Goal: Task Accomplishment & Management: Complete application form

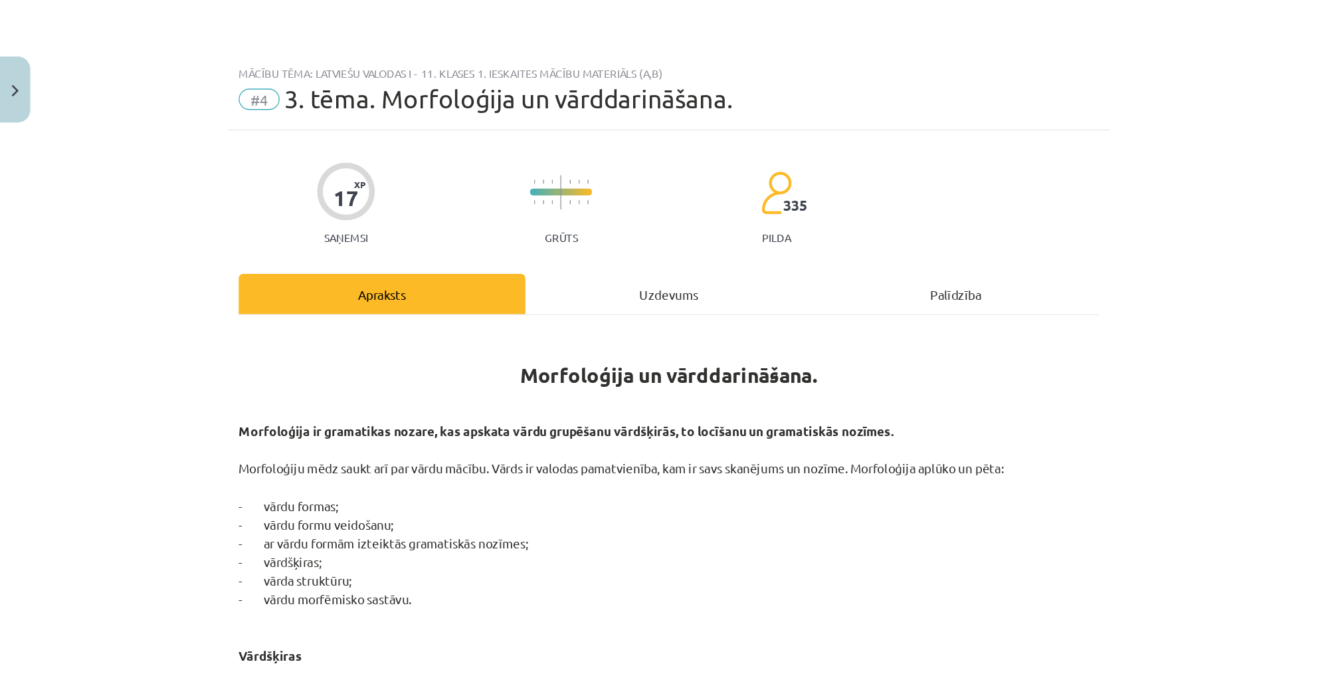
scroll to position [753, 0]
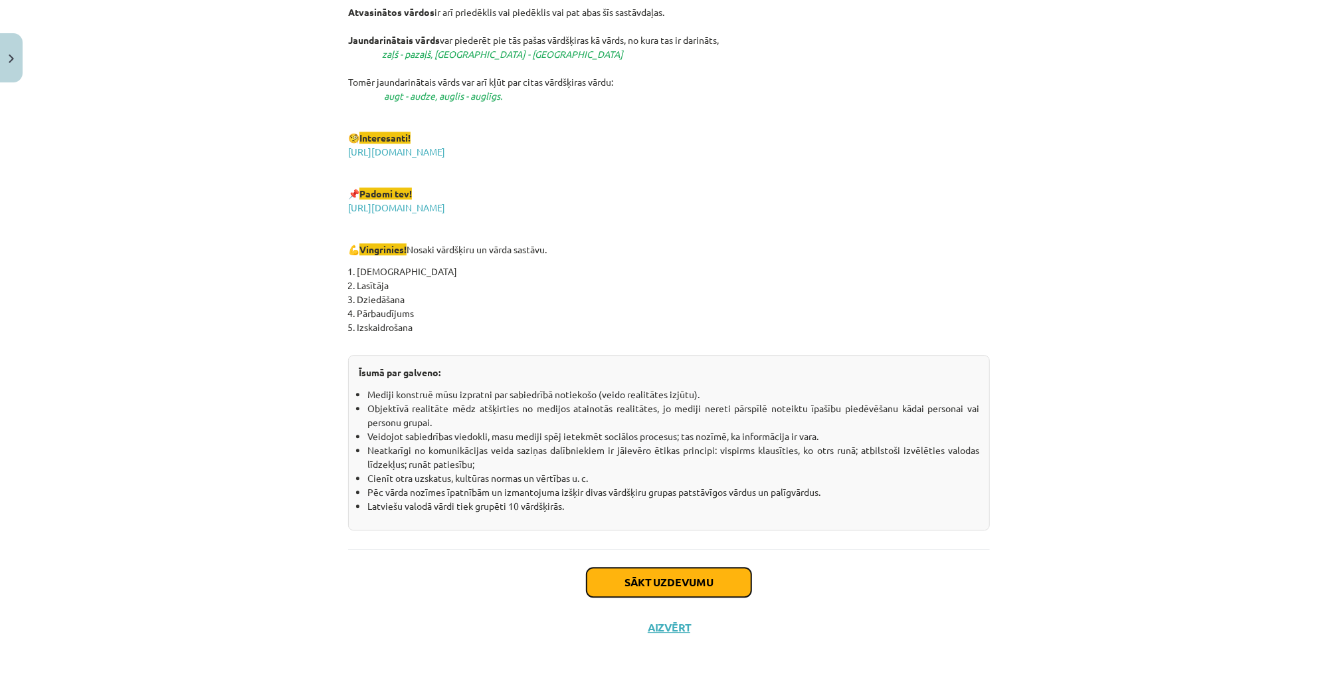
click at [699, 490] on button "Sākt uzdevumu" at bounding box center [669, 581] width 165 height 29
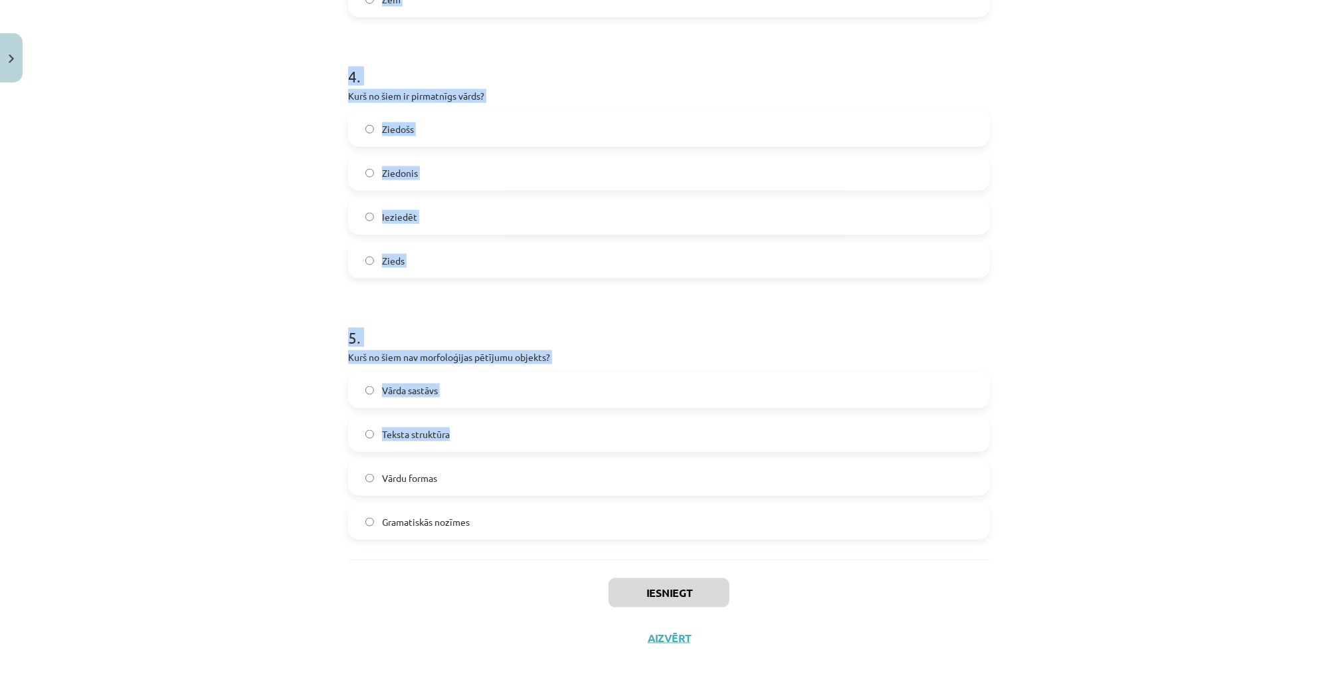
scroll to position [1015, 0]
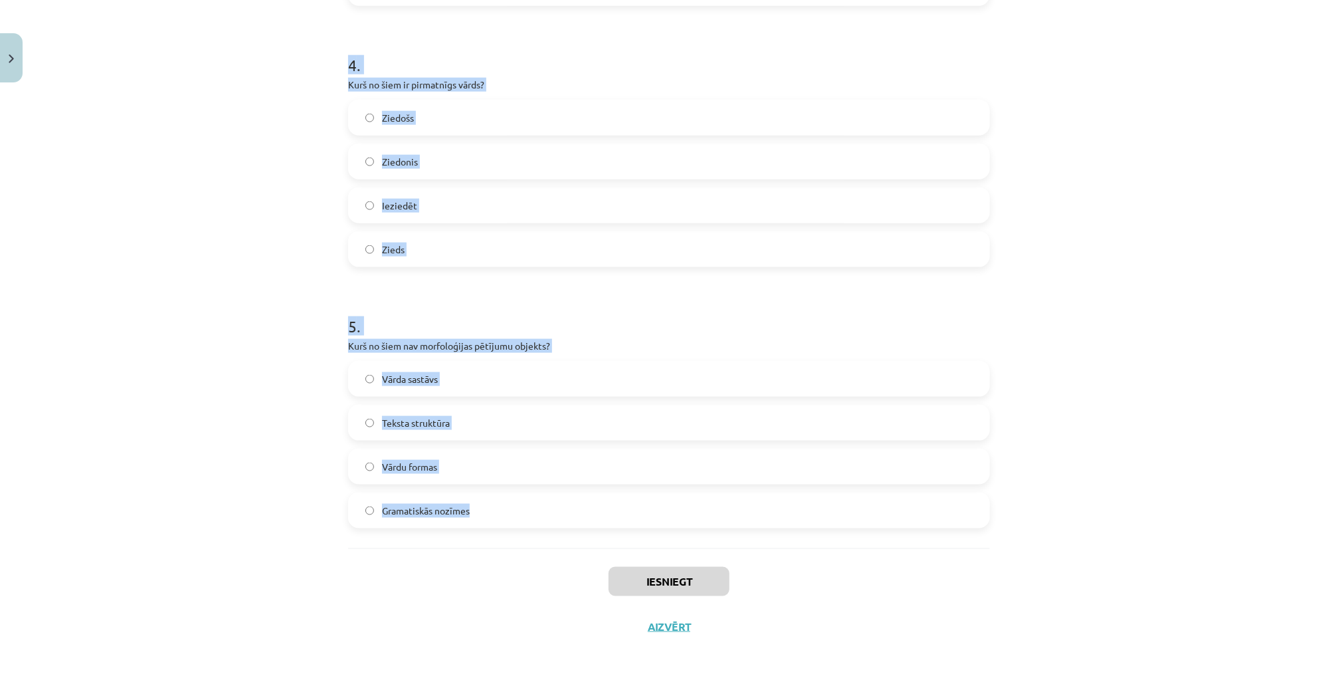
drag, startPoint x: 344, startPoint y: 284, endPoint x: 484, endPoint y: 505, distance: 262.1
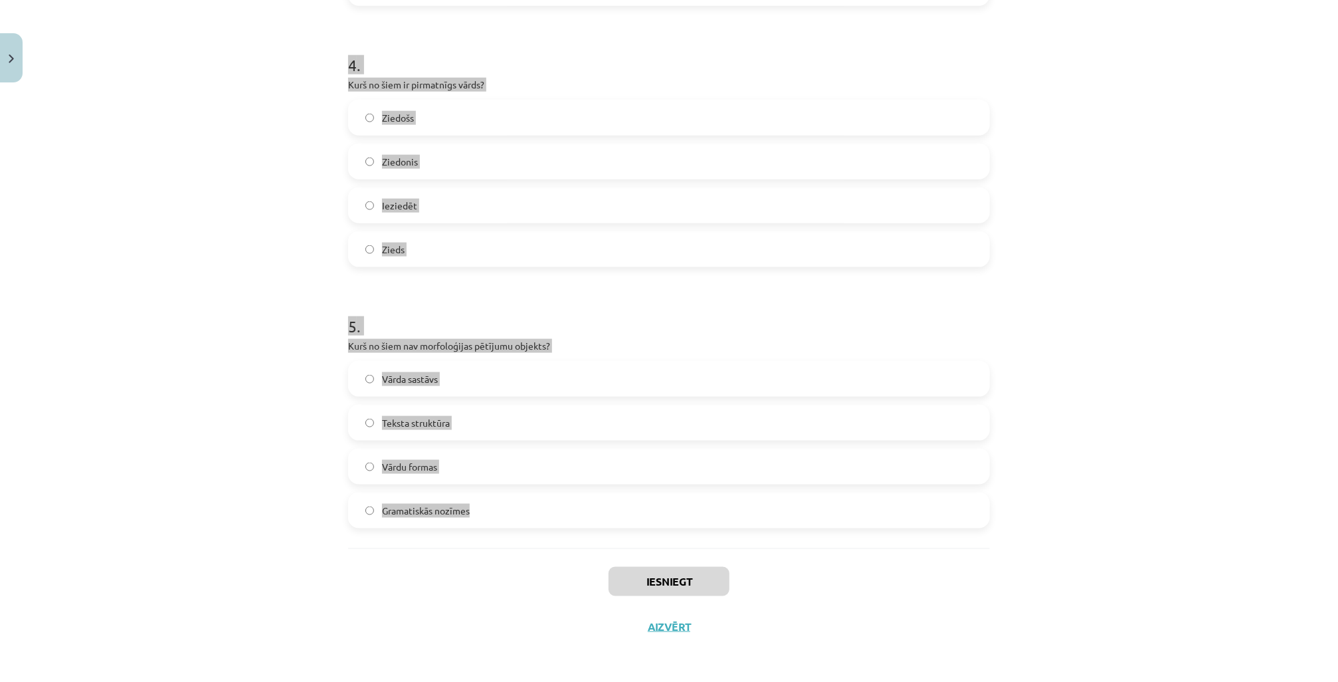
copy form "Cik vārdšķiru ir latviešu valodā? 11 8 10 9 2 . Kas ir vārddarināšanas līdzekli…"
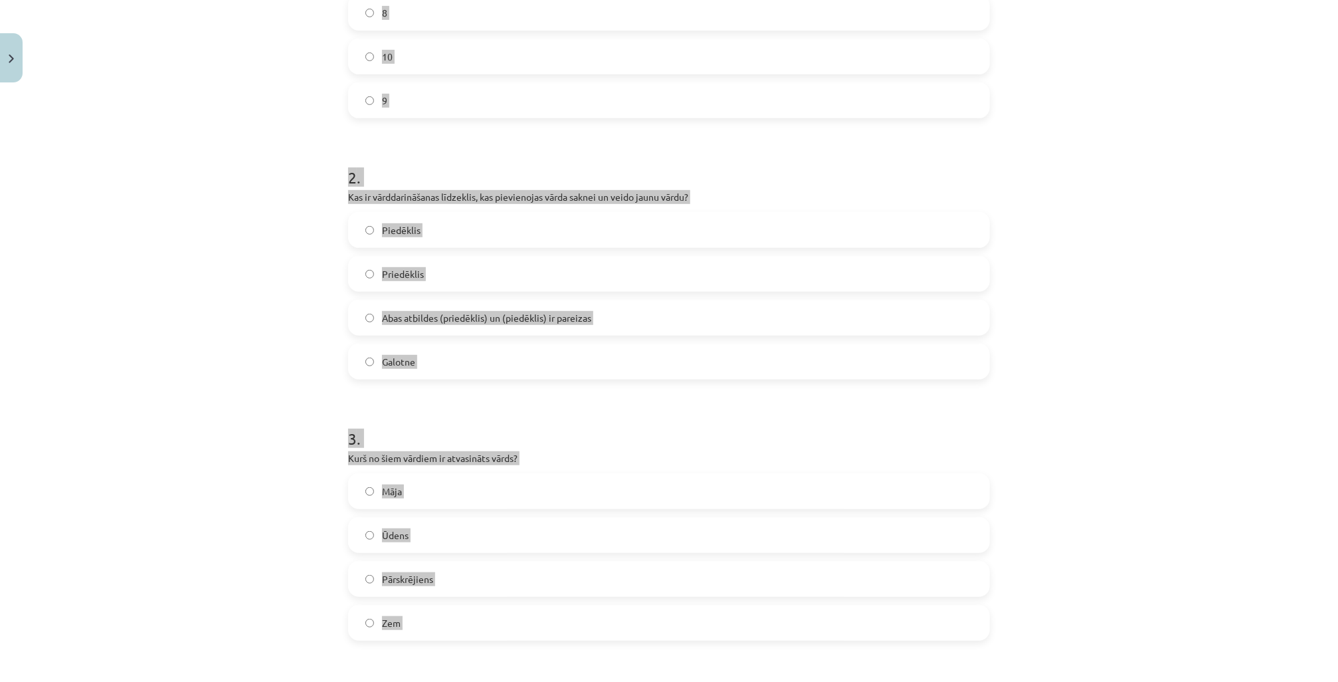
scroll to position [112, 0]
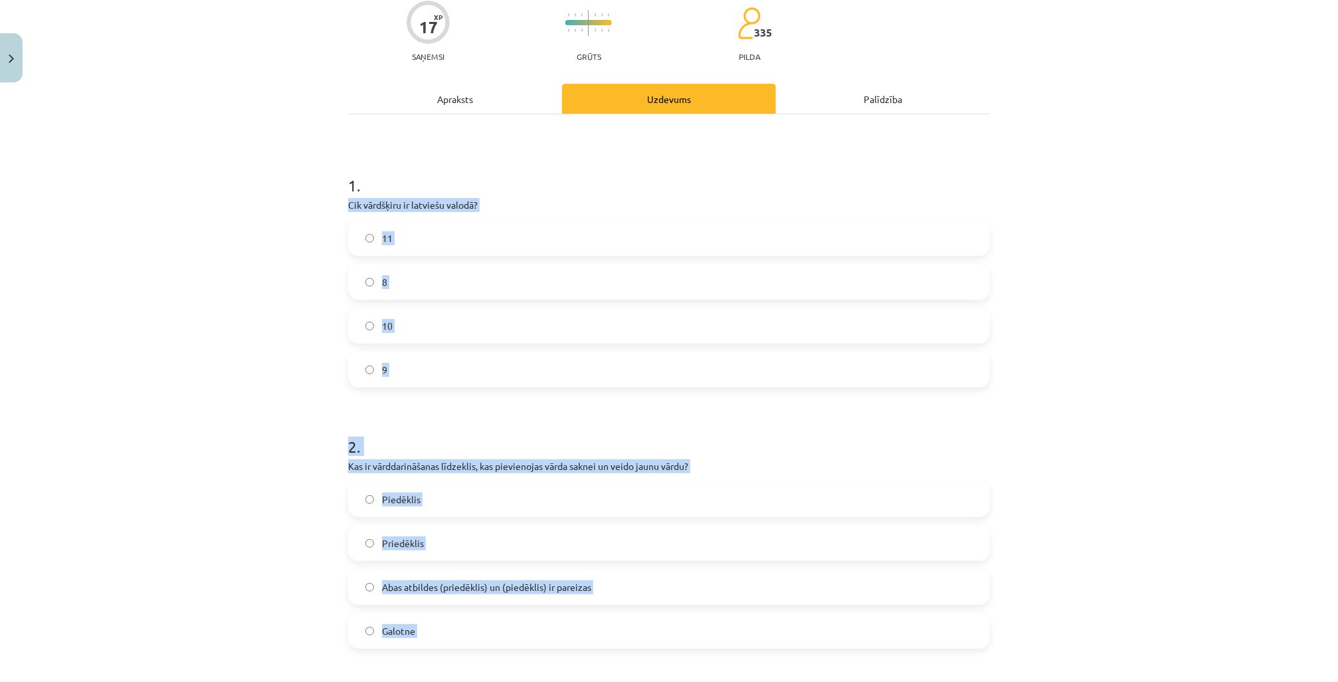
click at [201, 383] on div "Mācību tēma: Latviešu valodas i - 11. klases 1. ieskaites mācību materiāls (a,b…" at bounding box center [669, 341] width 1338 height 682
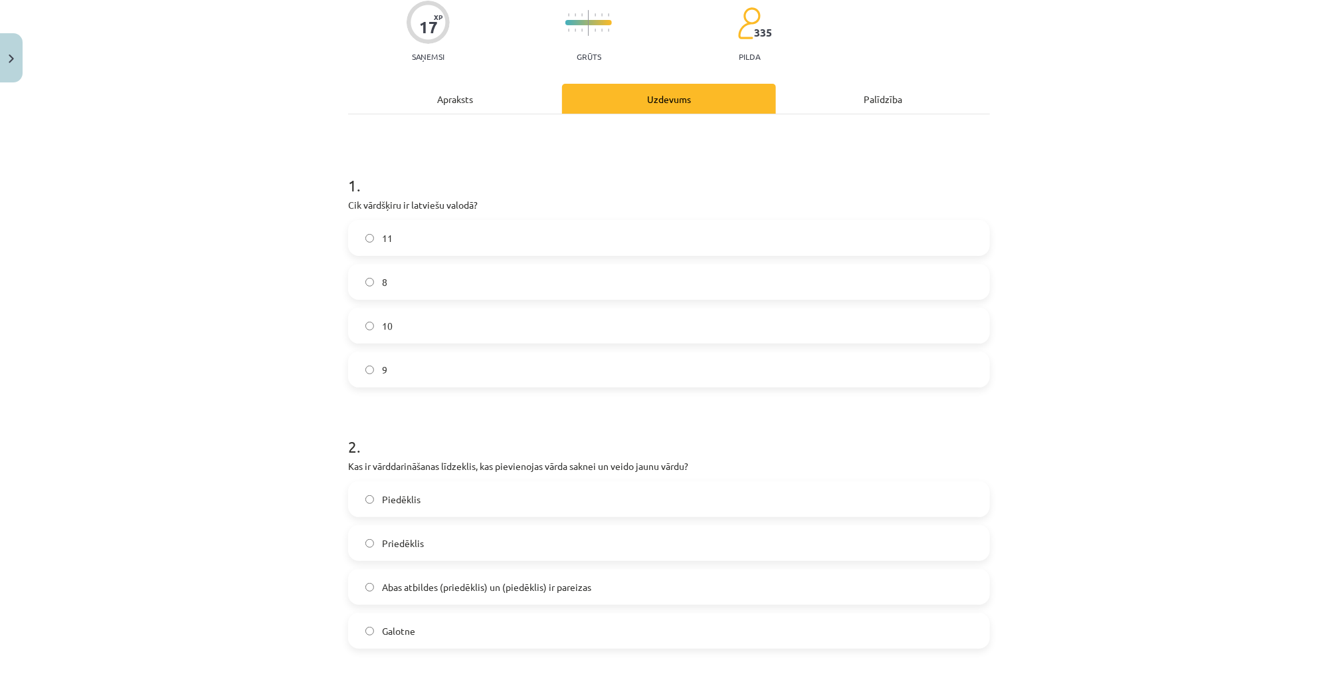
click at [241, 363] on div "Mācību tēma: Latviešu valodas i - 11. klases 1. ieskaites mācību materiāls (a,b…" at bounding box center [669, 341] width 1338 height 682
click at [395, 242] on label "11" at bounding box center [668, 237] width 639 height 33
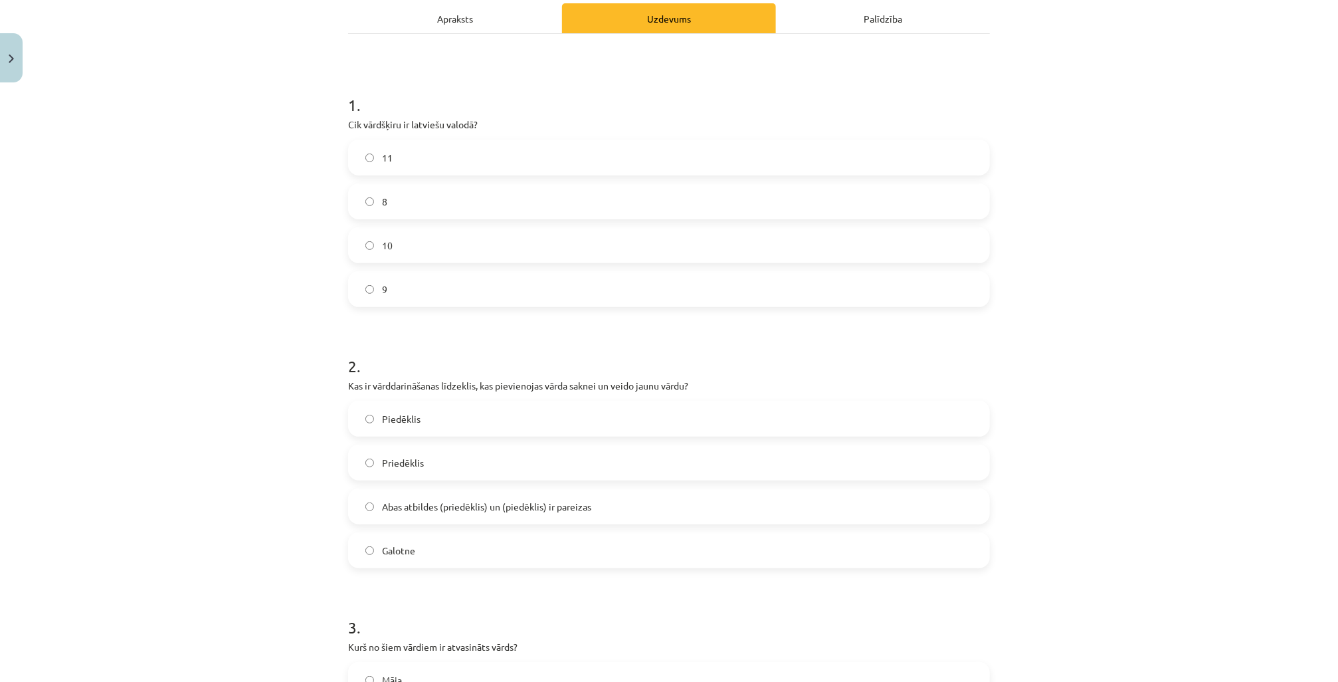
scroll to position [218, 0]
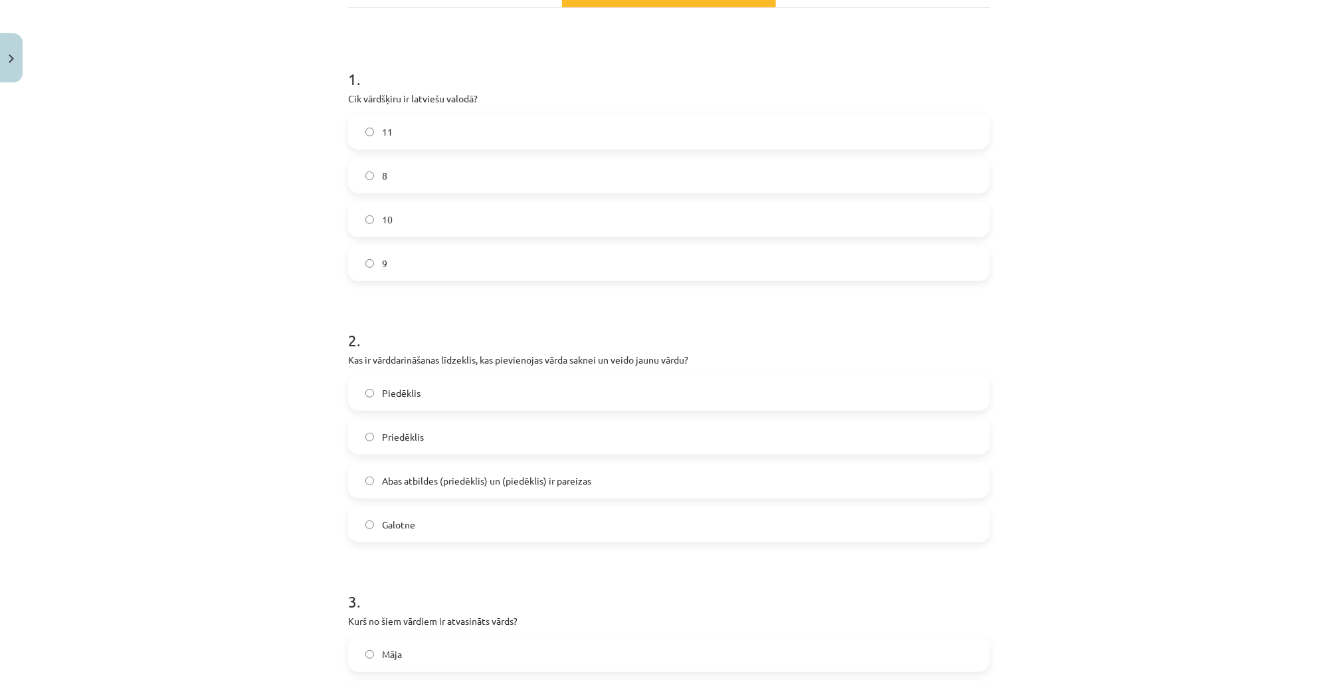
click at [420, 481] on span "Abas atbildes (priedēklis) un (piedēklis) ir pareizas" at bounding box center [486, 481] width 209 height 14
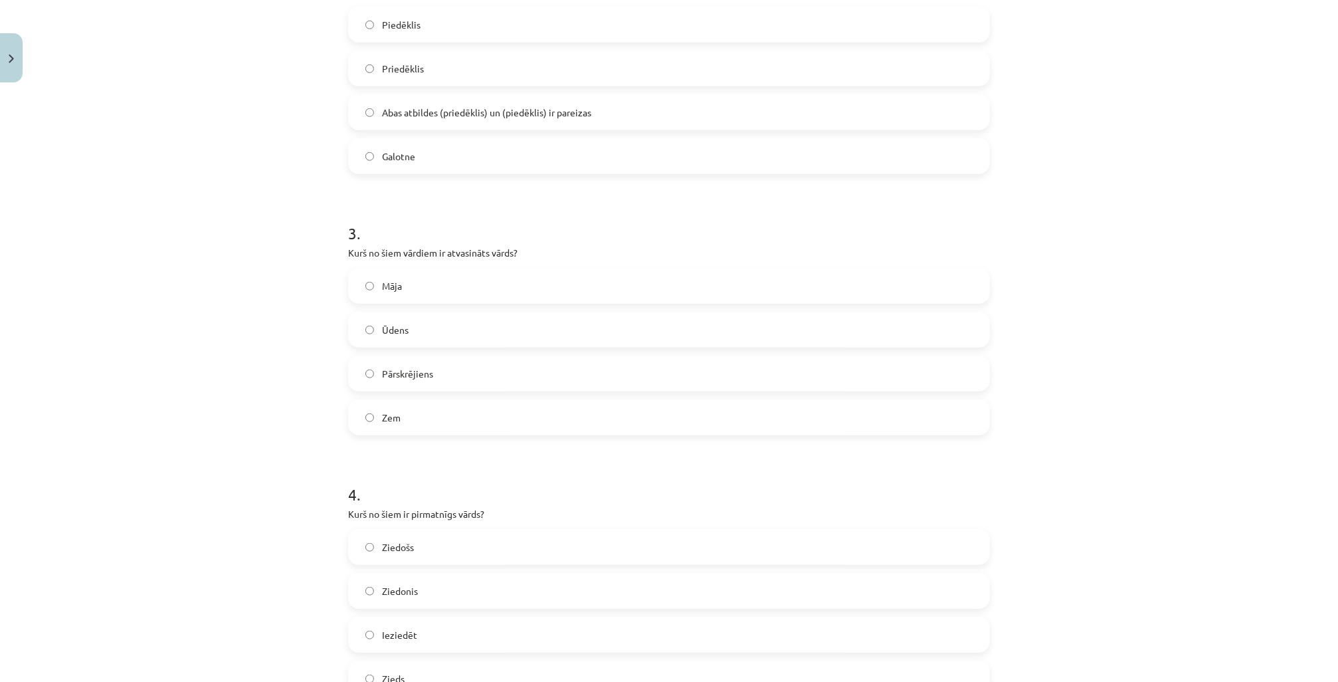
scroll to position [590, 0]
click at [416, 376] on label "Pārskrējiens" at bounding box center [668, 369] width 639 height 33
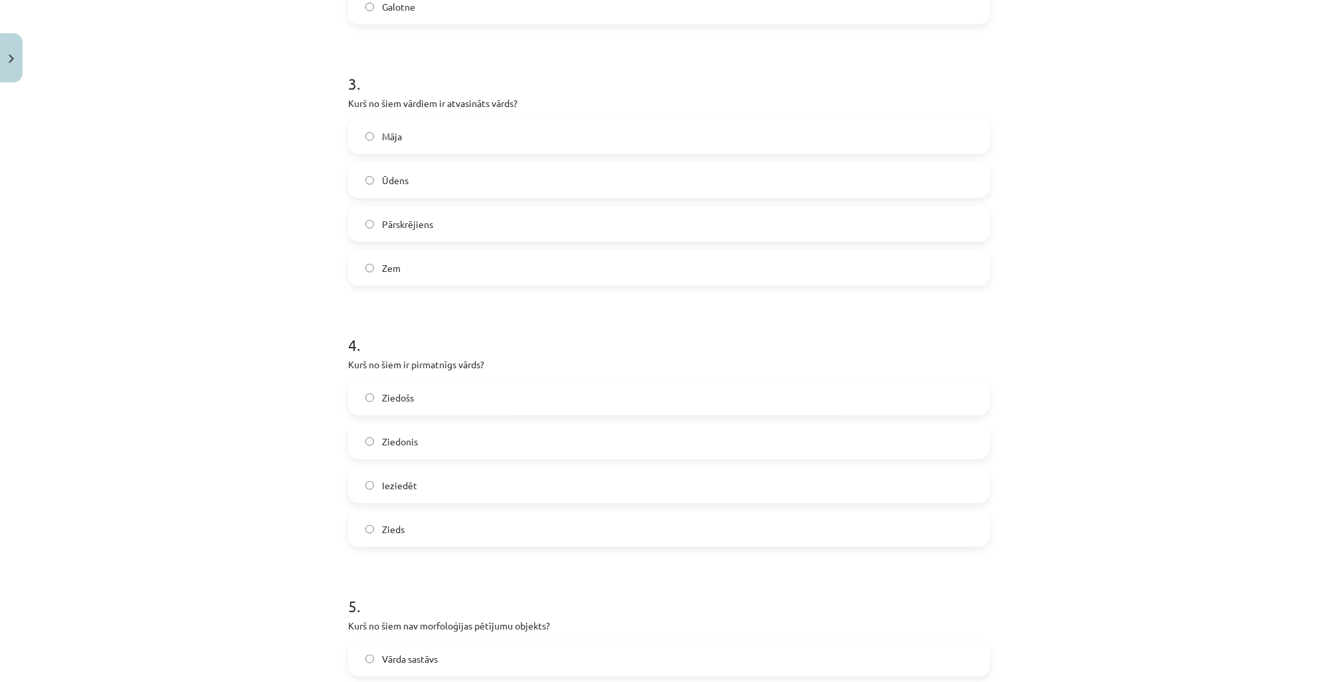
scroll to position [749, 0]
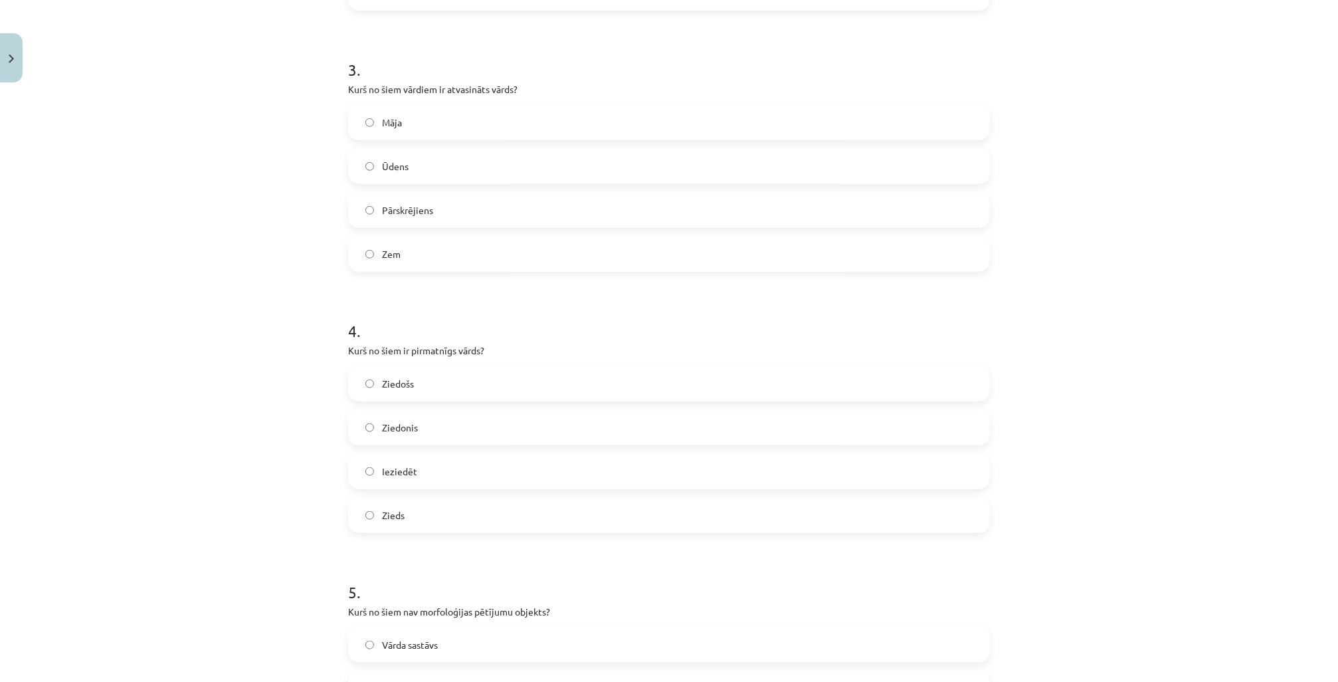
click at [372, 490] on label "Zieds" at bounding box center [668, 514] width 639 height 33
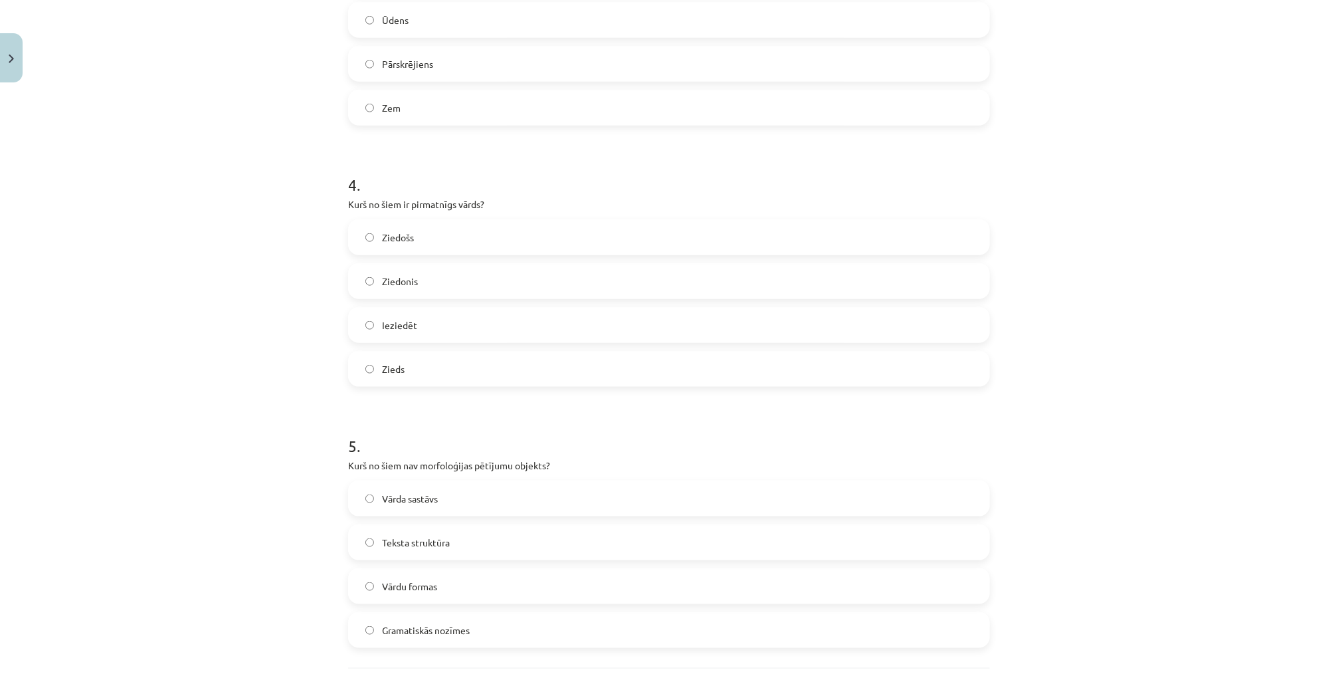
scroll to position [909, 0]
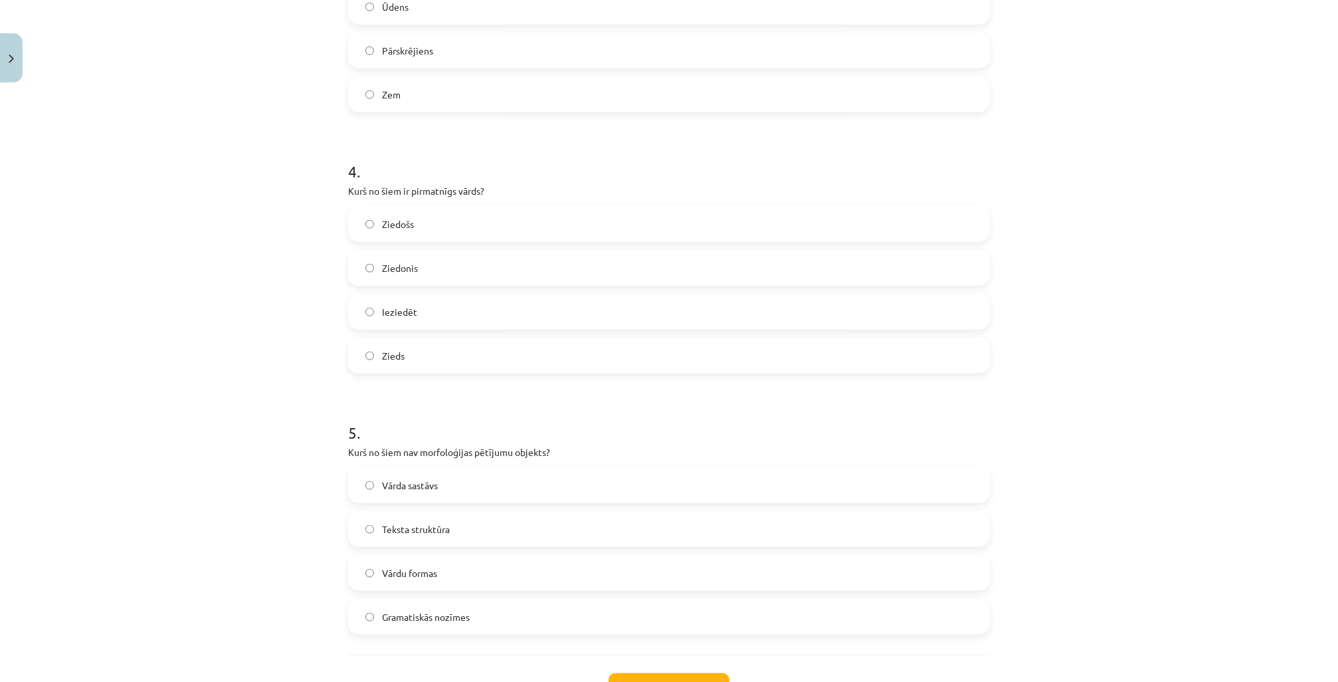
click at [416, 490] on span "Teksta struktūra" at bounding box center [416, 529] width 68 height 14
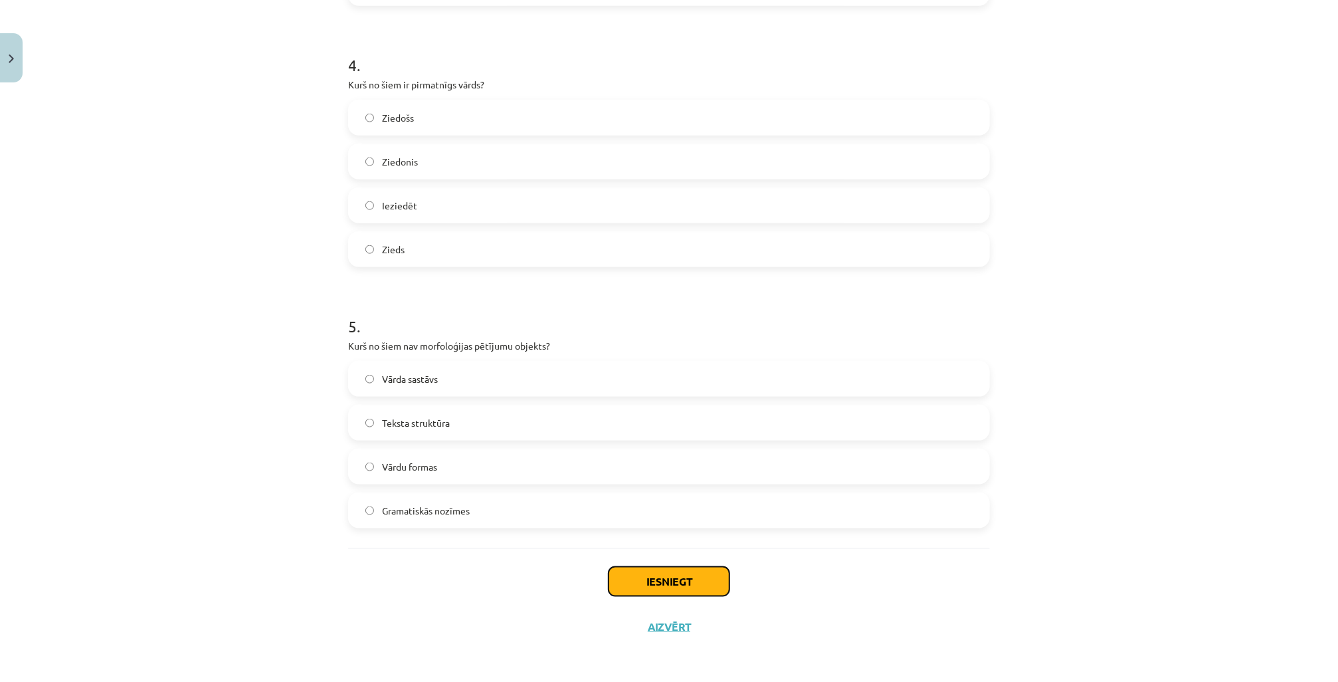
click at [658, 490] on button "Iesniegt" at bounding box center [668, 581] width 121 height 29
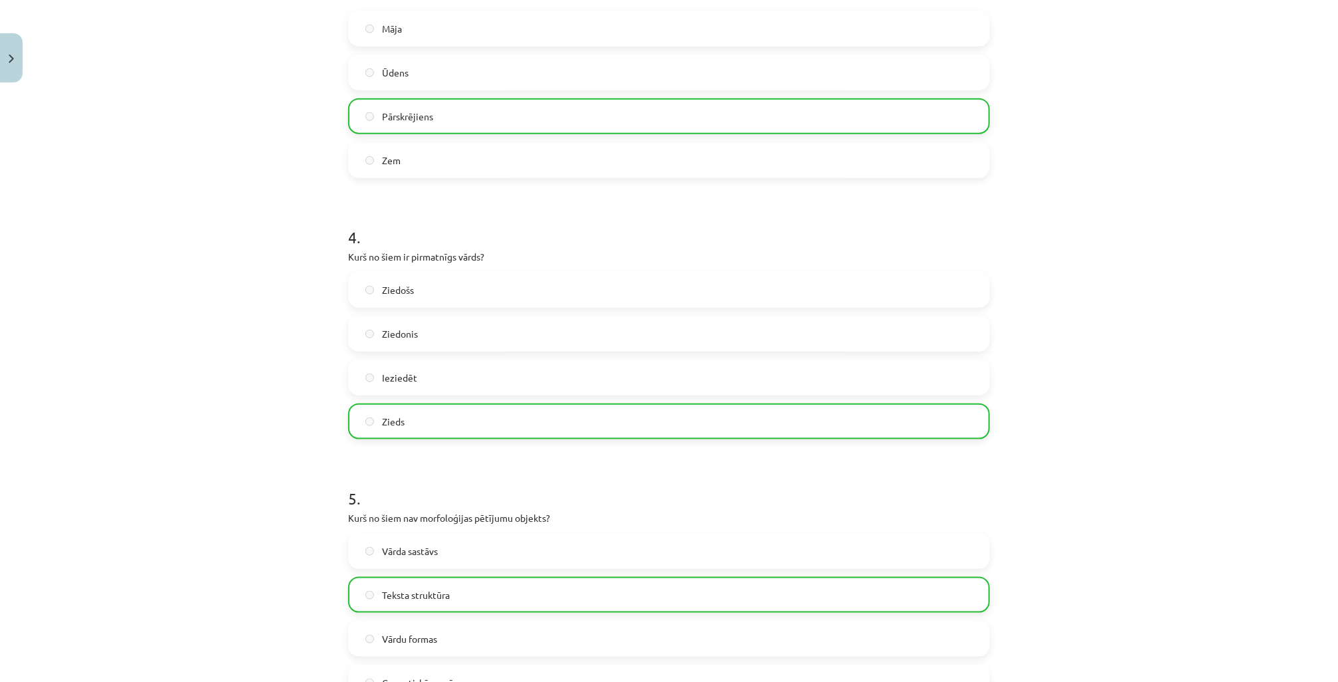
scroll to position [1015, 0]
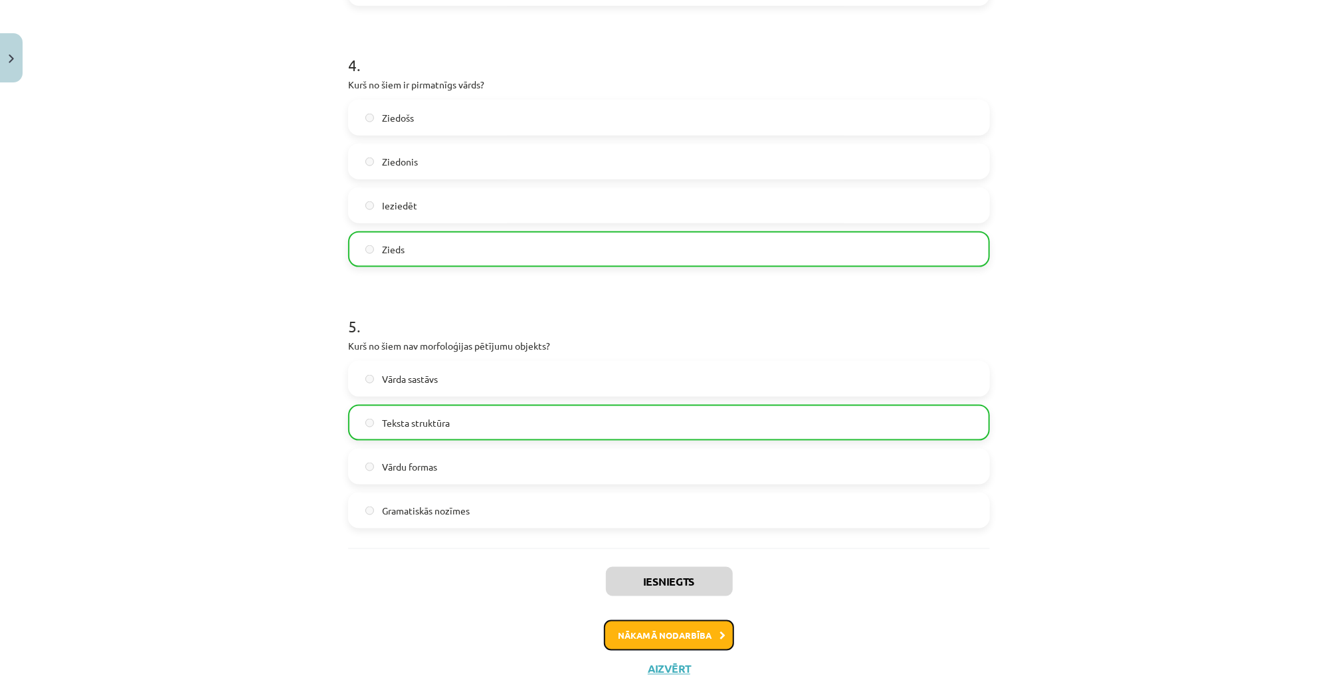
click at [668, 490] on button "Nākamā nodarbība" at bounding box center [669, 635] width 130 height 31
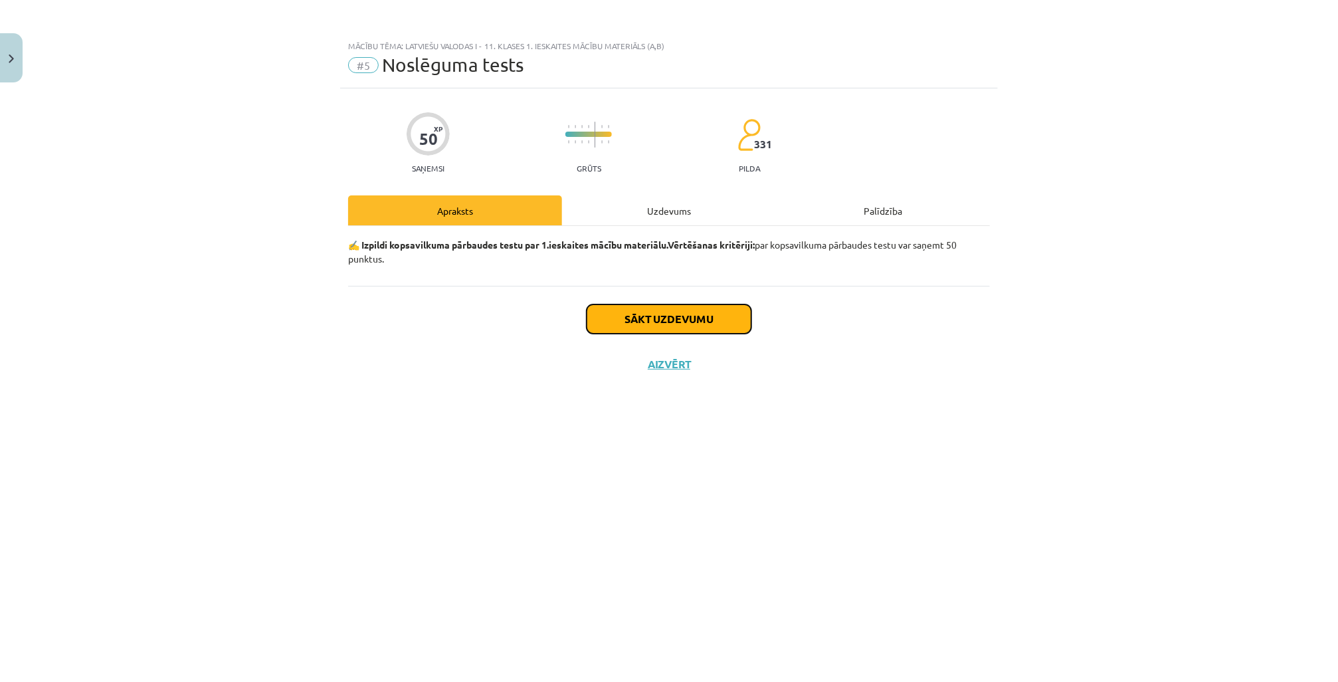
click at [647, 326] on button "Sākt uzdevumu" at bounding box center [669, 318] width 165 height 29
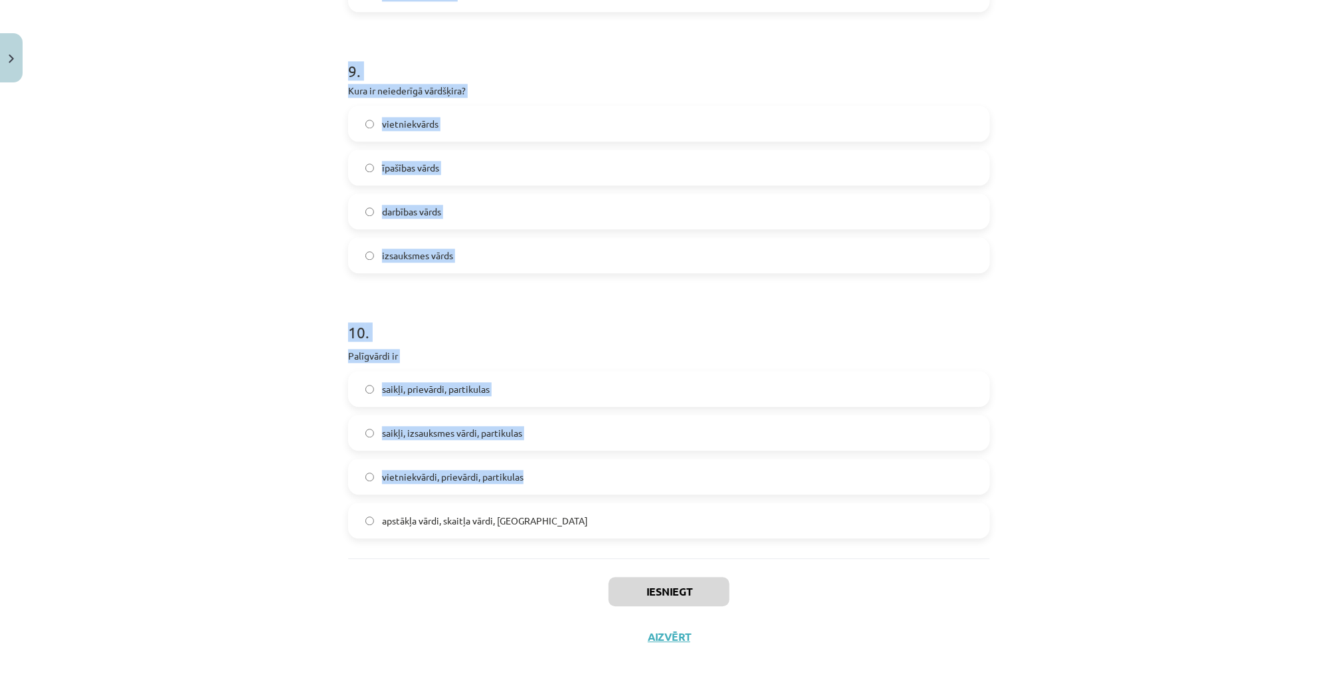
scroll to position [2112, 0]
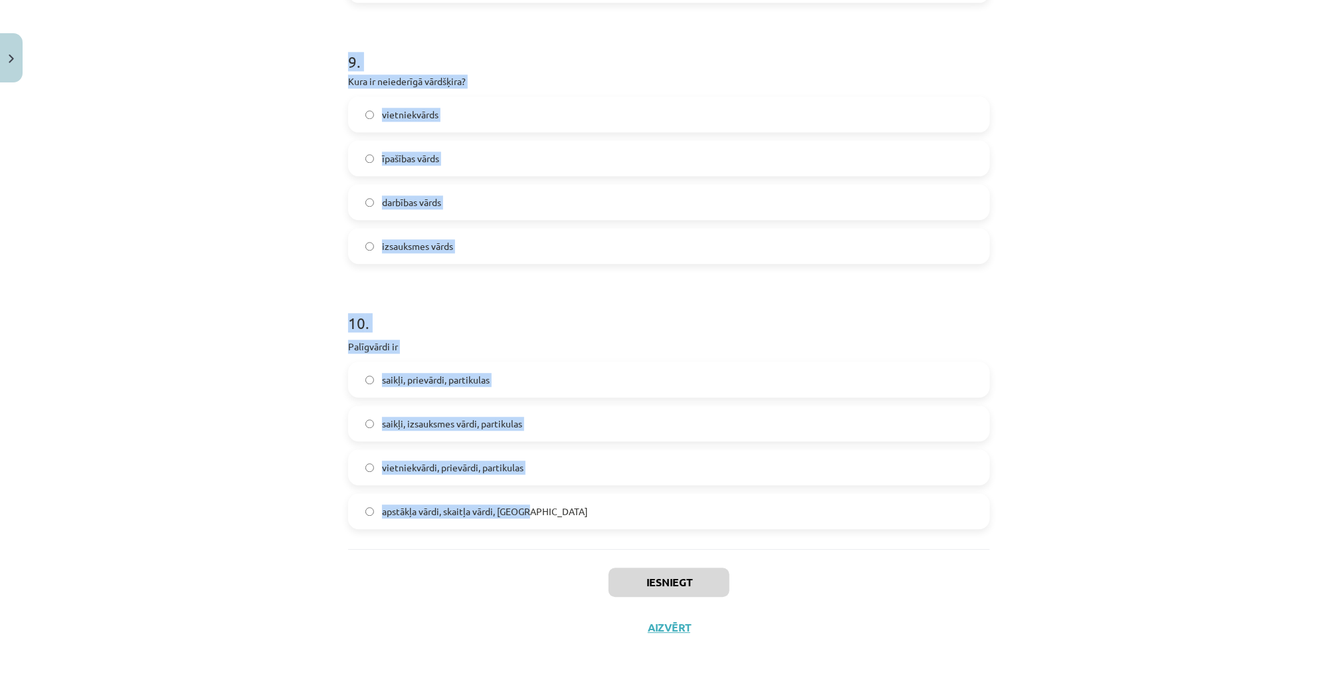
drag, startPoint x: 344, startPoint y: 314, endPoint x: 543, endPoint y: 507, distance: 277.6
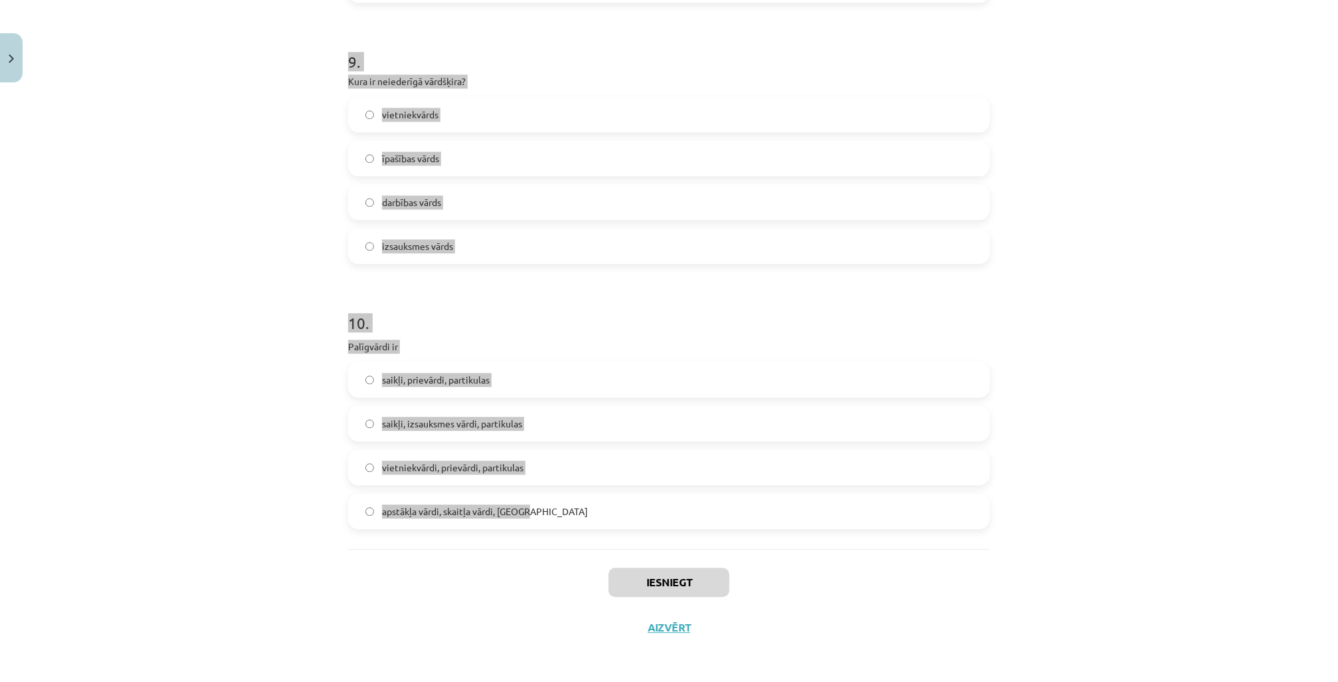
copy form "Teksts rakstīts pareizā literārā valodā Viltus Patiesa 2 . Kura vārdšķira paras…"
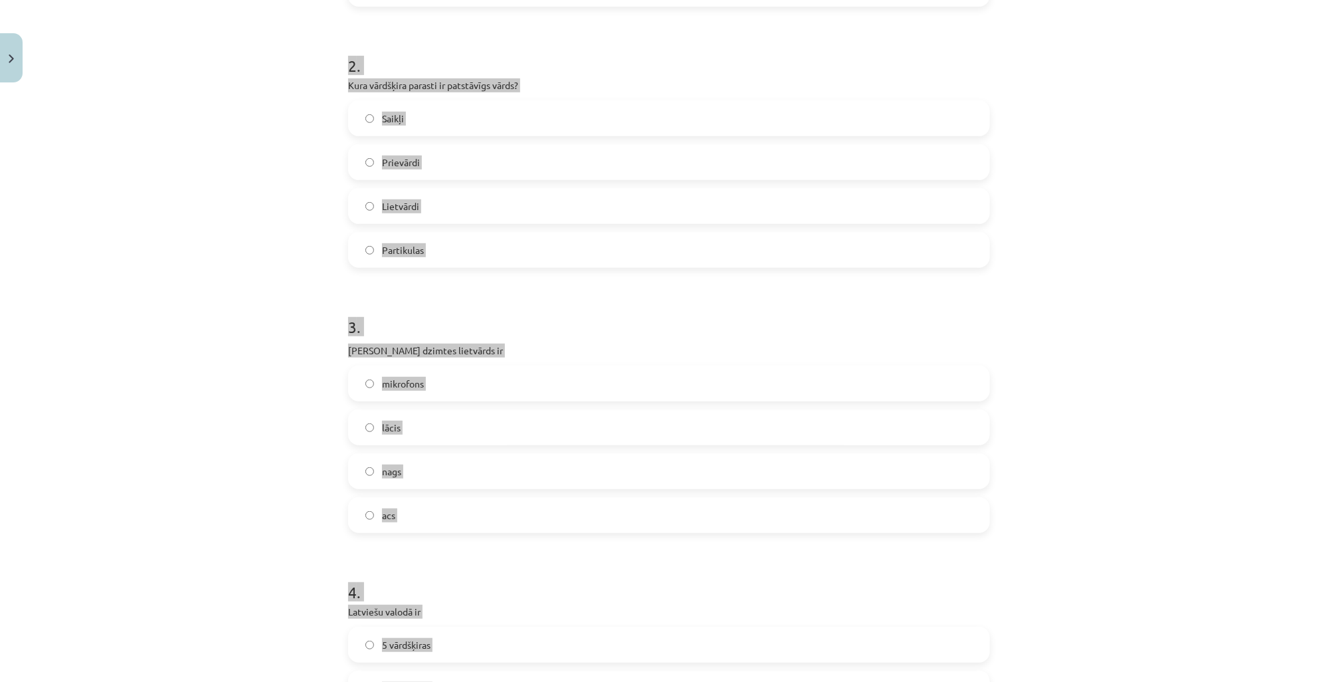
scroll to position [93, 0]
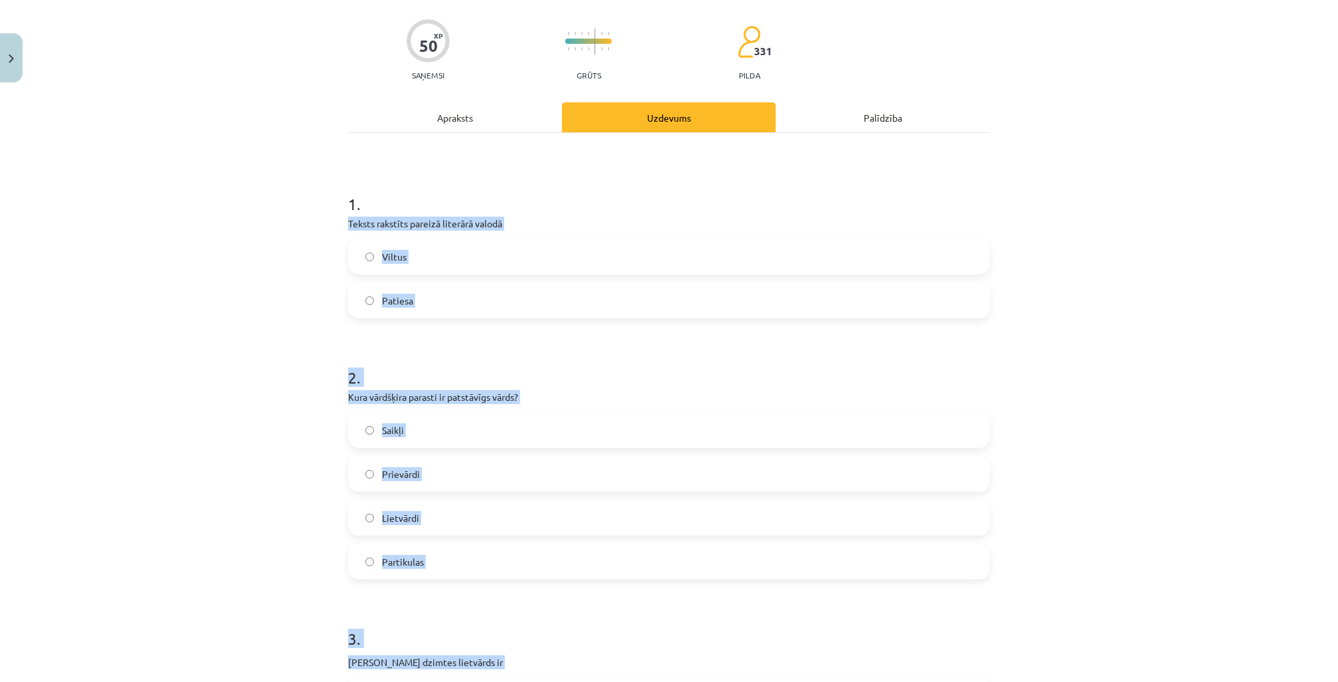
click at [290, 287] on div "Mācību tēma: Latviešu valodas i - 11. klases 1. ieskaites mācību materiāls (a,b…" at bounding box center [669, 341] width 1338 height 682
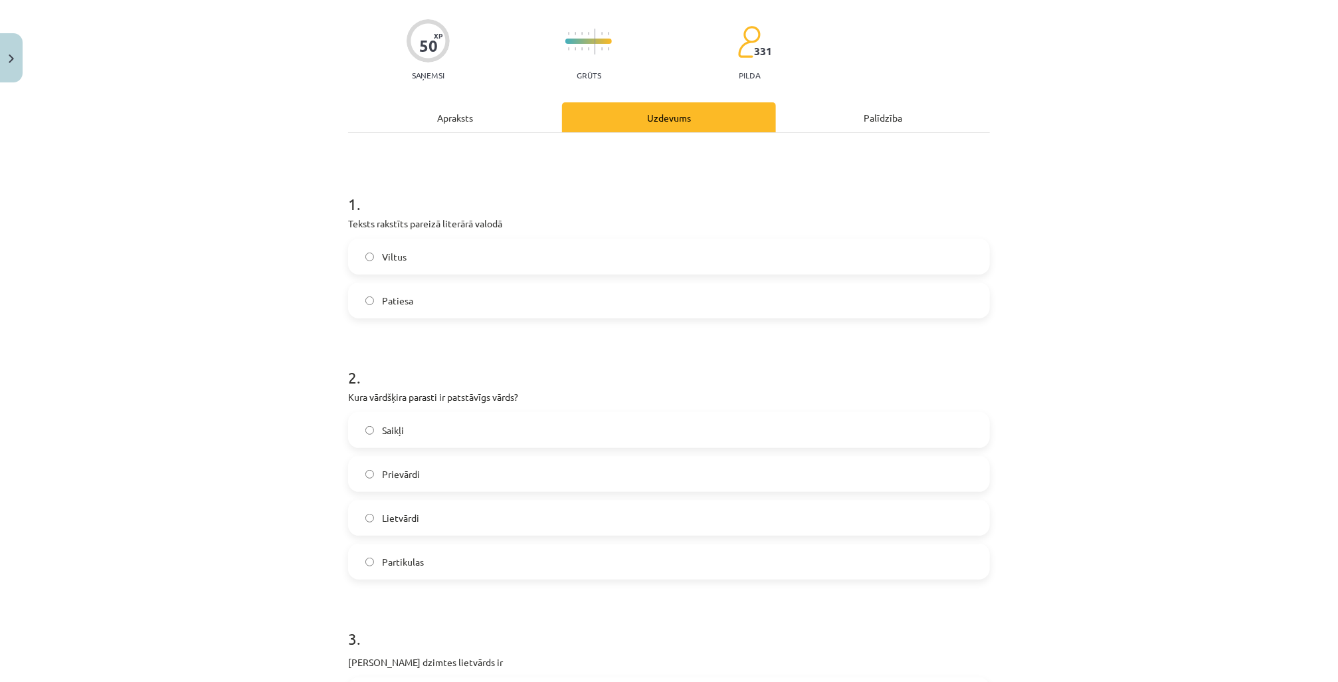
click at [396, 300] on span "Patiesa" at bounding box center [397, 301] width 31 height 14
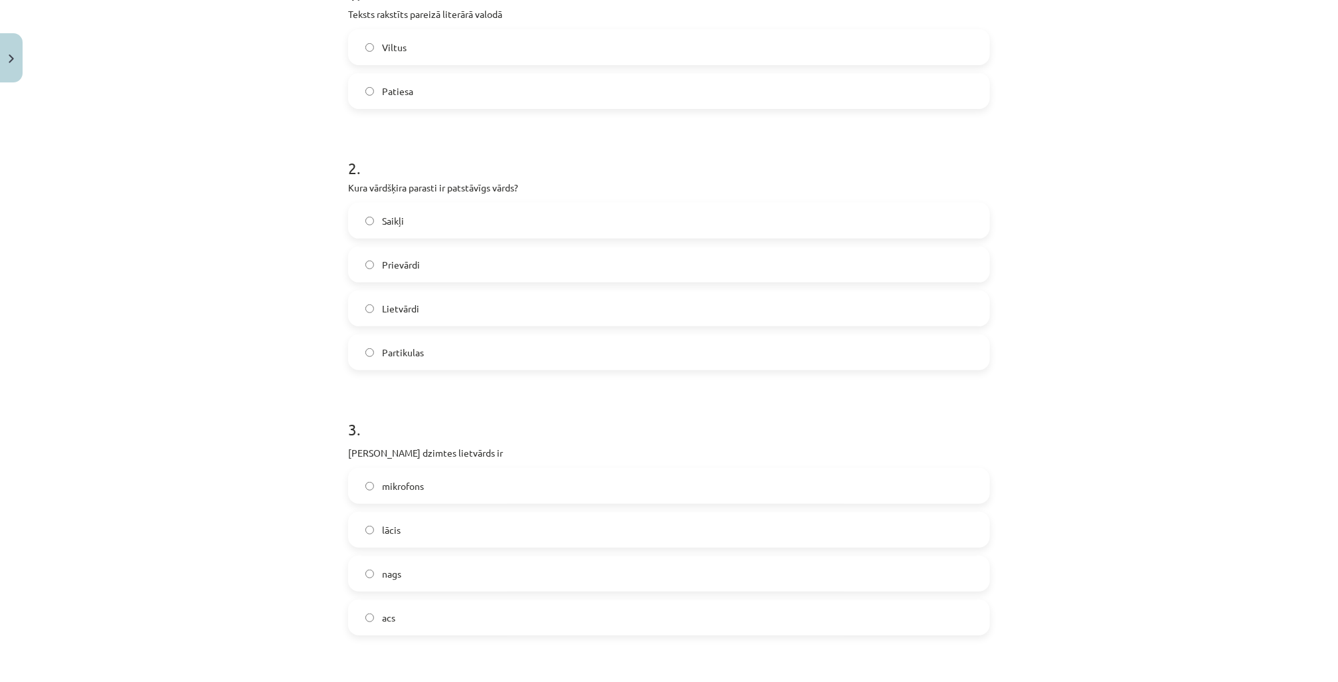
scroll to position [306, 0]
click at [418, 303] on label "Lietvārdi" at bounding box center [668, 304] width 639 height 33
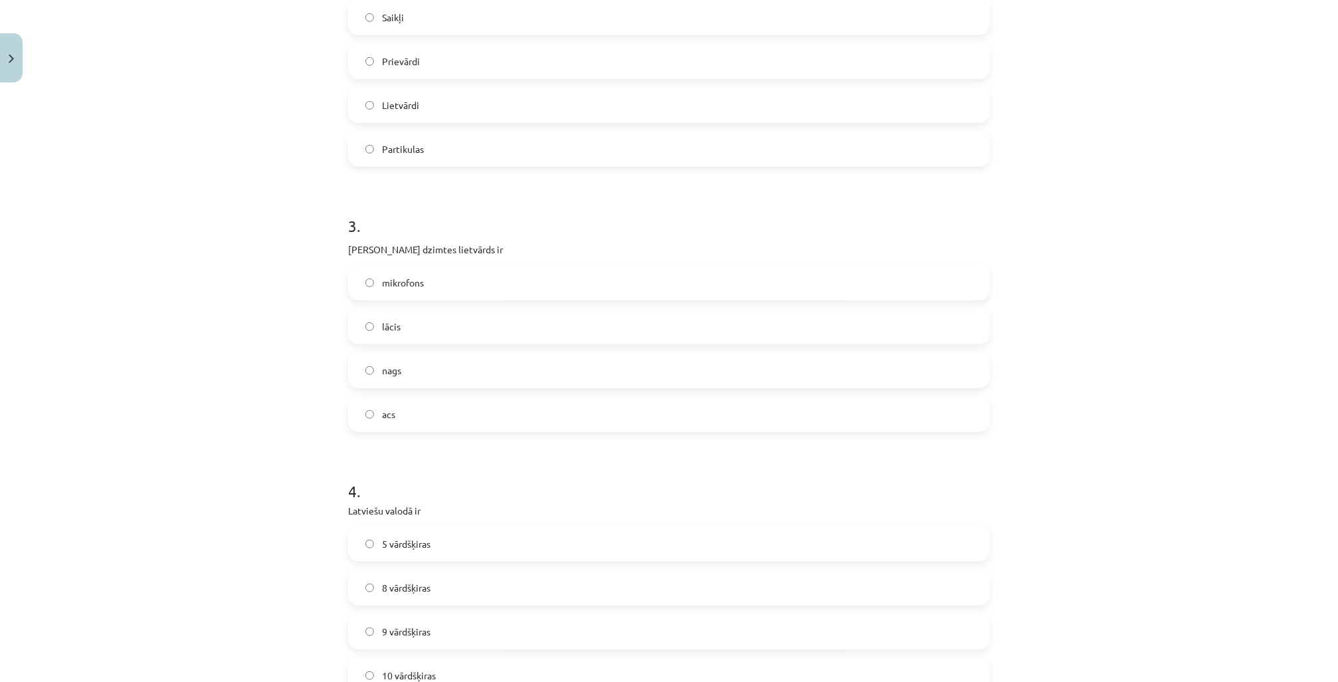
scroll to position [518, 0]
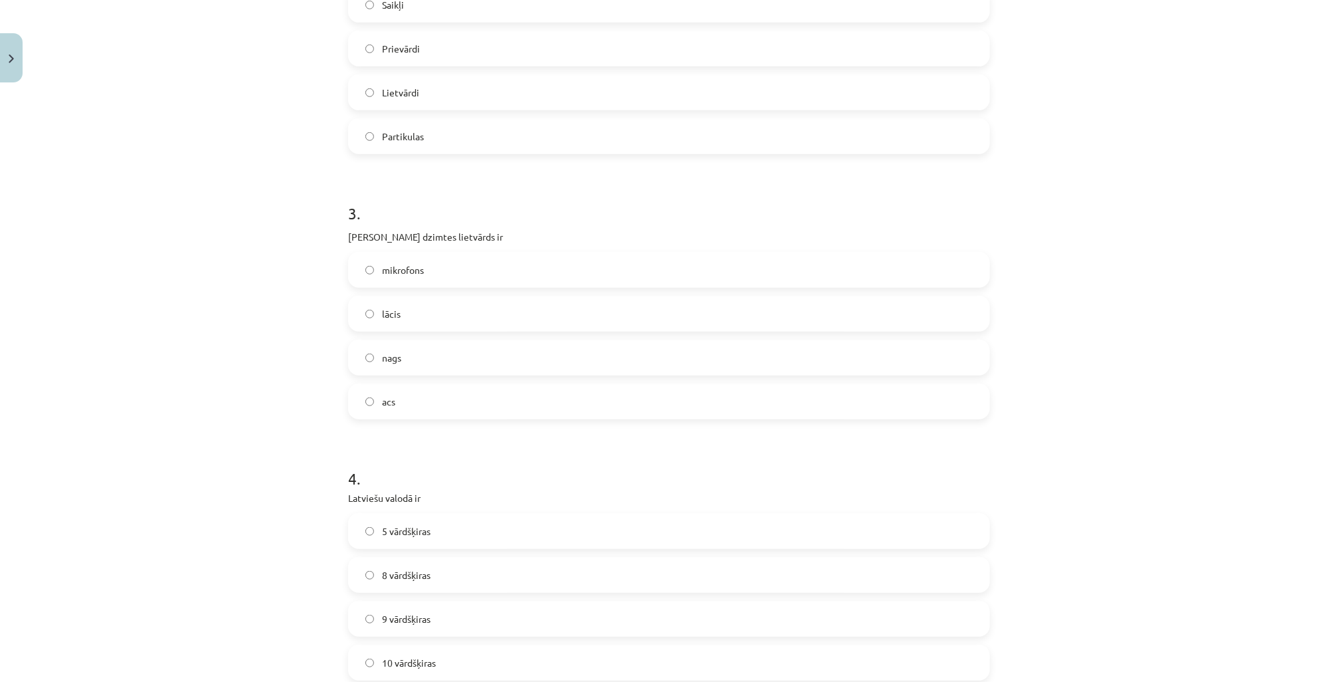
click at [396, 397] on label "acs" at bounding box center [668, 401] width 639 height 33
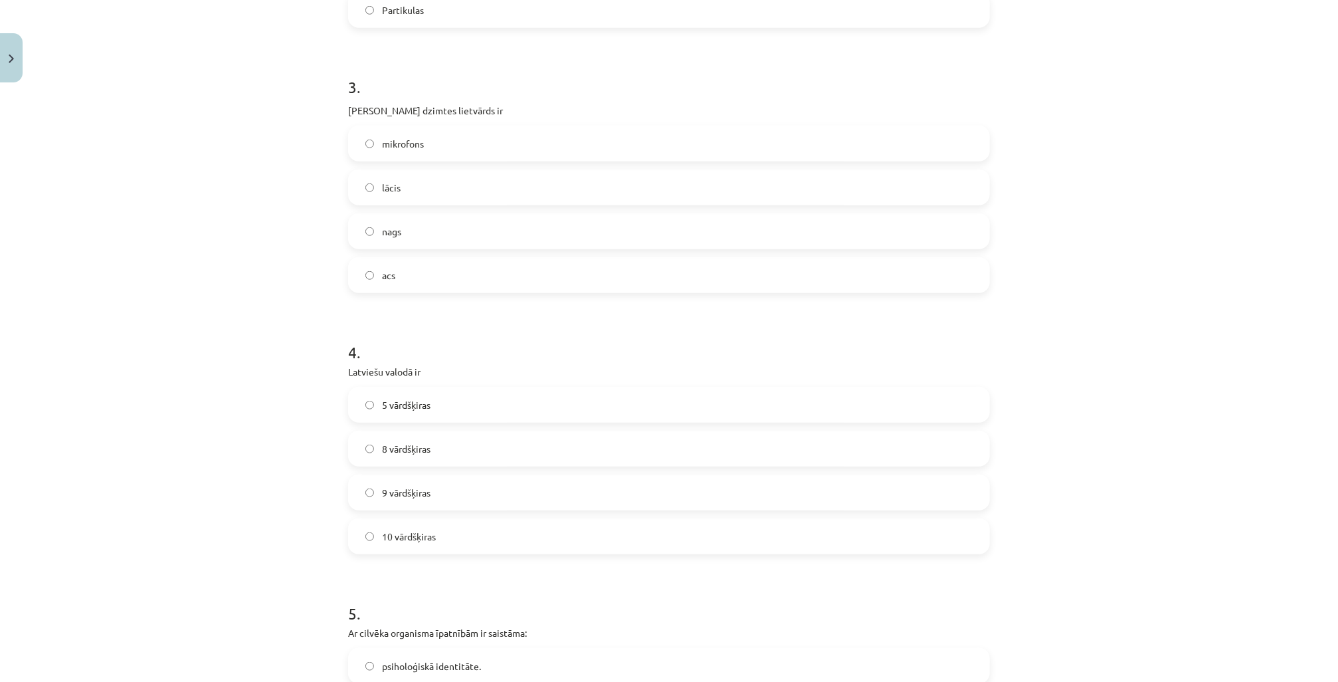
scroll to position [678, 0]
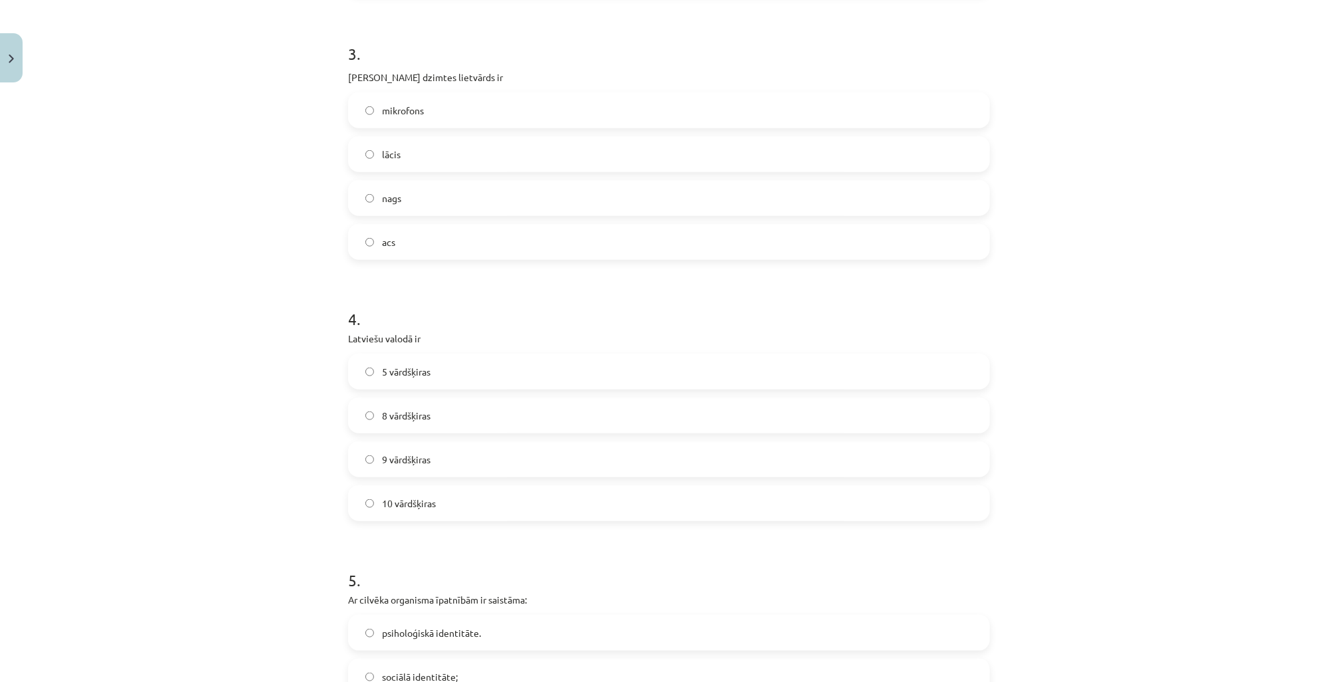
click at [596, 490] on label "10 vārdšķiras" at bounding box center [668, 502] width 639 height 33
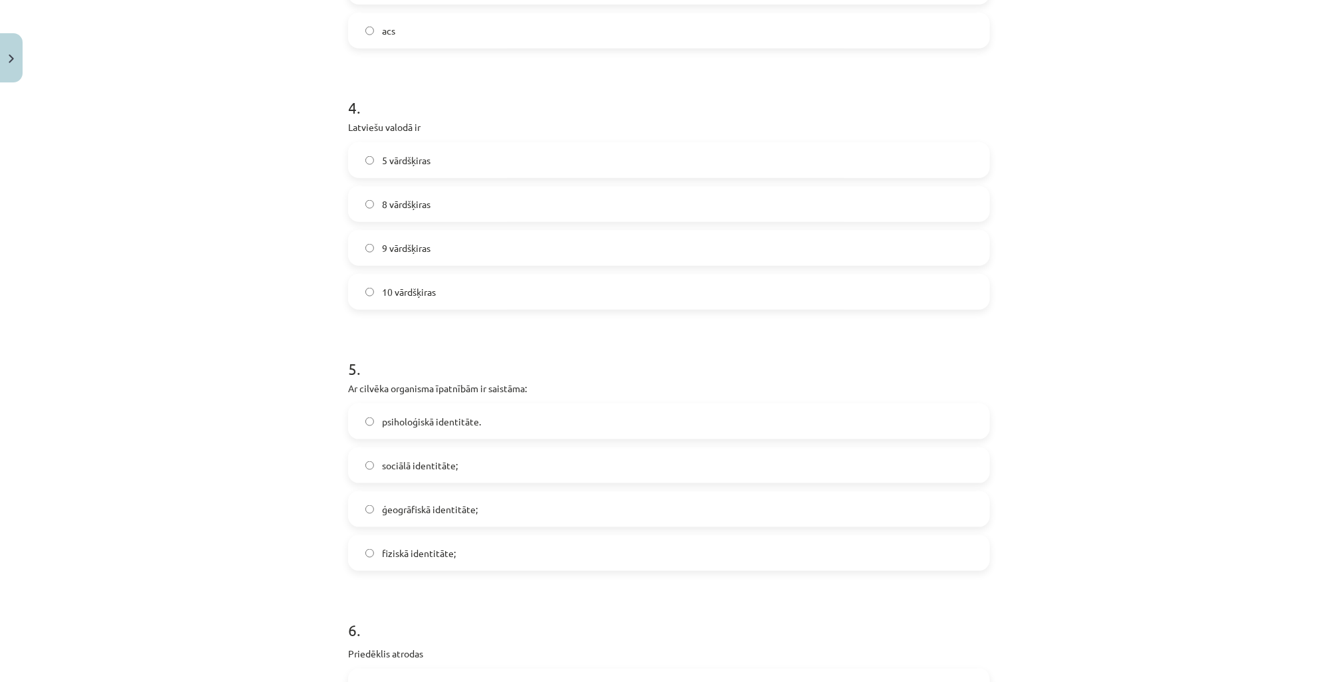
scroll to position [890, 0]
click at [402, 199] on span "8 vārdšķiras" at bounding box center [406, 203] width 48 height 14
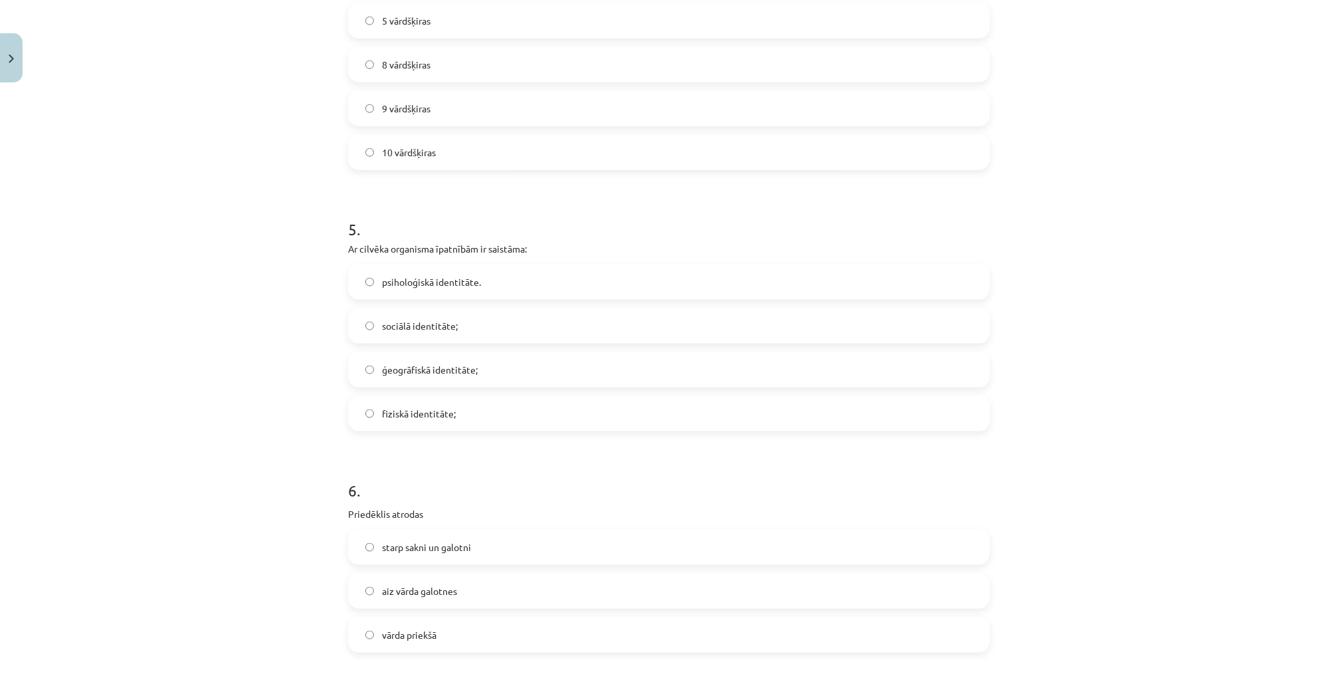
scroll to position [1050, 0]
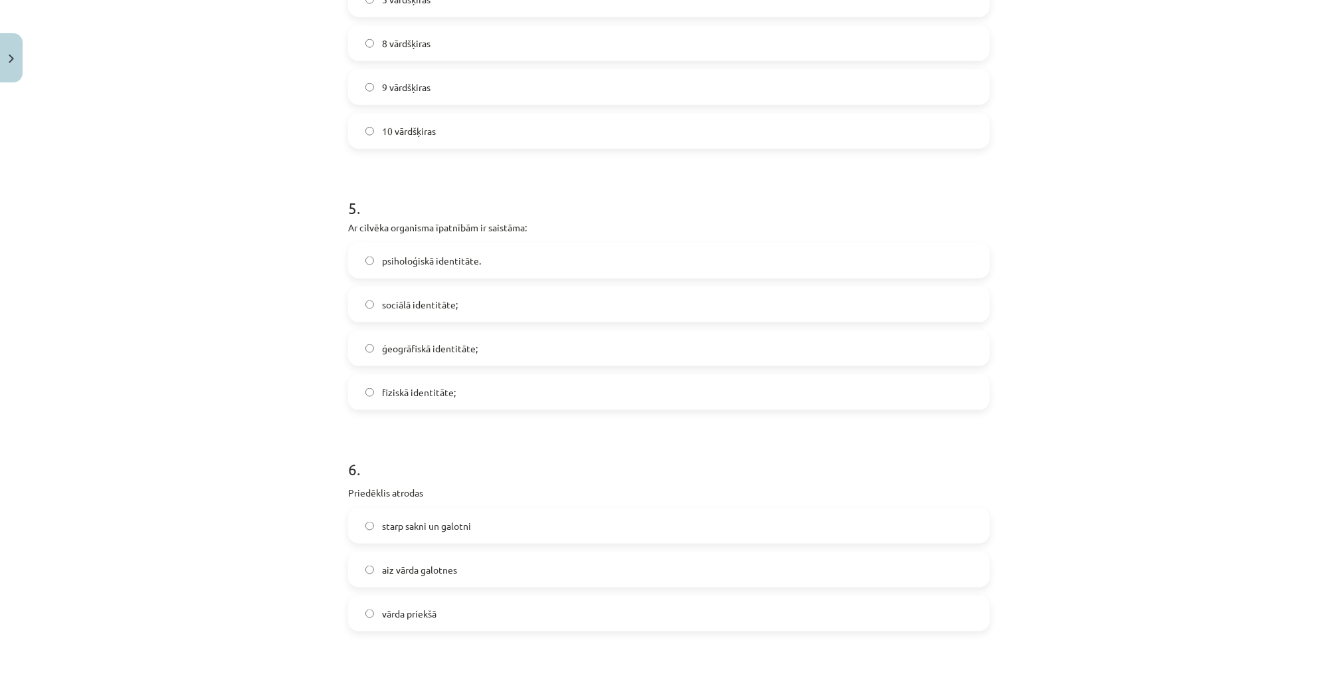
click at [409, 395] on span "fiziskā identitāte;" at bounding box center [419, 392] width 74 height 14
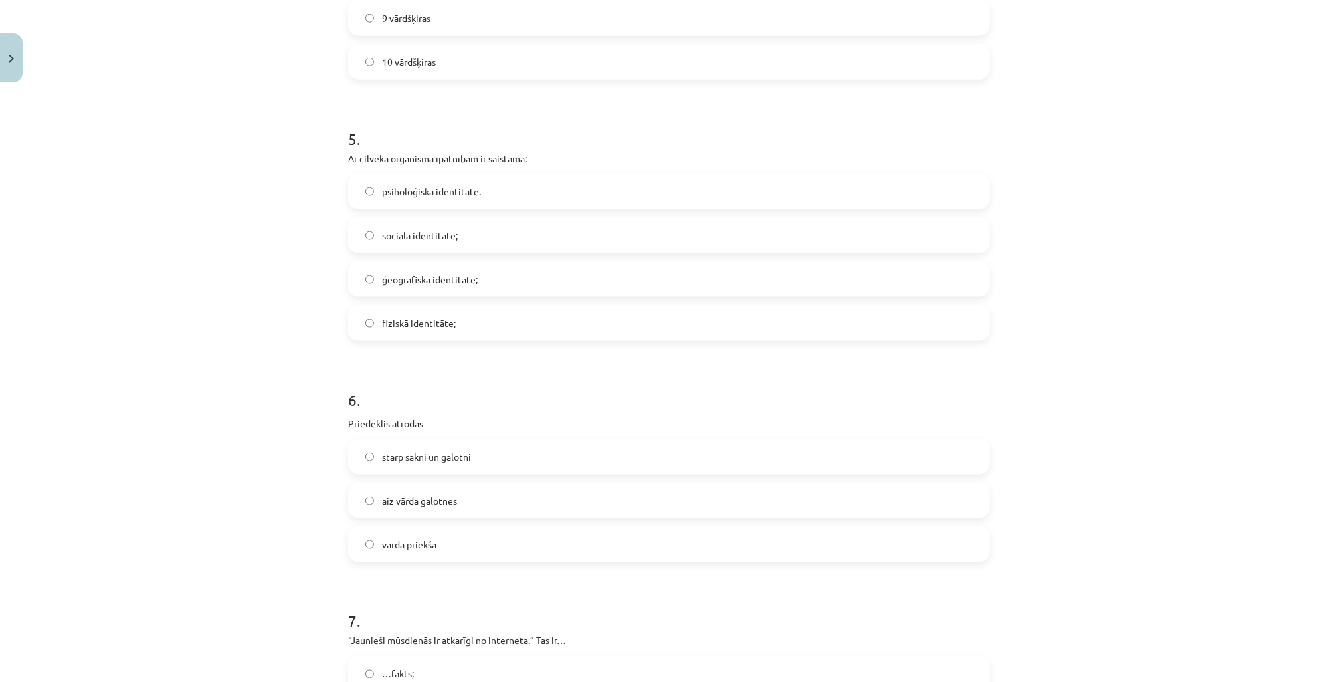
scroll to position [1209, 0]
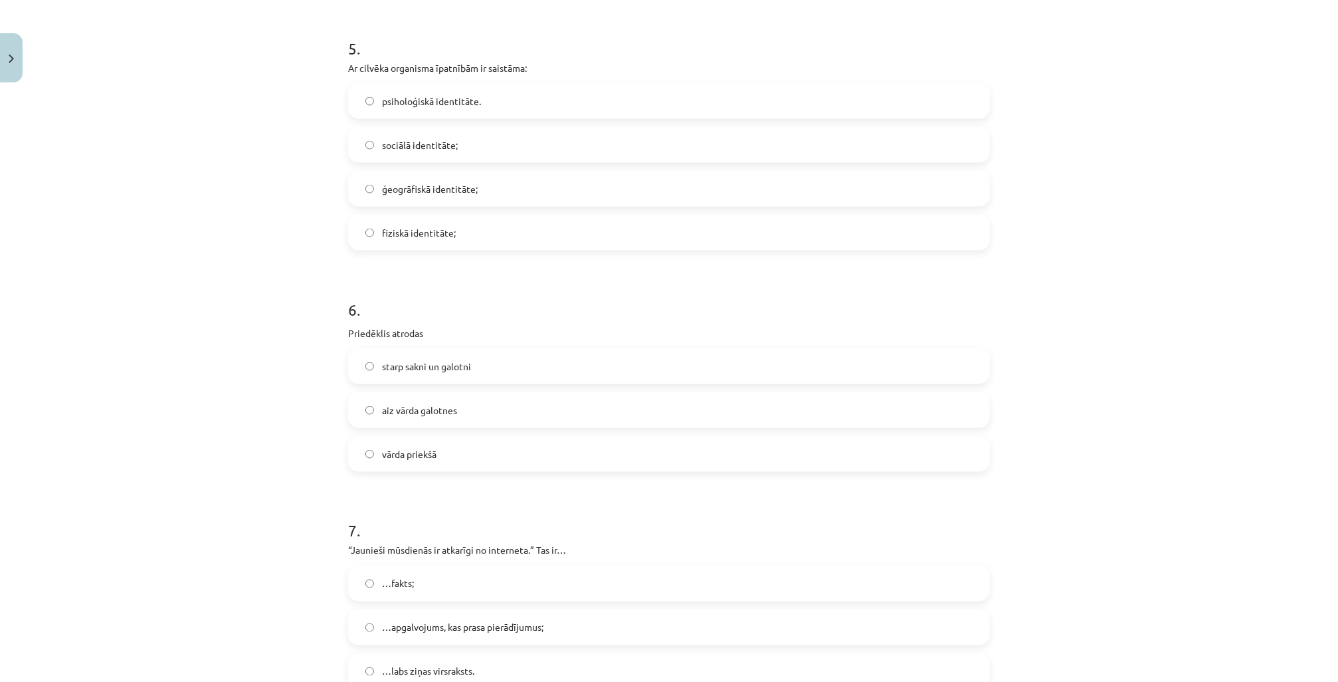
click at [413, 457] on span "vārda priekšā" at bounding box center [409, 454] width 54 height 14
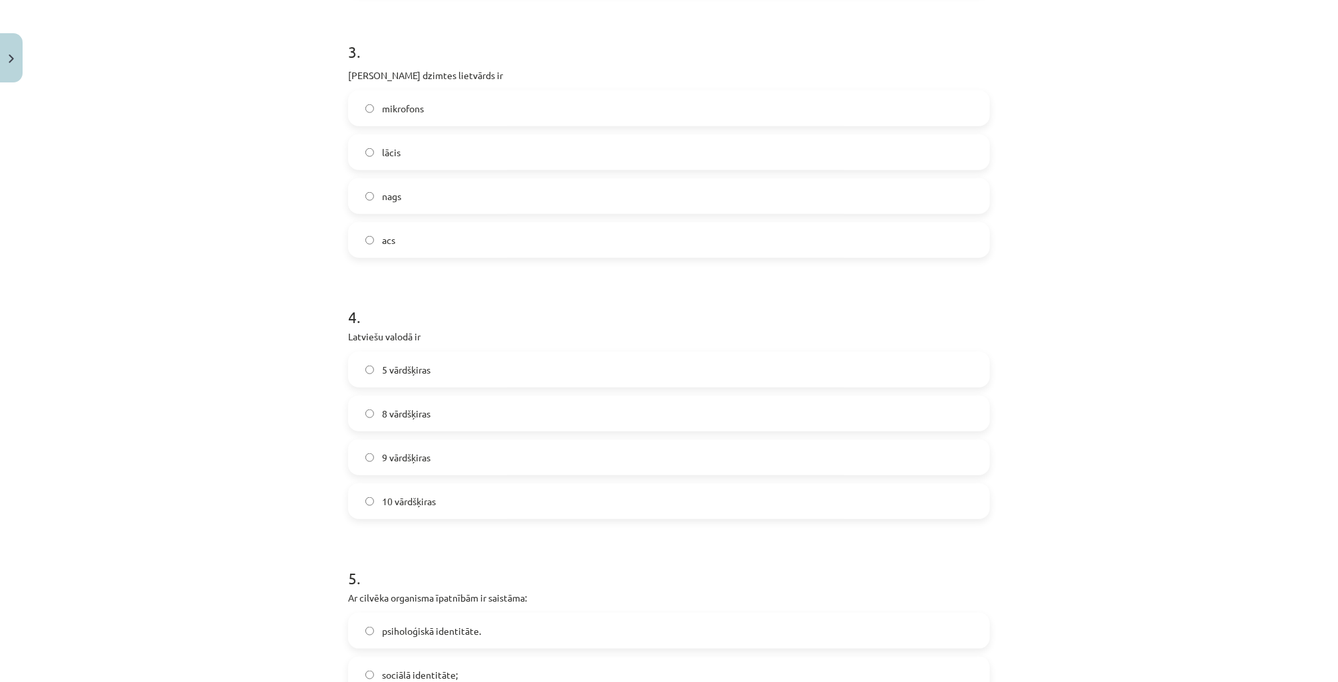
scroll to position [678, 0]
click at [411, 418] on span "8 vārdšķiras" at bounding box center [406, 416] width 48 height 14
click at [411, 490] on label "10 vārdšķiras" at bounding box center [668, 502] width 639 height 33
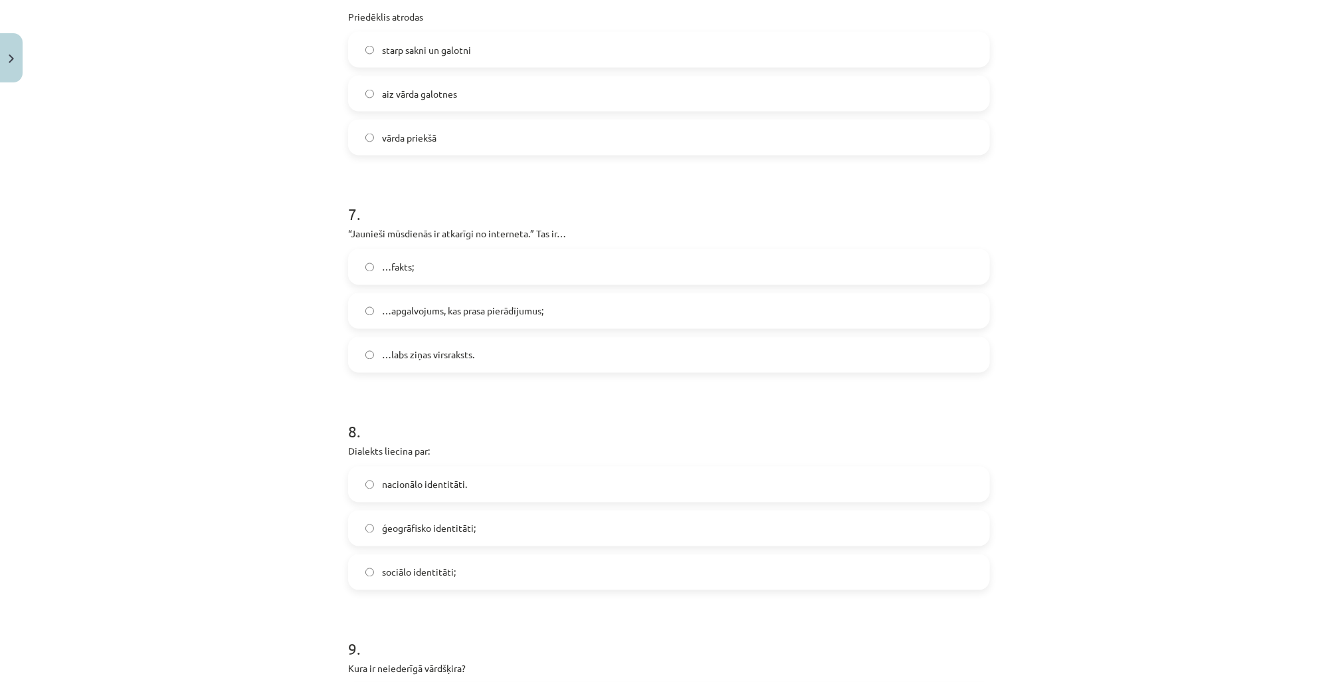
scroll to position [1528, 0]
click at [443, 312] on span "…apgalvojums, kas prasa pierādījumus;" at bounding box center [462, 309] width 161 height 14
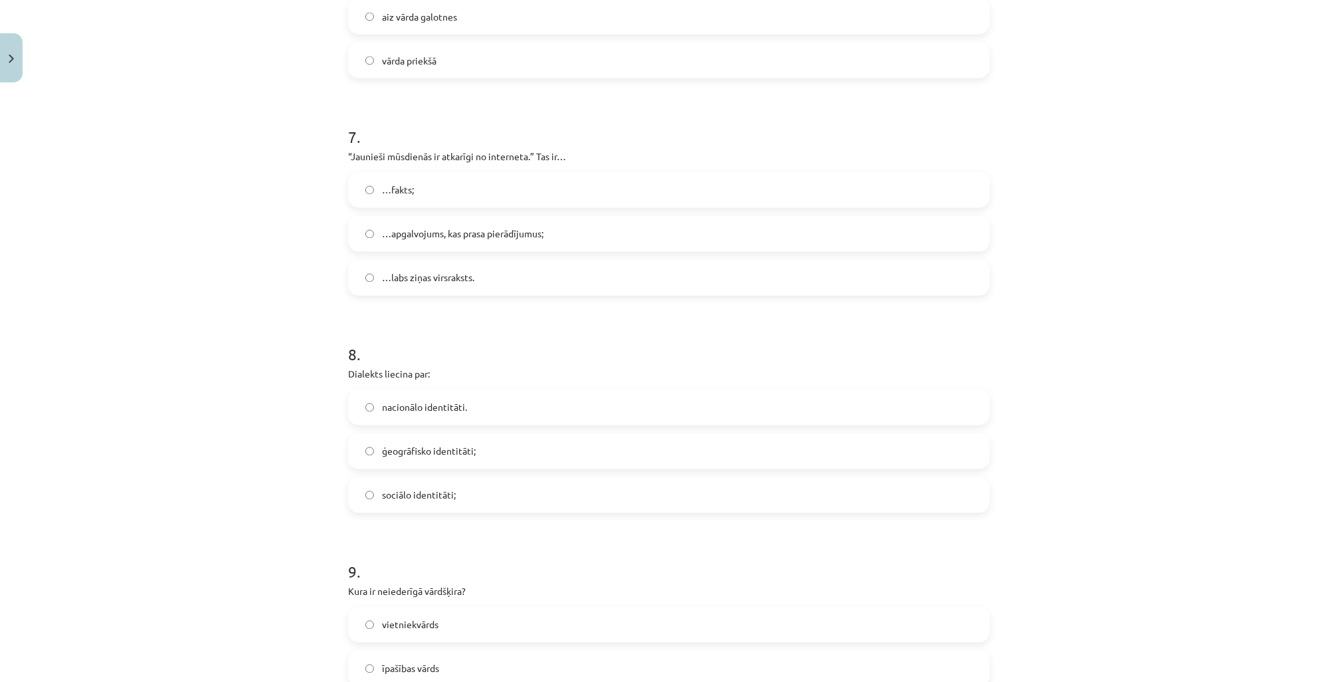
scroll to position [1634, 0]
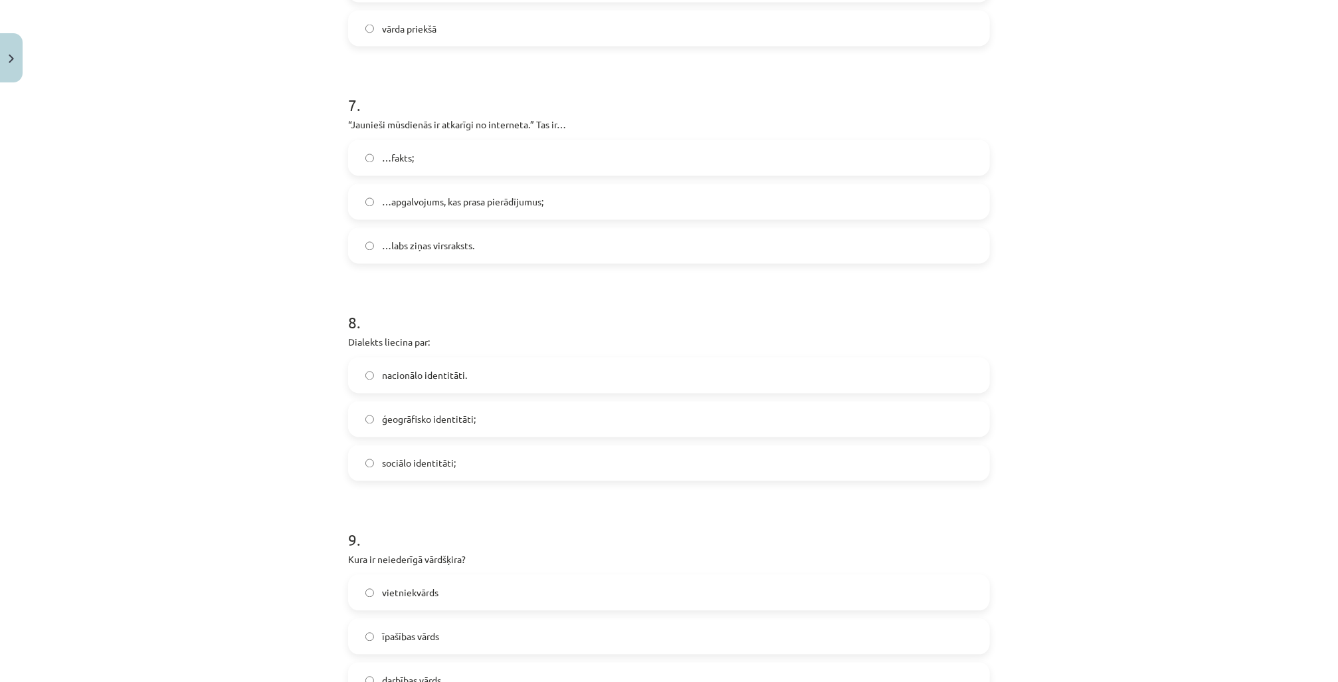
click at [444, 420] on span "ģeogrāfisko identitāti;" at bounding box center [429, 419] width 94 height 14
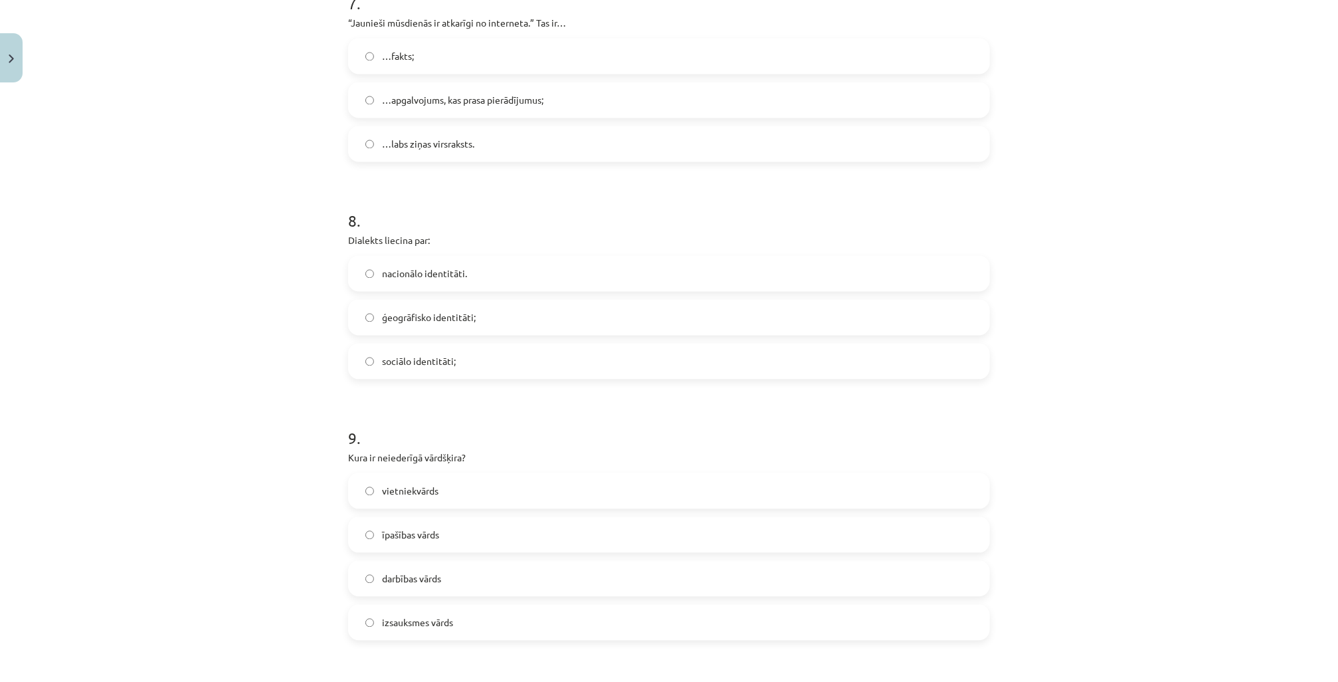
scroll to position [1740, 0]
click at [418, 490] on span "izsauksmes vārds" at bounding box center [417, 618] width 71 height 14
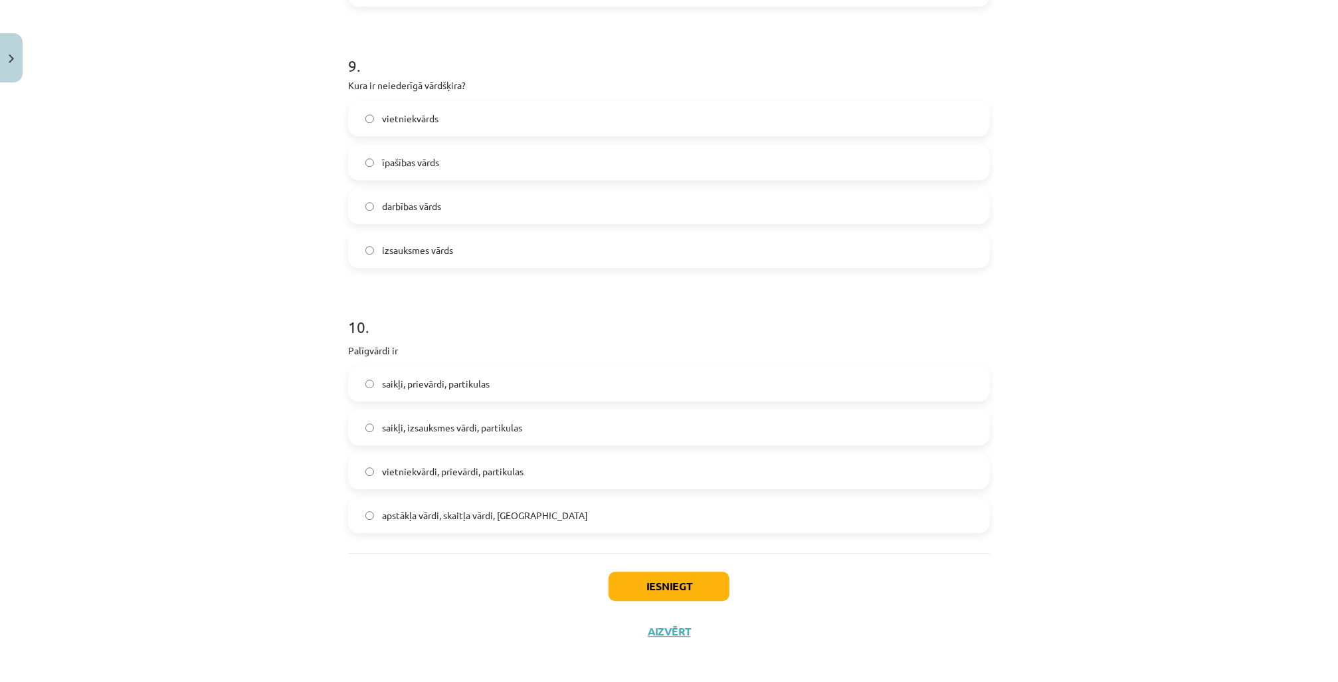
scroll to position [2112, 0]
click at [427, 387] on label "saikļi, prievārdi, partikulas" at bounding box center [668, 379] width 639 height 33
click at [680, 490] on button "Iesniegt" at bounding box center [668, 581] width 121 height 29
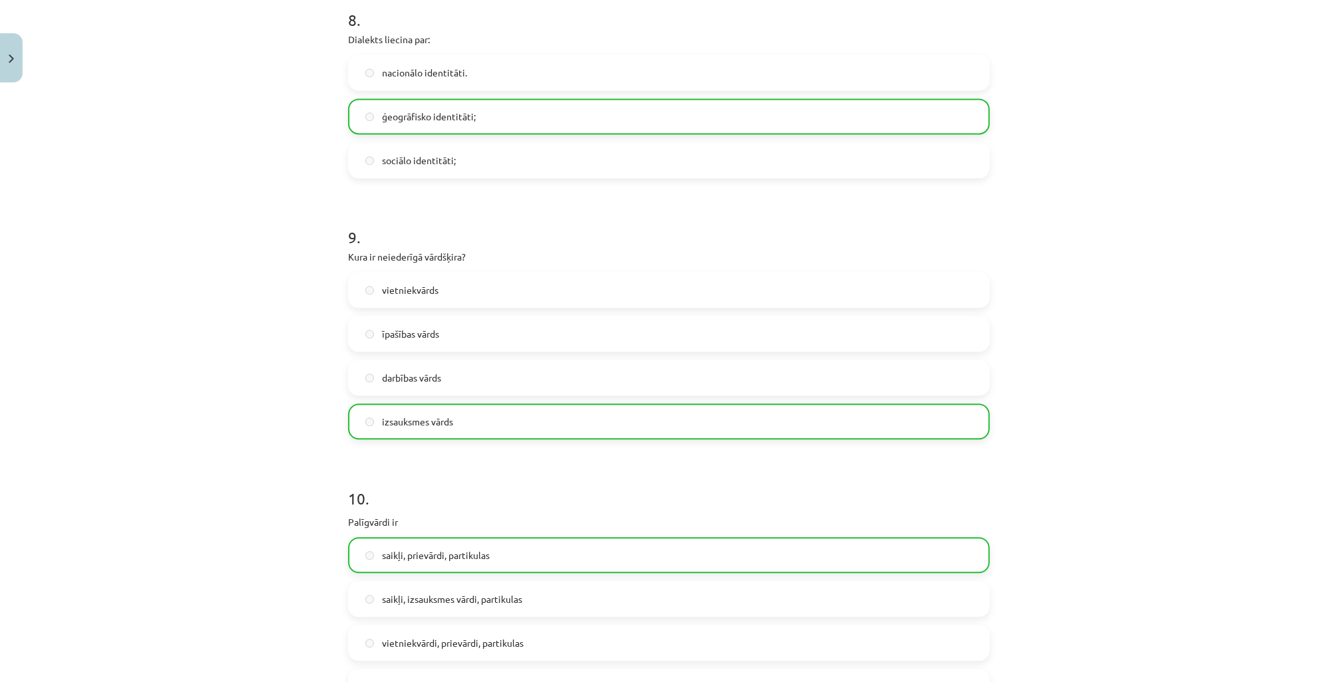
scroll to position [2155, 0]
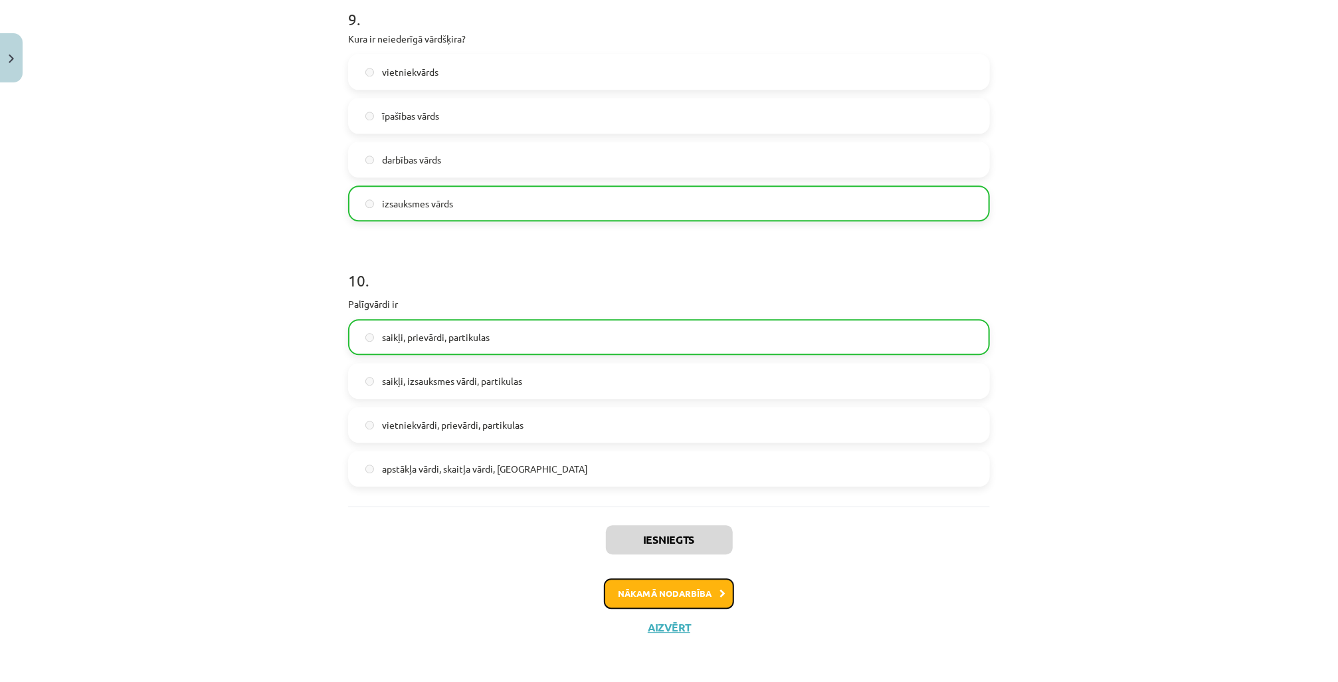
click at [670, 490] on button "Nākamā nodarbība" at bounding box center [669, 593] width 130 height 31
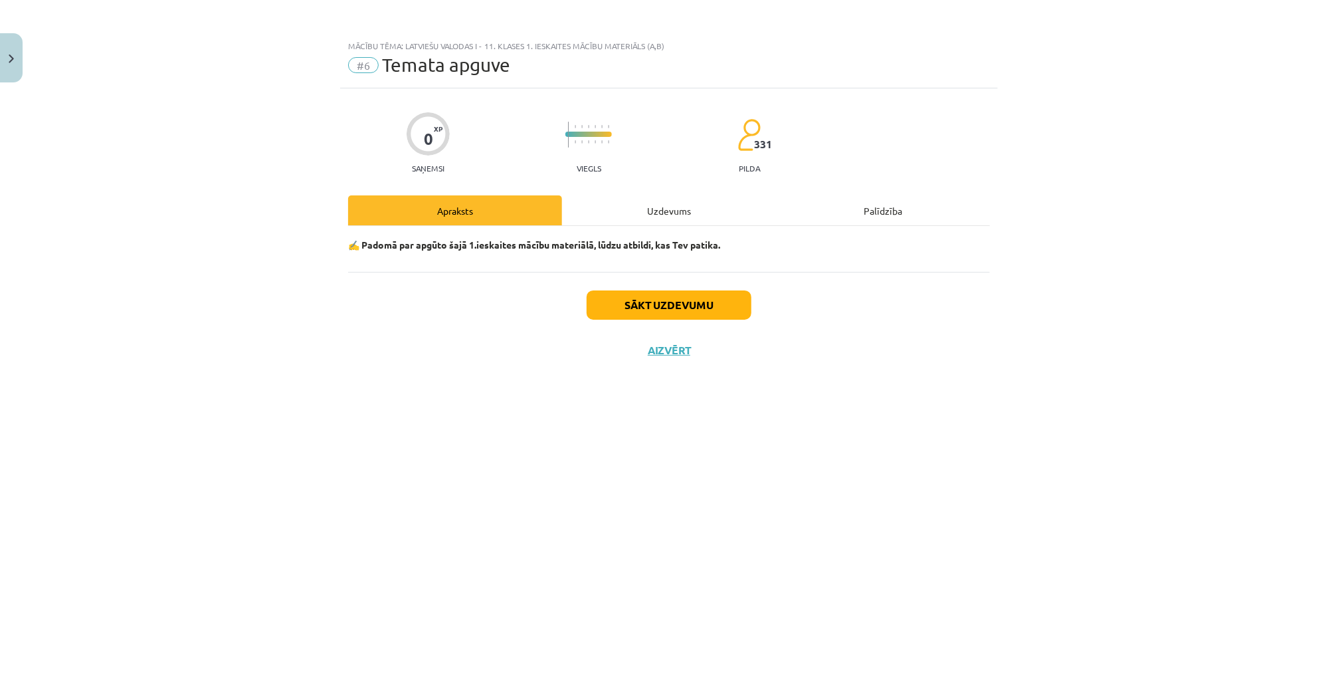
scroll to position [0, 0]
click at [670, 306] on button "Sākt uzdevumu" at bounding box center [669, 304] width 165 height 29
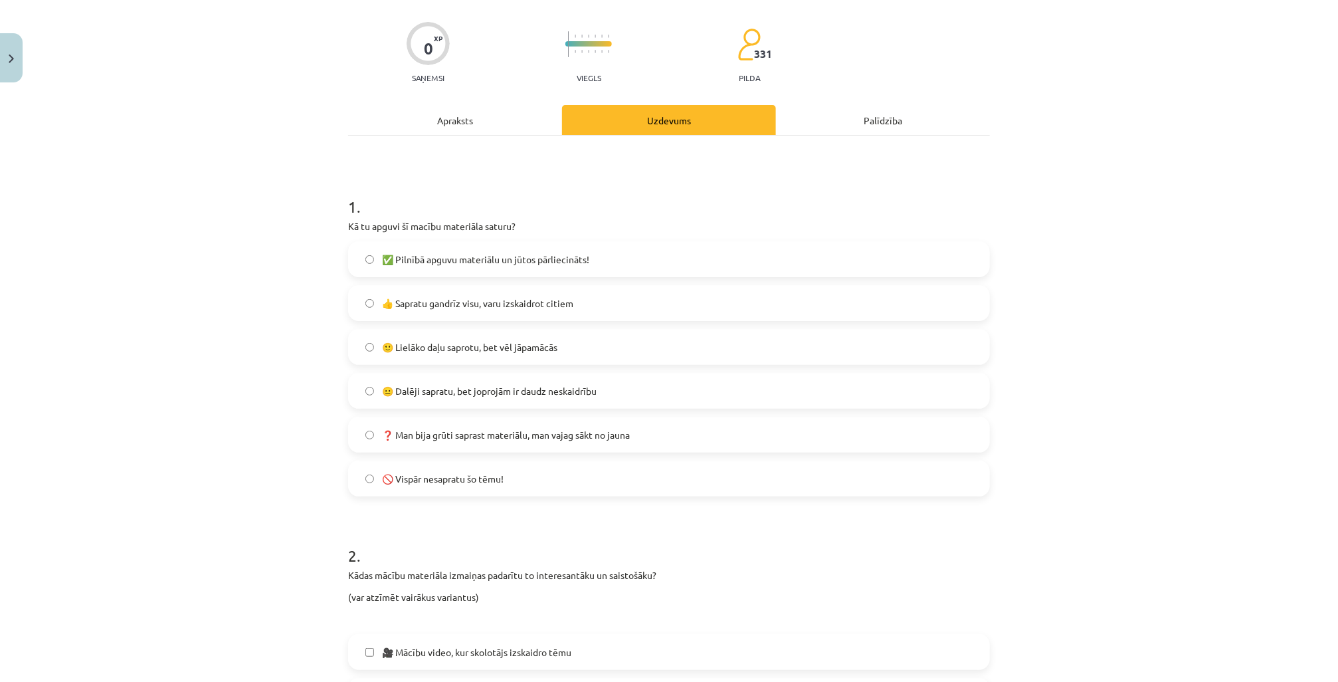
scroll to position [106, 0]
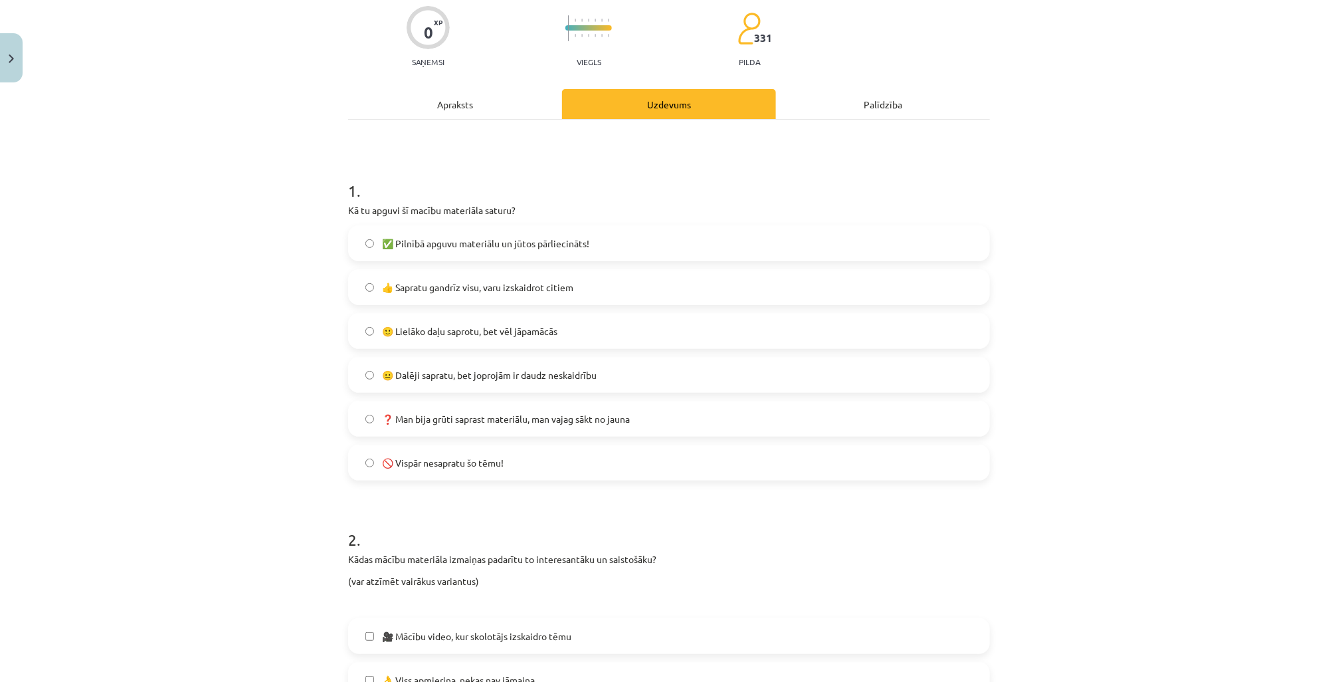
click at [489, 331] on span "🙂 Lielāko daļu saprotu, bet vēl jāpamācās" at bounding box center [469, 331] width 175 height 14
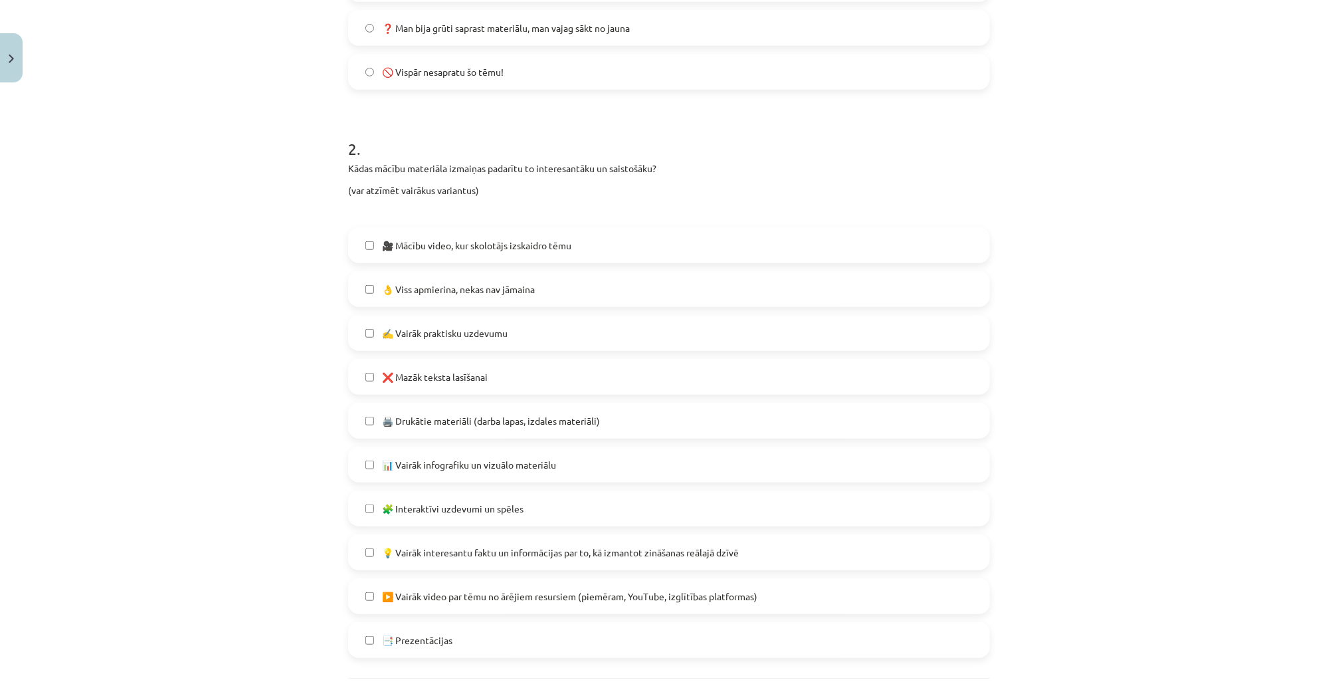
scroll to position [531, 0]
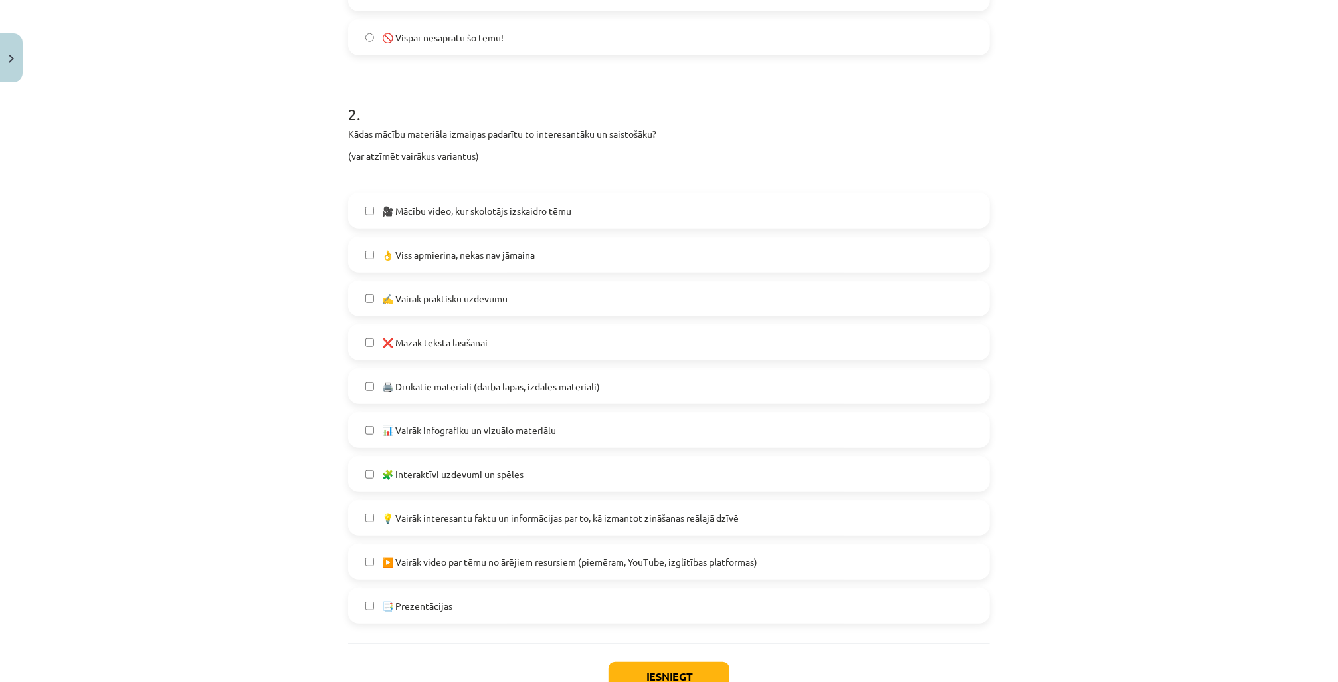
click at [502, 205] on span "🎥 Mācību video, kur skolotājs izskaidro tēmu" at bounding box center [476, 211] width 189 height 14
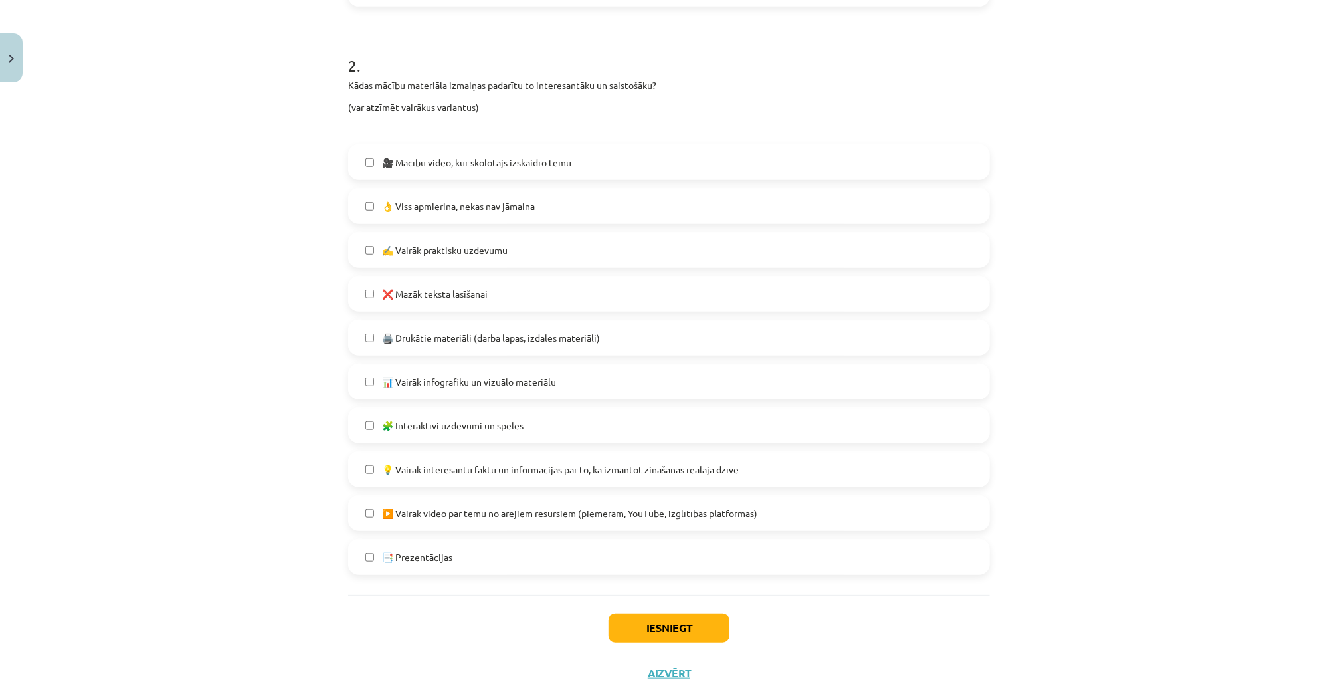
scroll to position [585, 0]
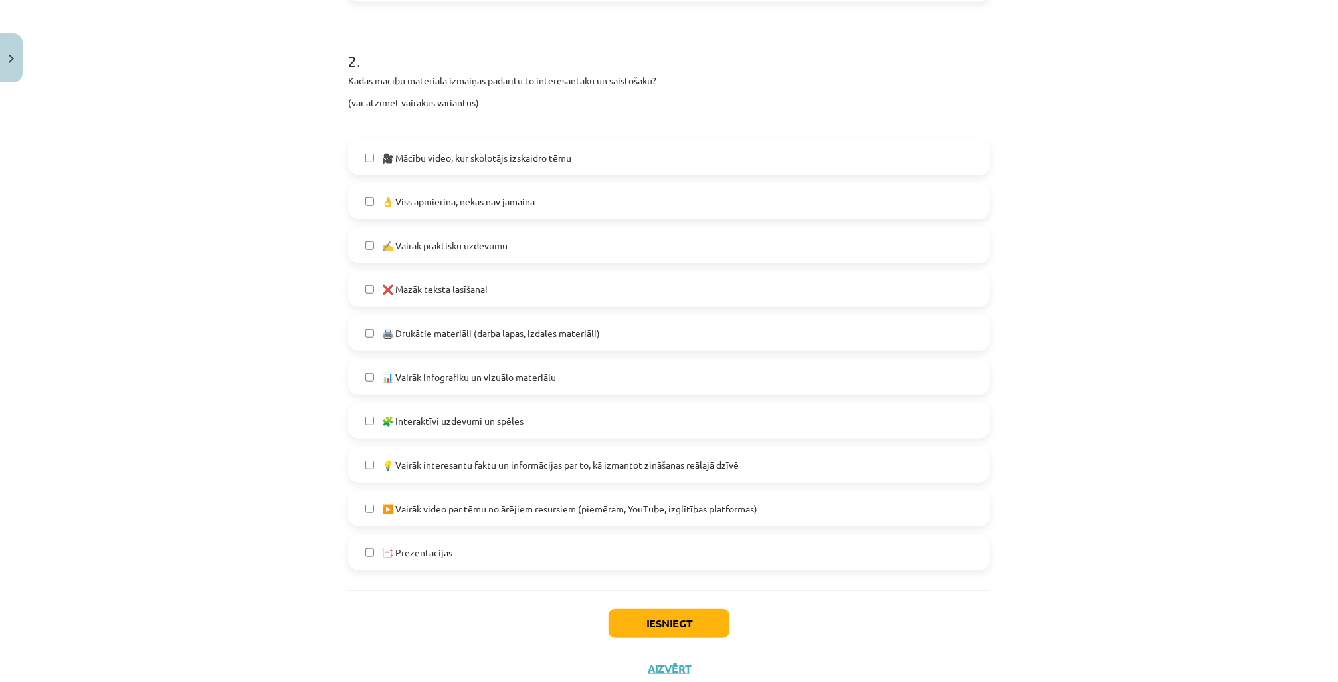
click at [484, 375] on span "📊 Vairāk infografiku un vizuālo materiālu" at bounding box center [469, 377] width 174 height 14
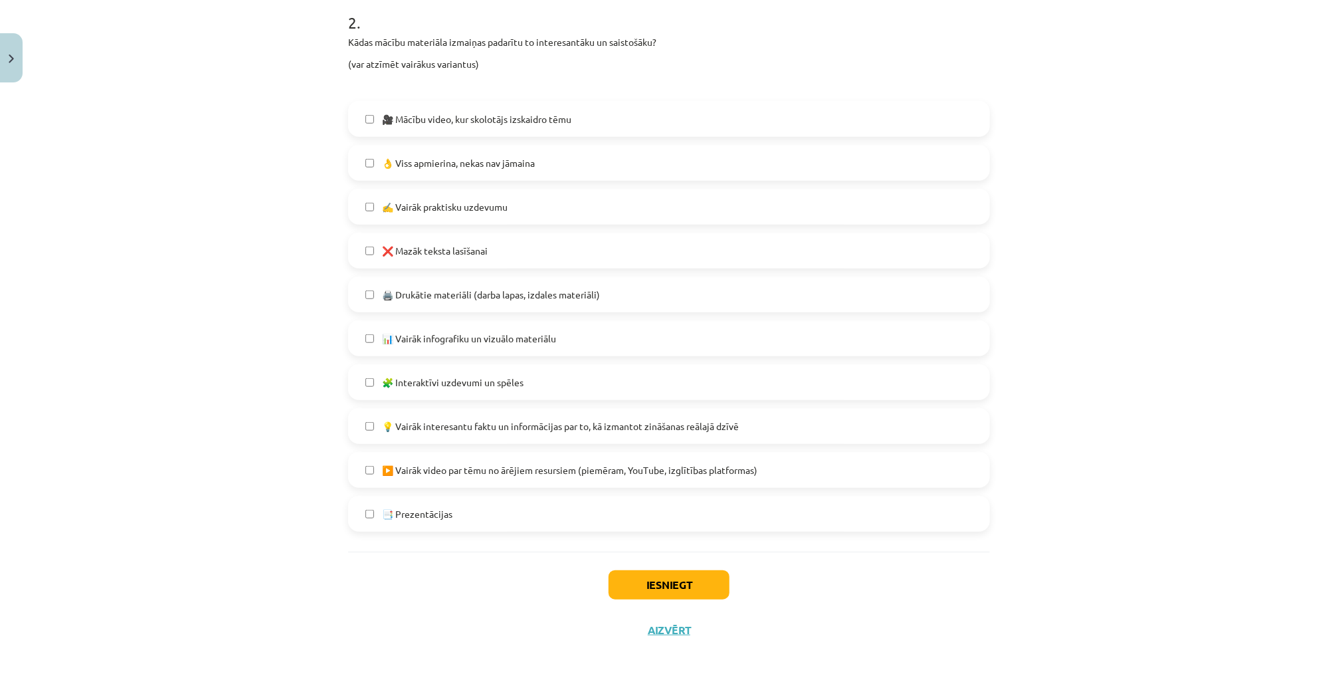
scroll to position [626, 0]
click at [686, 490] on button "Iesniegt" at bounding box center [668, 581] width 121 height 29
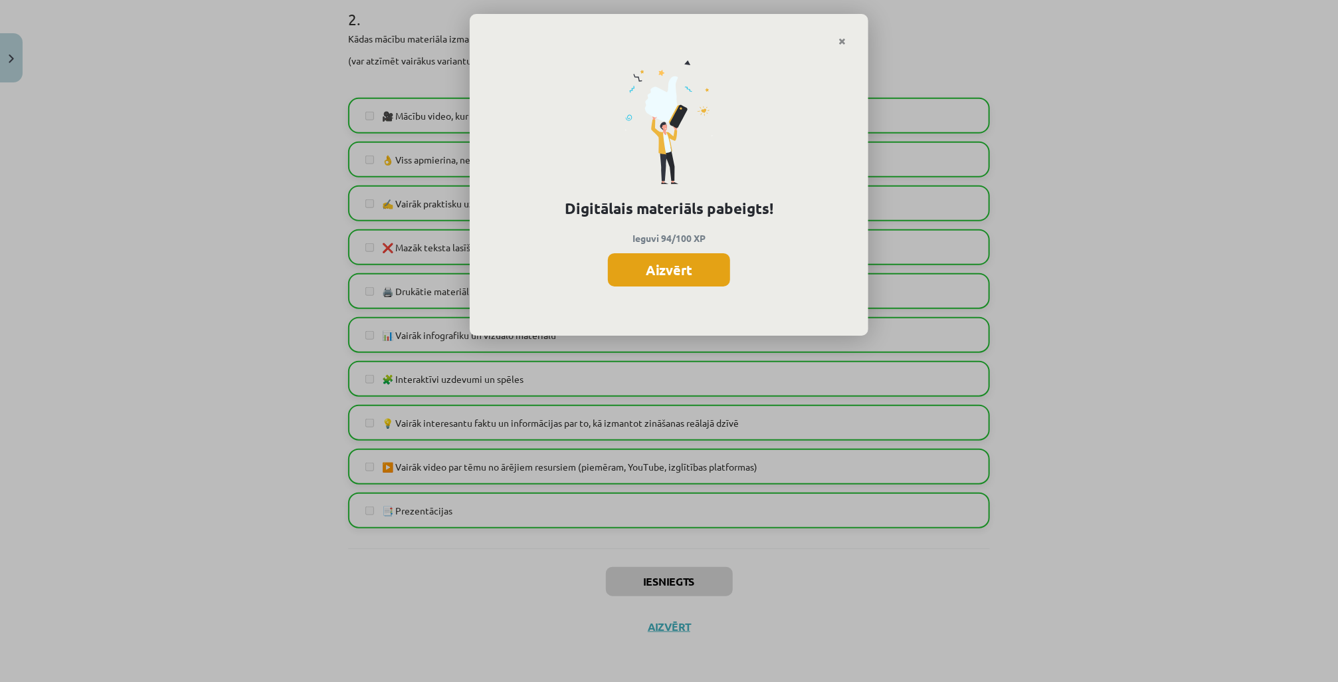
click at [672, 274] on button "Aizvērt" at bounding box center [669, 269] width 122 height 33
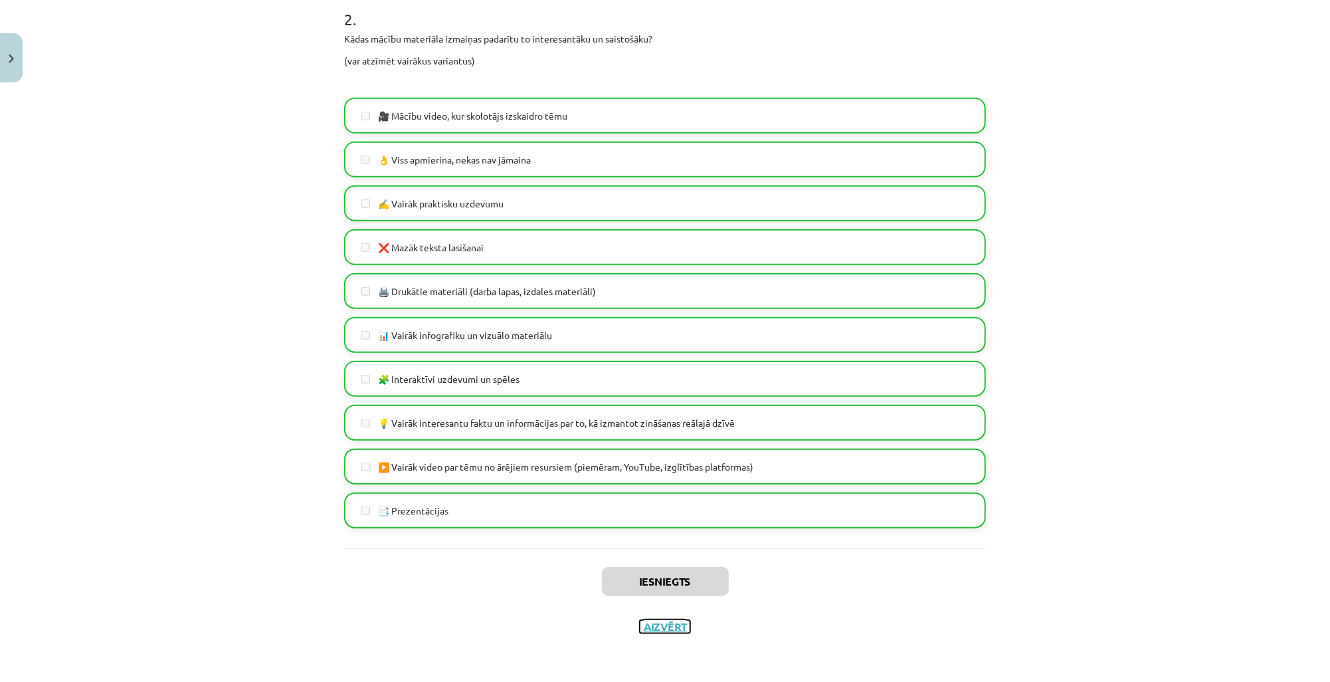
click at [660, 490] on button "Aizvērt" at bounding box center [665, 626] width 50 height 13
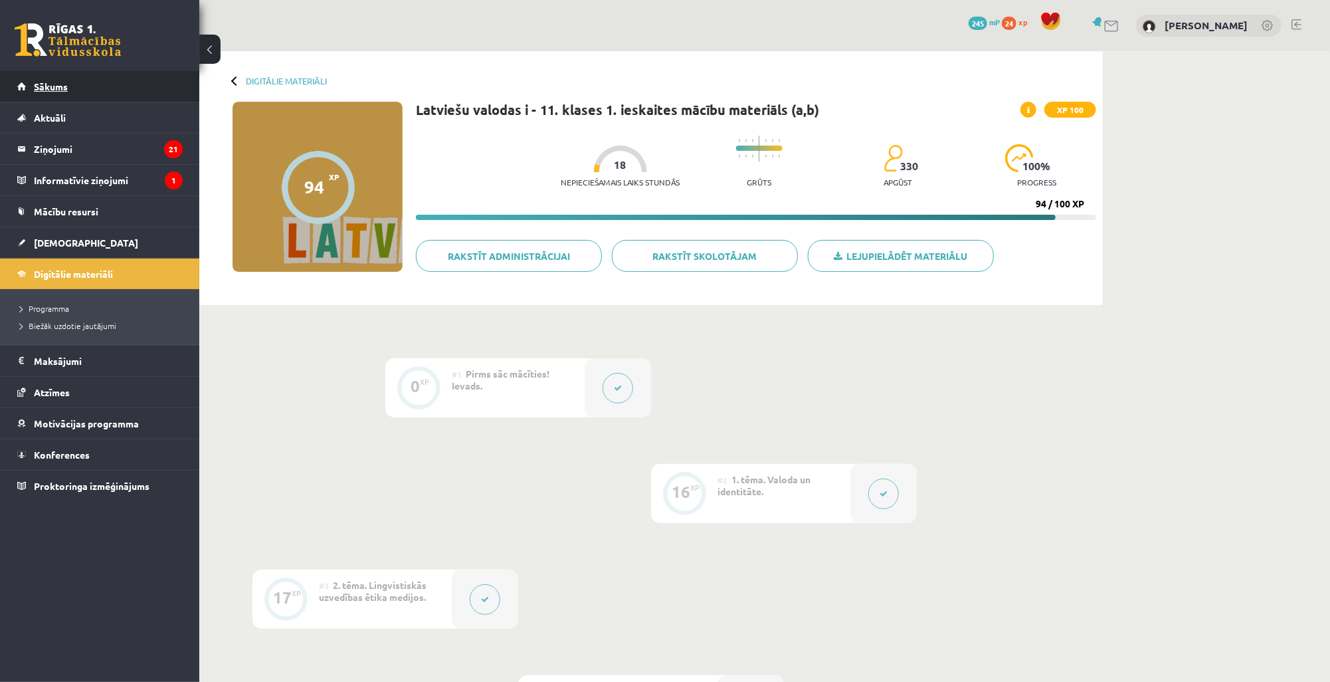
click at [93, 90] on link "Sākums" at bounding box center [99, 86] width 165 height 31
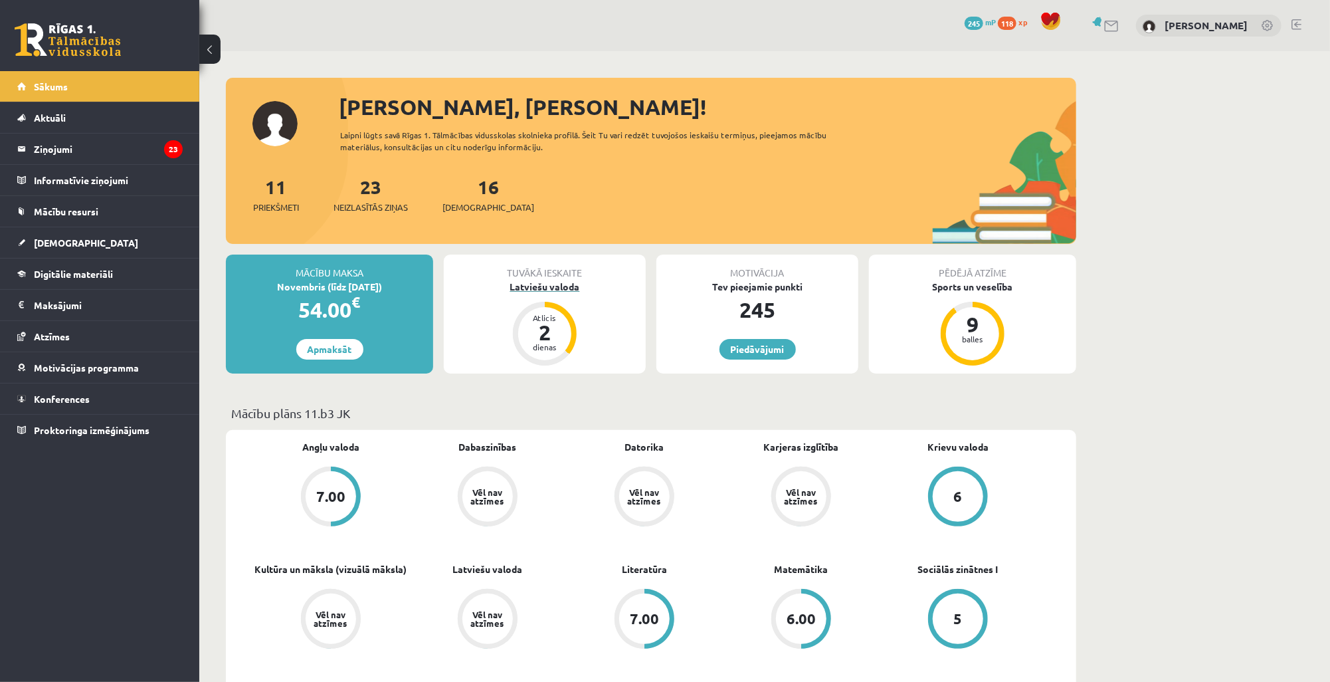
click at [549, 287] on div "Latviešu valoda" at bounding box center [545, 287] width 202 height 14
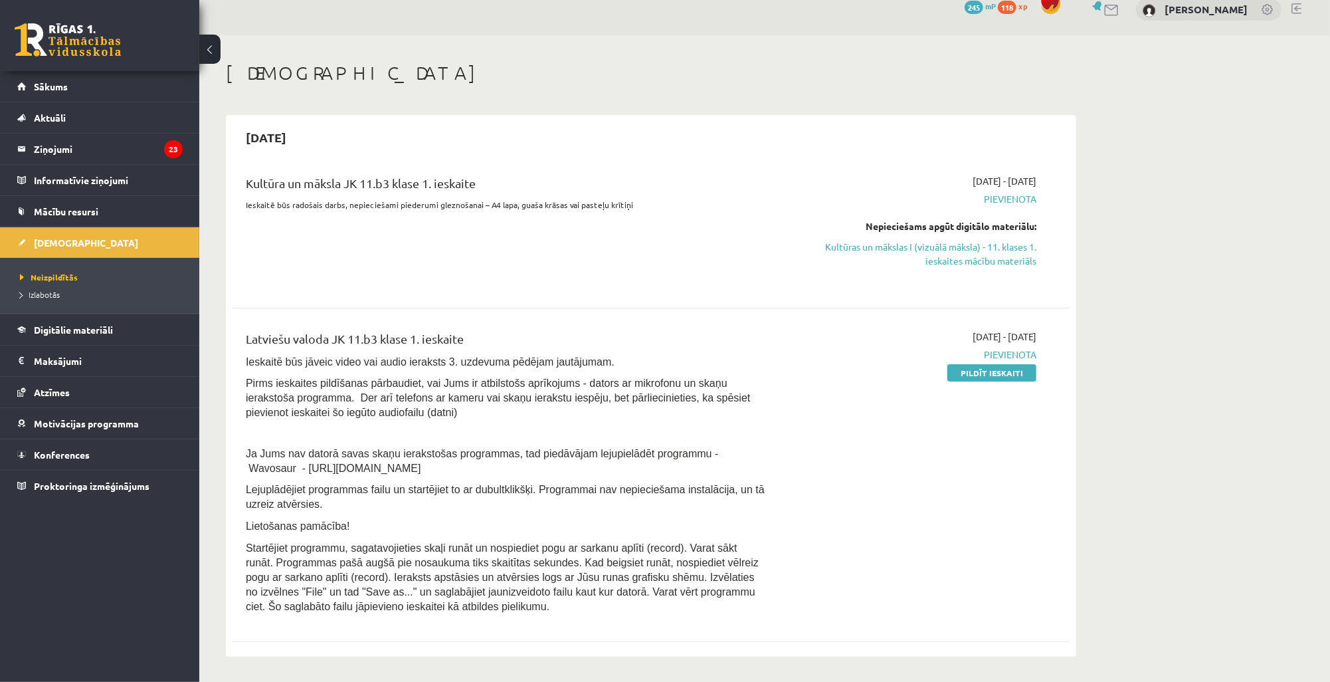
scroll to position [53, 0]
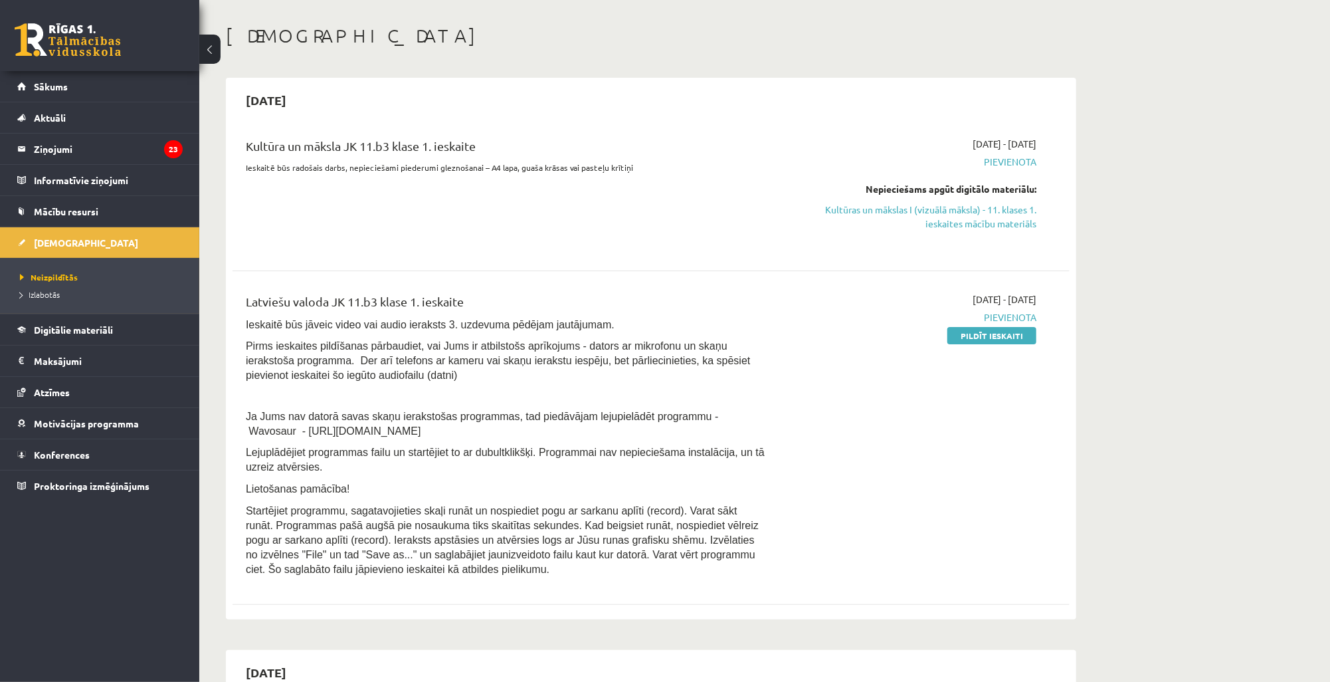
drag, startPoint x: 247, startPoint y: 428, endPoint x: 369, endPoint y: 432, distance: 122.3
click at [369, 432] on span "Ja Jums nav datorā savas skaņu ierakstošas programmas, tad piedāvājam lejupielā…" at bounding box center [482, 424] width 472 height 26
copy span "https://www.wavosaur.com/"
click at [986, 332] on link "Pildīt ieskaiti" at bounding box center [991, 335] width 89 height 17
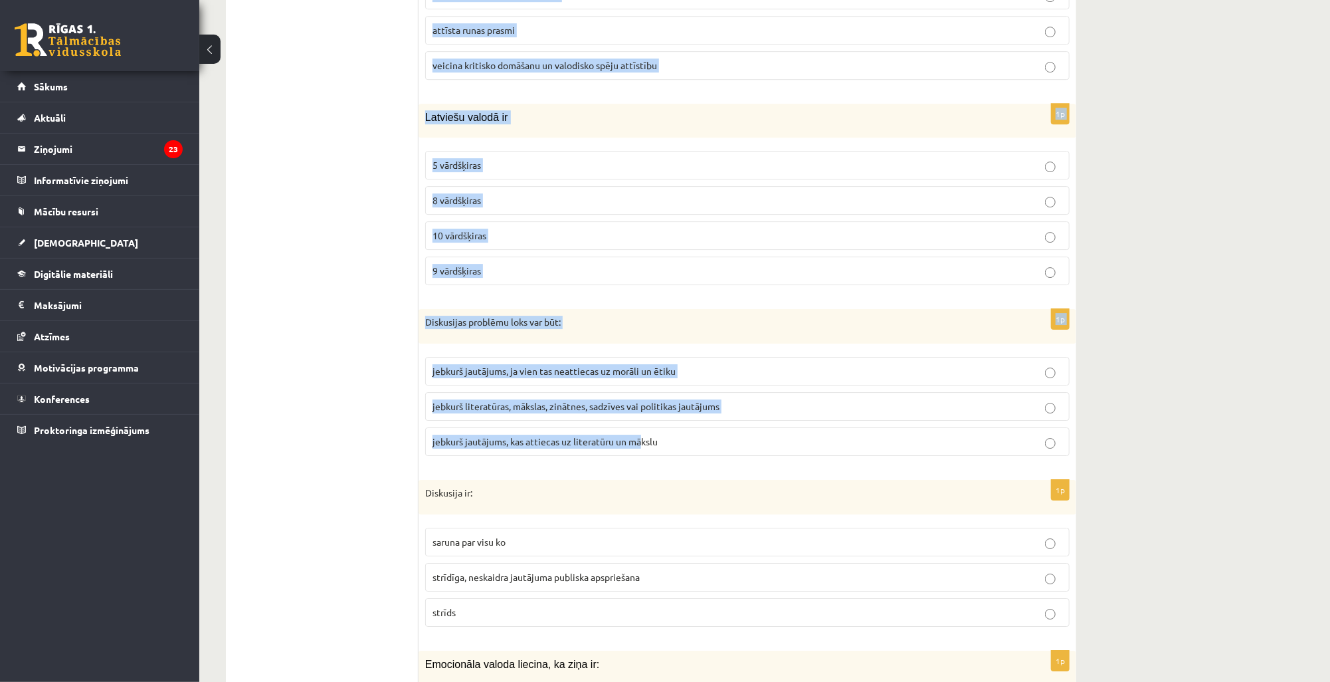
scroll to position [6167, 0]
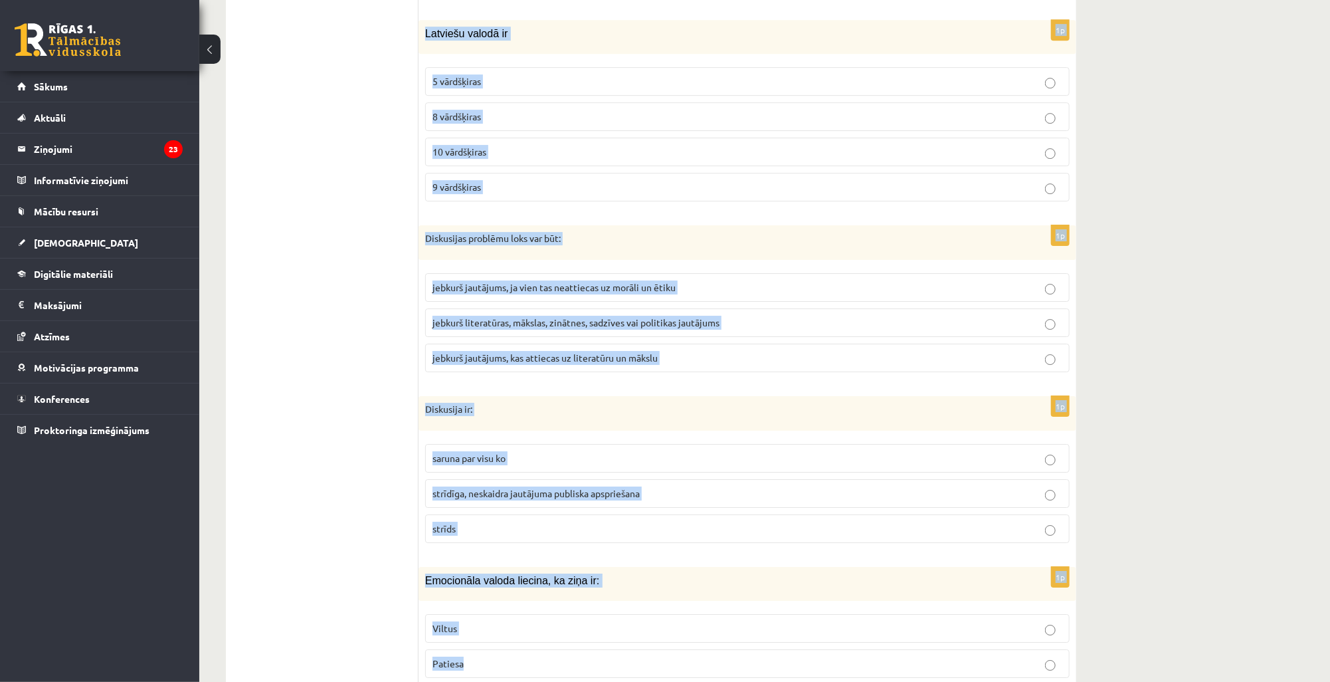
drag, startPoint x: 425, startPoint y: 85, endPoint x: 563, endPoint y: 627, distance: 559.4
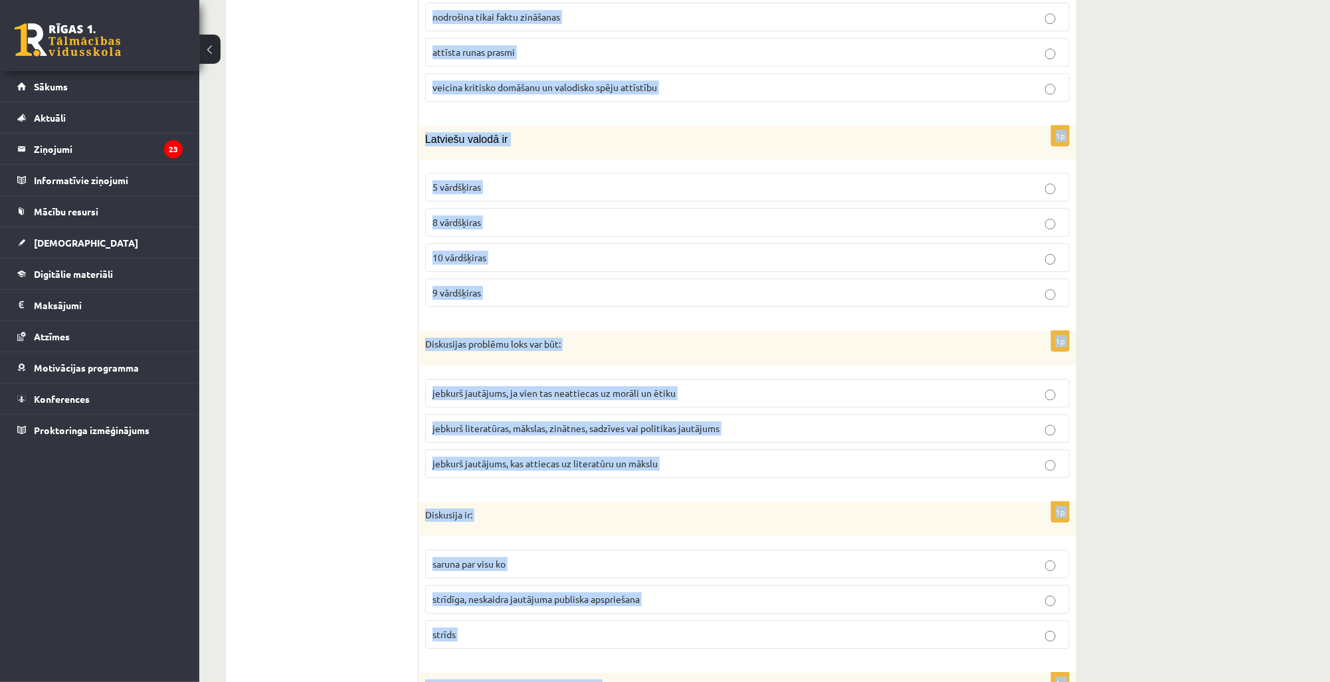
scroll to position [6061, 0]
click at [532, 251] on p "10 vārdšķiras" at bounding box center [747, 258] width 630 height 14
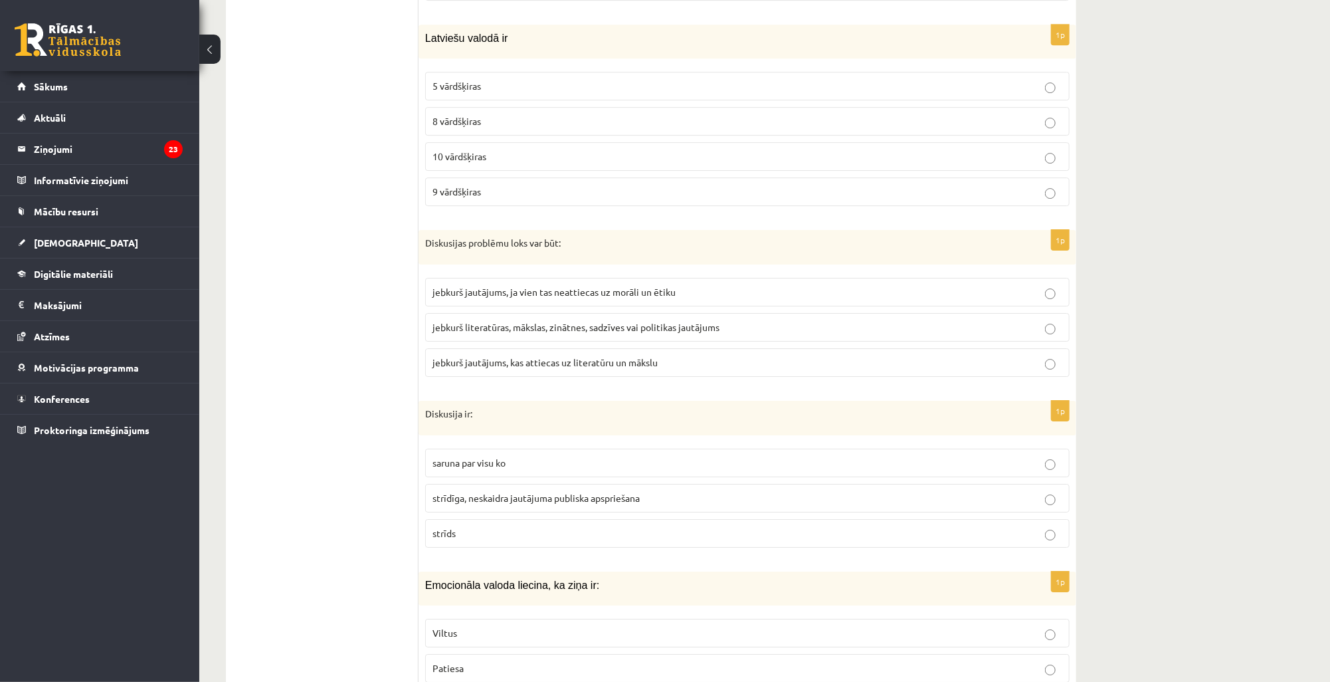
scroll to position [6167, 0]
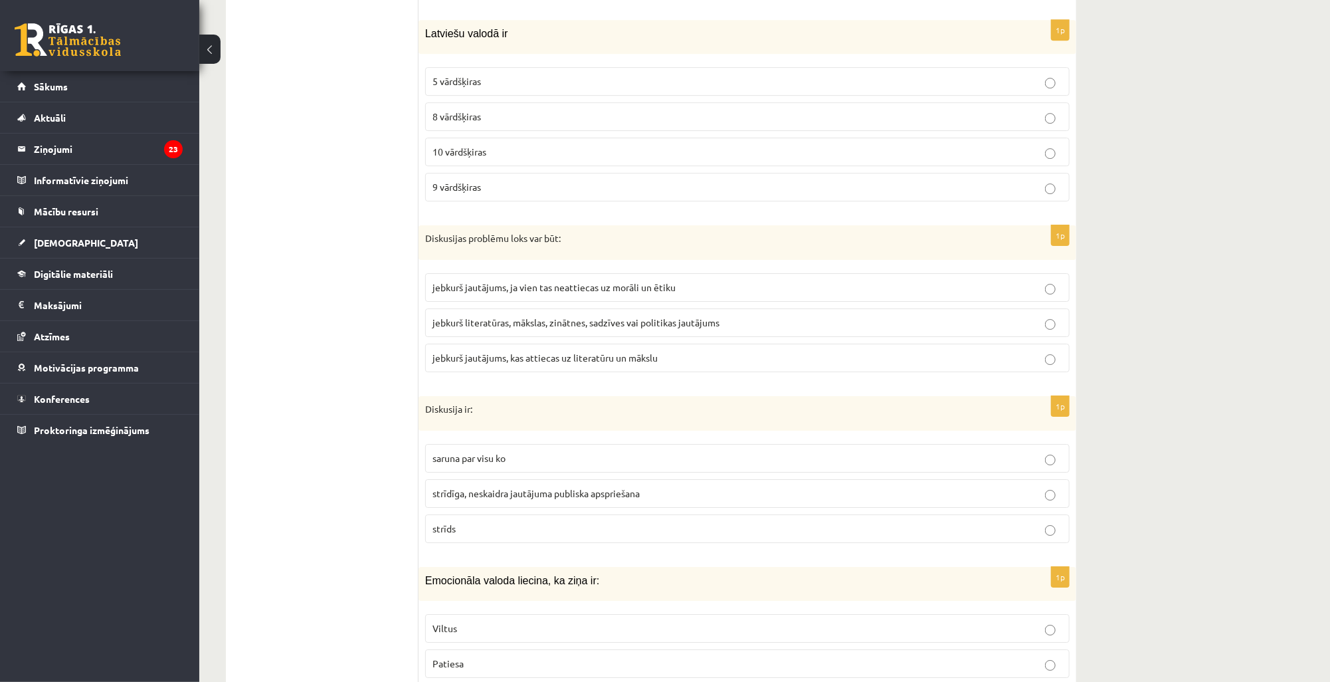
click at [430, 649] on label "Patiesa" at bounding box center [747, 663] width 644 height 29
drag, startPoint x: 431, startPoint y: 618, endPoint x: 458, endPoint y: 604, distance: 30.3
drag, startPoint x: 458, startPoint y: 604, endPoint x: 417, endPoint y: 627, distance: 46.7
drag, startPoint x: 440, startPoint y: 621, endPoint x: 489, endPoint y: 624, distance: 48.6
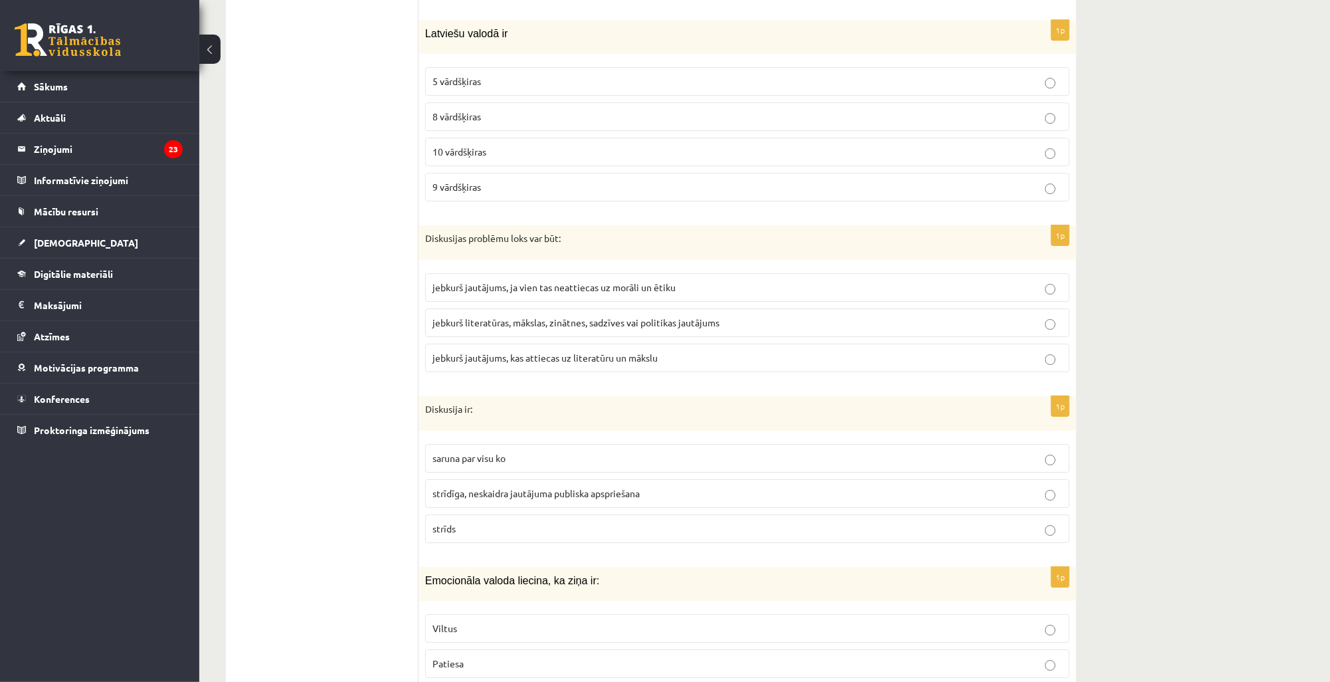
copy div "9l Ipsum do sitametconsect adipiscing elitseddoei temporinci ut: laboreet dolor…"
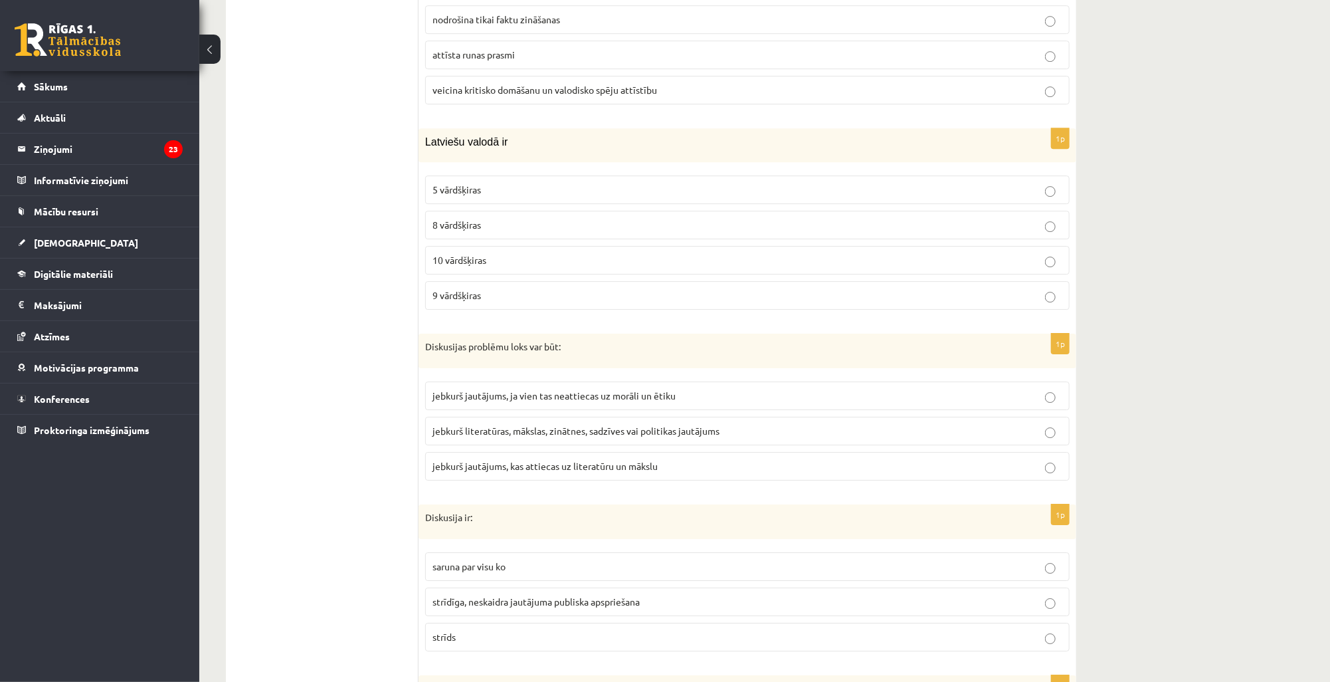
scroll to position [5742, 0]
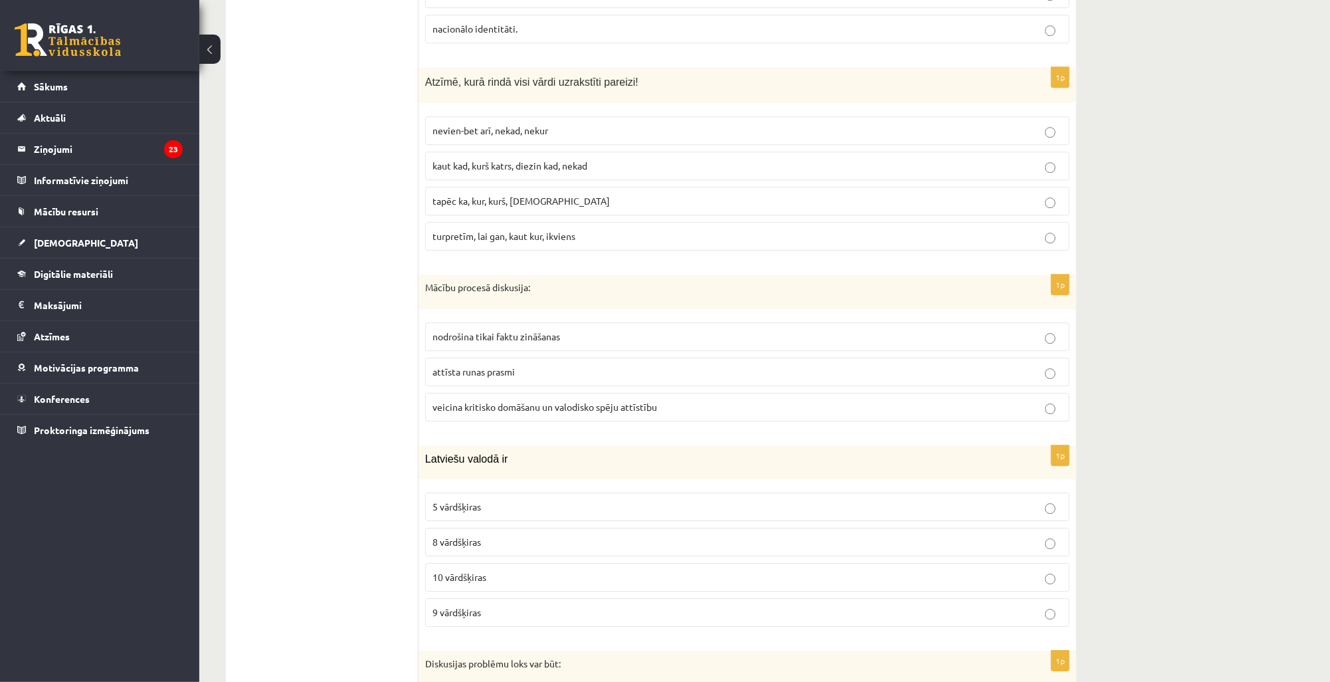
drag, startPoint x: 1172, startPoint y: 116, endPoint x: 1145, endPoint y: 0, distance: 118.6
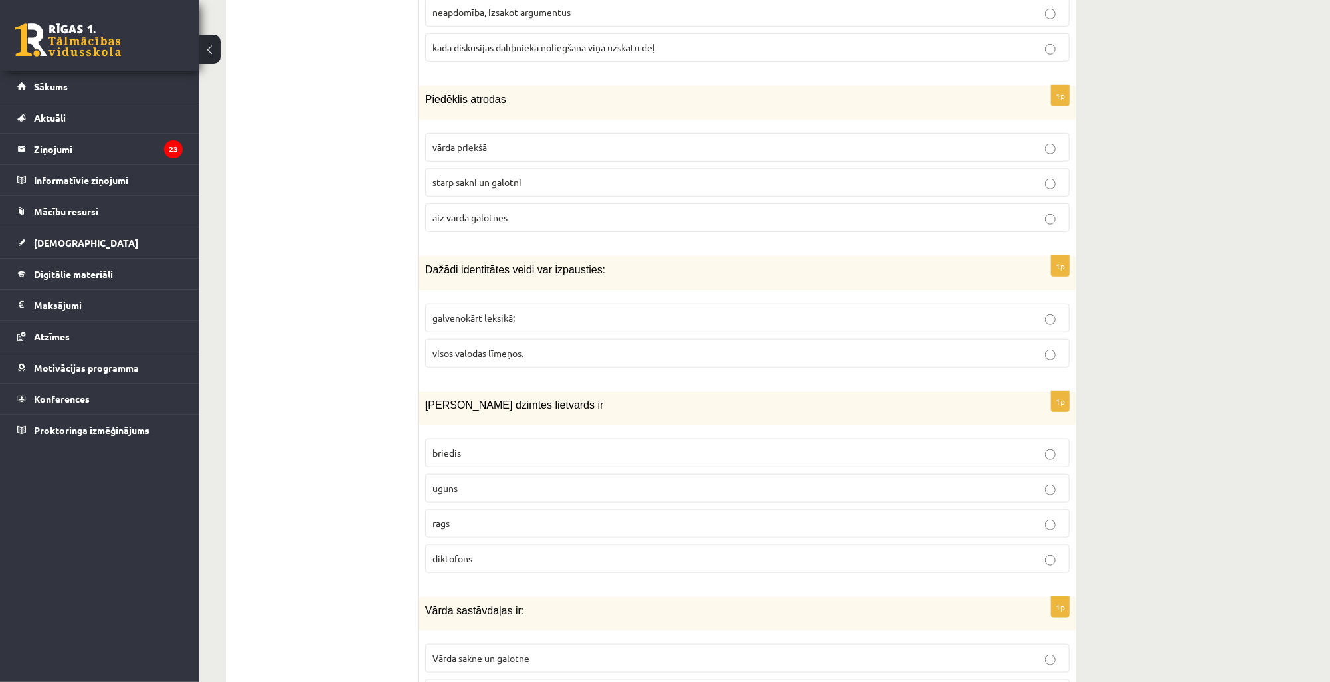
scroll to position [876, 0]
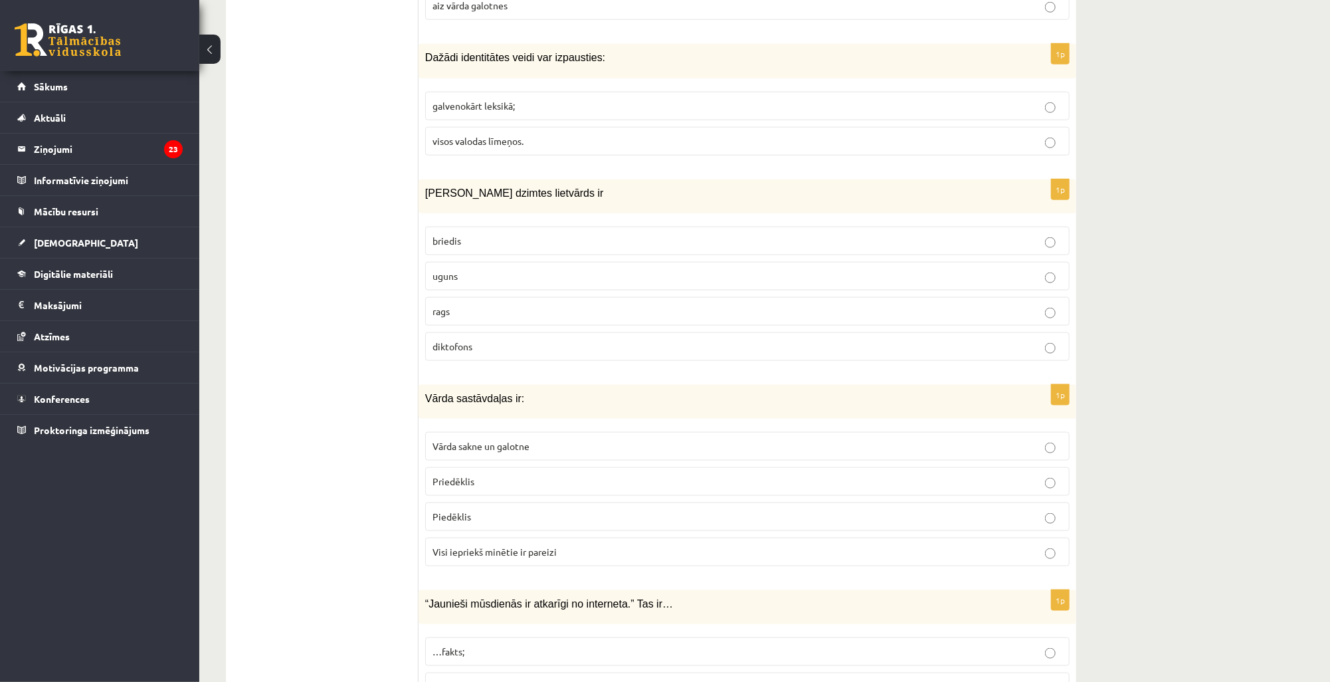
copy div "9l Ipsum do sitametconsect adipiscing elitseddoei temporinci ut: laboreet dolor…"
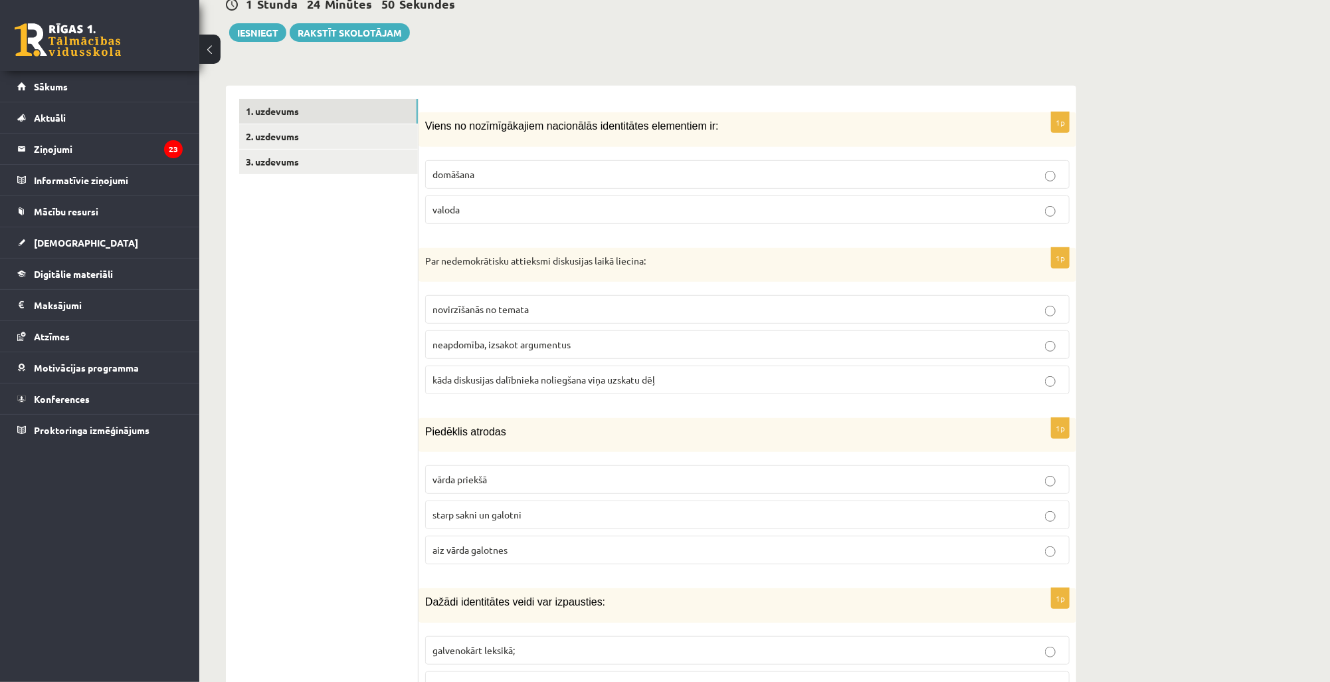
scroll to position [26, 0]
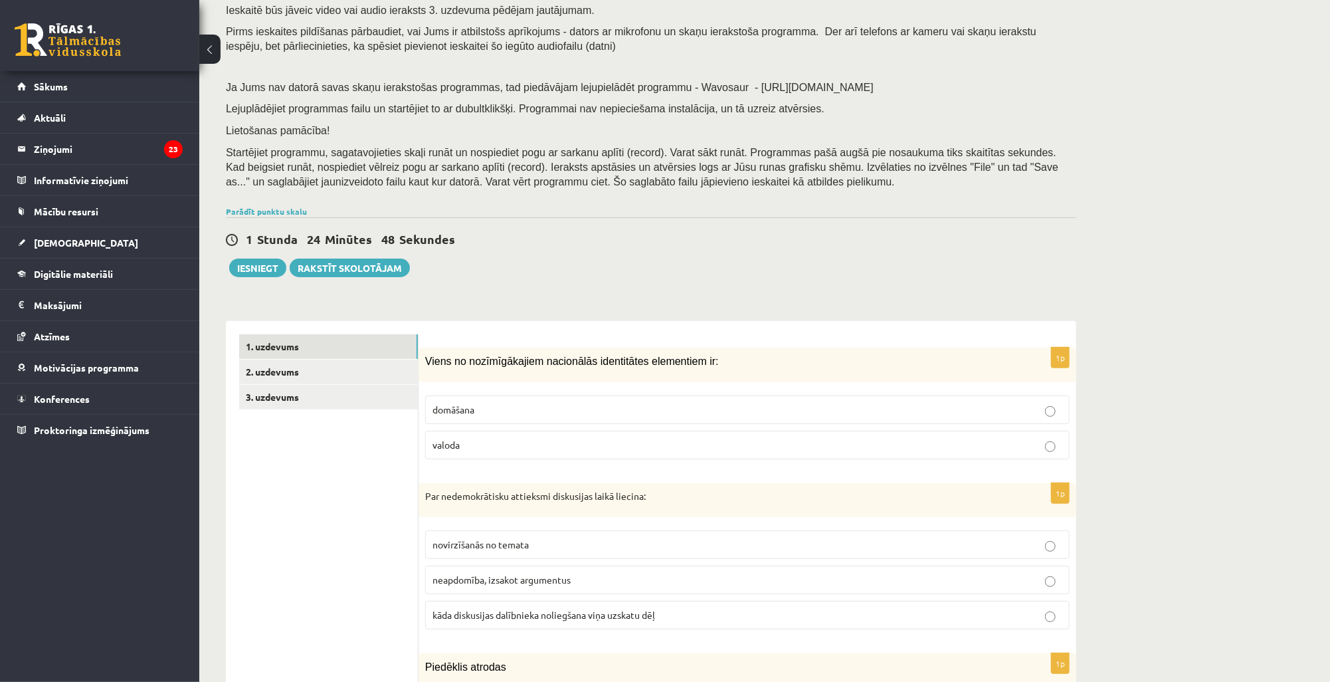
scroll to position [132, 0]
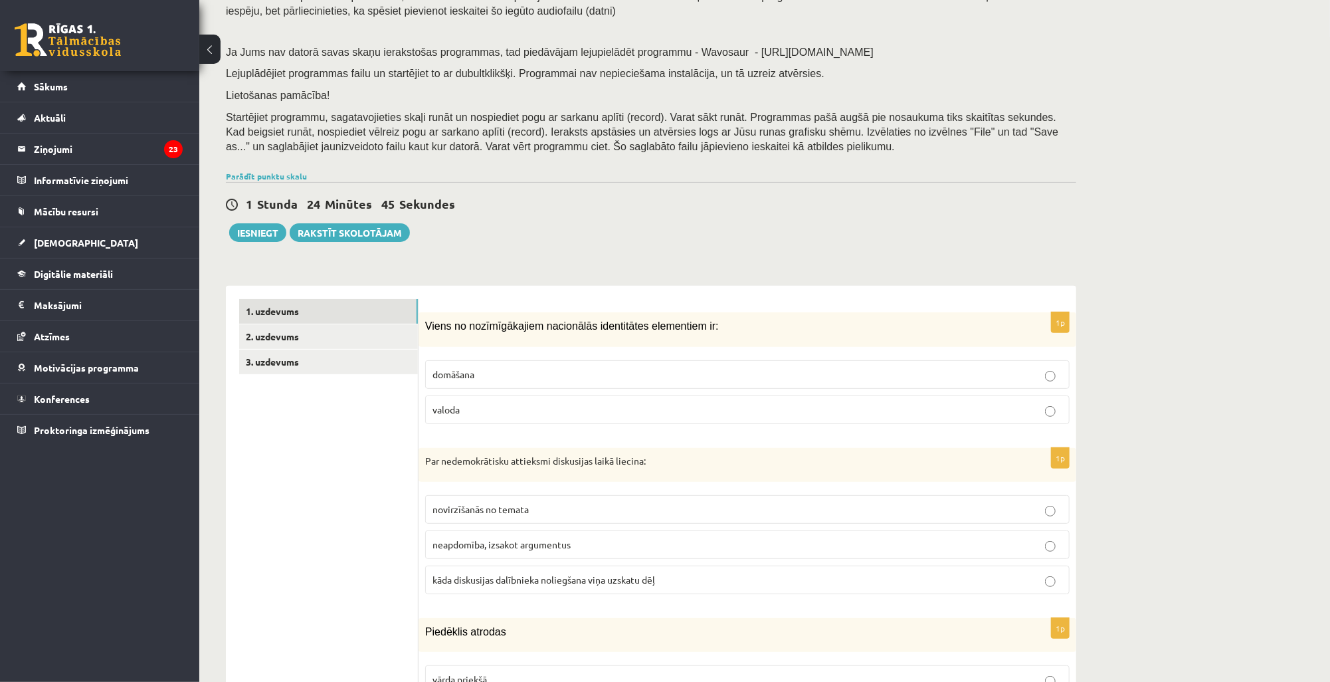
click at [489, 411] on p "valoda" at bounding box center [747, 410] width 630 height 14
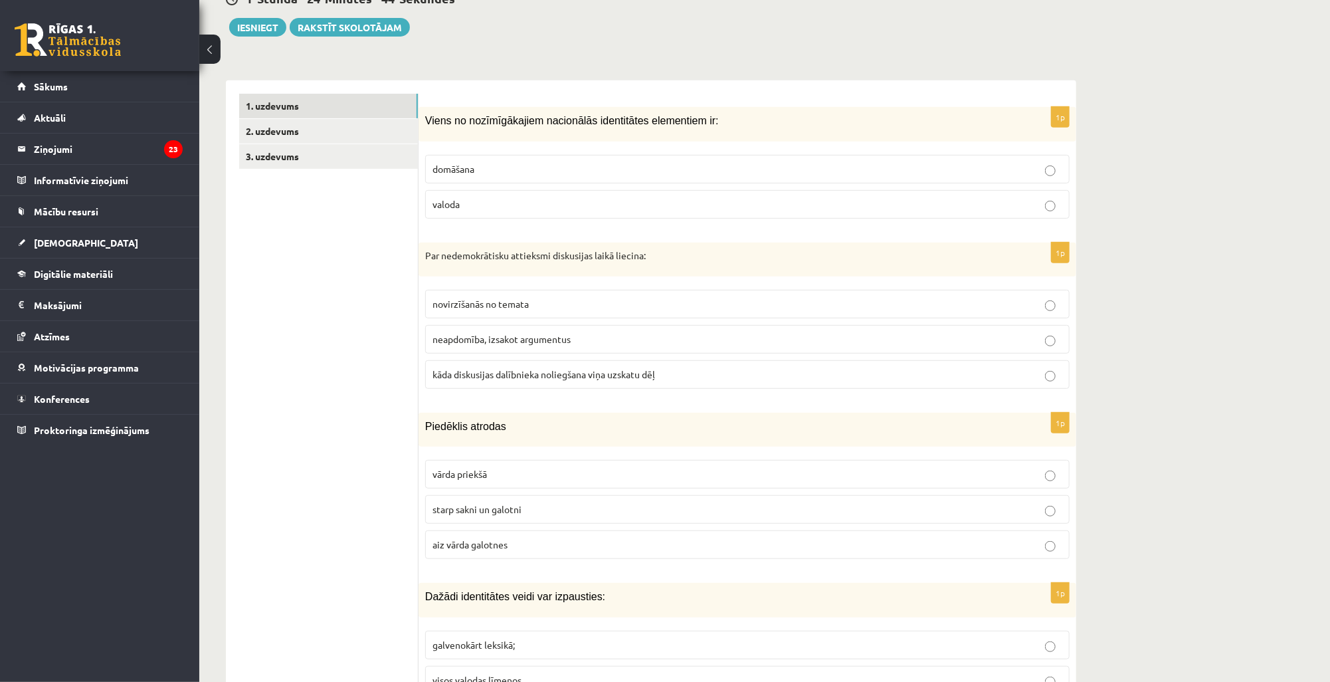
scroll to position [345, 0]
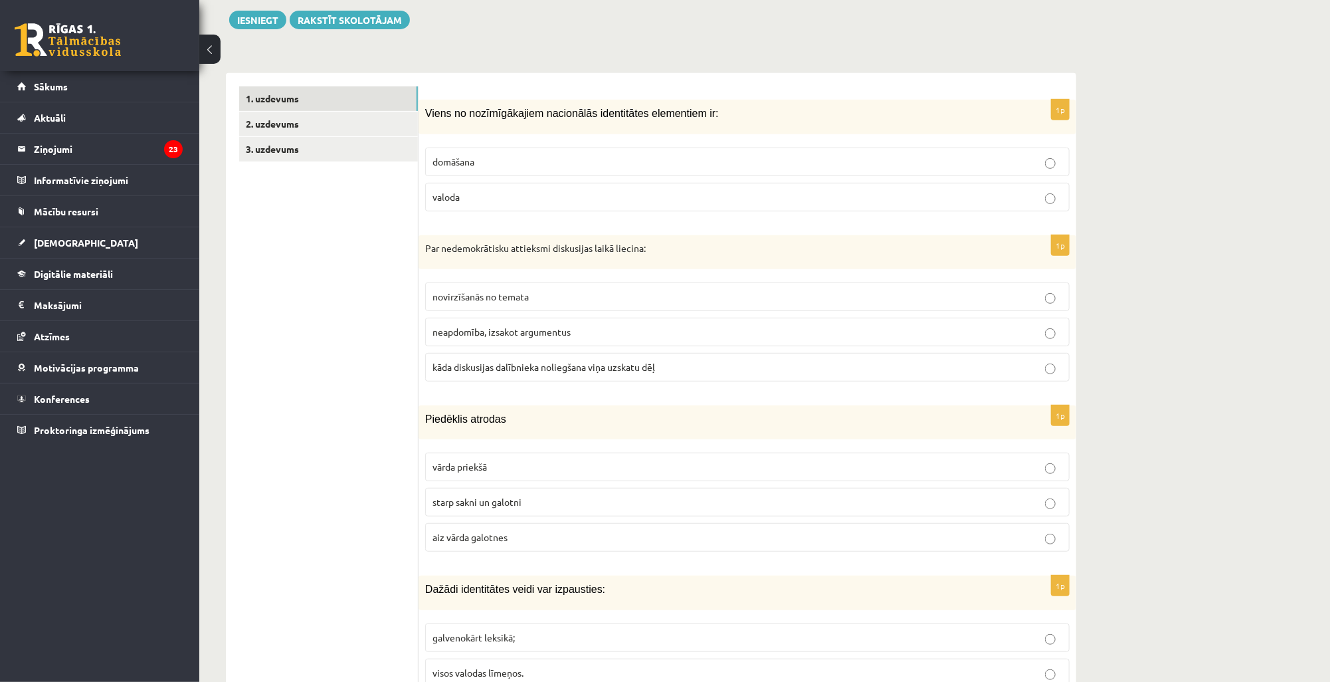
click at [479, 366] on span "kāda diskusijas dalībnieka noliegšana viņa uzskatu dēļ" at bounding box center [543, 367] width 223 height 12
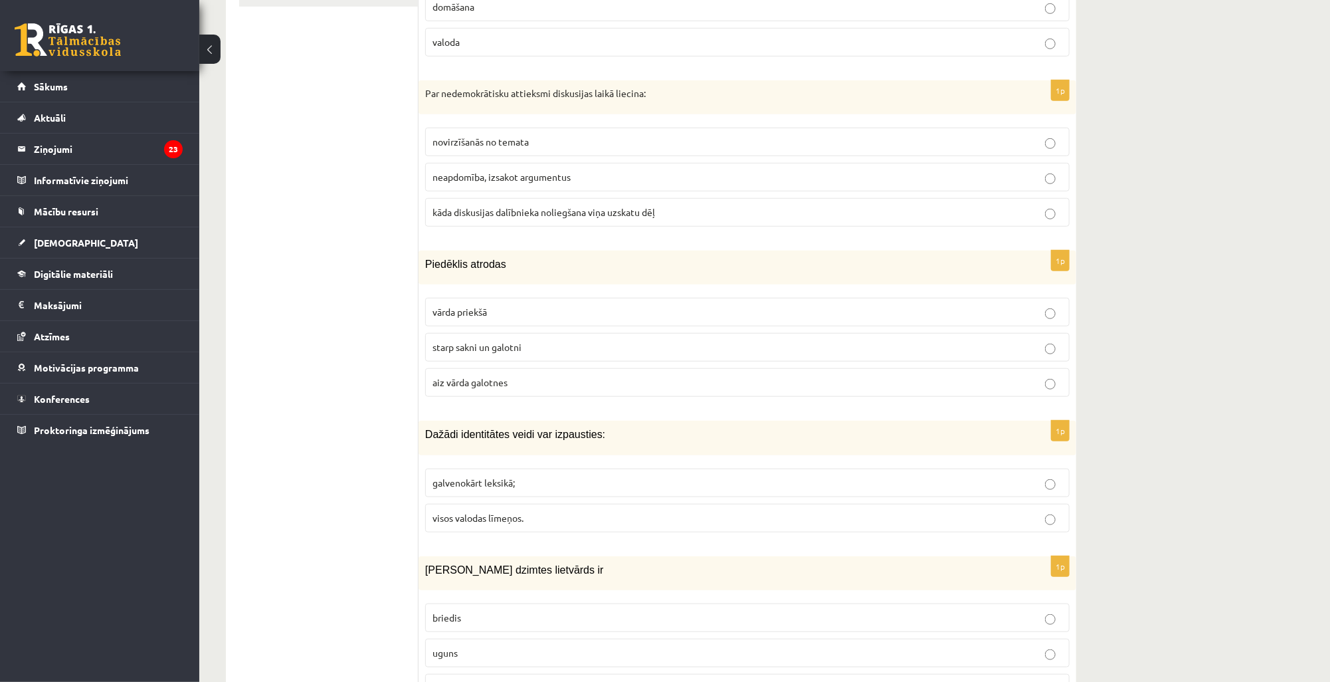
scroll to position [504, 0]
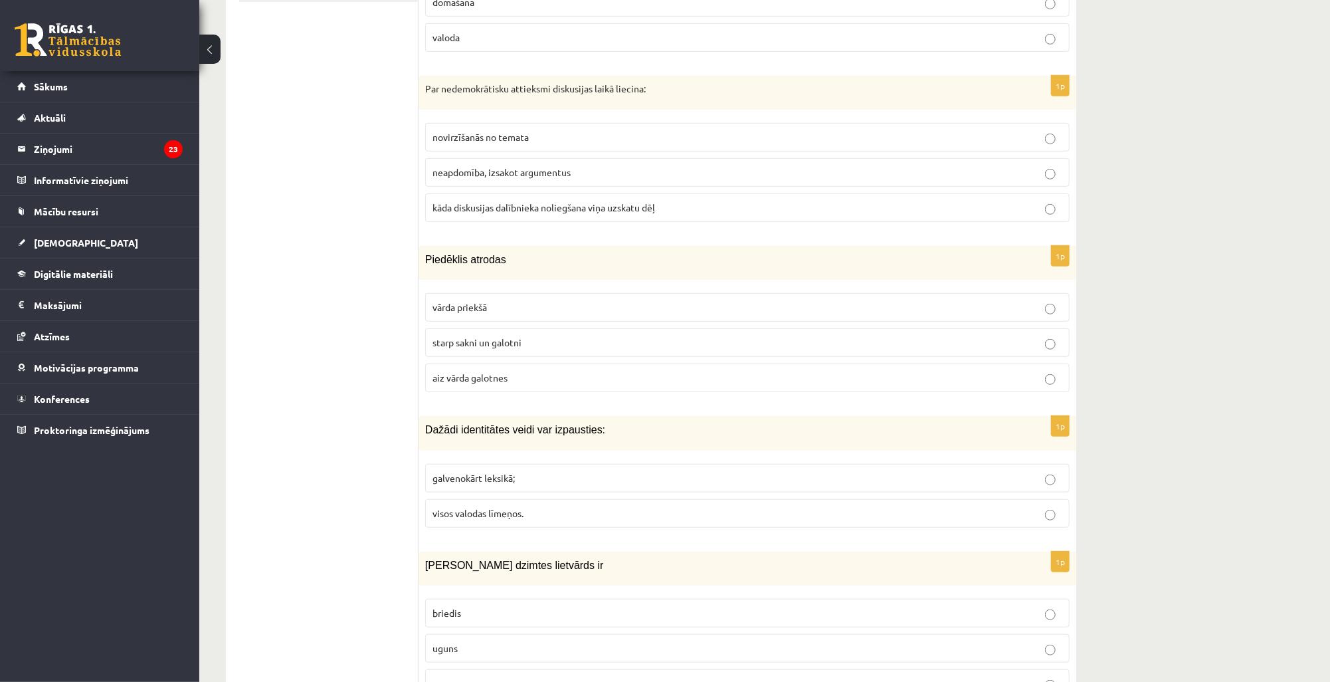
click at [480, 344] on span "starp sakni un galotni" at bounding box center [476, 342] width 89 height 12
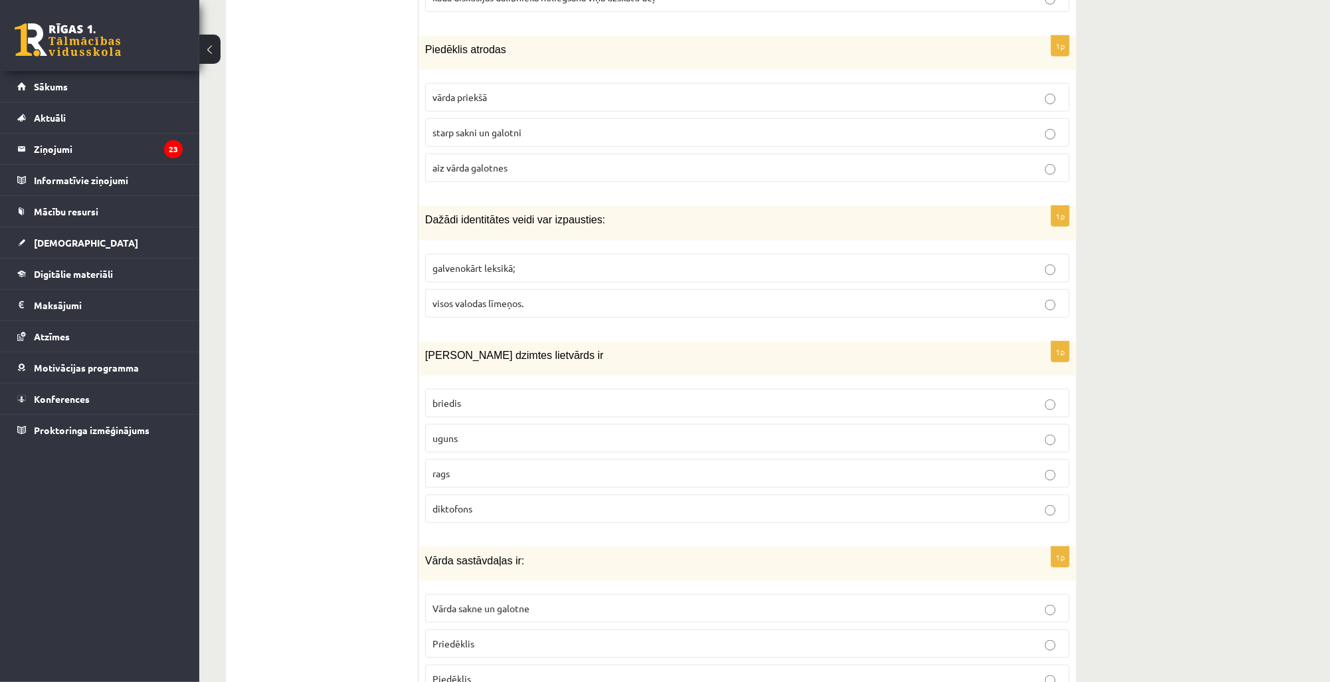
scroll to position [717, 0]
click at [492, 302] on span "visos valodas līmeņos." at bounding box center [477, 300] width 91 height 12
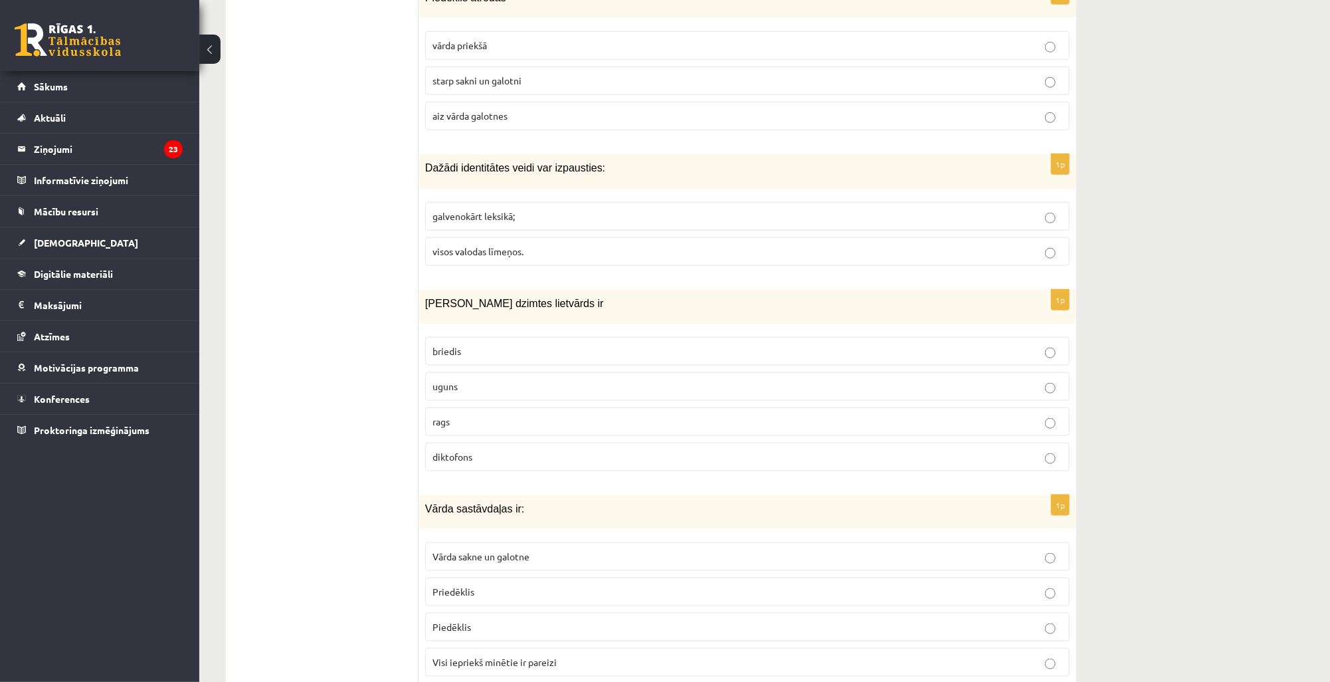
scroll to position [770, 0]
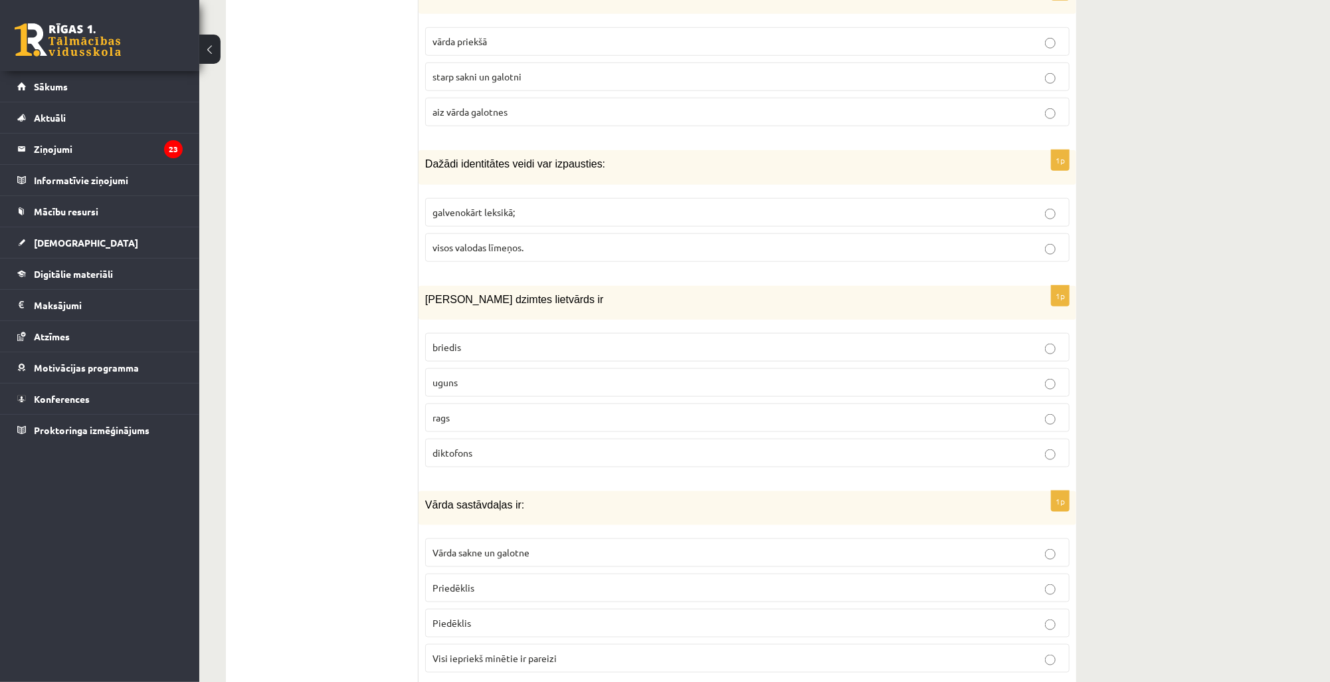
drag, startPoint x: 480, startPoint y: 379, endPoint x: 594, endPoint y: 384, distance: 114.4
click at [480, 379] on p "uguns" at bounding box center [747, 382] width 630 height 14
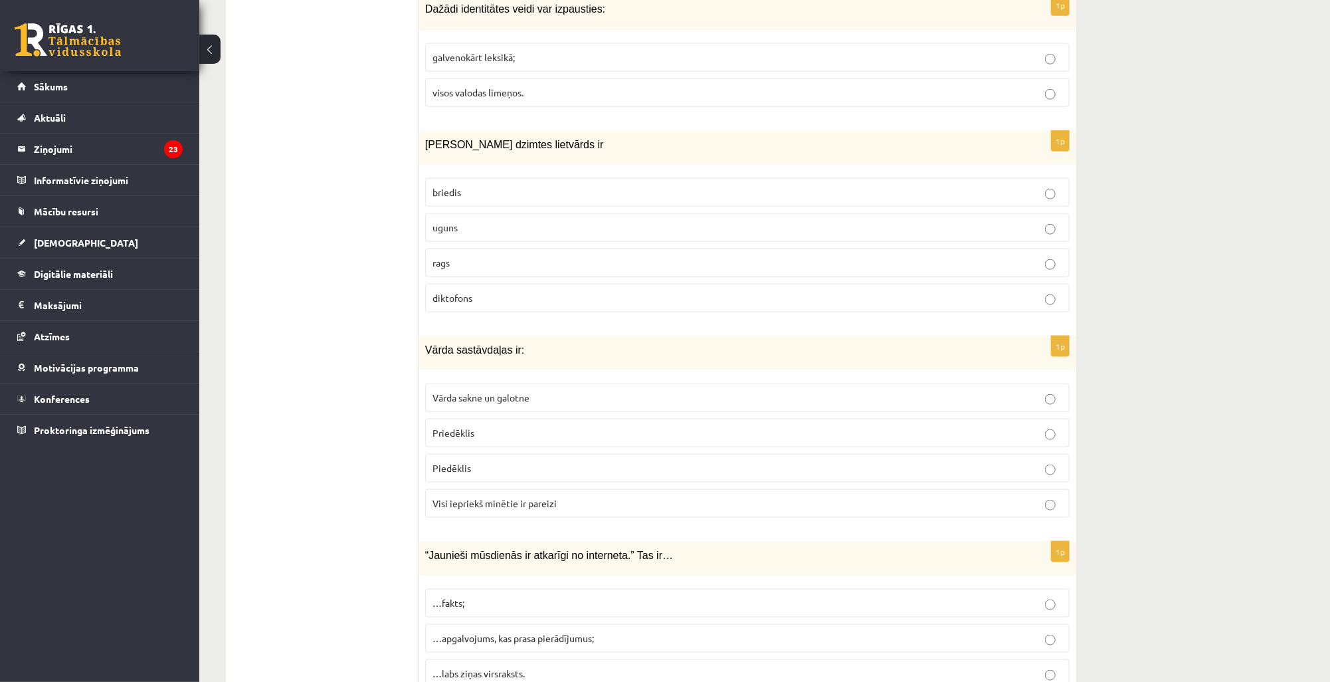
scroll to position [929, 0]
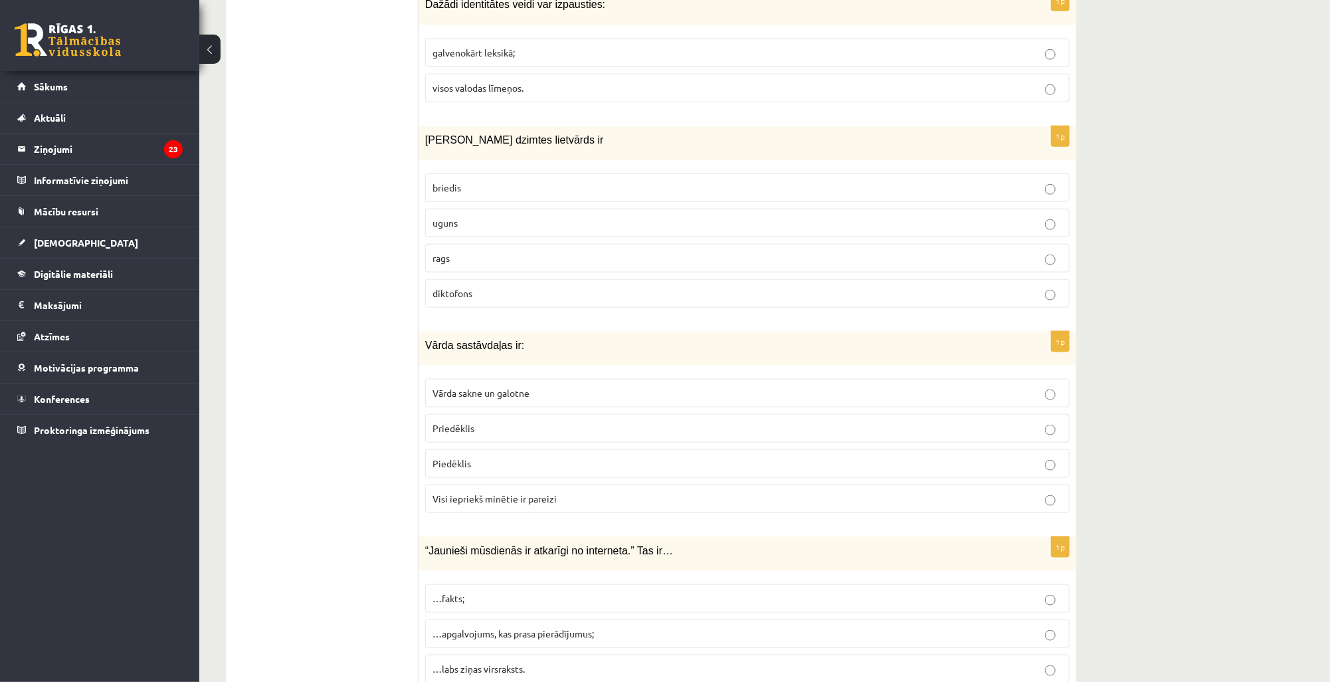
click at [492, 496] on span "Visi iepriekš minētie ir pareizi" at bounding box center [494, 498] width 124 height 12
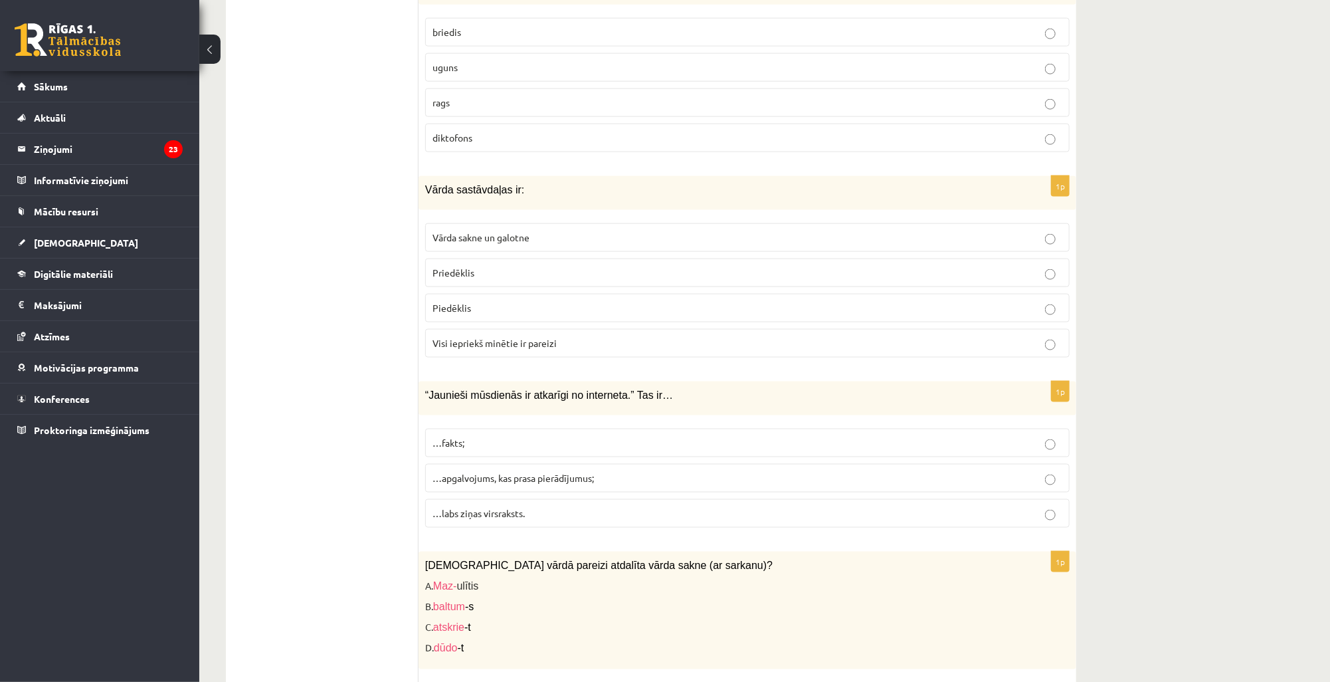
scroll to position [1089, 0]
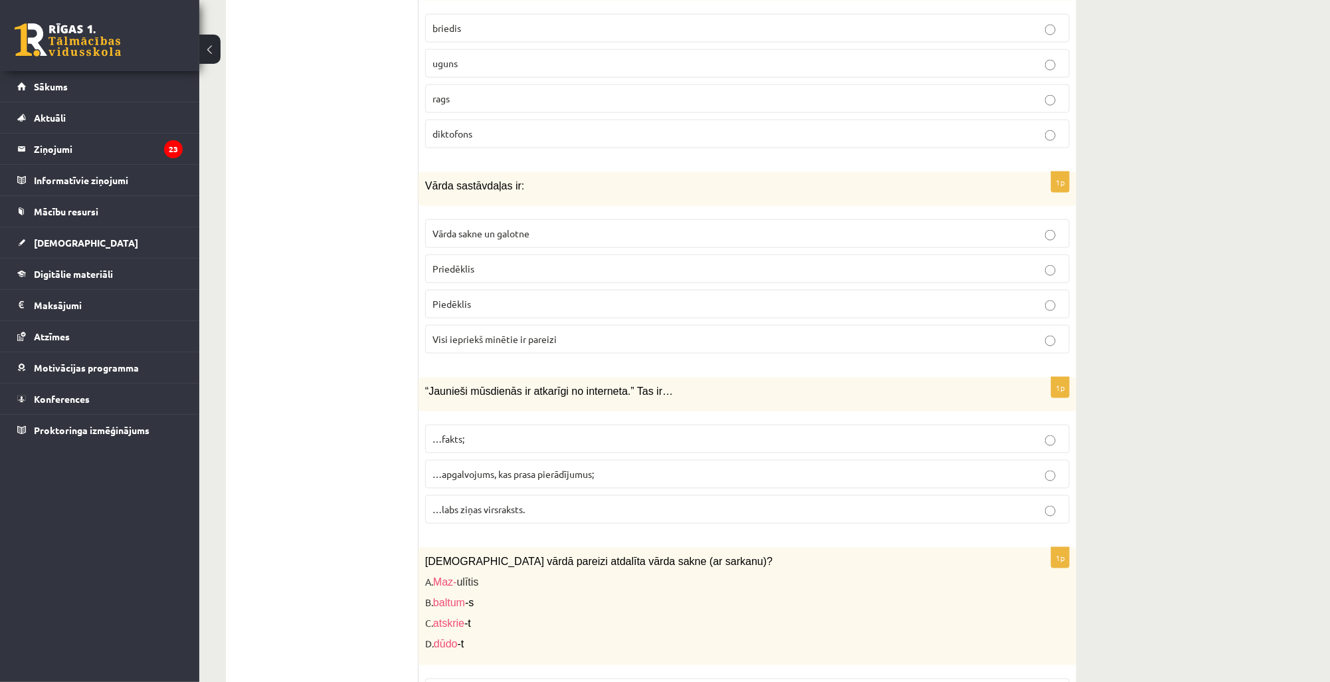
click at [515, 468] on span "…apgalvojums, kas prasa pierādījumus;" at bounding box center [512, 474] width 161 height 12
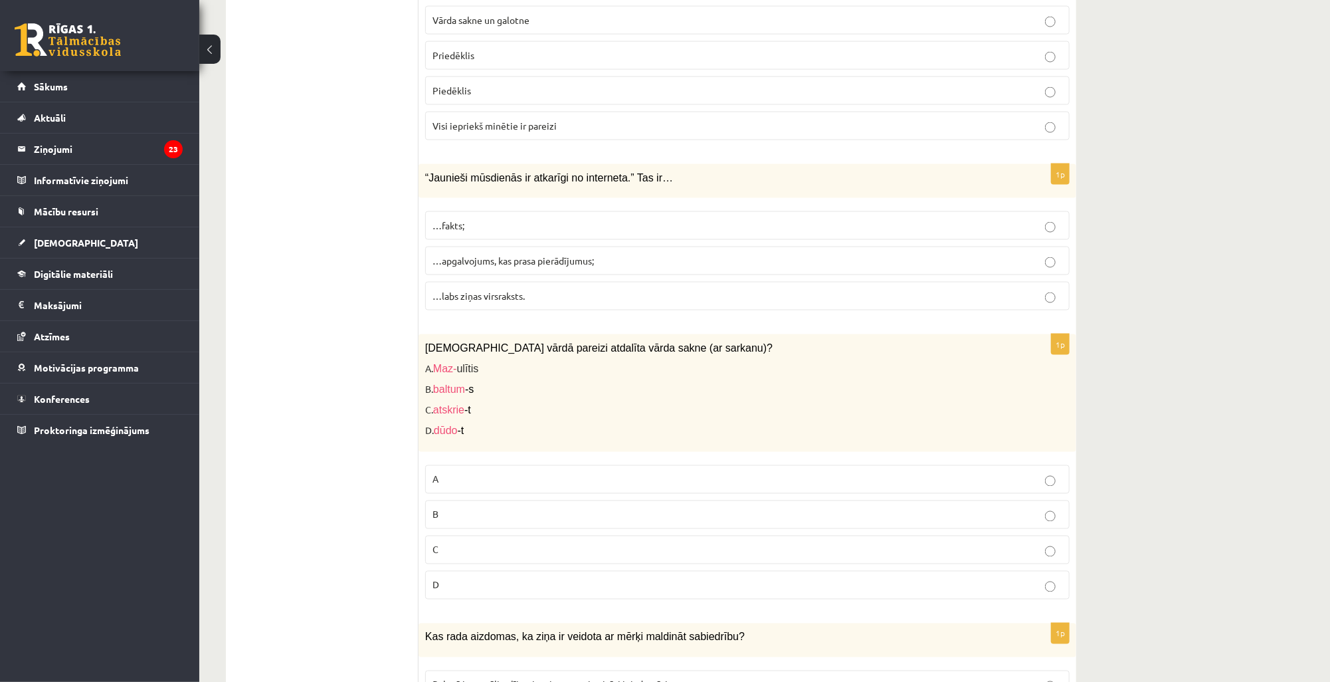
scroll to position [1354, 0]
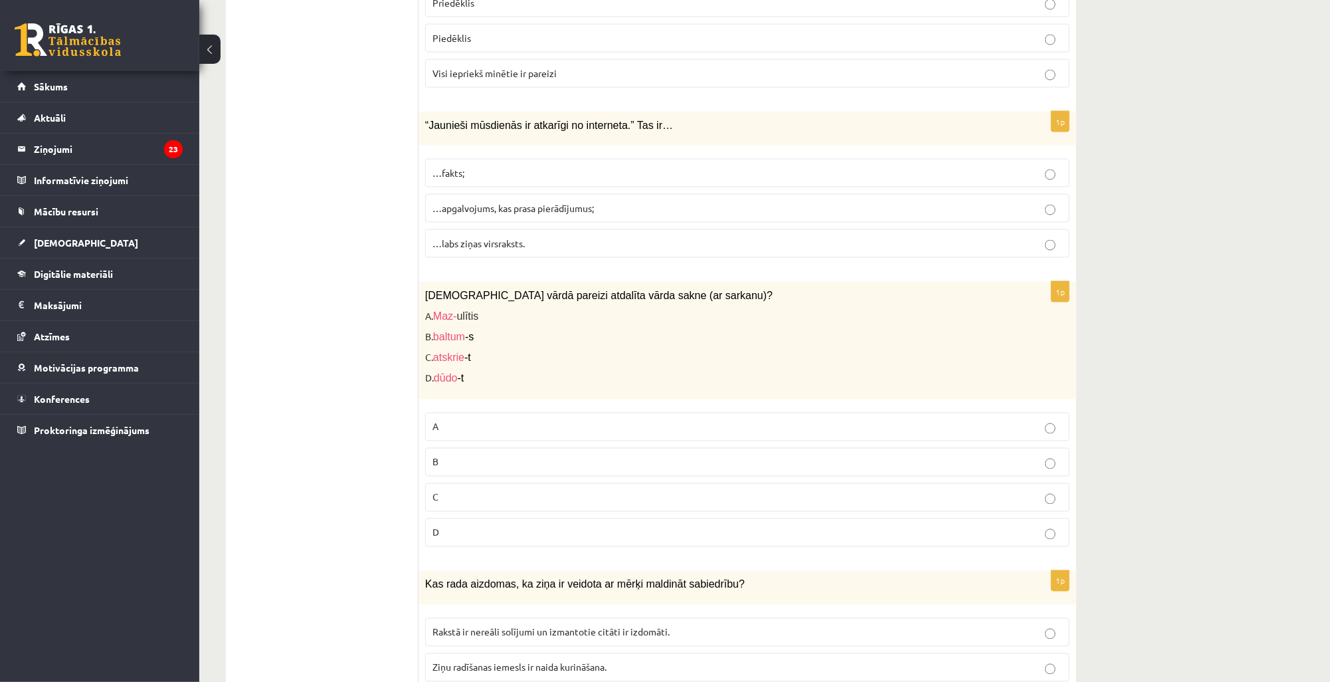
click at [453, 529] on p "D" at bounding box center [747, 532] width 630 height 14
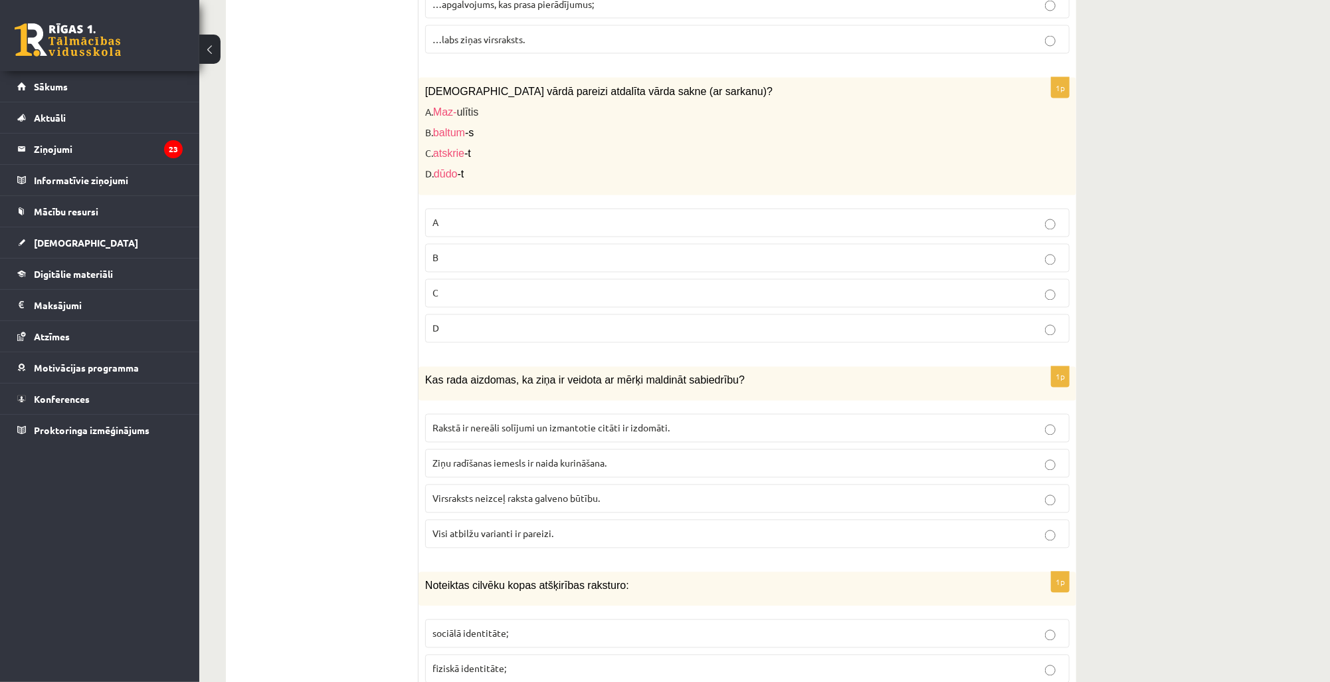
scroll to position [1620, 0]
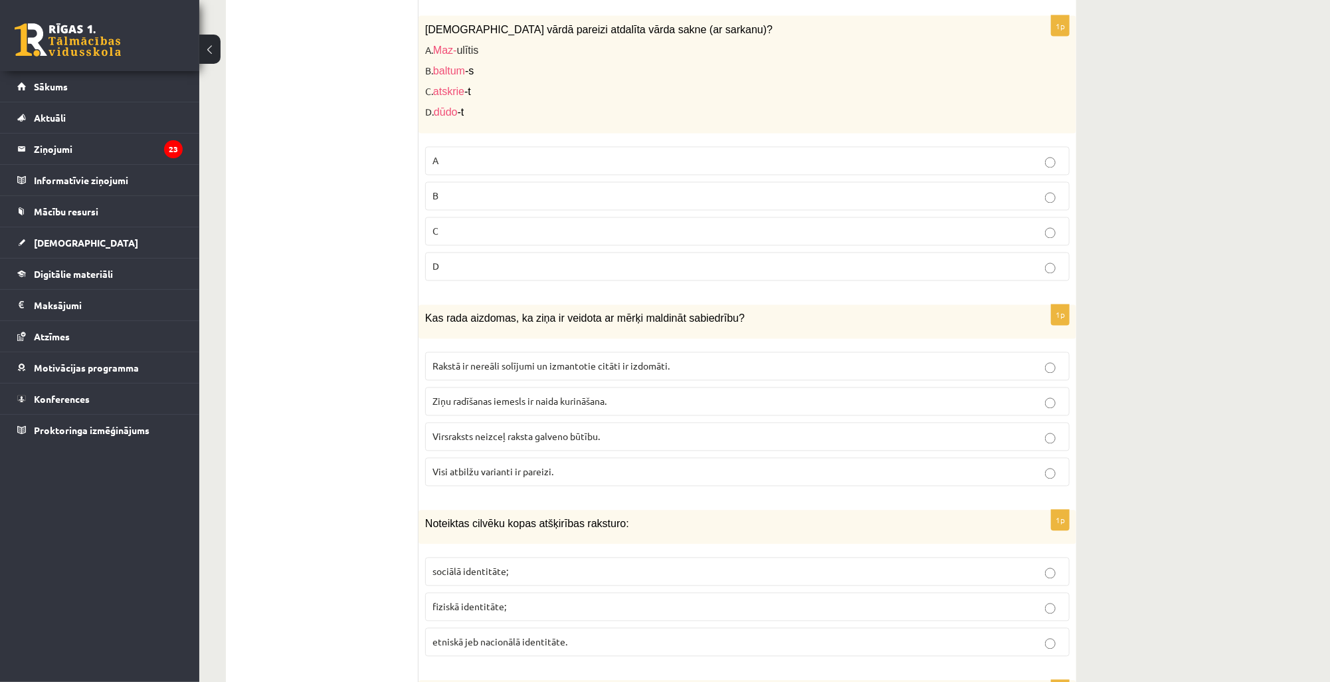
drag, startPoint x: 509, startPoint y: 469, endPoint x: 493, endPoint y: 469, distance: 15.9
click at [509, 468] on p "Visi atbilžu varianti ir pareizi." at bounding box center [747, 472] width 630 height 14
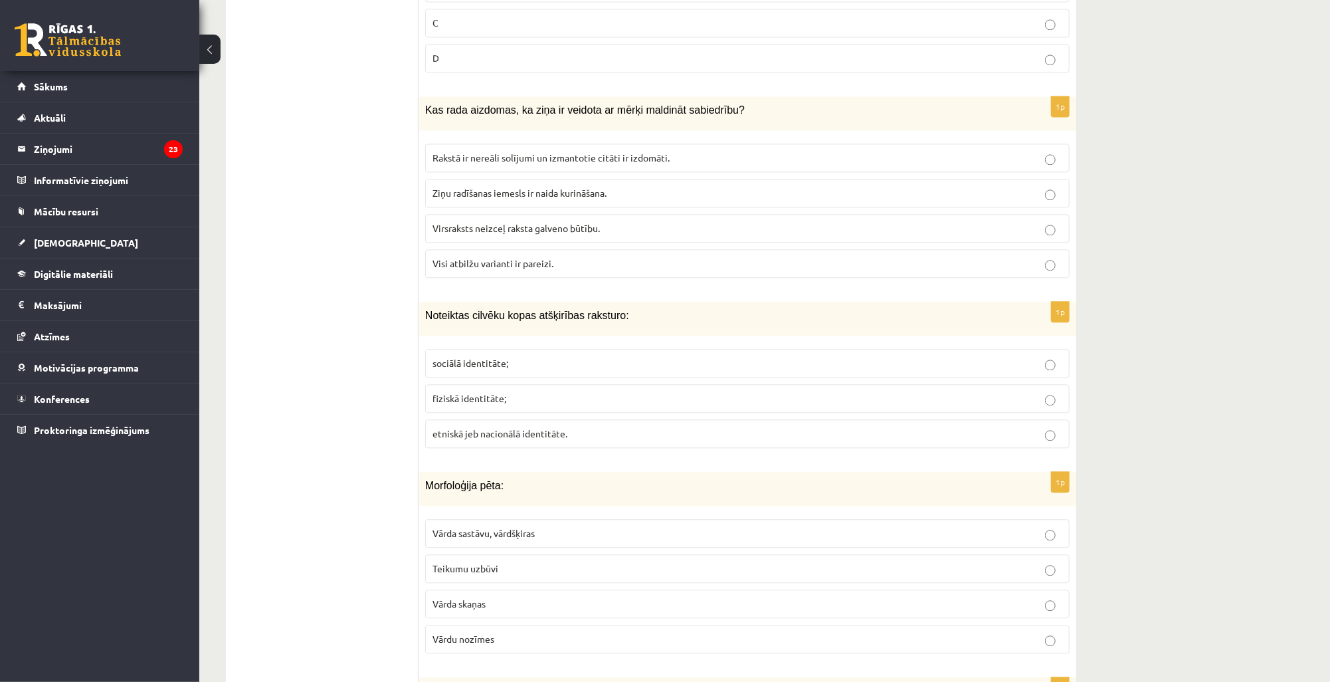
scroll to position [1833, 0]
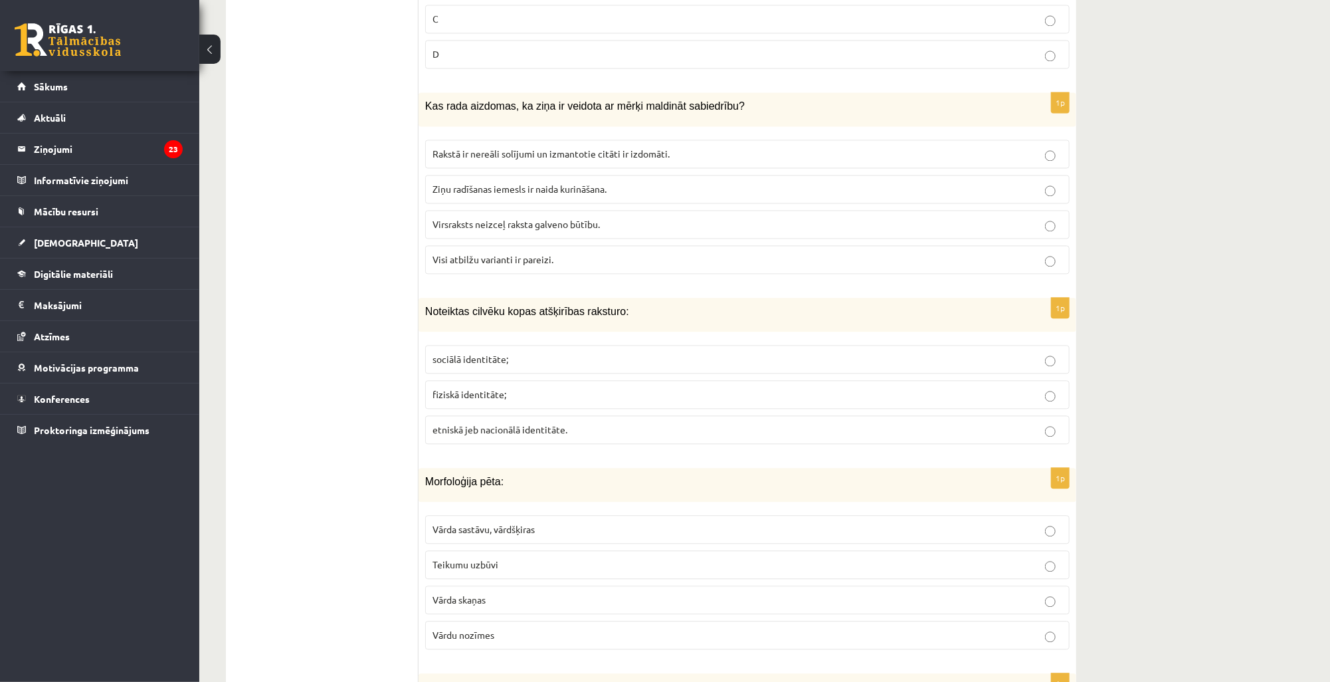
click at [497, 353] on span "sociālā identitāte;" at bounding box center [470, 359] width 76 height 12
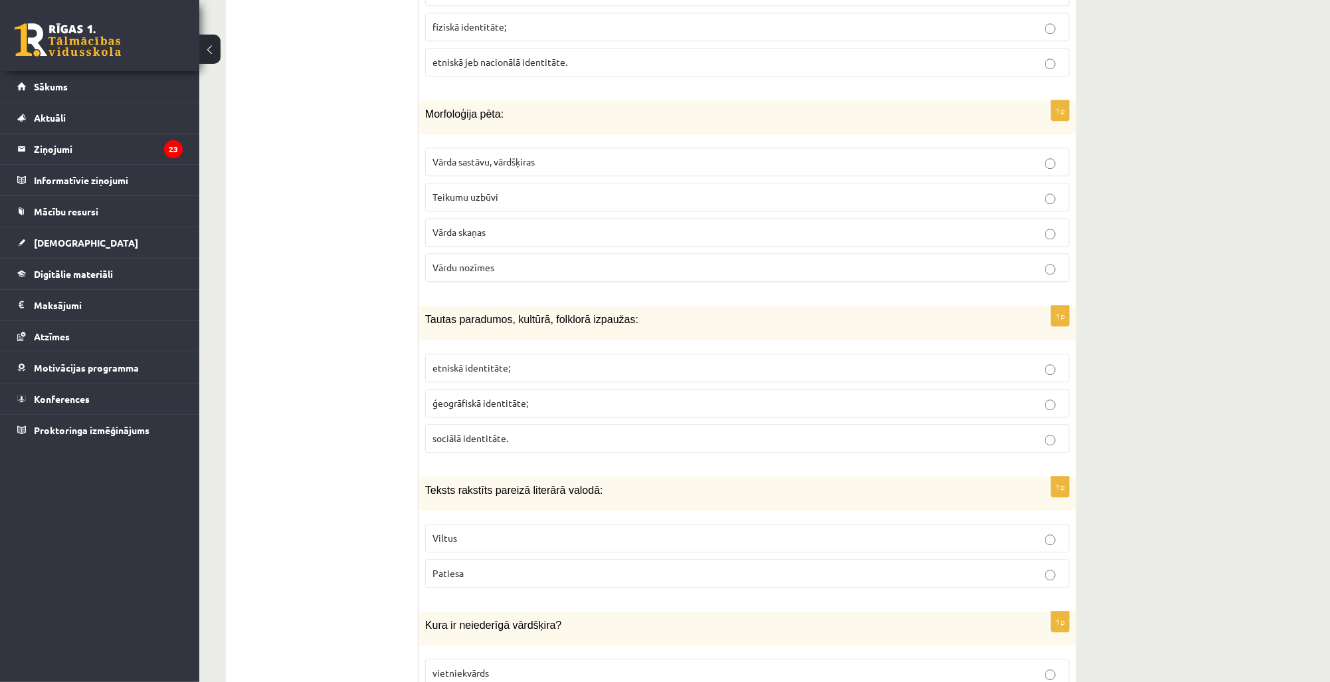
scroll to position [2205, 0]
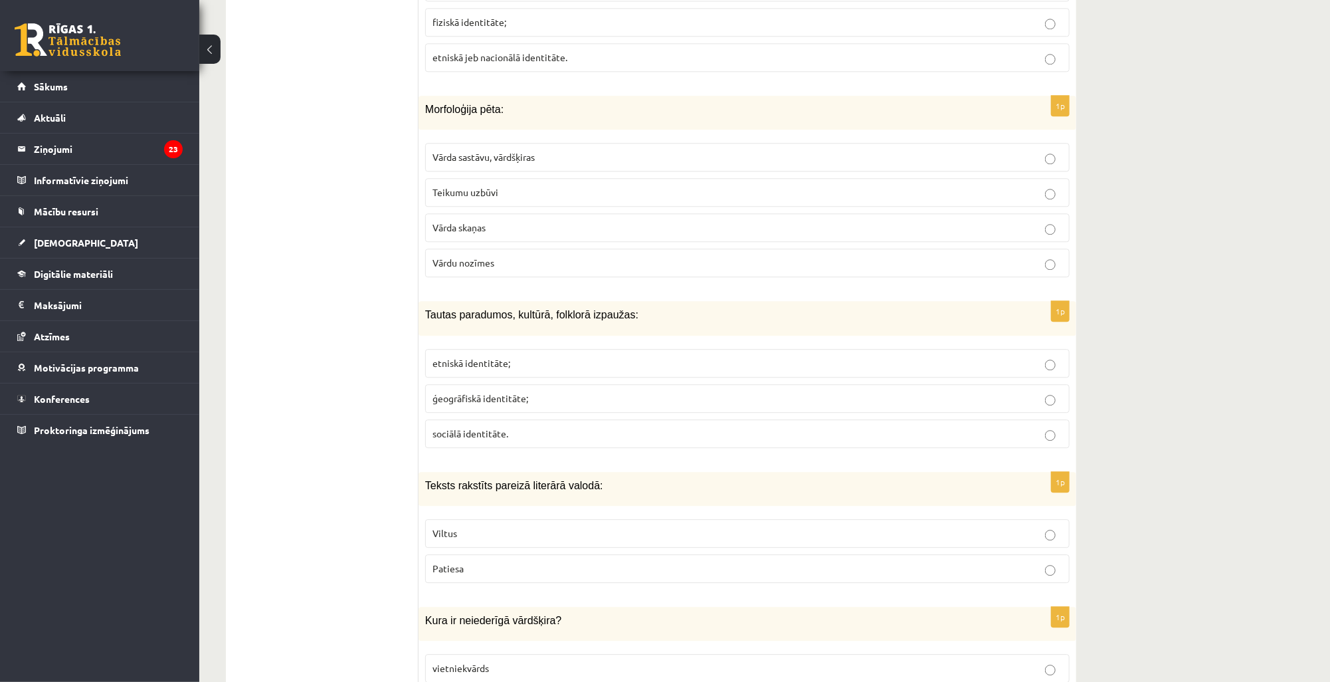
click at [507, 151] on span "Vārda sastāvu, vārdšķiras" at bounding box center [483, 157] width 102 height 12
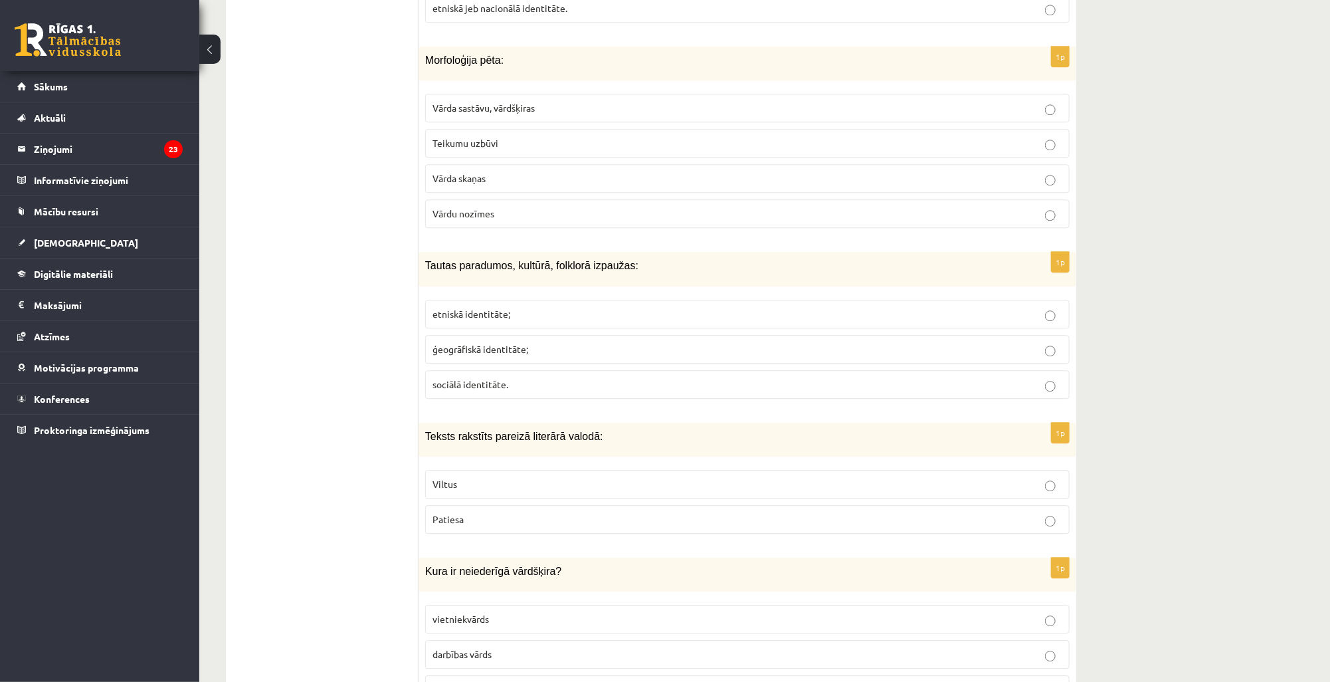
scroll to position [2258, 0]
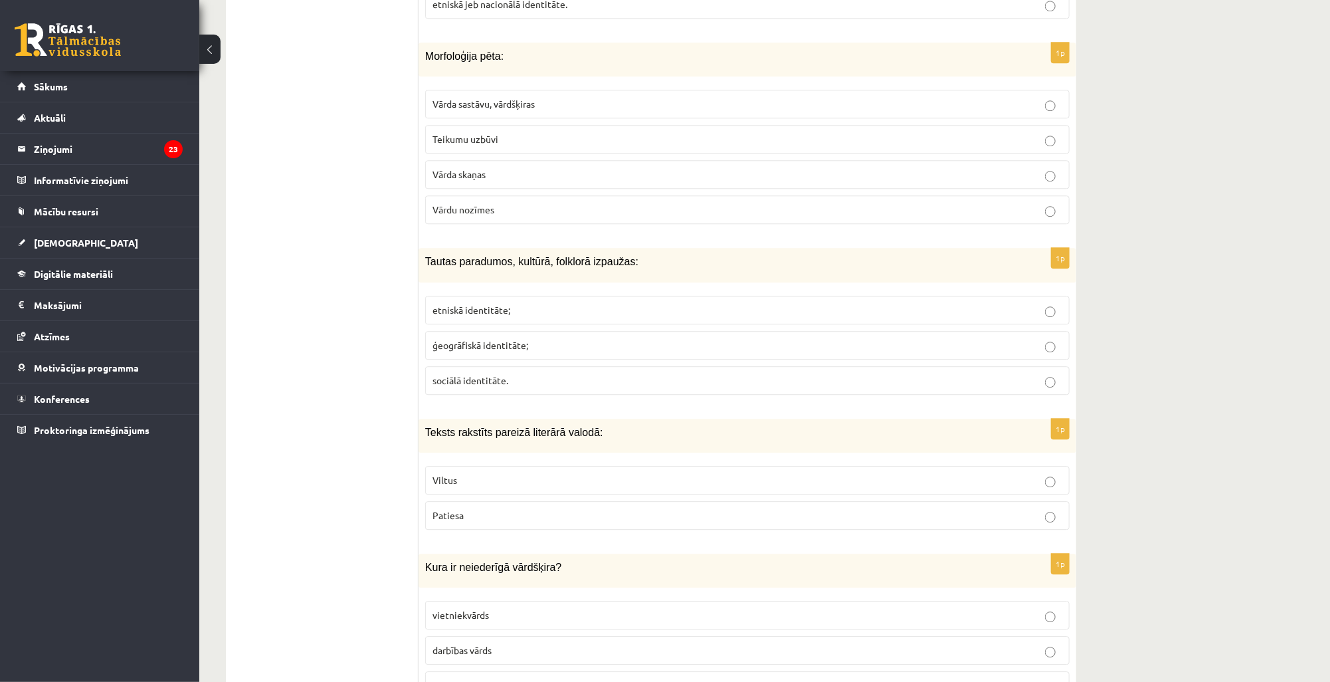
click at [523, 303] on p "etniskā identitāte;" at bounding box center [747, 310] width 630 height 14
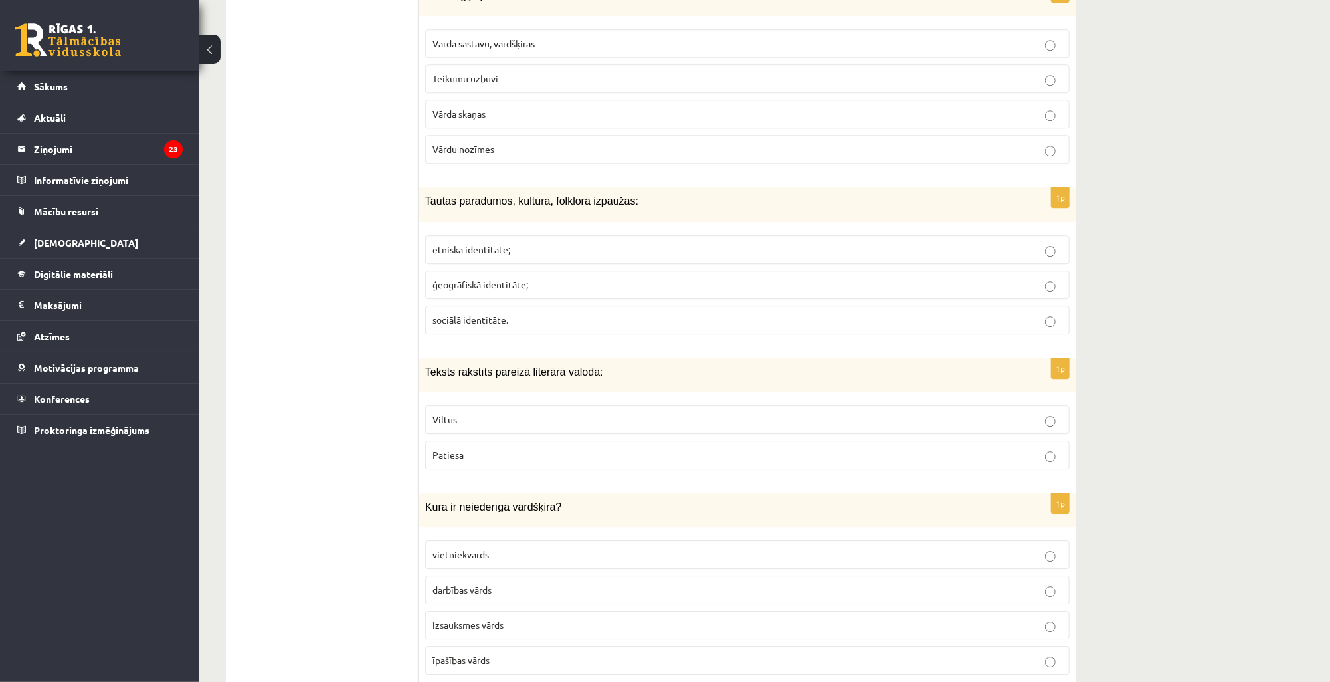
scroll to position [2364, 0]
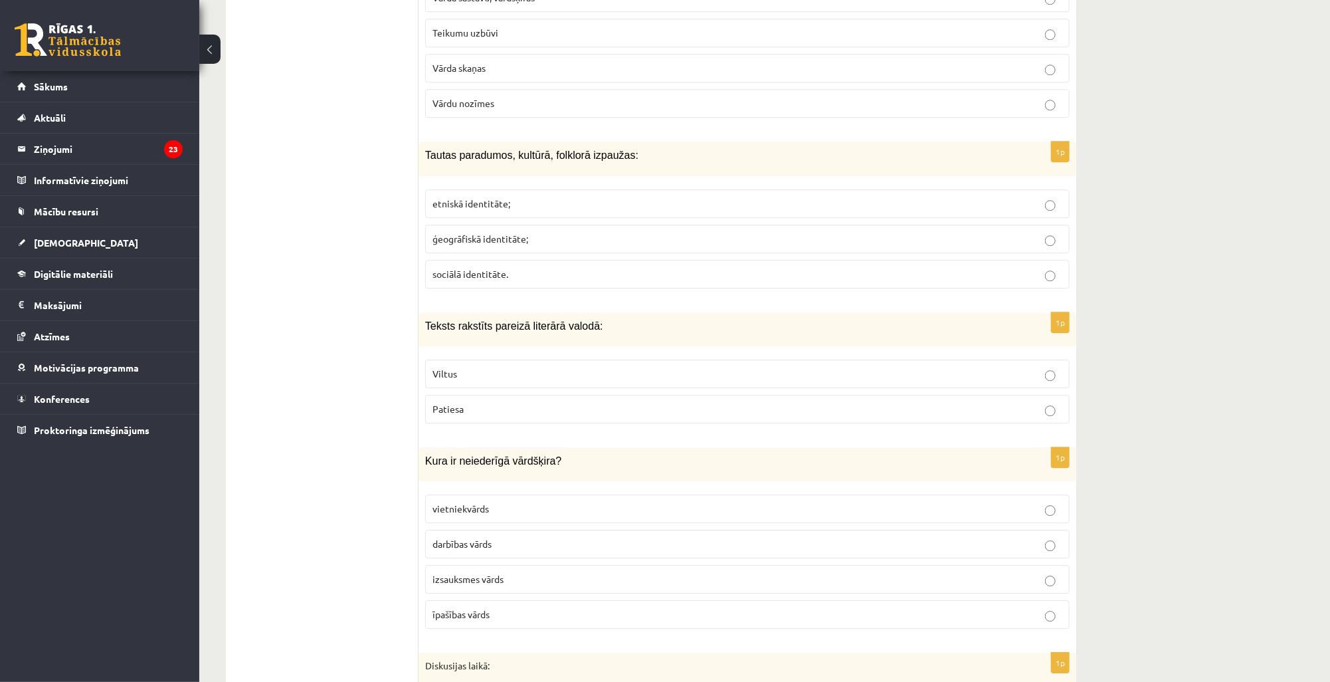
click at [468, 402] on p "Patiesa" at bounding box center [747, 409] width 630 height 14
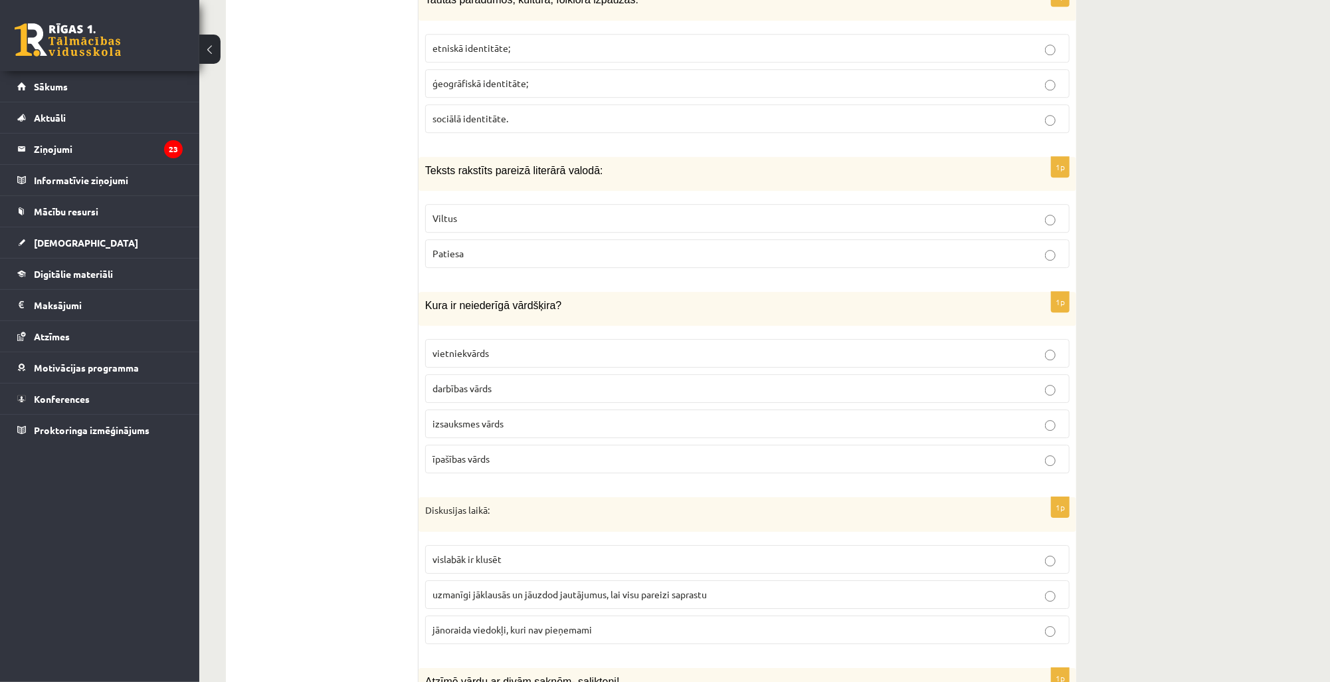
scroll to position [2523, 0]
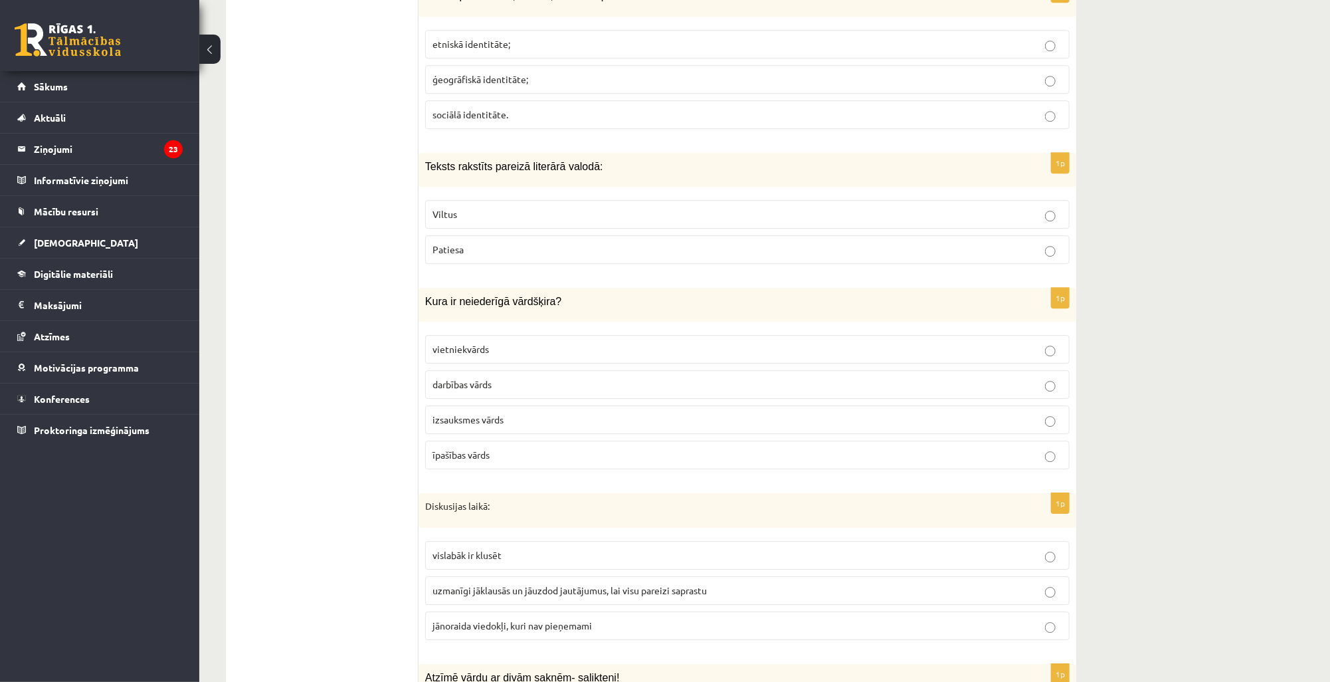
click at [486, 413] on span "izsauksmes vārds" at bounding box center [467, 419] width 71 height 12
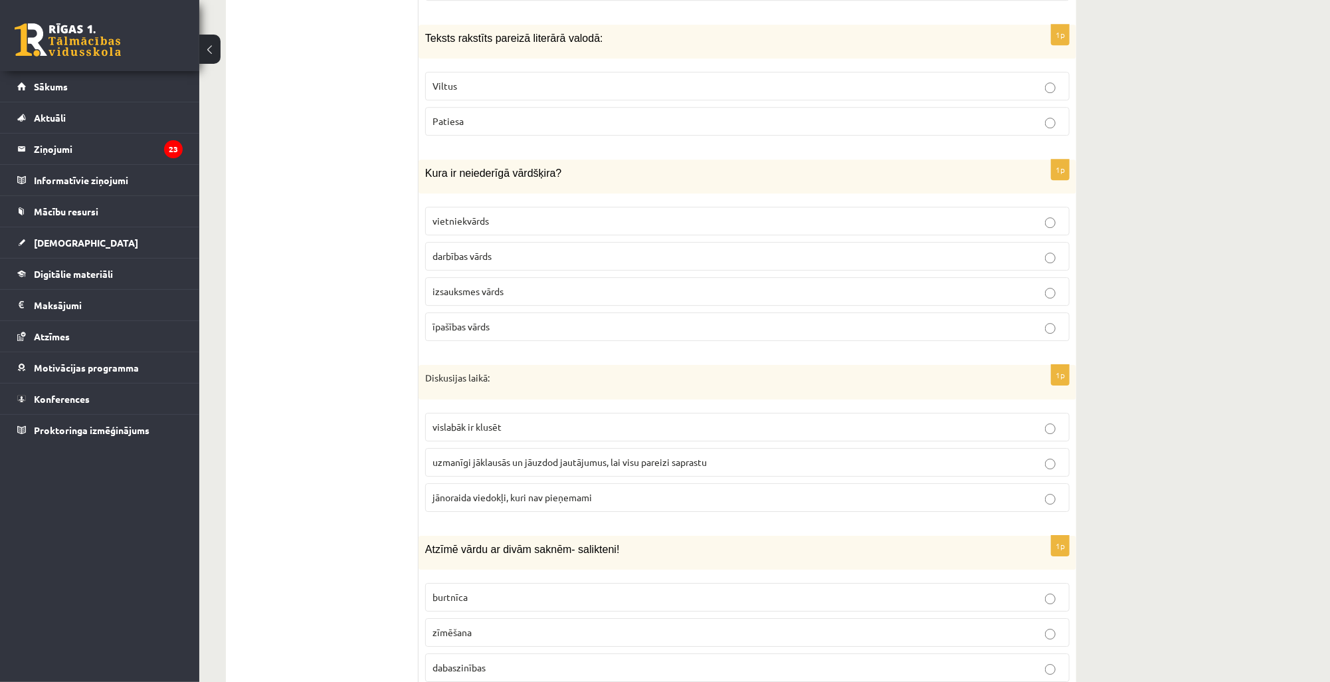
scroll to position [2683, 0]
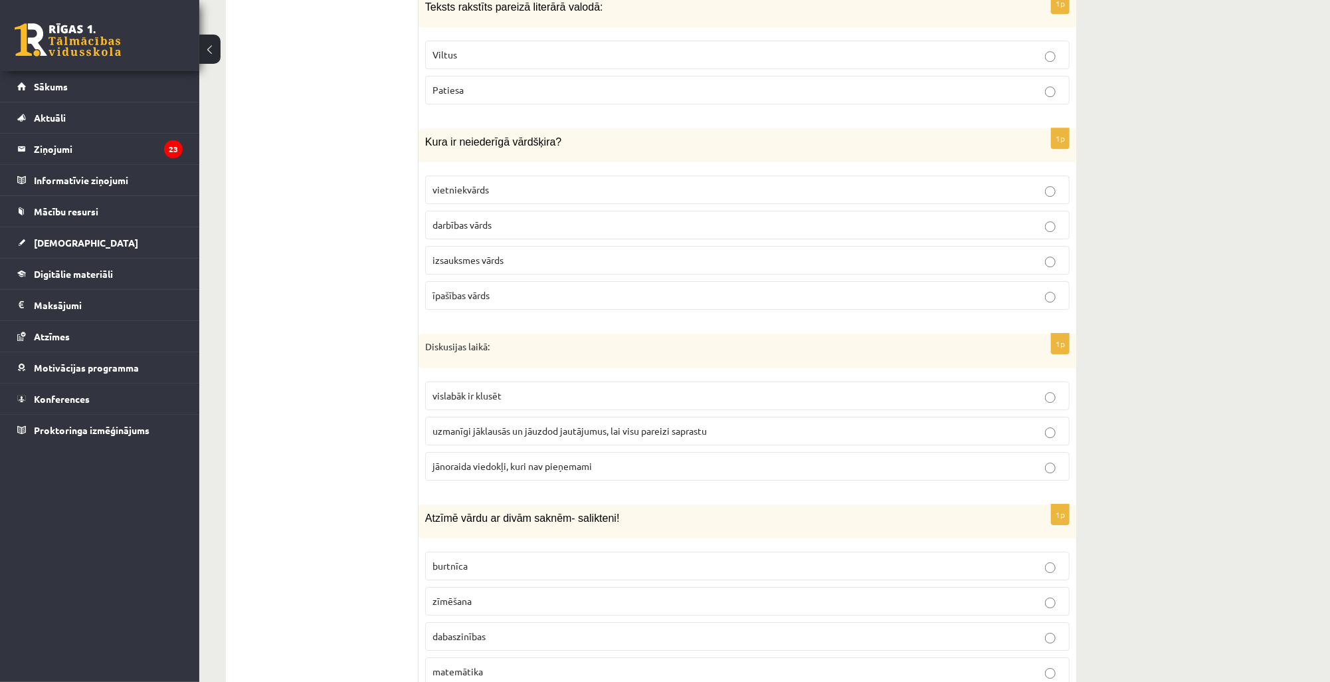
click at [513, 424] on span "uzmanīgi jāklausās un jāuzdod jautājumus, lai visu pareizi saprastu" at bounding box center [569, 430] width 274 height 12
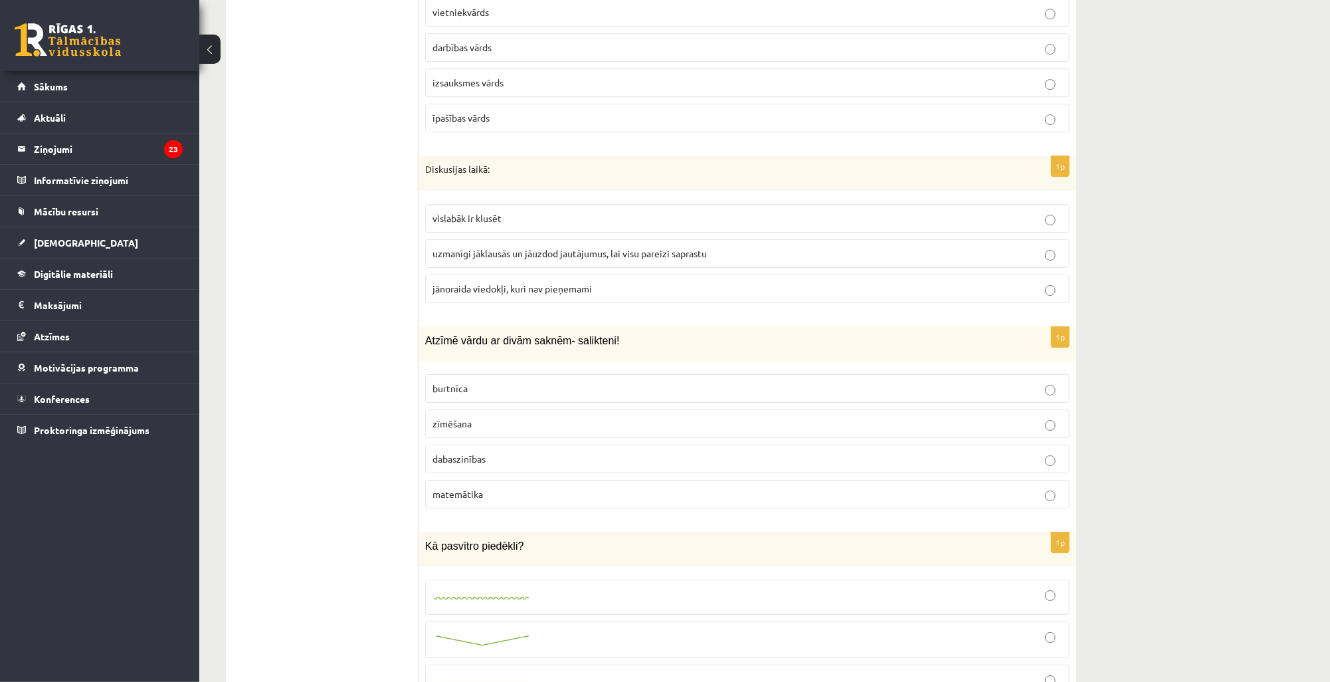
scroll to position [2895, 0]
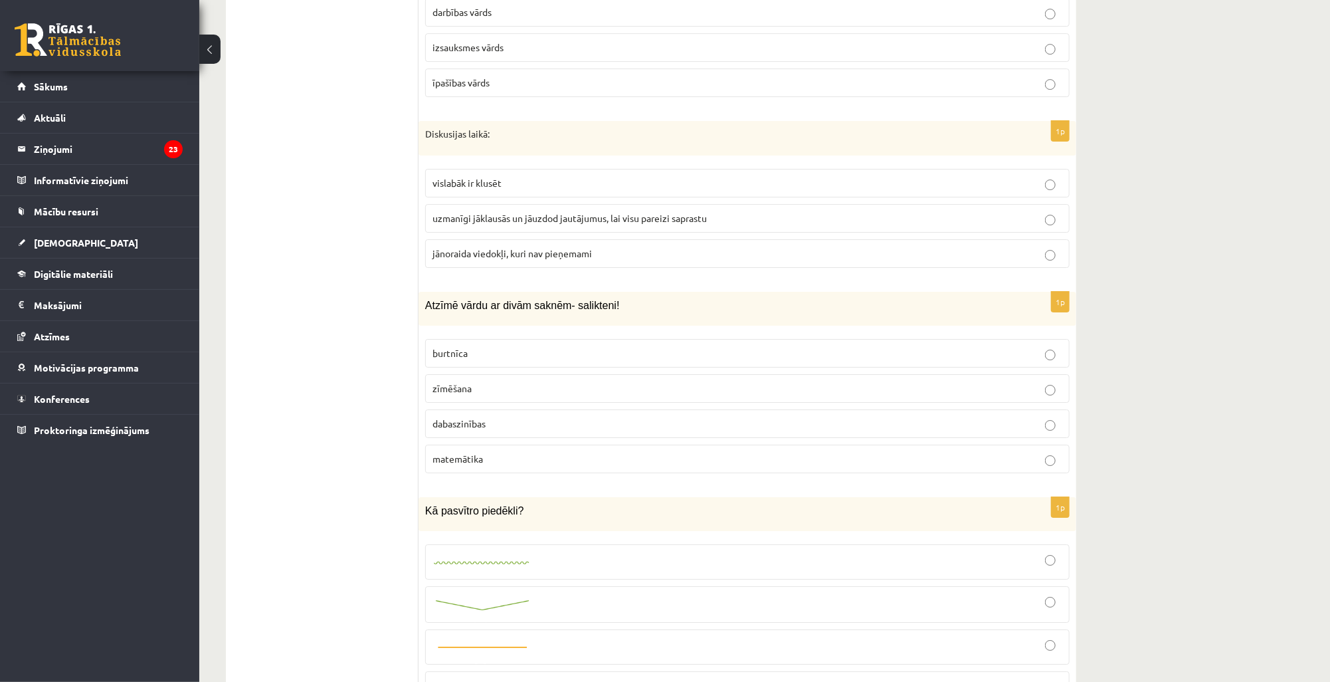
click at [503, 416] on p "dabaszinības" at bounding box center [747, 423] width 630 height 14
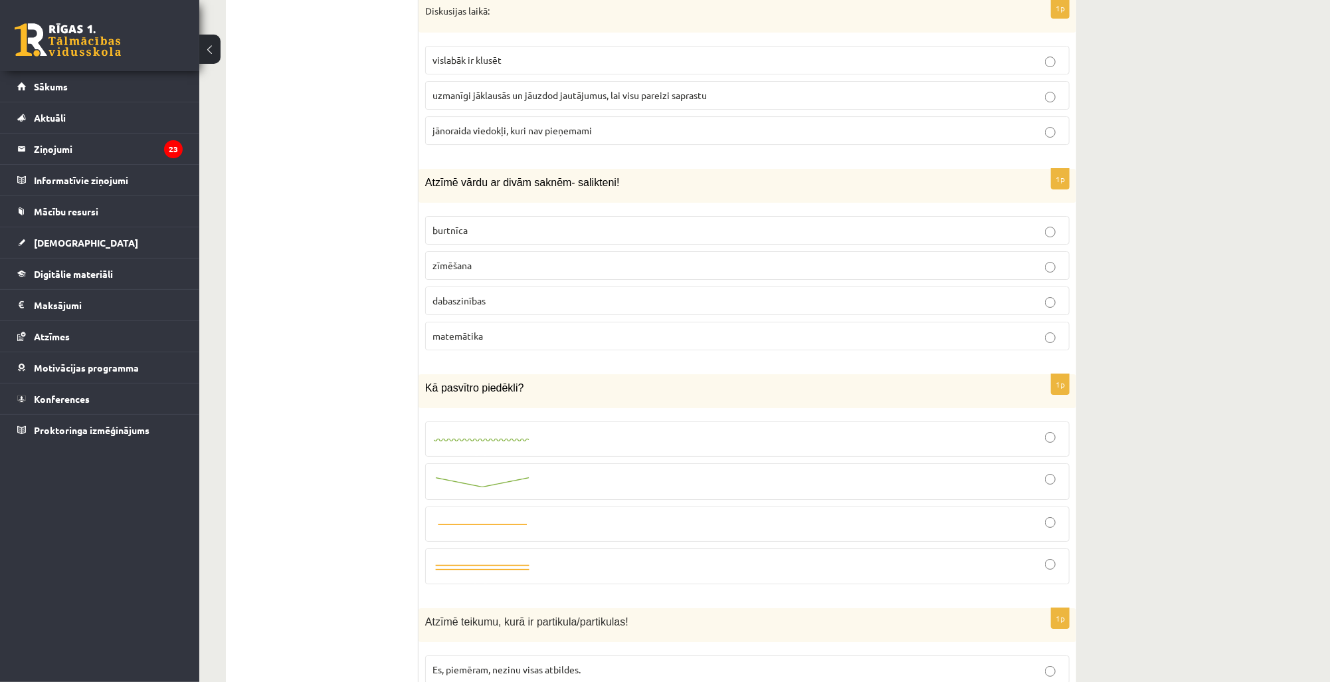
scroll to position [3108, 0]
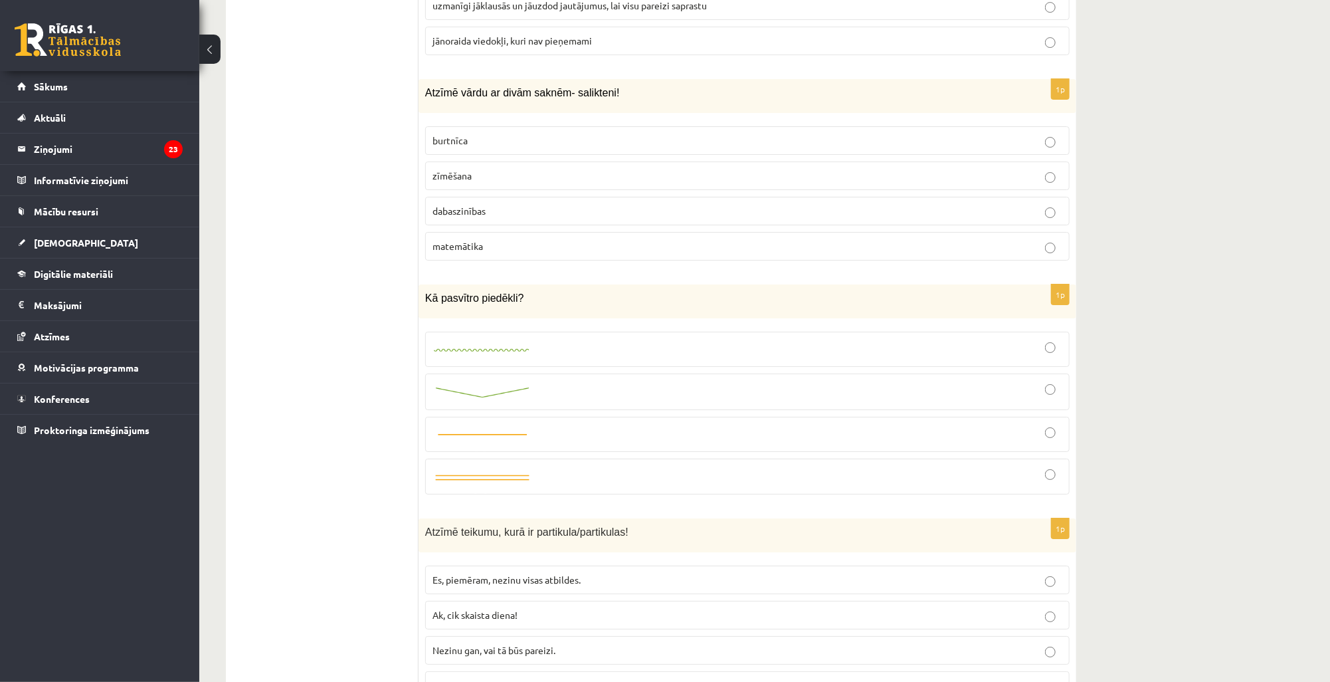
click at [527, 385] on img at bounding box center [482, 392] width 100 height 14
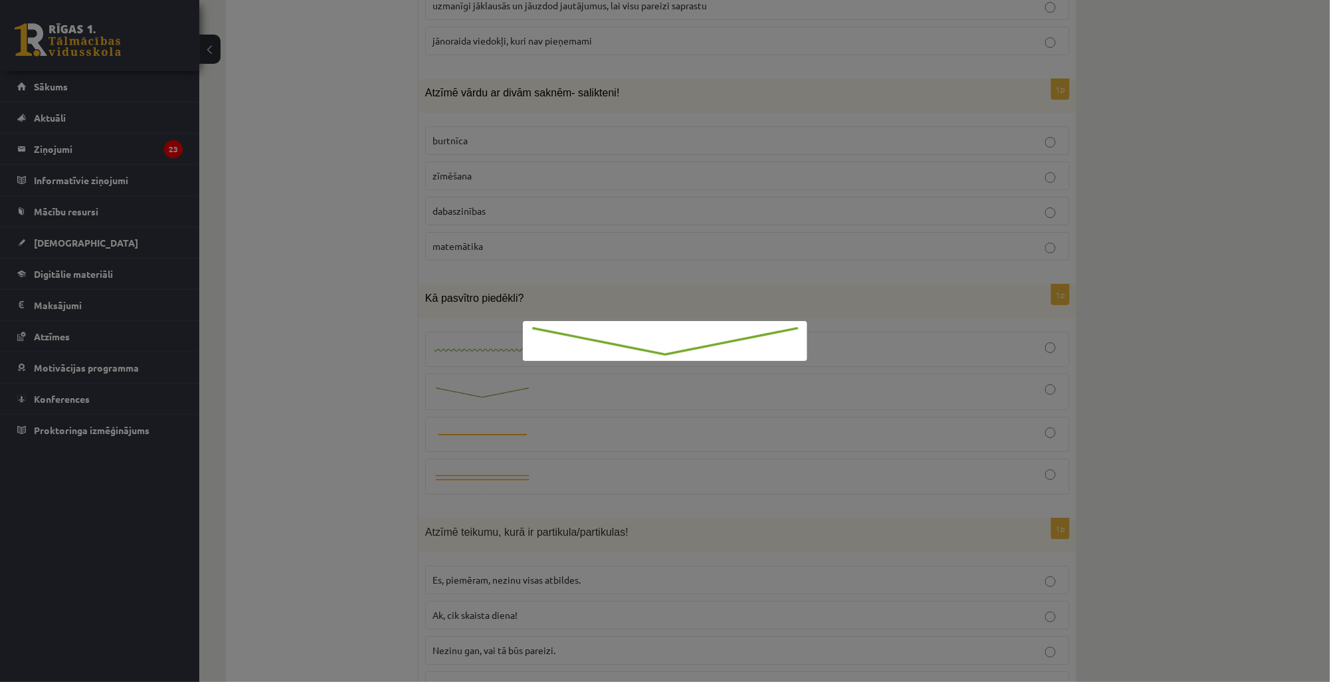
click at [931, 399] on div at bounding box center [665, 341] width 1330 height 682
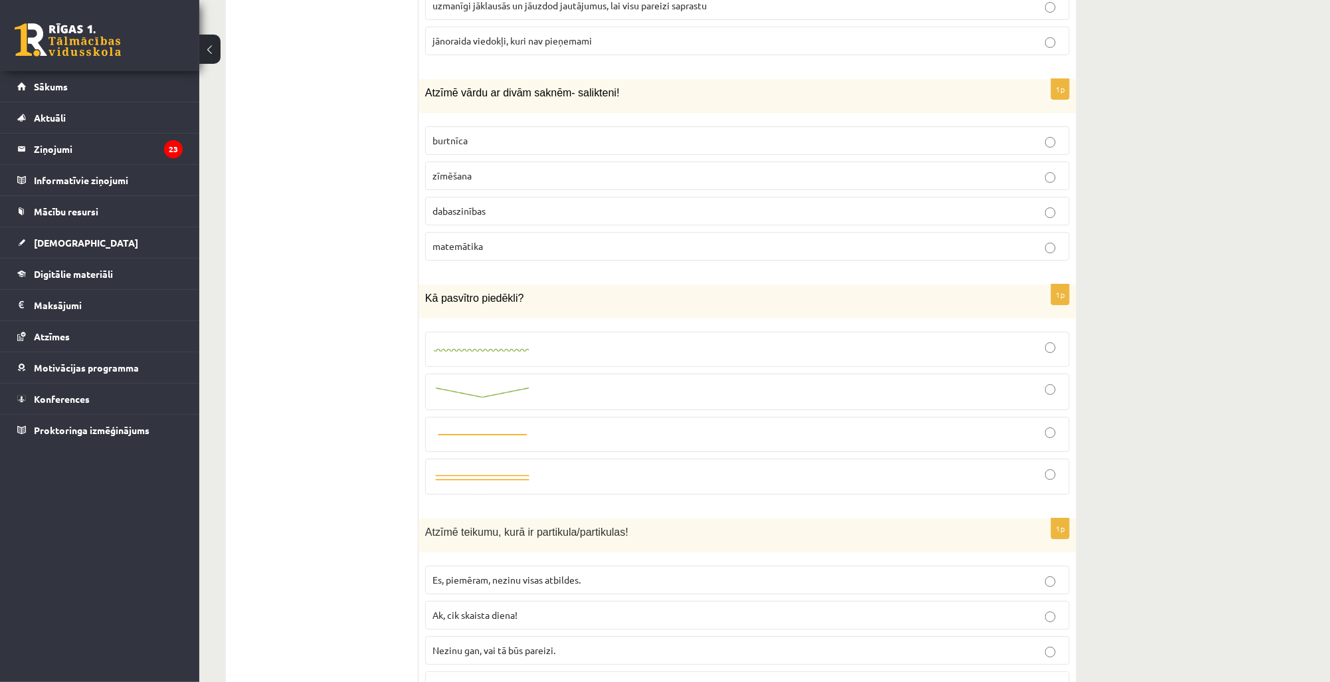
click at [1043, 381] on div at bounding box center [747, 392] width 630 height 22
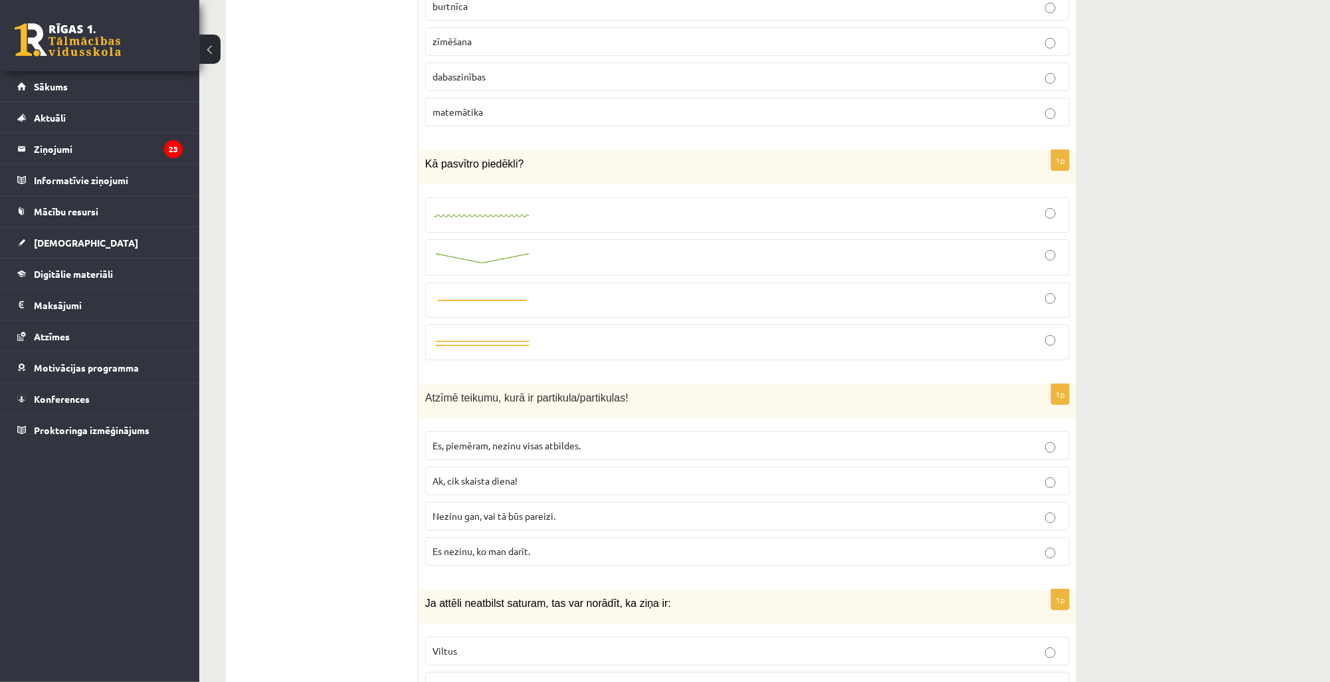
scroll to position [3321, 0]
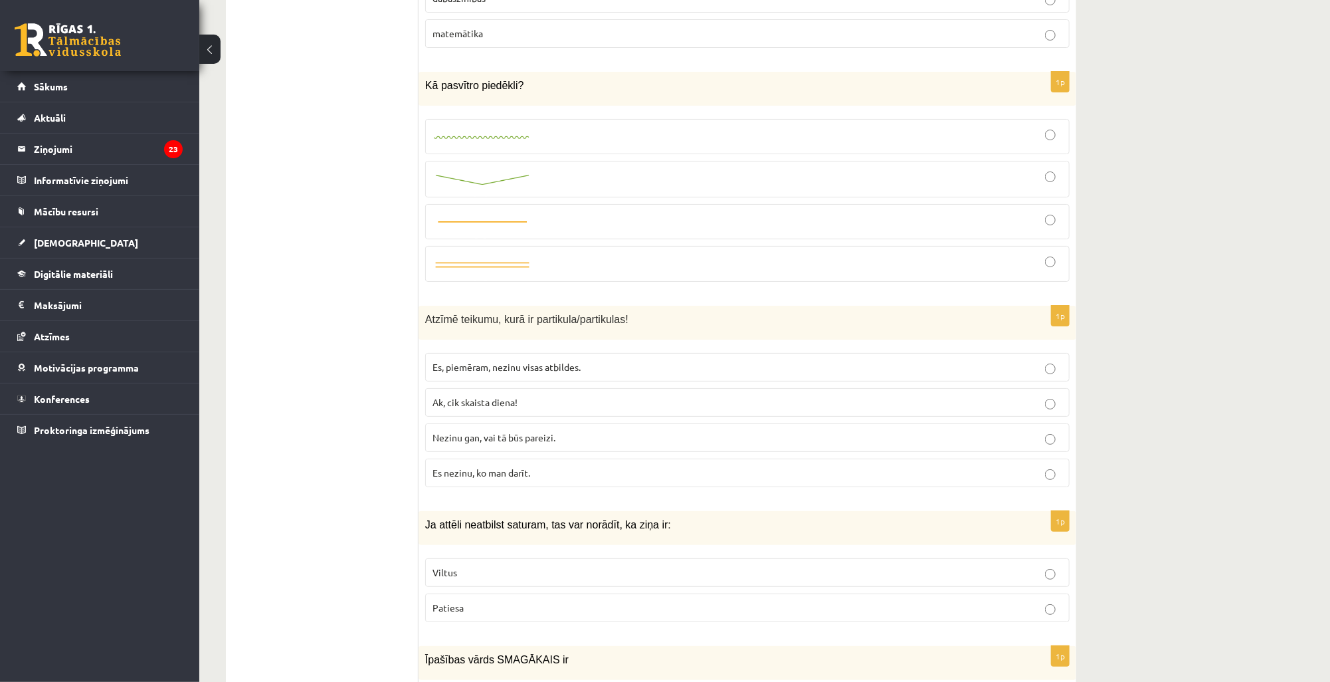
click at [478, 430] on p "Nezinu gan, vai tā būs pareizi." at bounding box center [747, 437] width 630 height 14
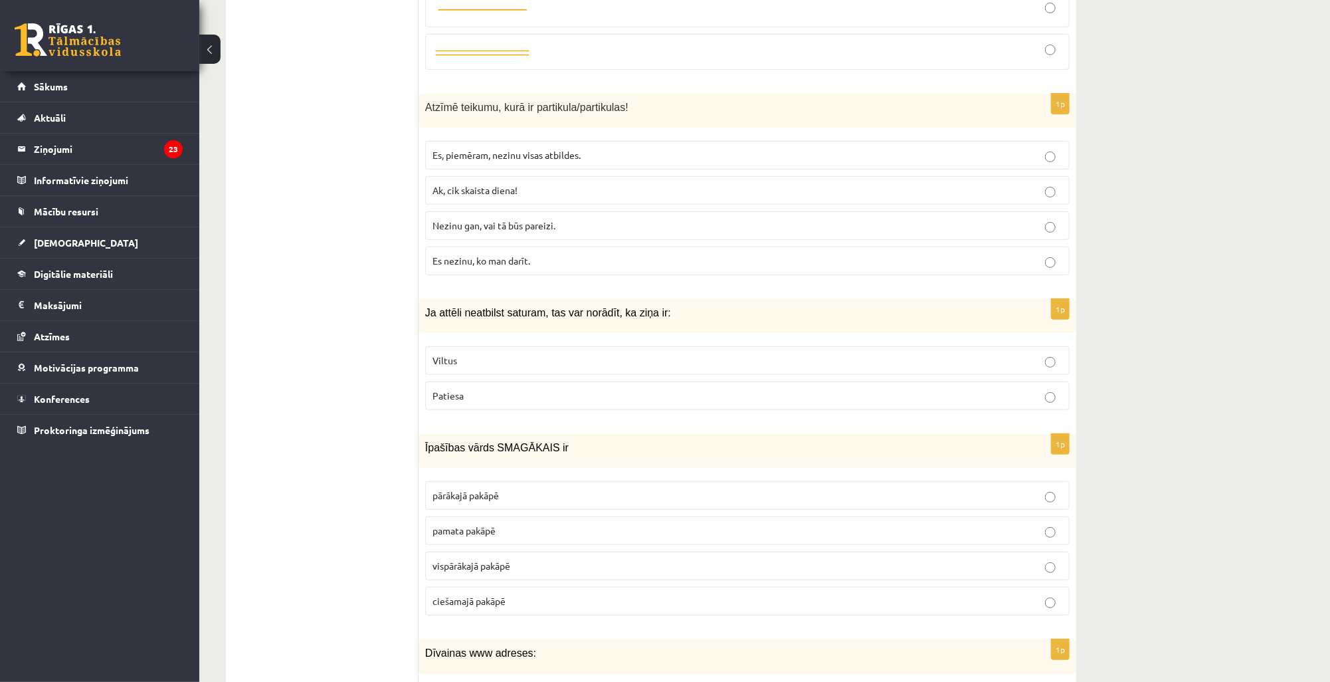
scroll to position [3533, 0]
click at [482, 353] on p "Viltus" at bounding box center [747, 360] width 630 height 14
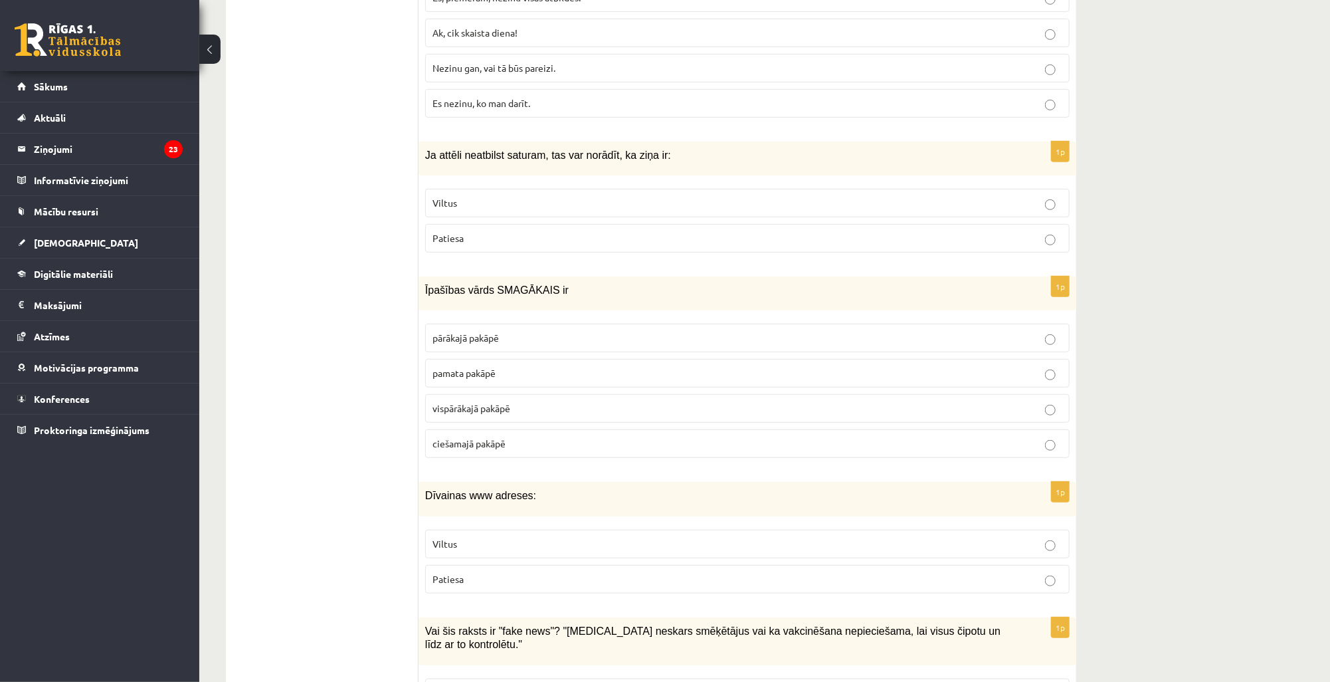
scroll to position [3693, 0]
click at [482, 399] on span "vispārākajā pakāpē" at bounding box center [471, 405] width 78 height 12
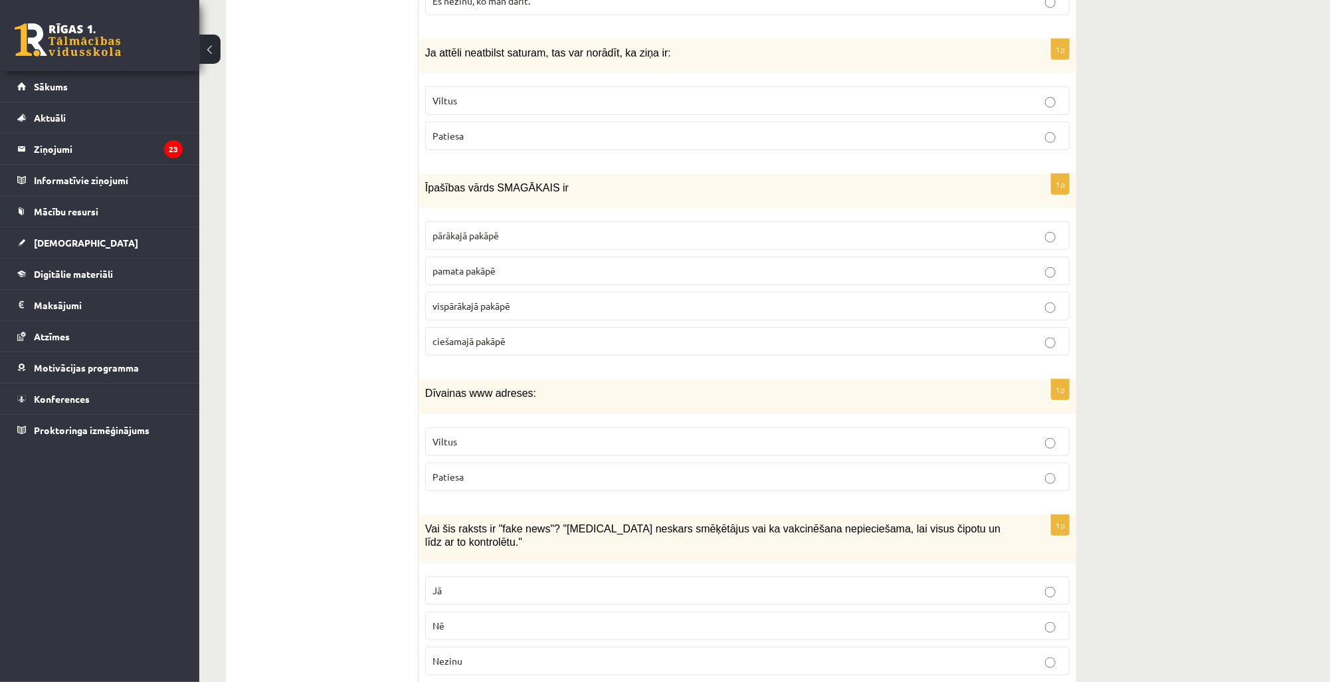
scroll to position [3799, 0]
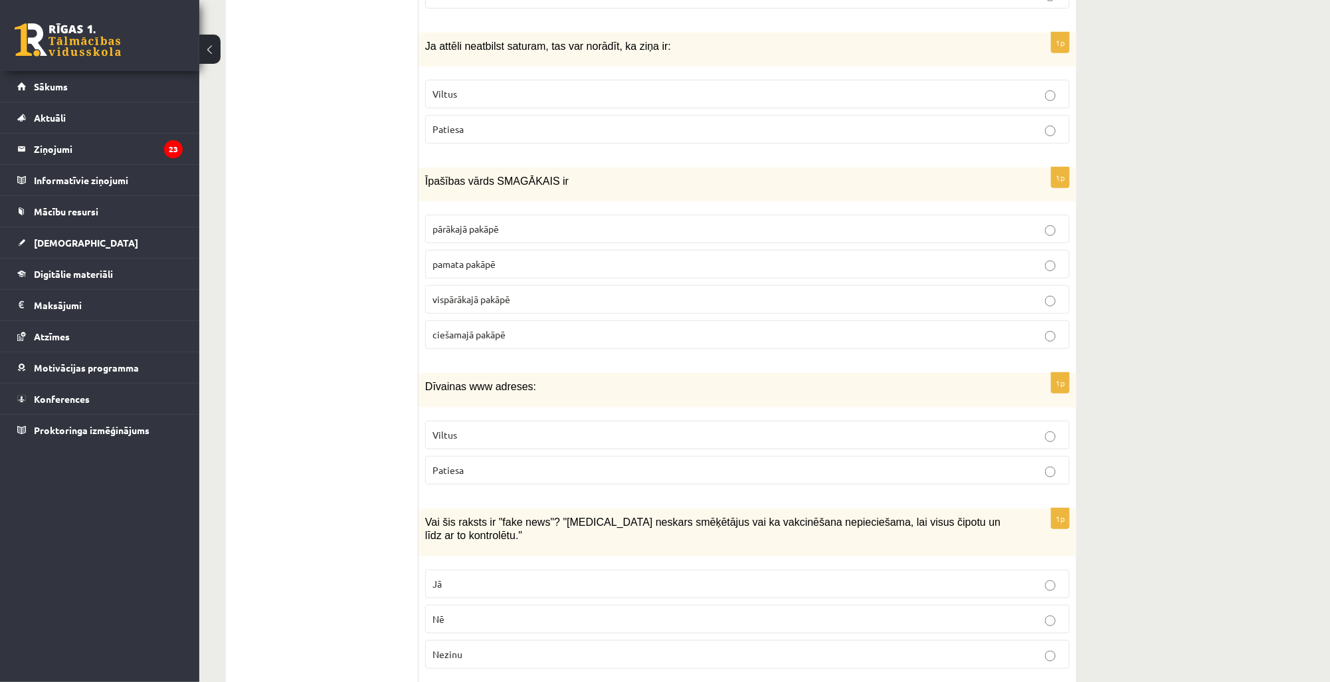
click at [459, 428] on p "Viltus" at bounding box center [747, 435] width 630 height 14
click at [480, 577] on p "Jā" at bounding box center [747, 584] width 630 height 14
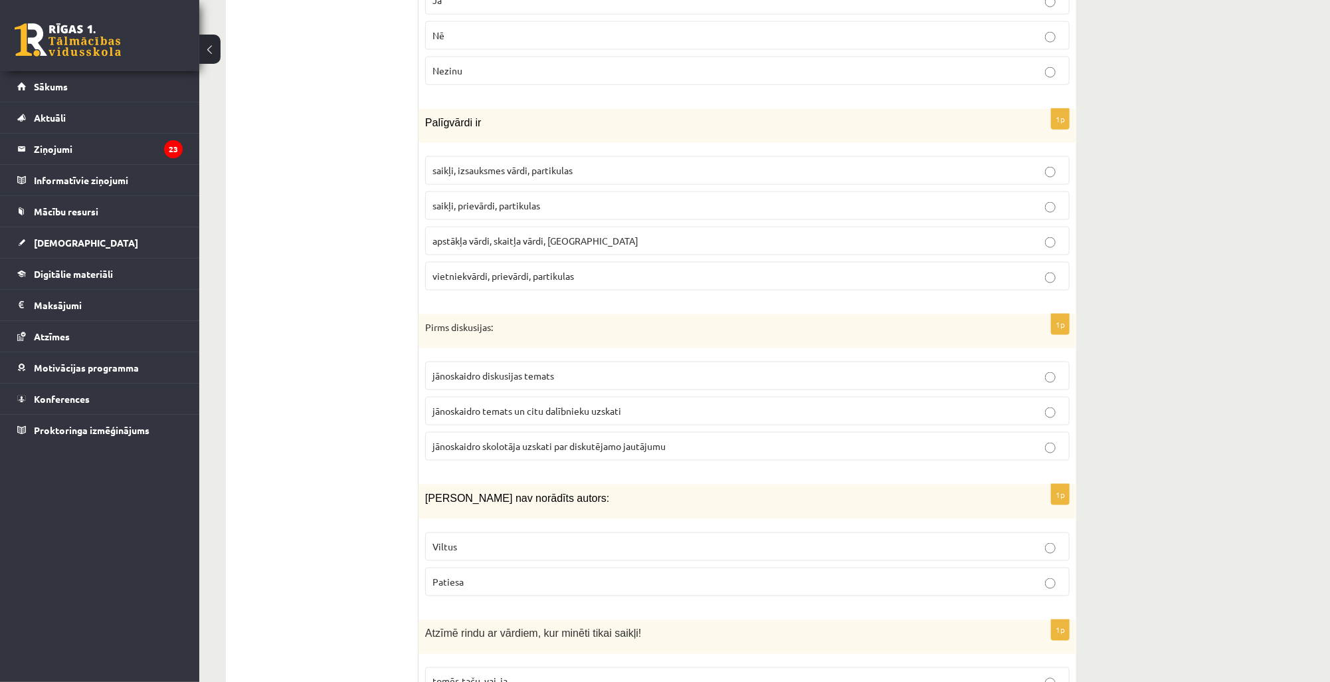
scroll to position [4383, 0]
click at [517, 198] on span "saikļi, prievārdi, partikulas" at bounding box center [486, 204] width 108 height 12
click at [506, 403] on span "jānoskaidro temats un citu dalībnieku uzskati" at bounding box center [526, 409] width 189 height 12
click at [456, 539] on span "Viltus" at bounding box center [444, 545] width 25 height 12
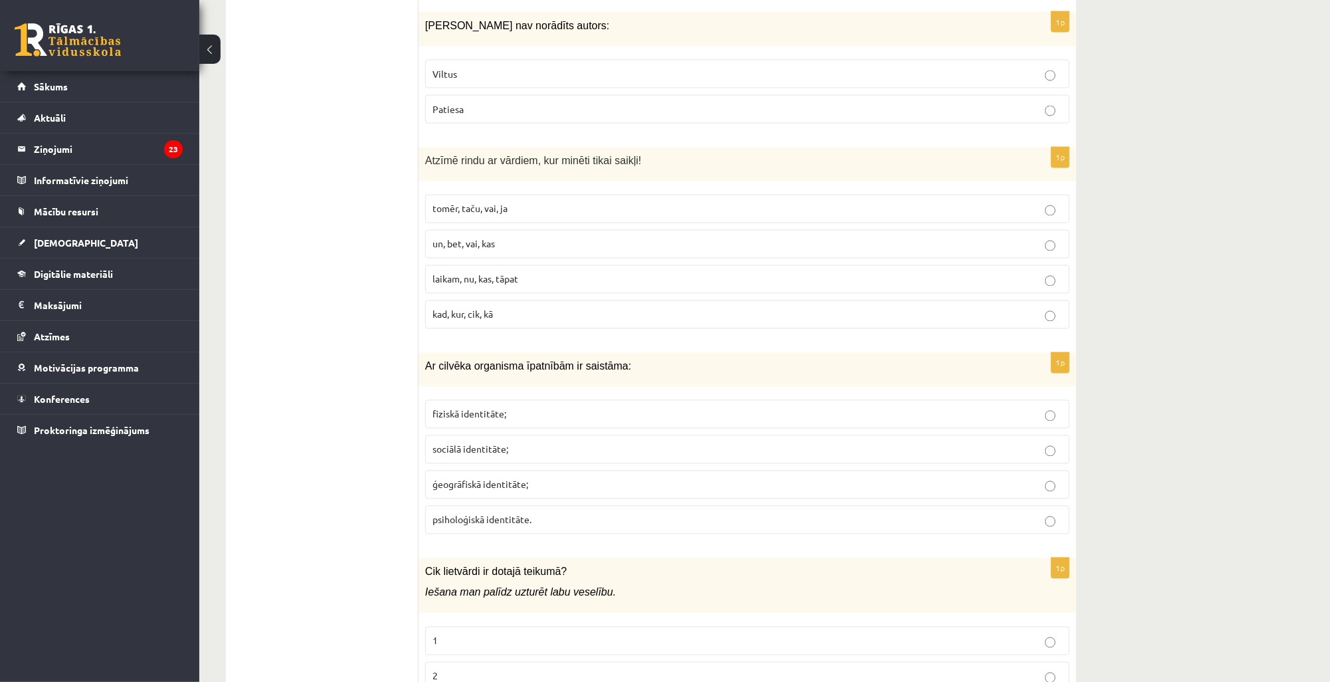
scroll to position [4862, 0]
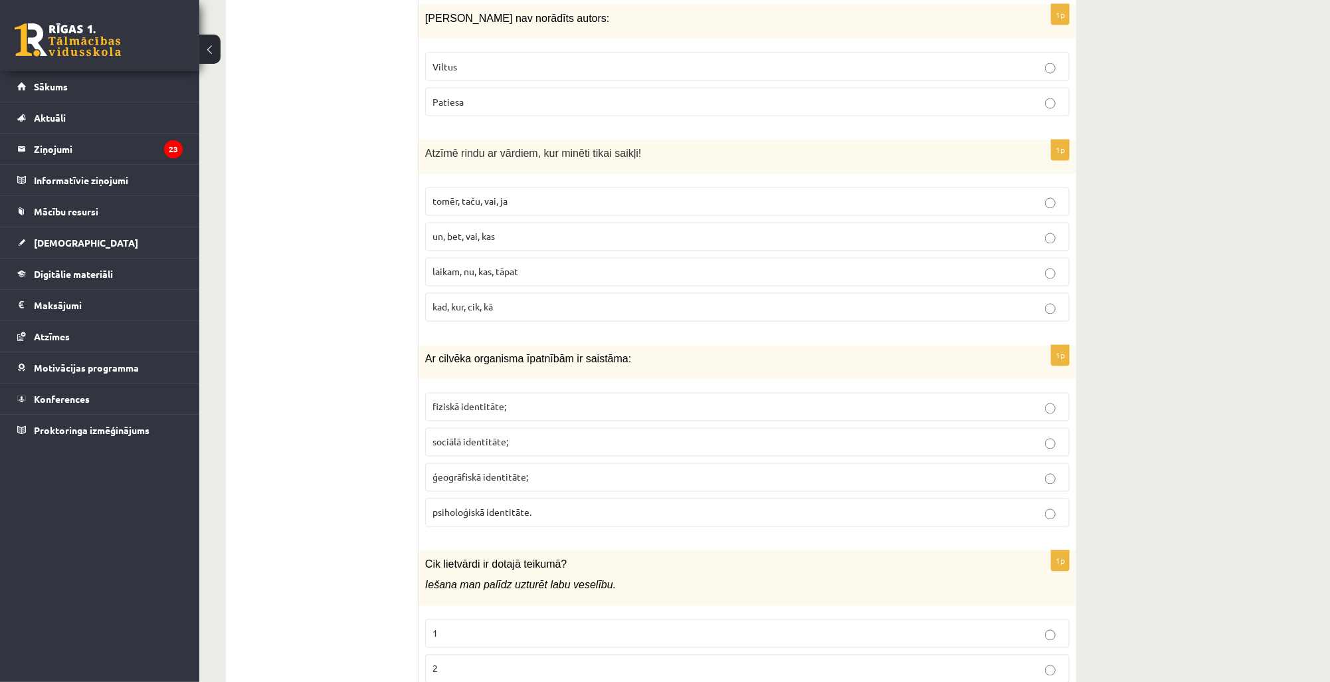
click at [484, 195] on p "tomēr, taču, vai, ja" at bounding box center [747, 202] width 630 height 14
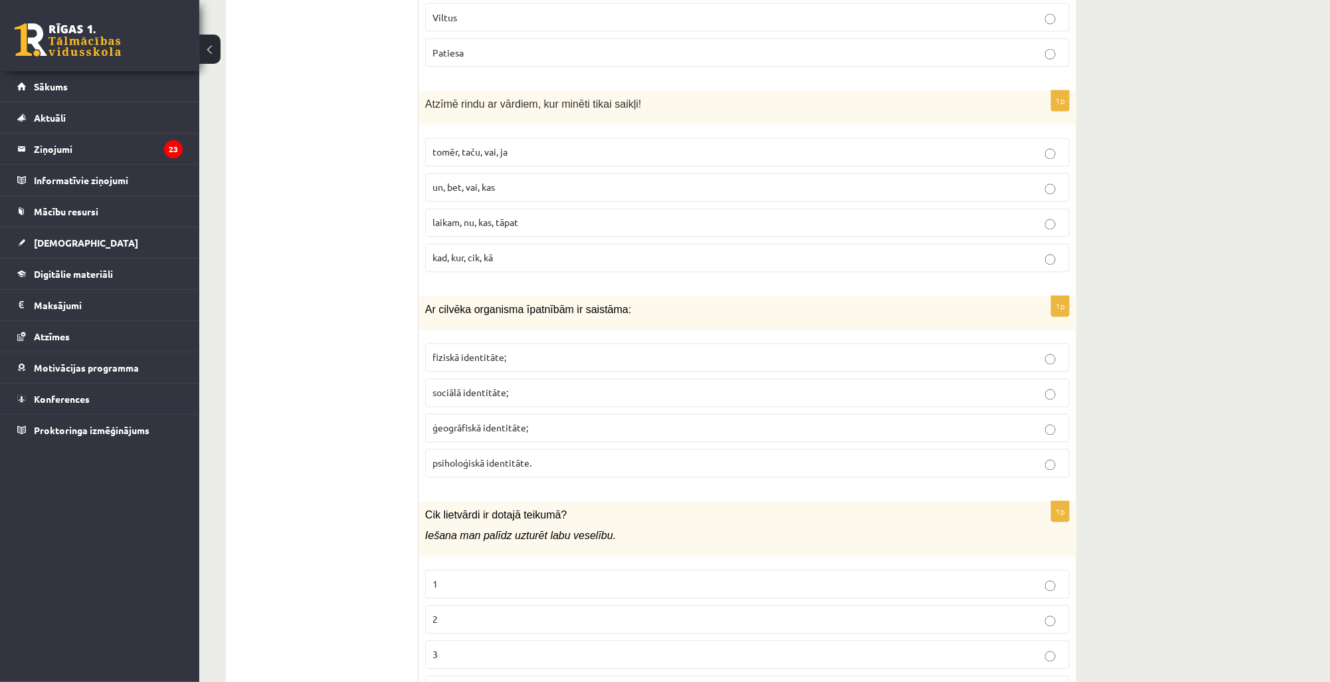
scroll to position [4915, 0]
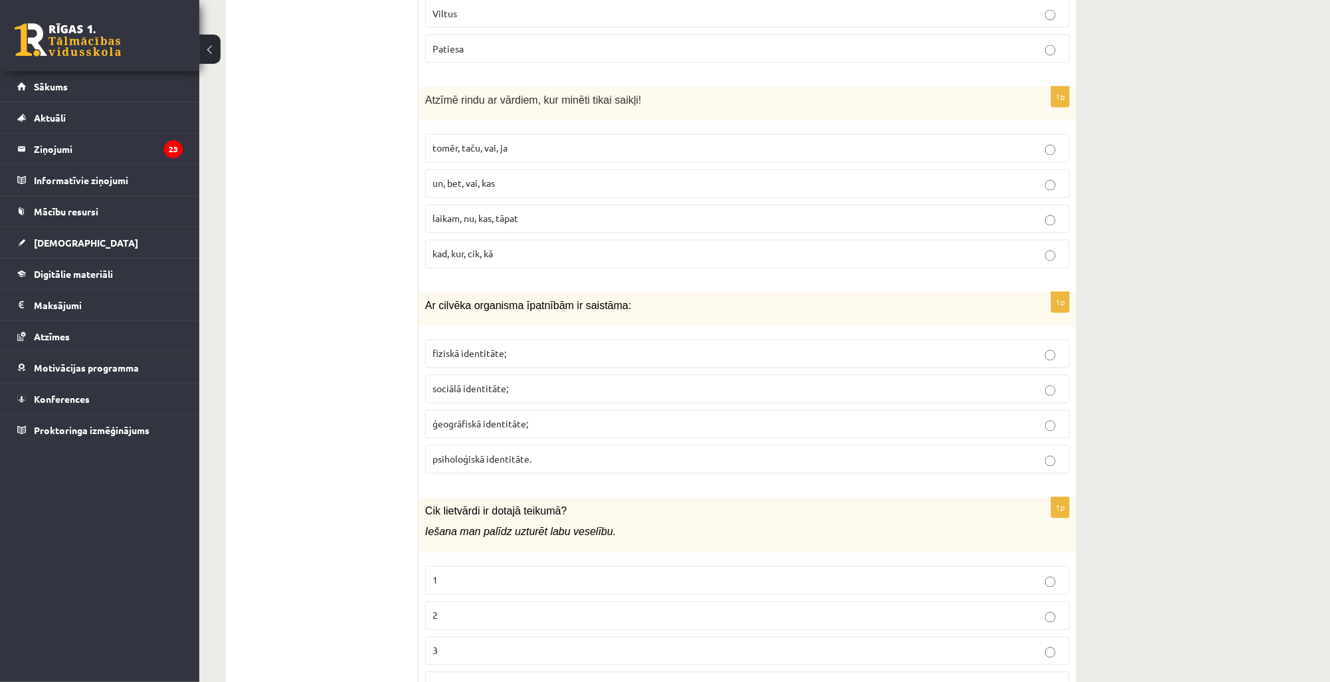
click at [497, 339] on label "fiziskā identitāte;" at bounding box center [747, 353] width 644 height 29
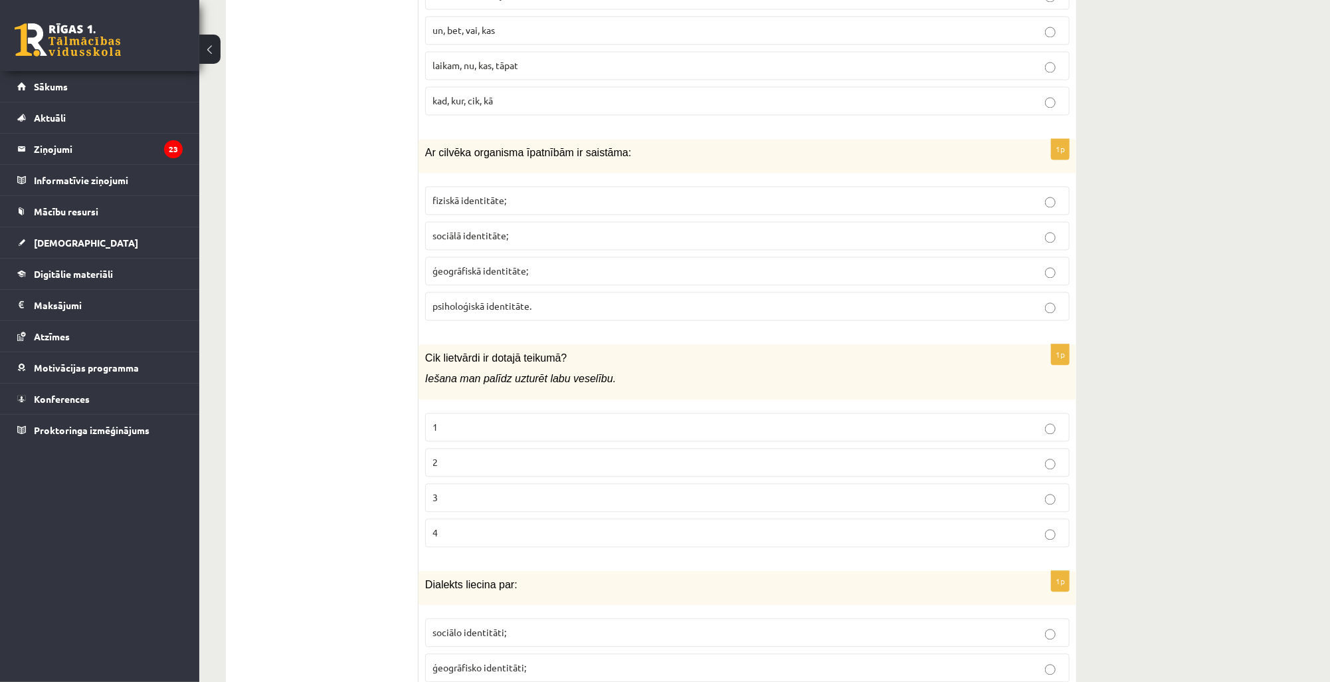
scroll to position [5074, 0]
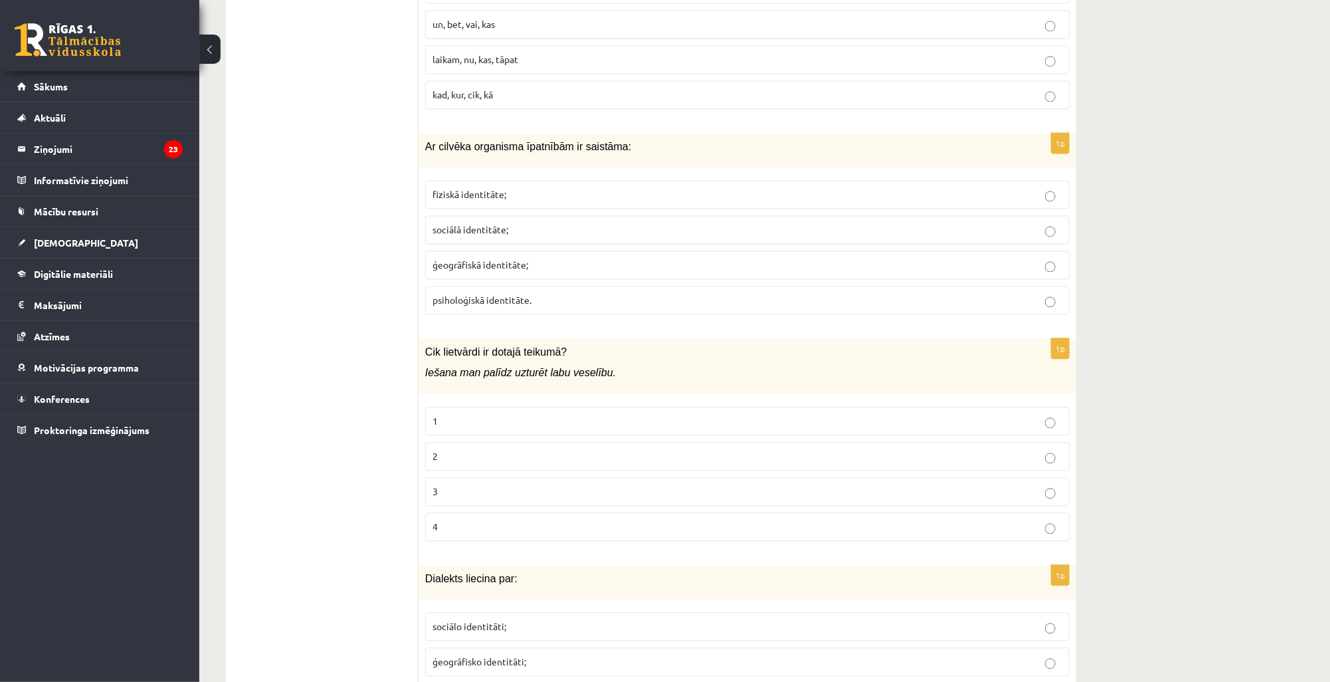
click at [439, 484] on p "3" at bounding box center [747, 491] width 630 height 14
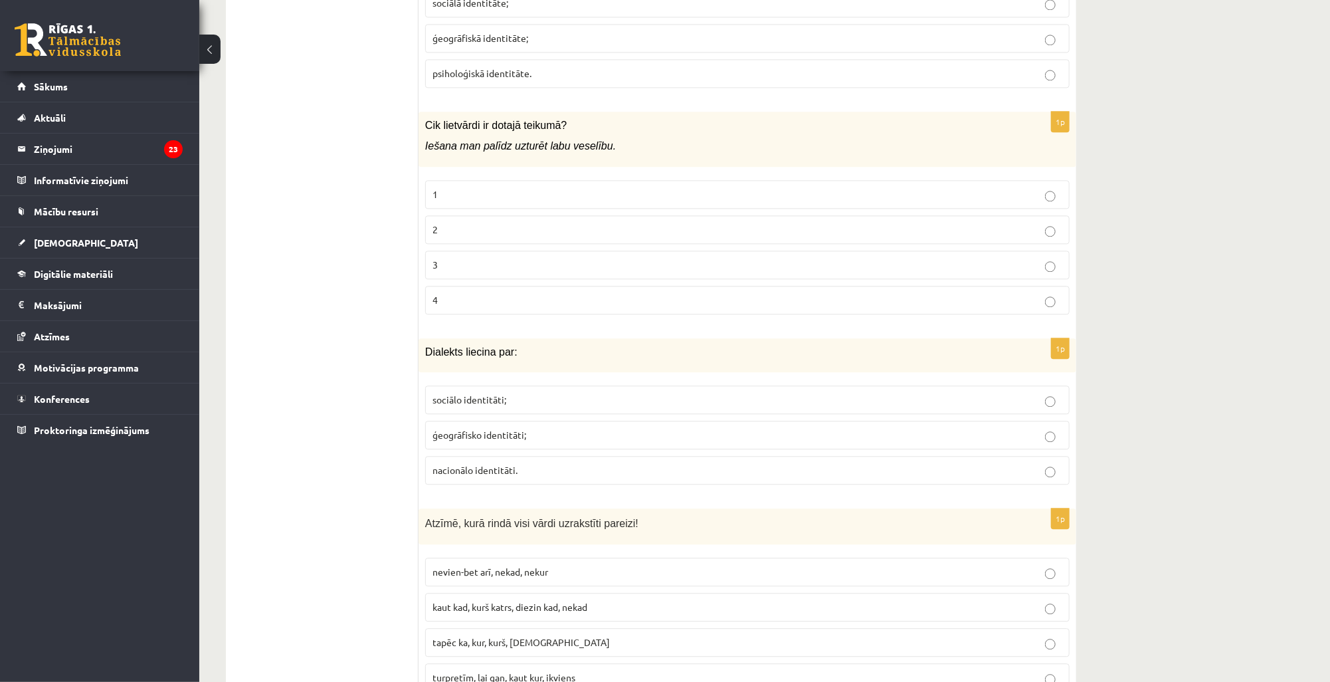
scroll to position [5340, 0]
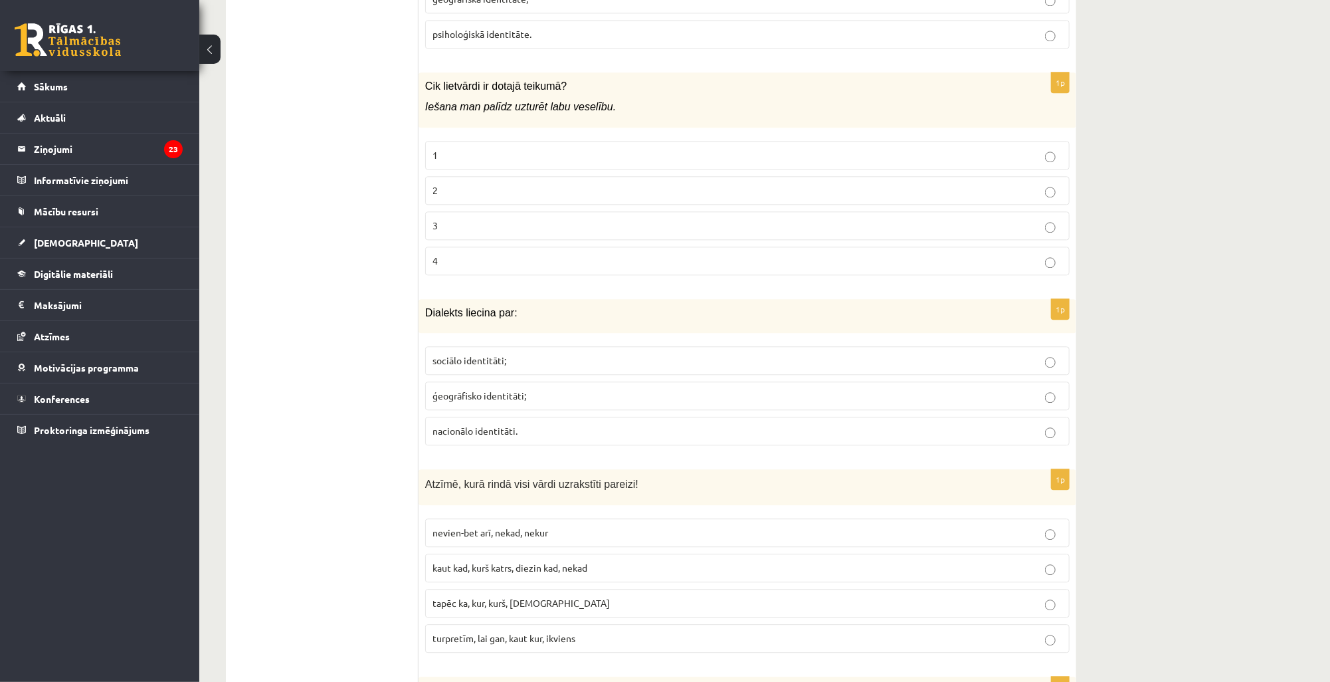
click at [510, 183] on p "2" at bounding box center [747, 190] width 630 height 14
click at [492, 389] on span "ģeogrāfisko identitāti;" at bounding box center [479, 395] width 94 height 12
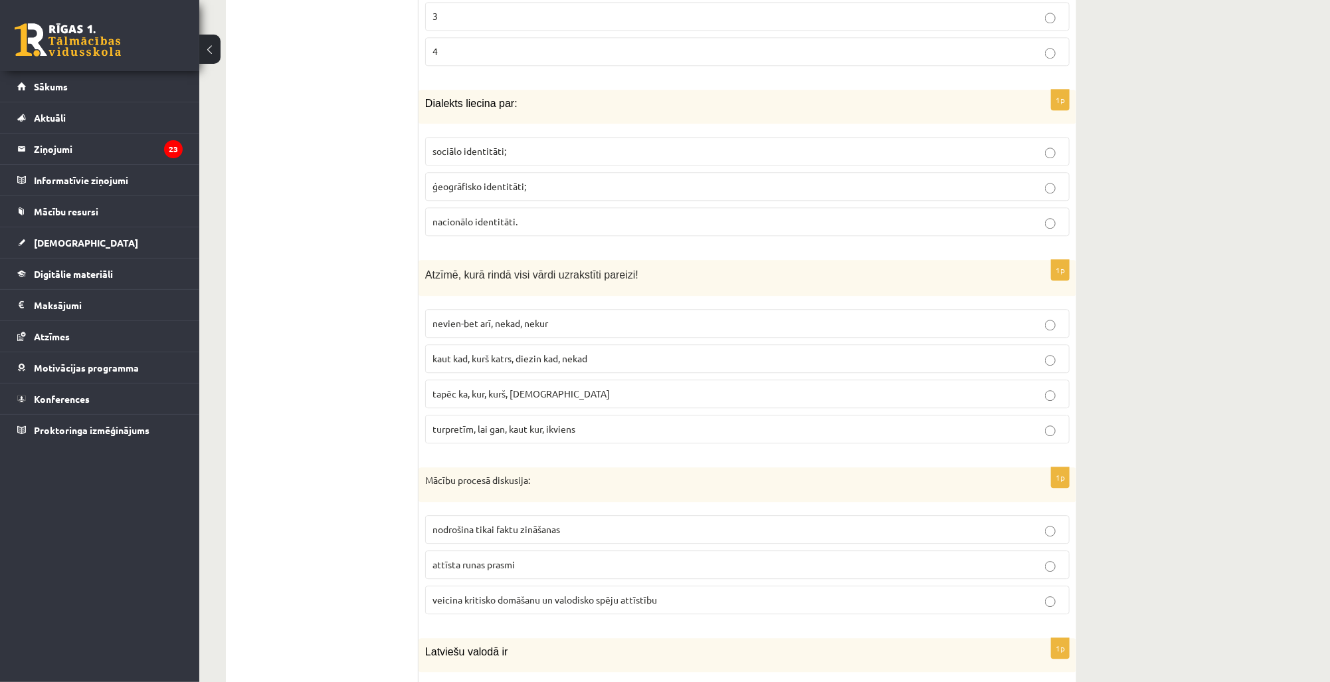
scroll to position [5552, 0]
click at [501, 419] on span "turpretīm, lai gan, kaut kur, ikviens" at bounding box center [503, 425] width 143 height 12
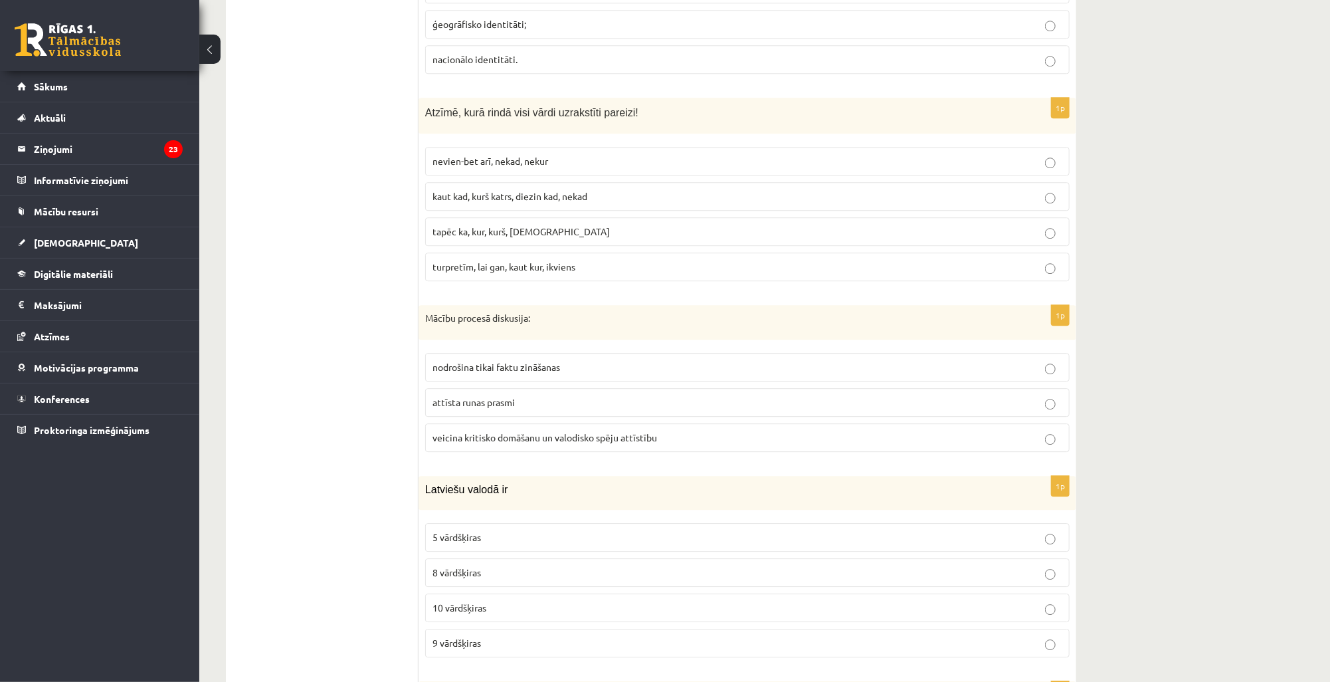
scroll to position [5712, 0]
click at [523, 430] on span "veicina kritisko domāšanu un valodisko spēju attīstību" at bounding box center [544, 436] width 225 height 12
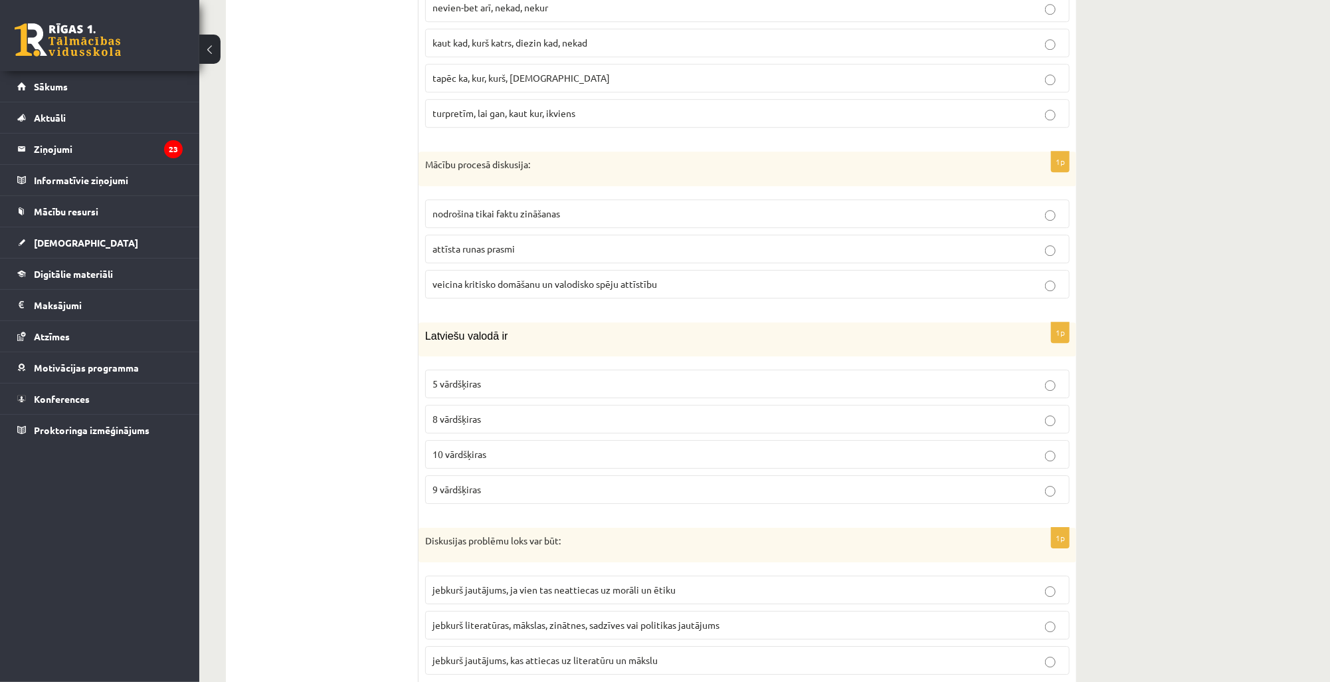
scroll to position [5871, 0]
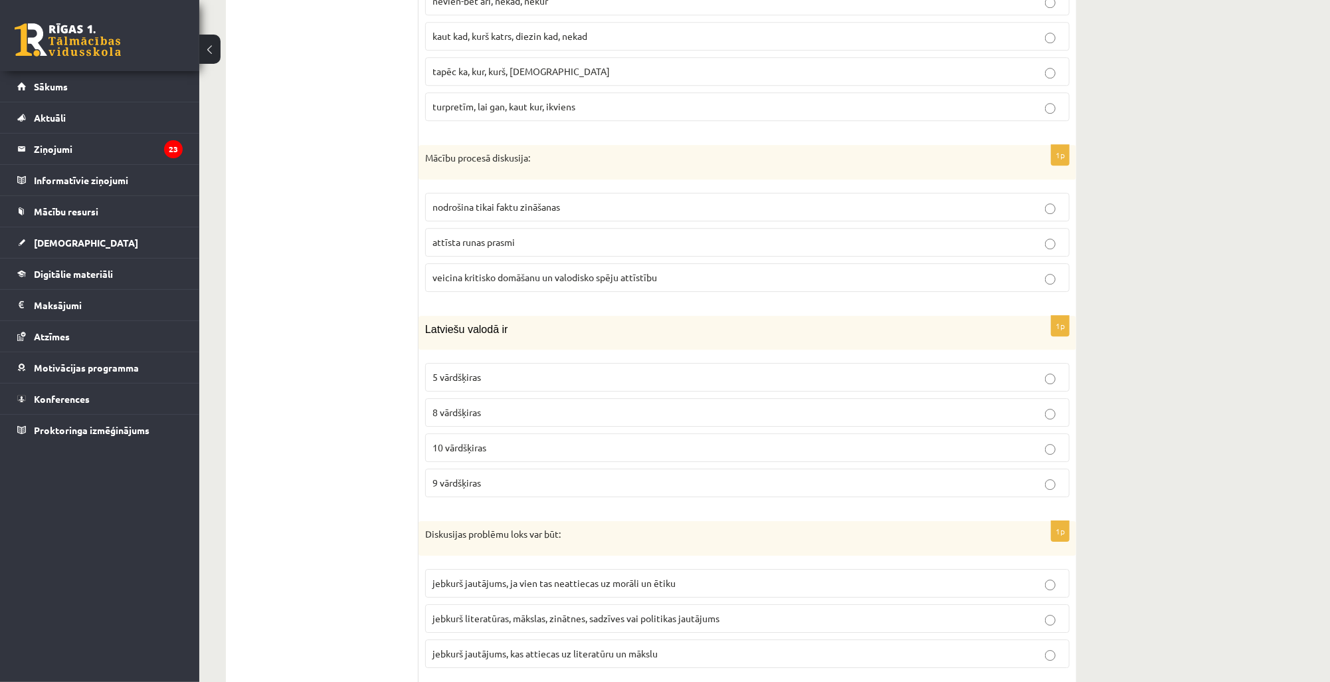
click at [515, 440] on p "10 vārdšķiras" at bounding box center [747, 447] width 630 height 14
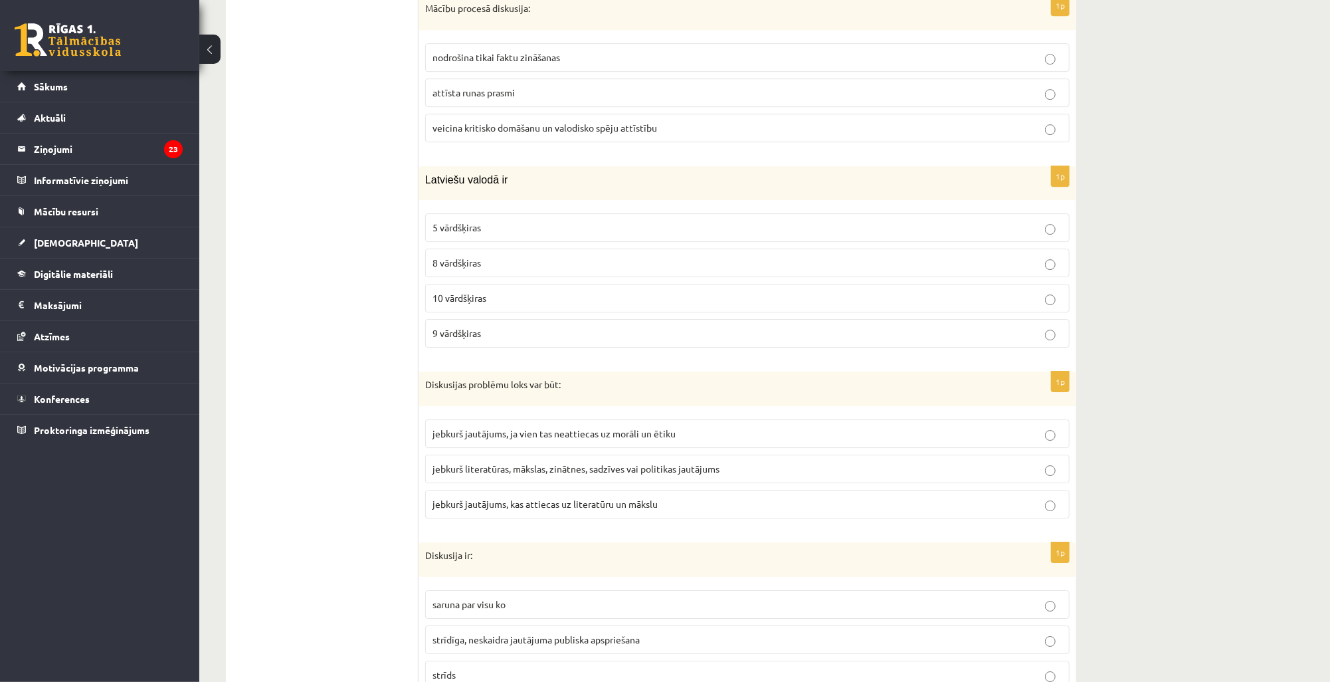
scroll to position [6031, 0]
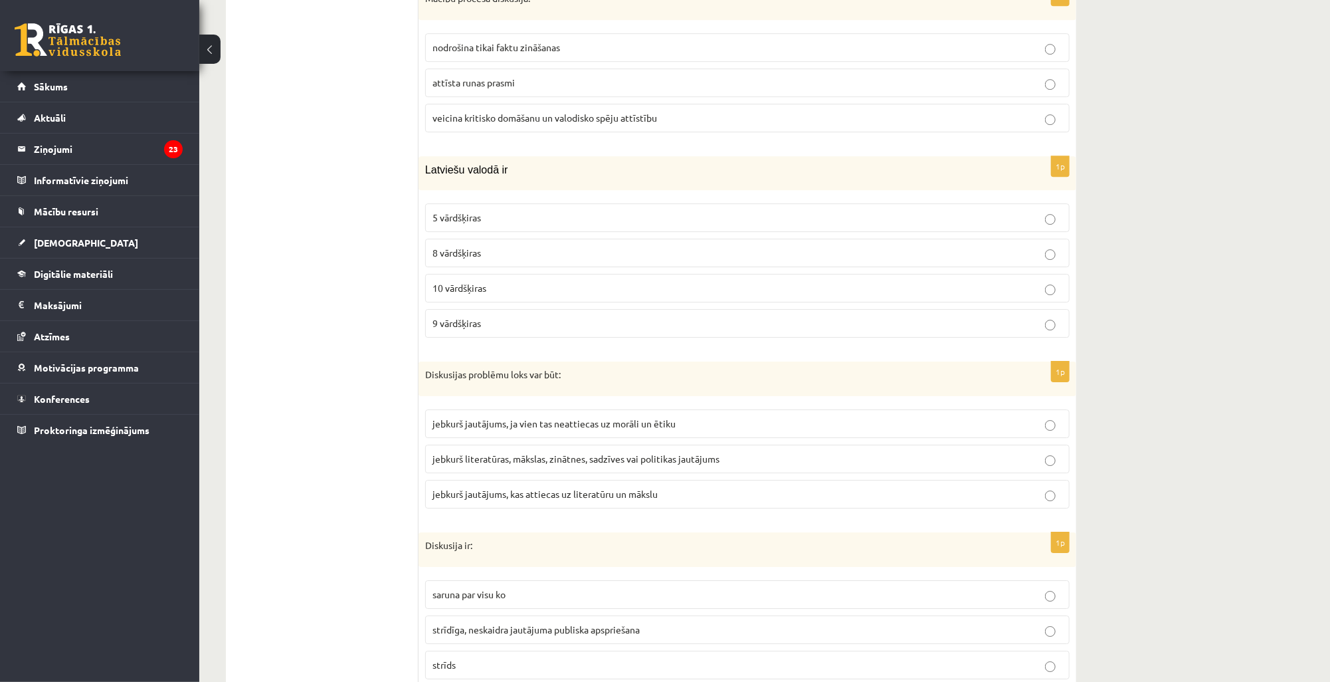
click at [487, 452] on span "jebkurš literatūras, mākslas, zinātnes, sadzīves vai politikas jautājums" at bounding box center [575, 458] width 287 height 12
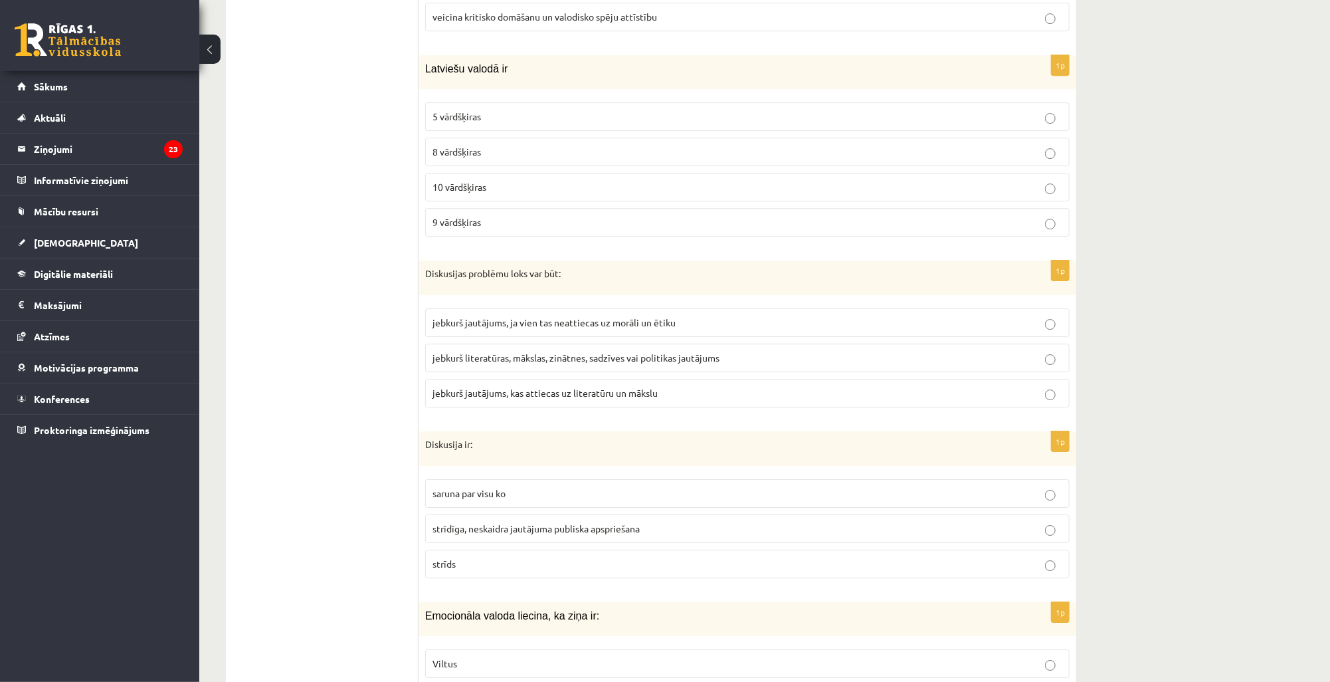
scroll to position [6167, 0]
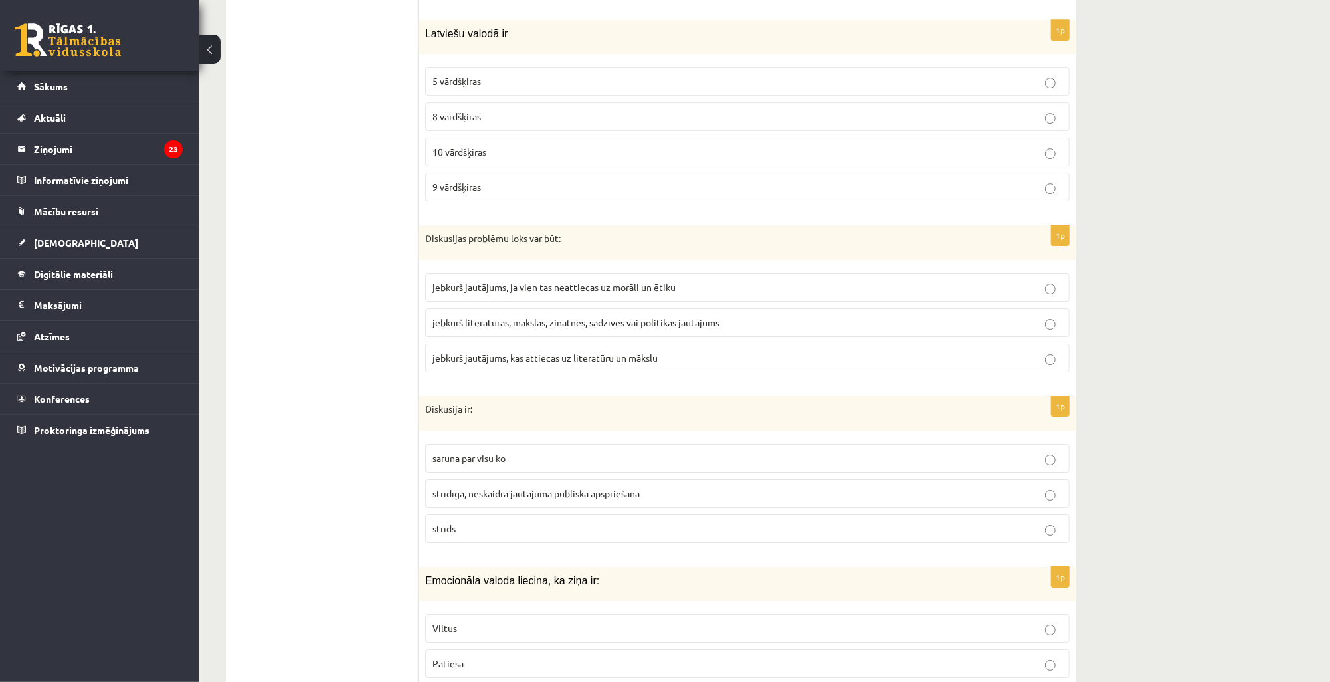
click at [489, 487] on span "strīdīga, neskaidra jautājuma publiska apspriešana" at bounding box center [535, 493] width 207 height 12
click at [460, 621] on p "Viltus" at bounding box center [747, 628] width 630 height 14
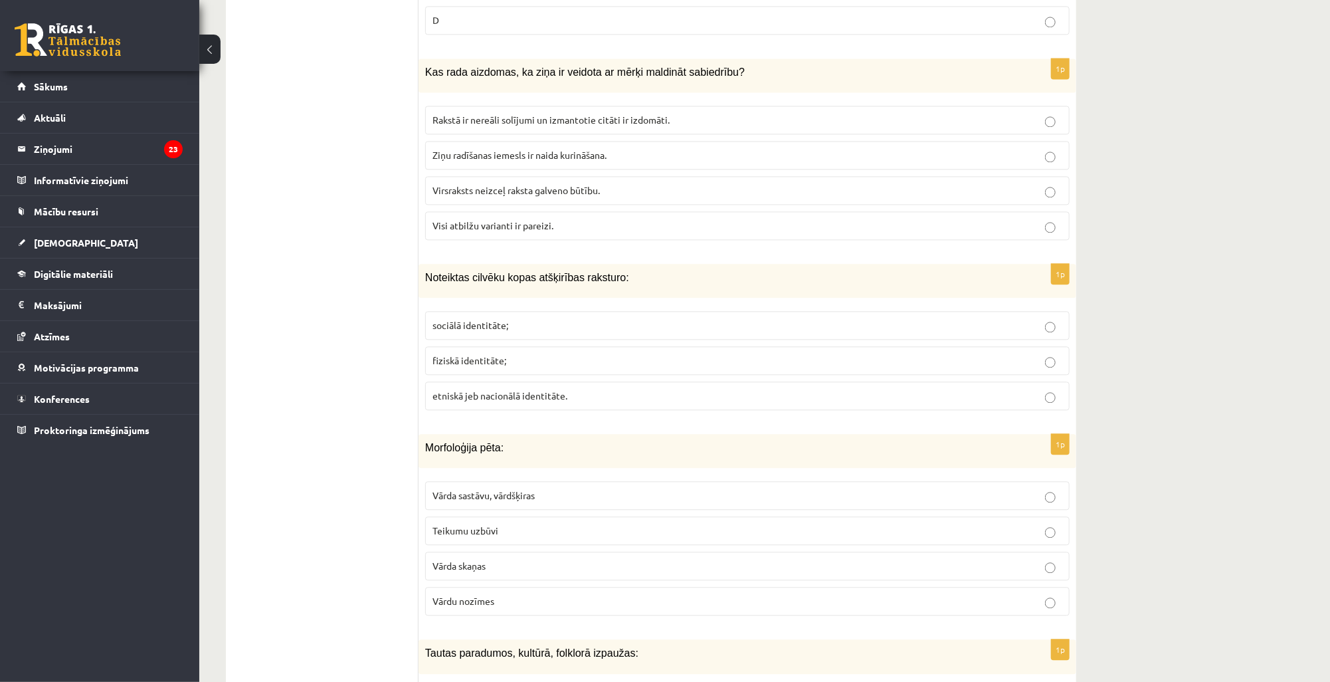
scroll to position [0, 0]
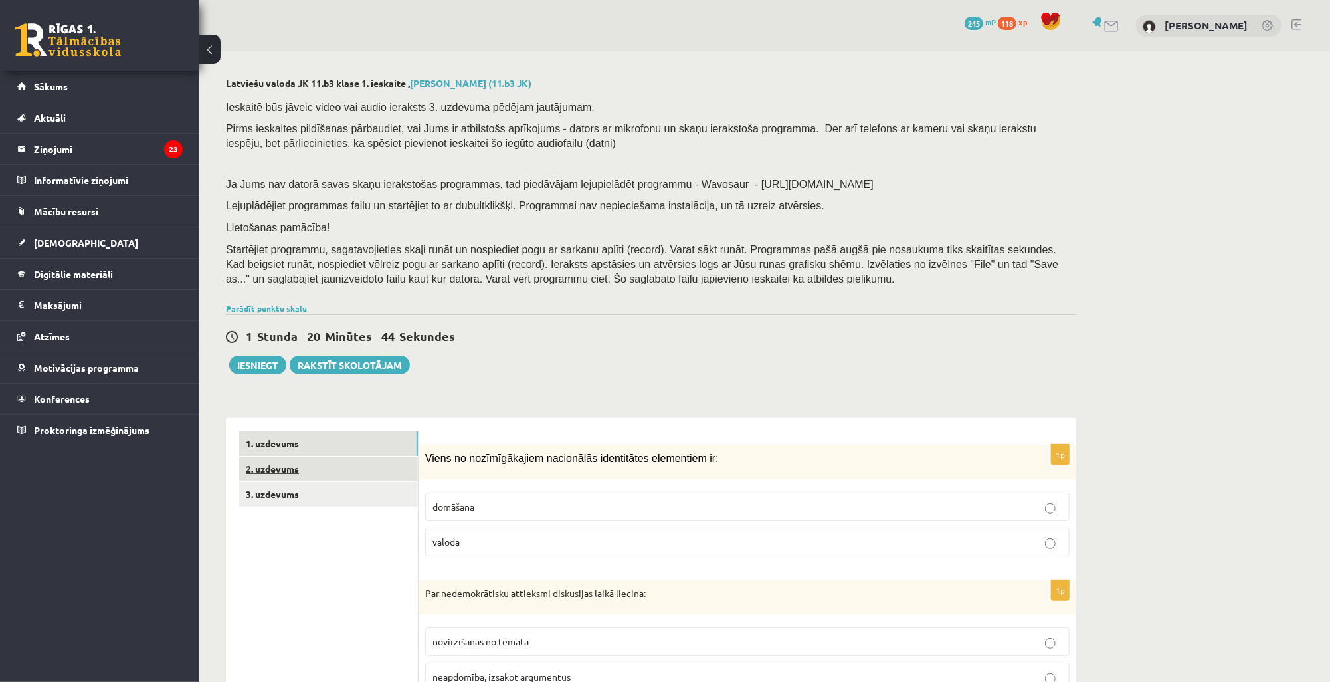
click at [296, 467] on link "2. uzdevums" at bounding box center [328, 468] width 179 height 25
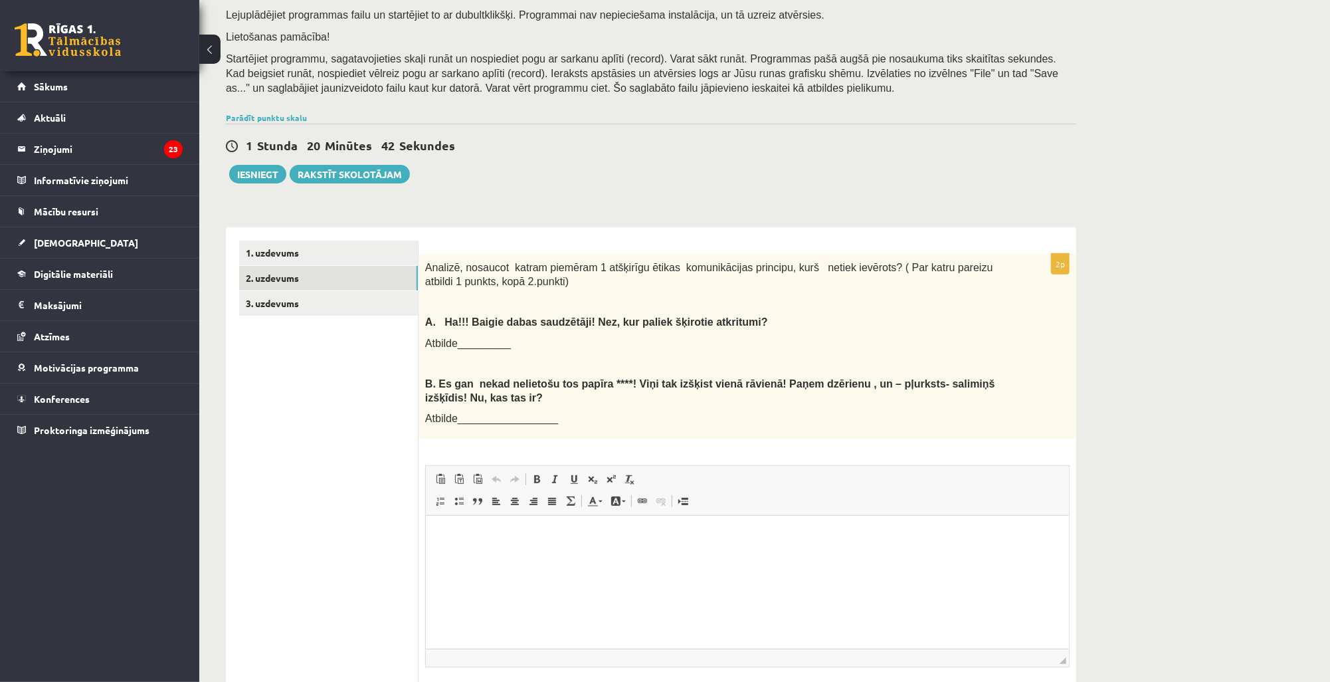
scroll to position [290, 0]
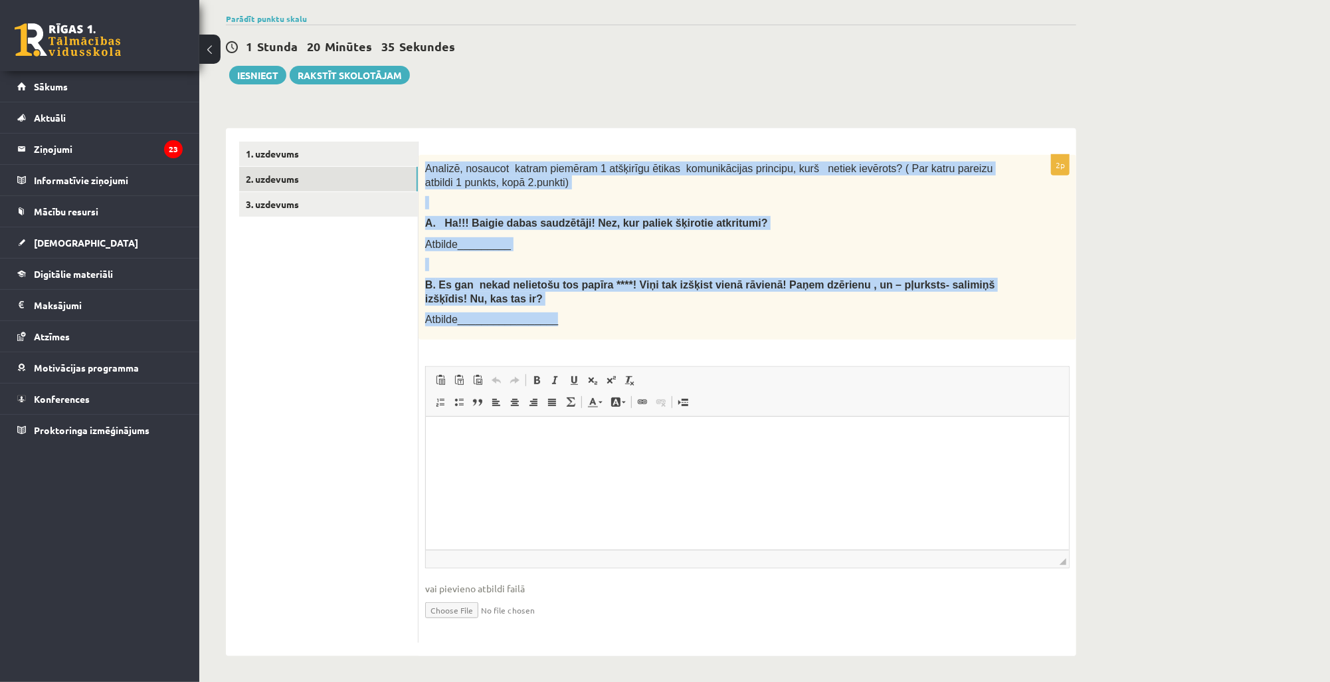
drag, startPoint x: 424, startPoint y: 167, endPoint x: 547, endPoint y: 321, distance: 198.0
click at [547, 321] on div "Analizē, nosaucot katram piemēram 1 atšķirīgu ētikas komunikācijas principu, ku…" at bounding box center [747, 247] width 658 height 185
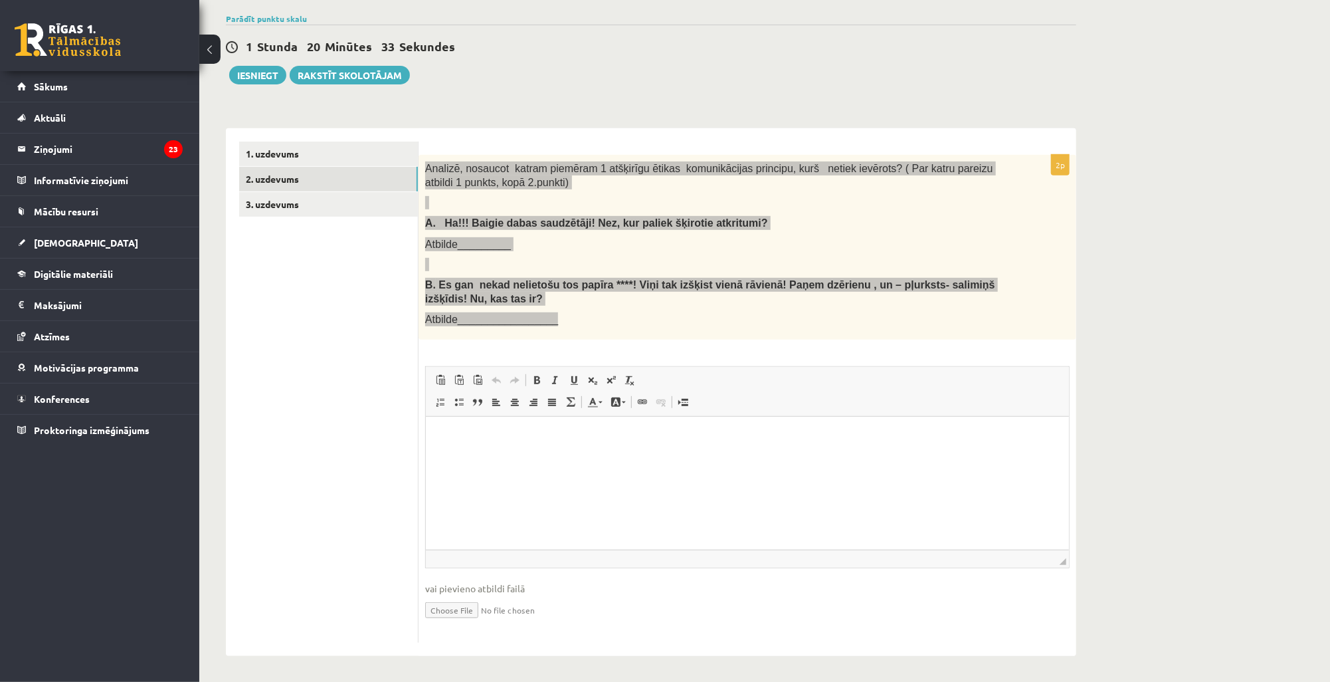
copy div "Analizē, nosaucot katram piemēram 1 atšķirīgu ētikas komunikācijas principu, ku…"
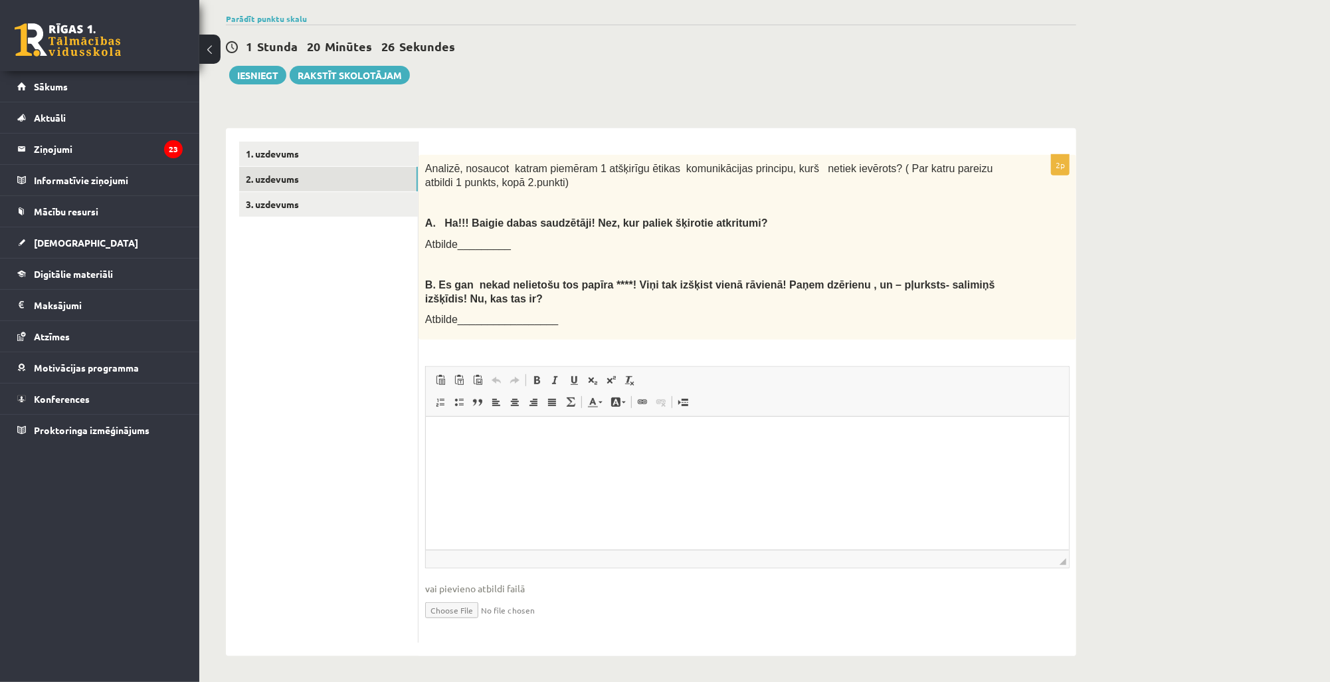
drag, startPoint x: 269, startPoint y: 391, endPoint x: 421, endPoint y: 397, distance: 152.3
click at [271, 392] on ul "1. uzdevums 2. uzdevums 3. uzdevums" at bounding box center [328, 391] width 179 height 501
click at [470, 238] on span "Atbilde_________" at bounding box center [468, 243] width 86 height 11
click at [485, 451] on html at bounding box center [746, 436] width 643 height 41
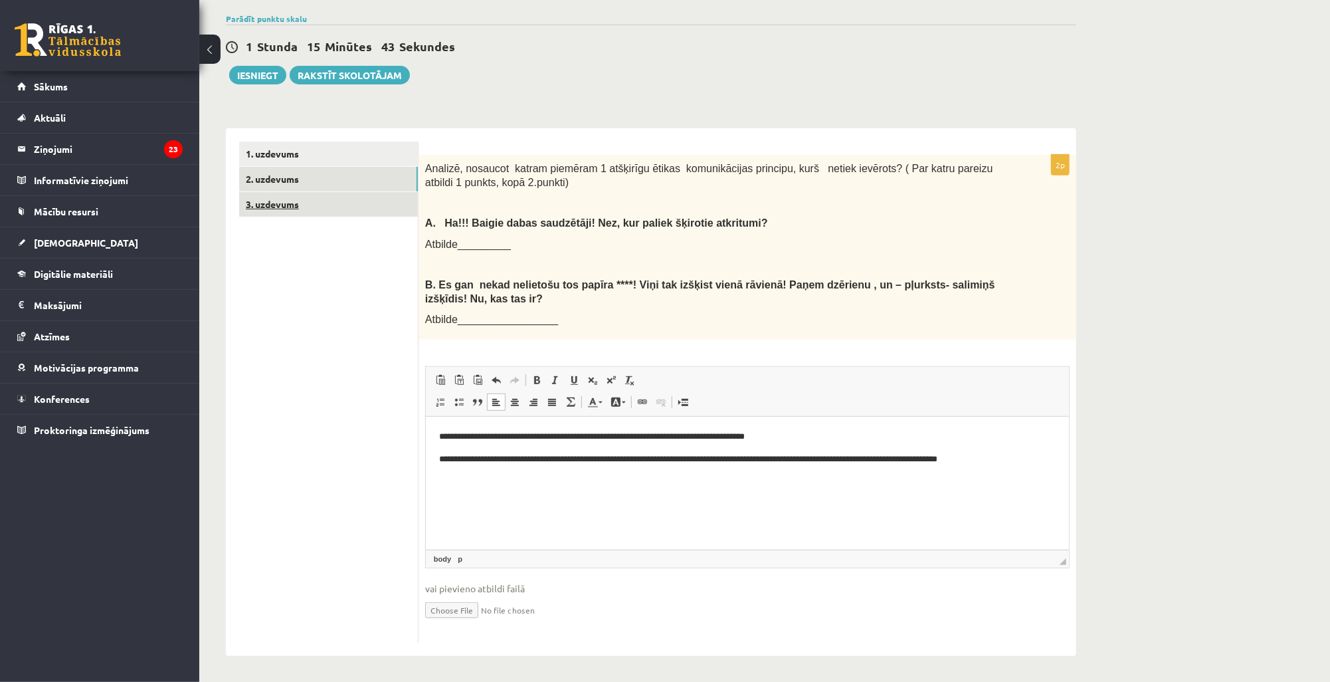
click at [309, 205] on link "3. uzdevums" at bounding box center [328, 204] width 179 height 25
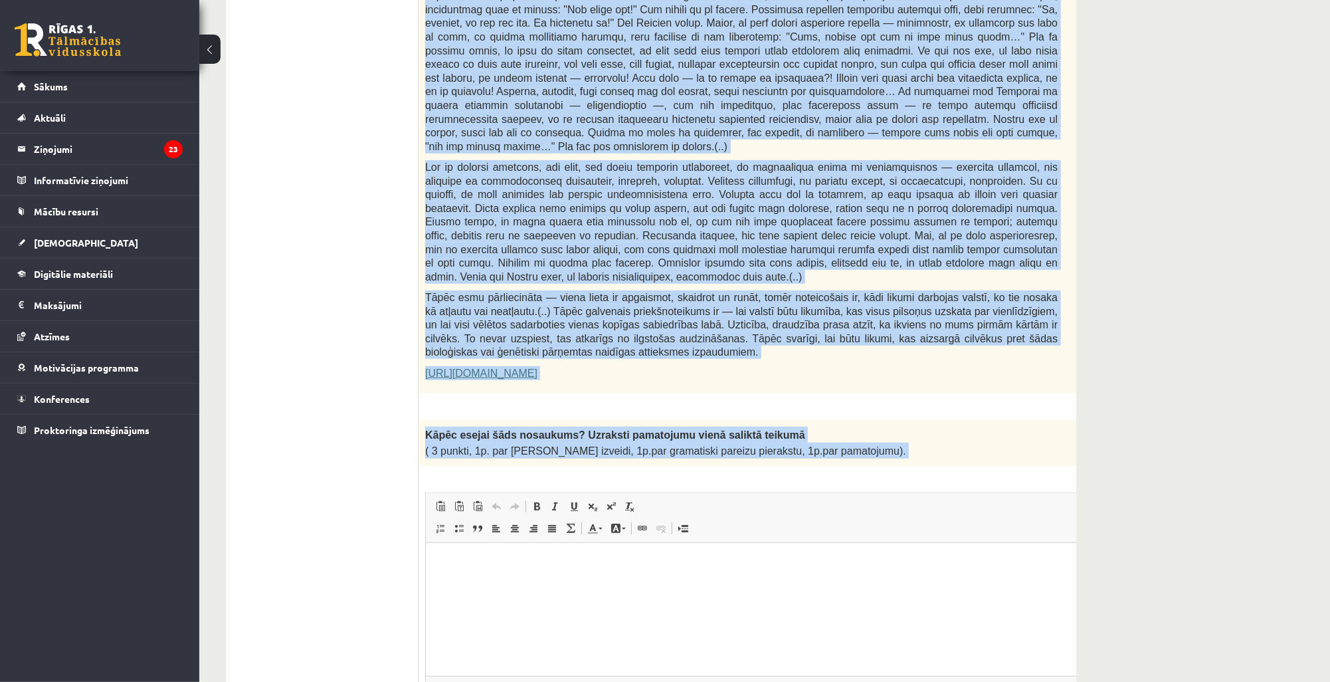
scroll to position [730, 0]
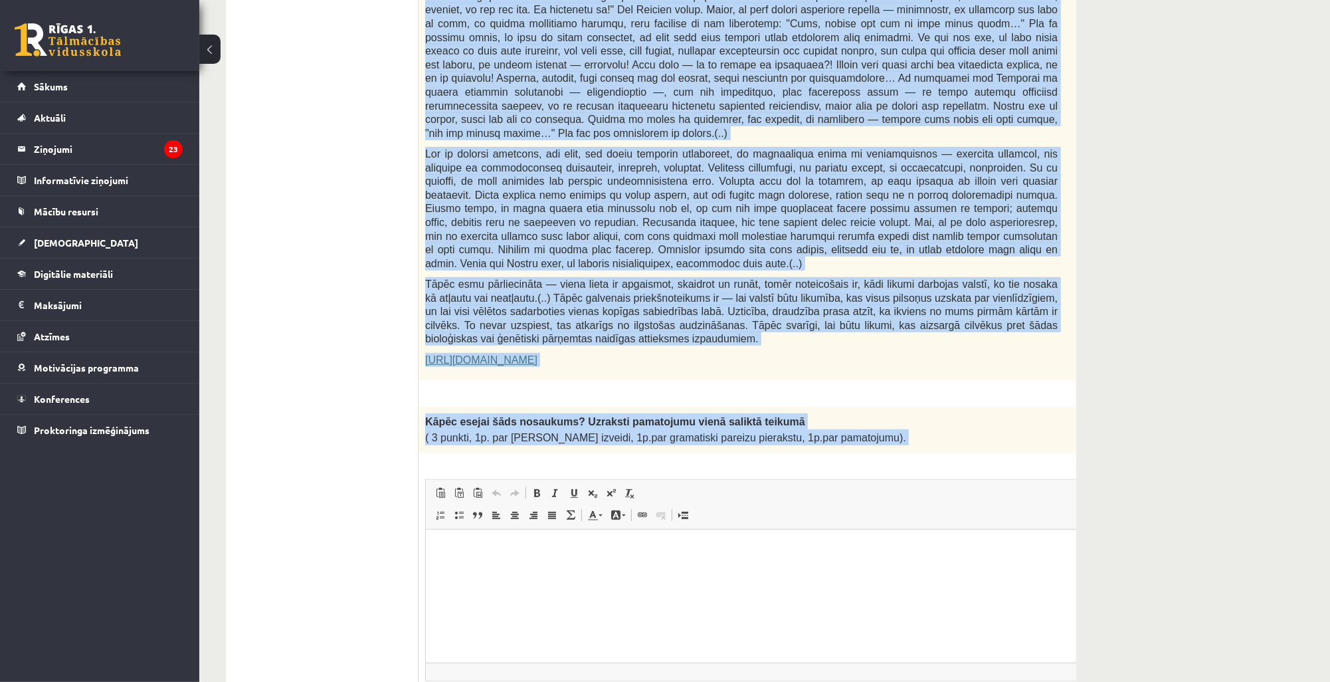
drag, startPoint x: 425, startPoint y: 332, endPoint x: 850, endPoint y: 409, distance: 432.0
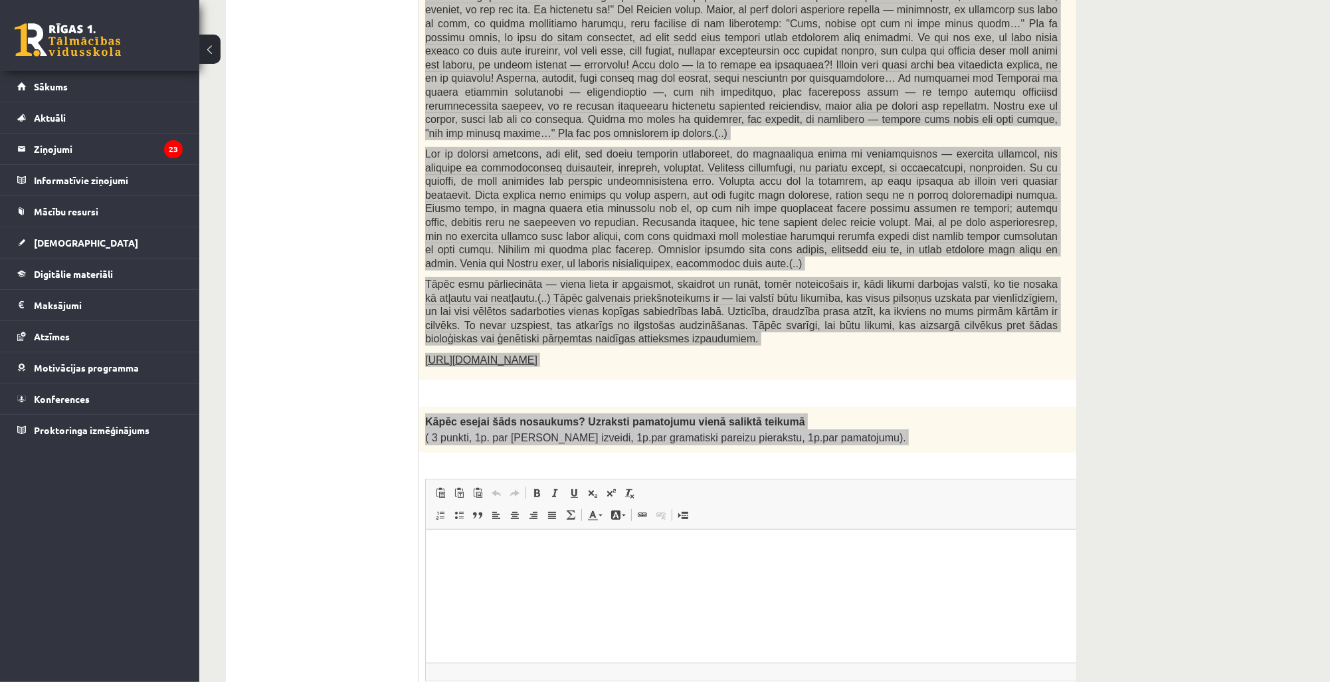
copy form "Loremipsu do Sitametcon Adipiscin elitsedd "Eiusmodte incidi" Utla etdolorema a…"
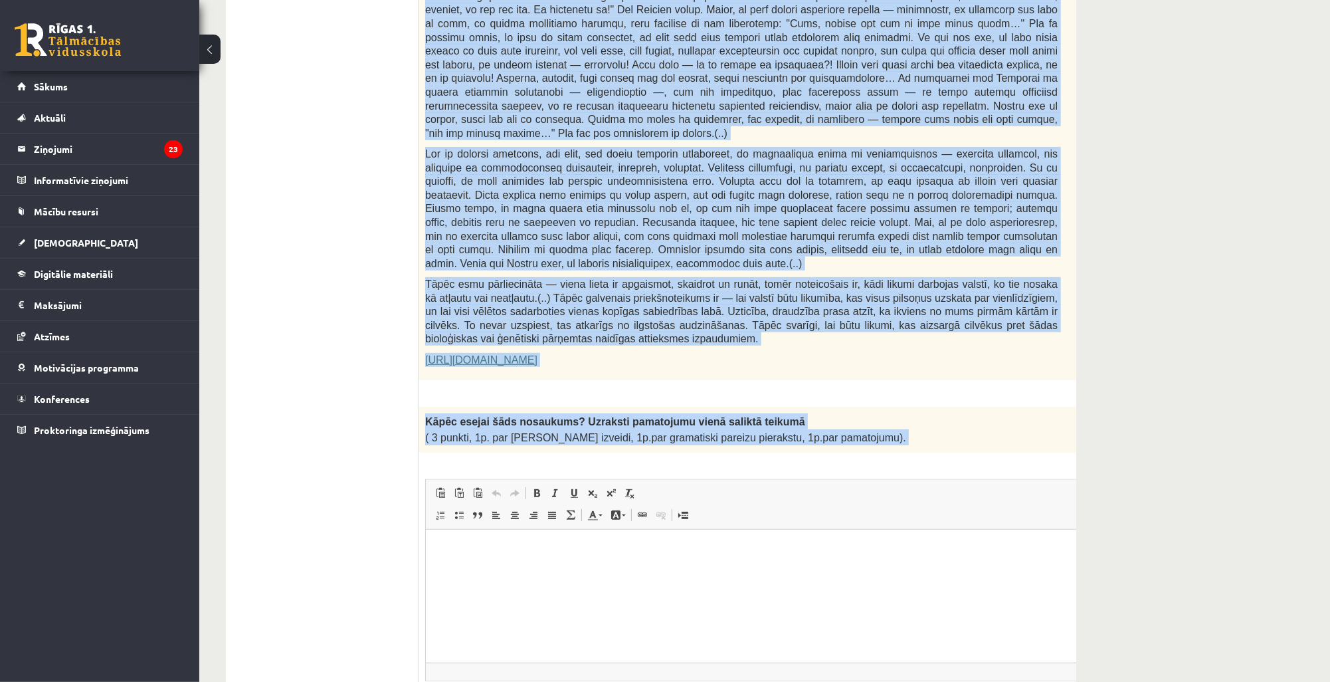
click at [966, 413] on p "Kāpēc esejai šāds nosaukums? Uzraksti pamatojumu vienā saliktā teikumā" at bounding box center [741, 421] width 632 height 16
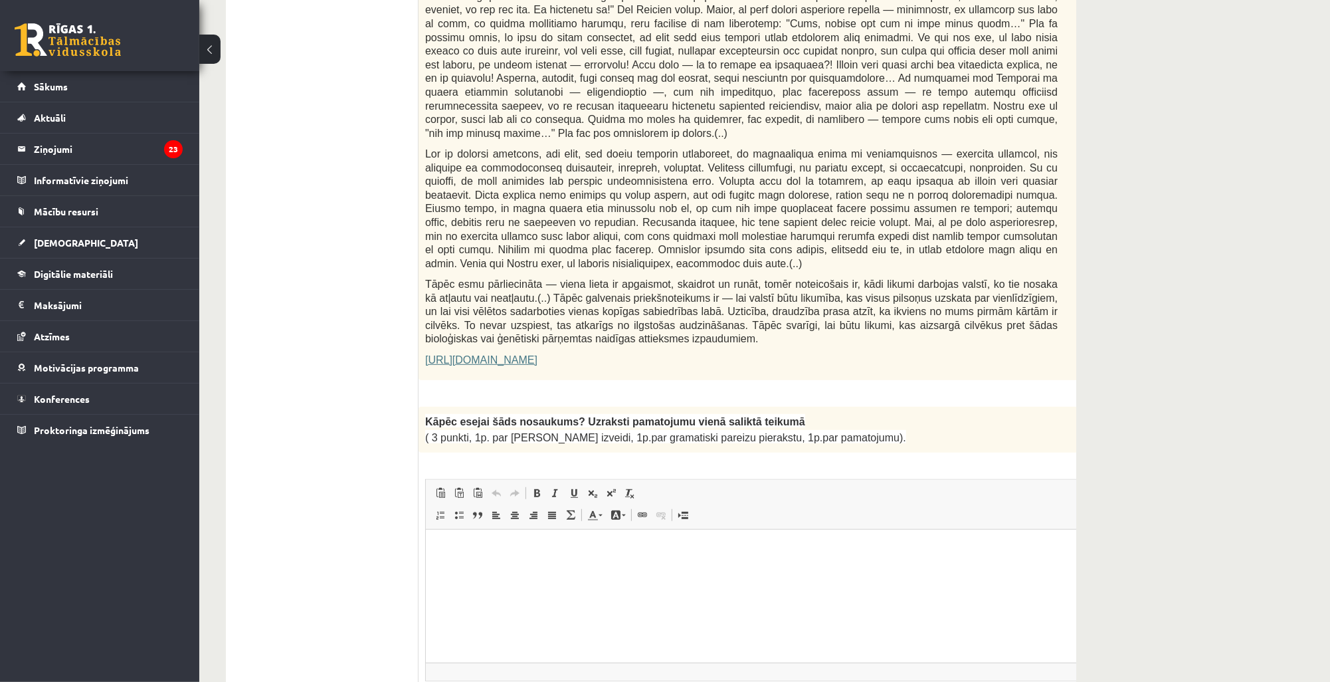
click at [636, 569] on html at bounding box center [773, 549] width 697 height 41
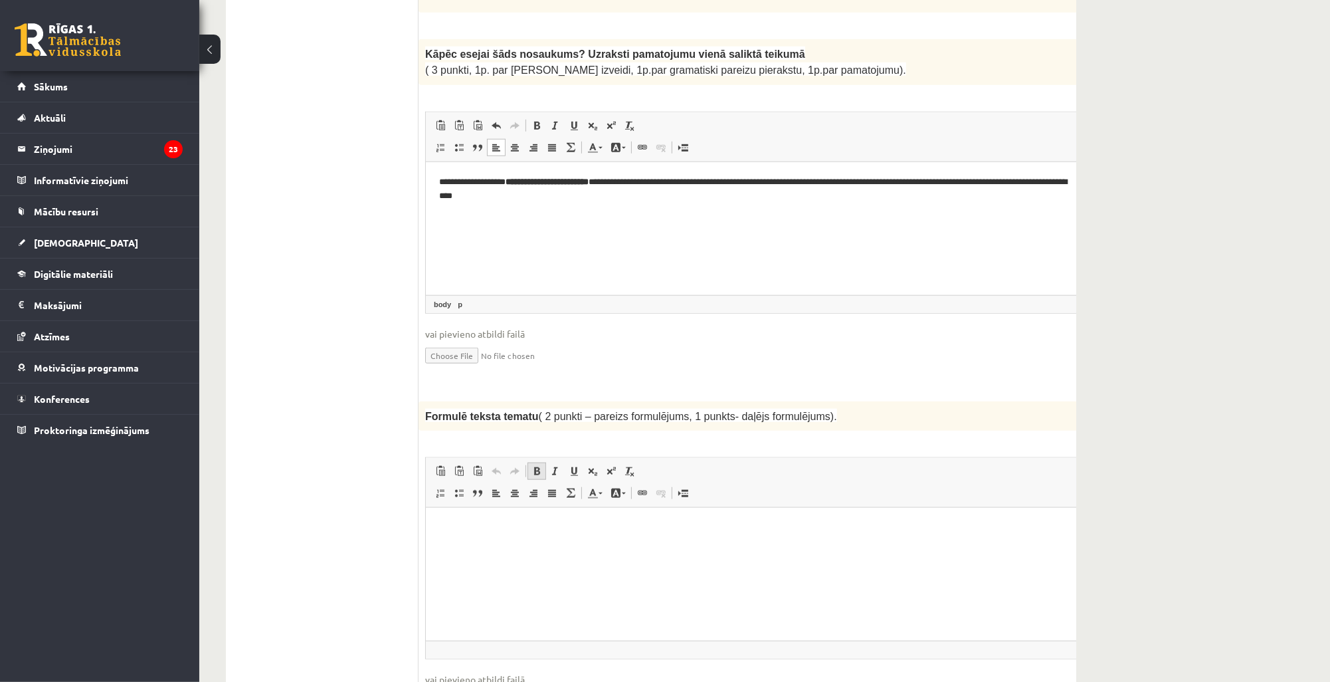
scroll to position [1102, 0]
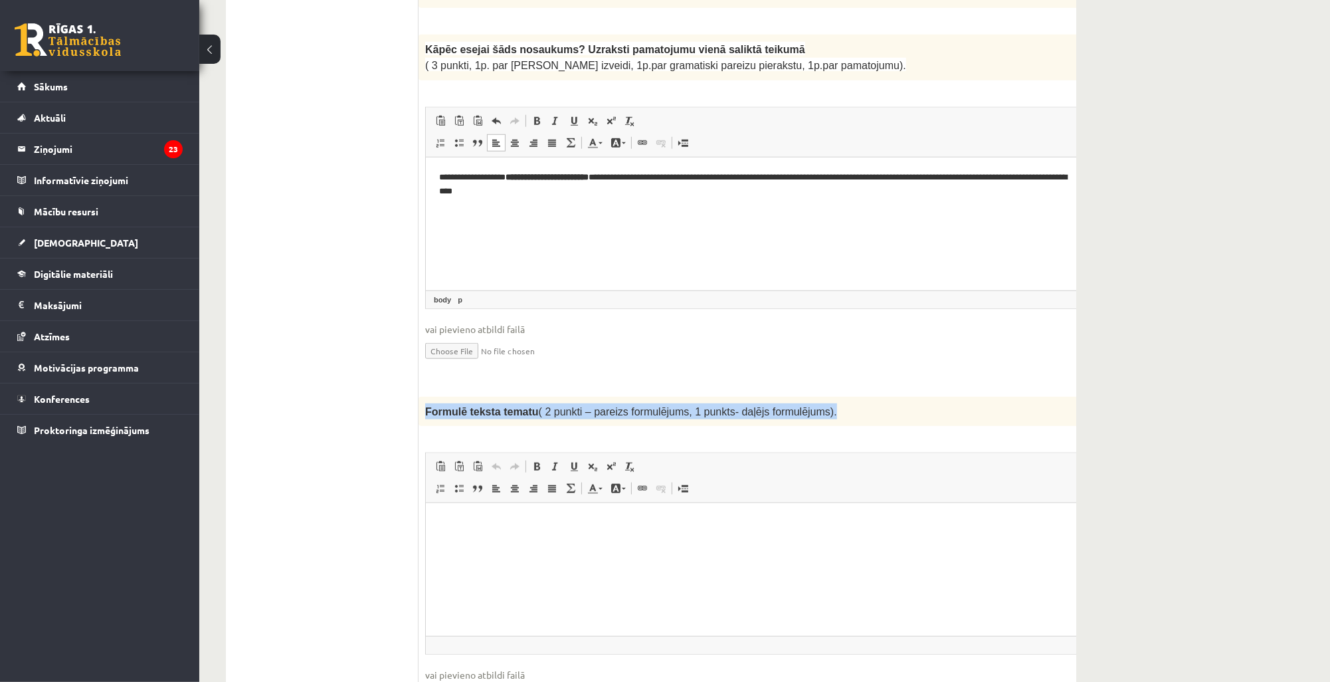
drag, startPoint x: 426, startPoint y: 377, endPoint x: 799, endPoint y: 383, distance: 373.3
click at [799, 406] on span "Formulē teksta tematu ( 2 punkti – pareizs formulējums, 1 punkts- daļējs formul…" at bounding box center [631, 411] width 412 height 11
copy span "Formulē teksta tematu ( 2 punkti – pareizs formulējums, 1 punkts- daļējs formul…"
click at [657, 529] on html at bounding box center [773, 522] width 697 height 41
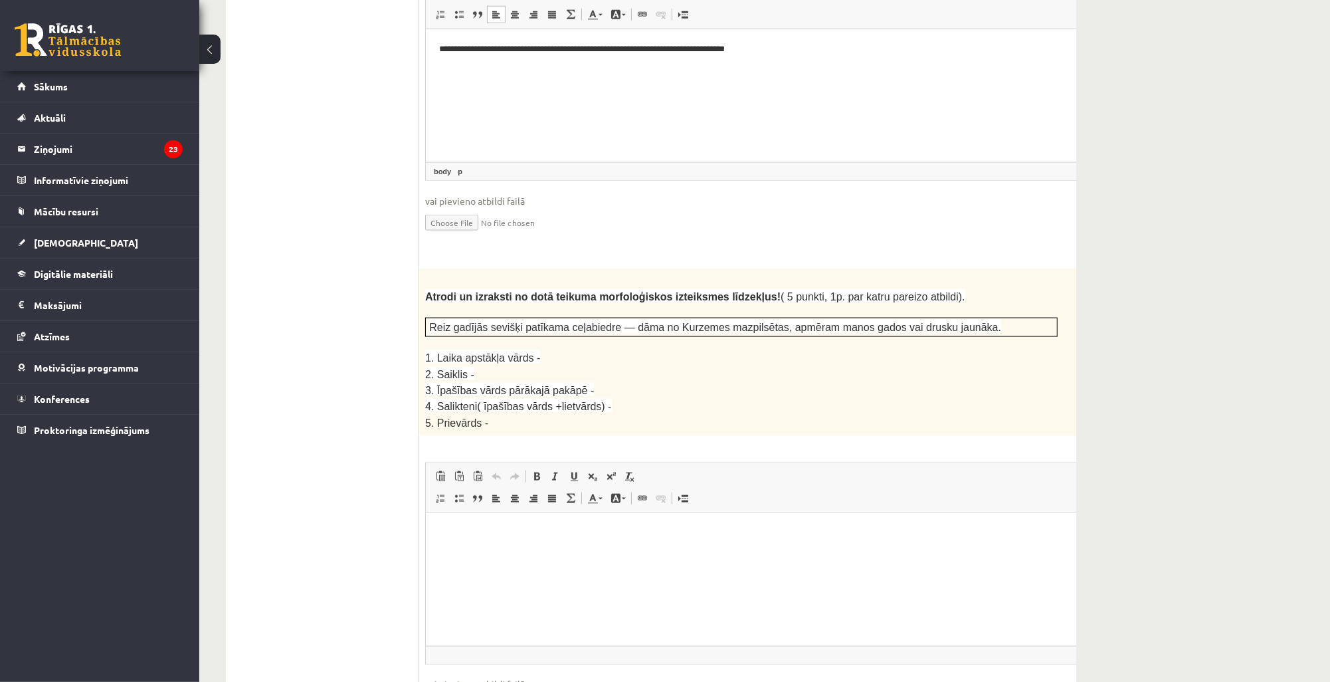
scroll to position [1580, 0]
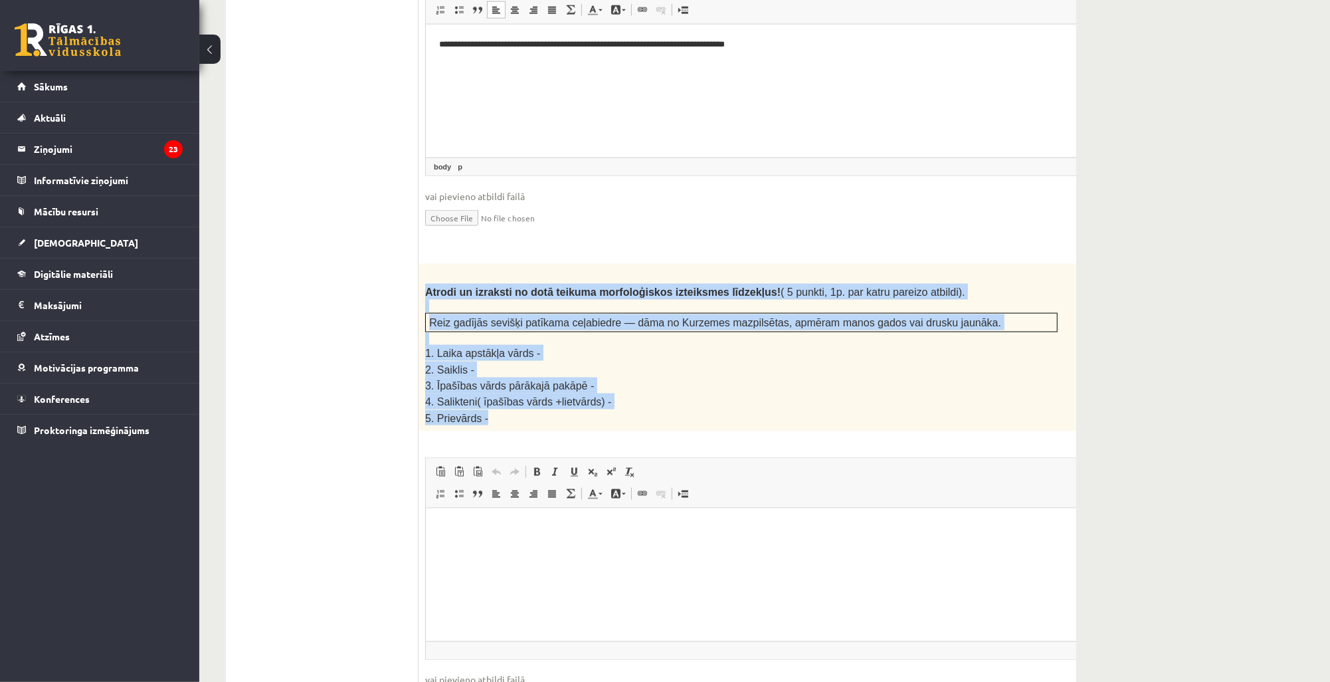
drag, startPoint x: 425, startPoint y: 254, endPoint x: 534, endPoint y: 379, distance: 165.2
click at [534, 379] on div "Atrodi un izraksti no dotā teikuma morfoloģiskos izteiksmes līdzekļus! ( 5 punk…" at bounding box center [774, 347] width 712 height 167
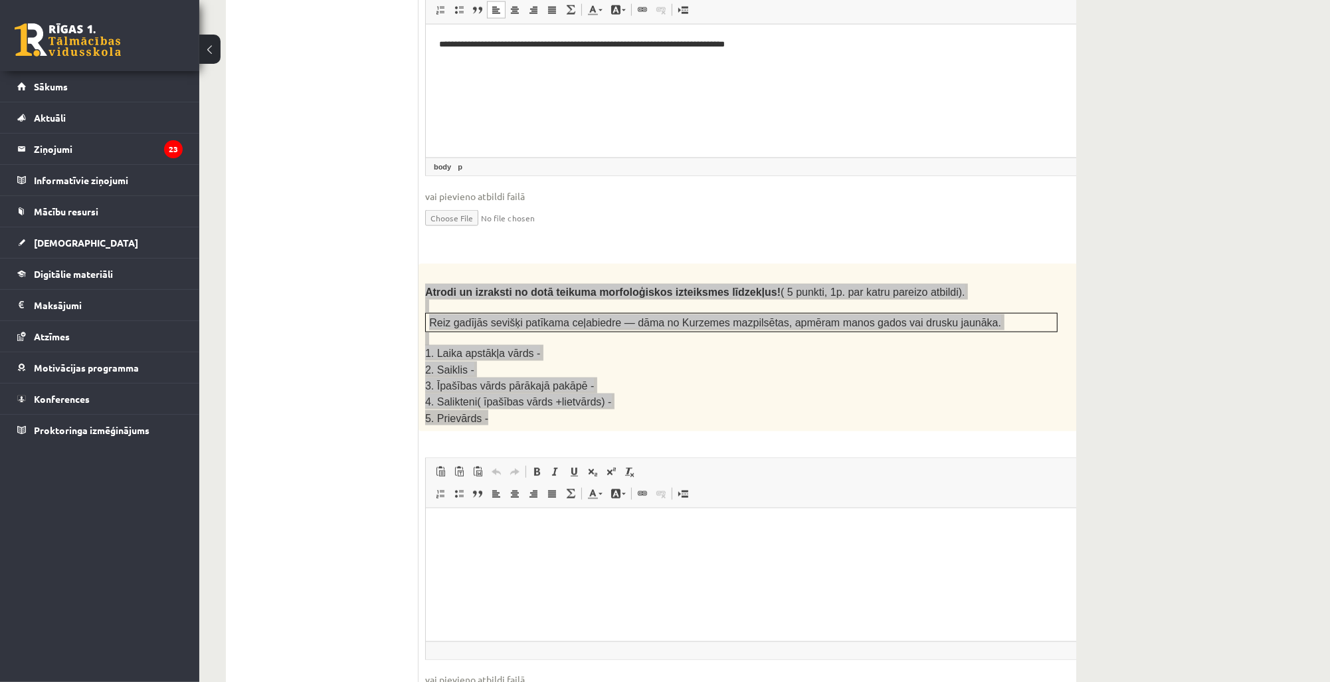
copy div "Atrodi un izraksti no dotā teikuma morfoloģiskos izteiksmes līdzekļus! ( 5 punk…"
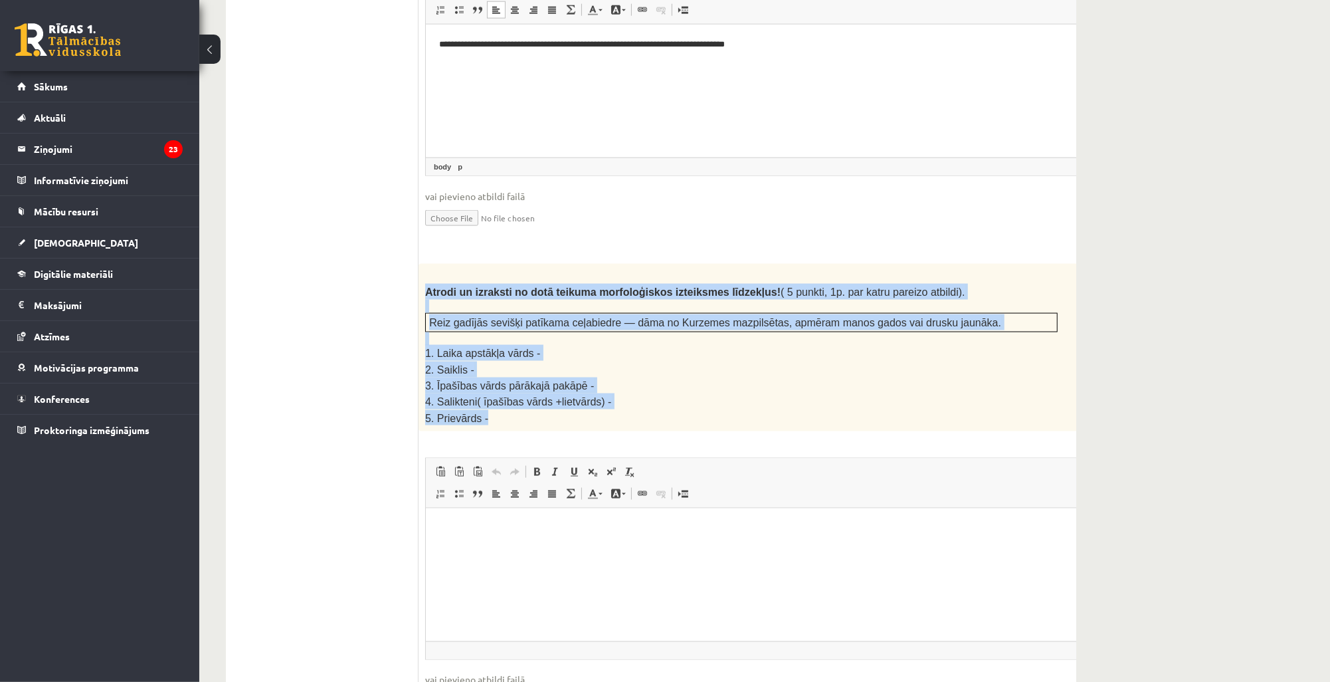
click at [885, 393] on p "4. Salikteni( īpašības vārds +lietvārds) -" at bounding box center [741, 401] width 632 height 16
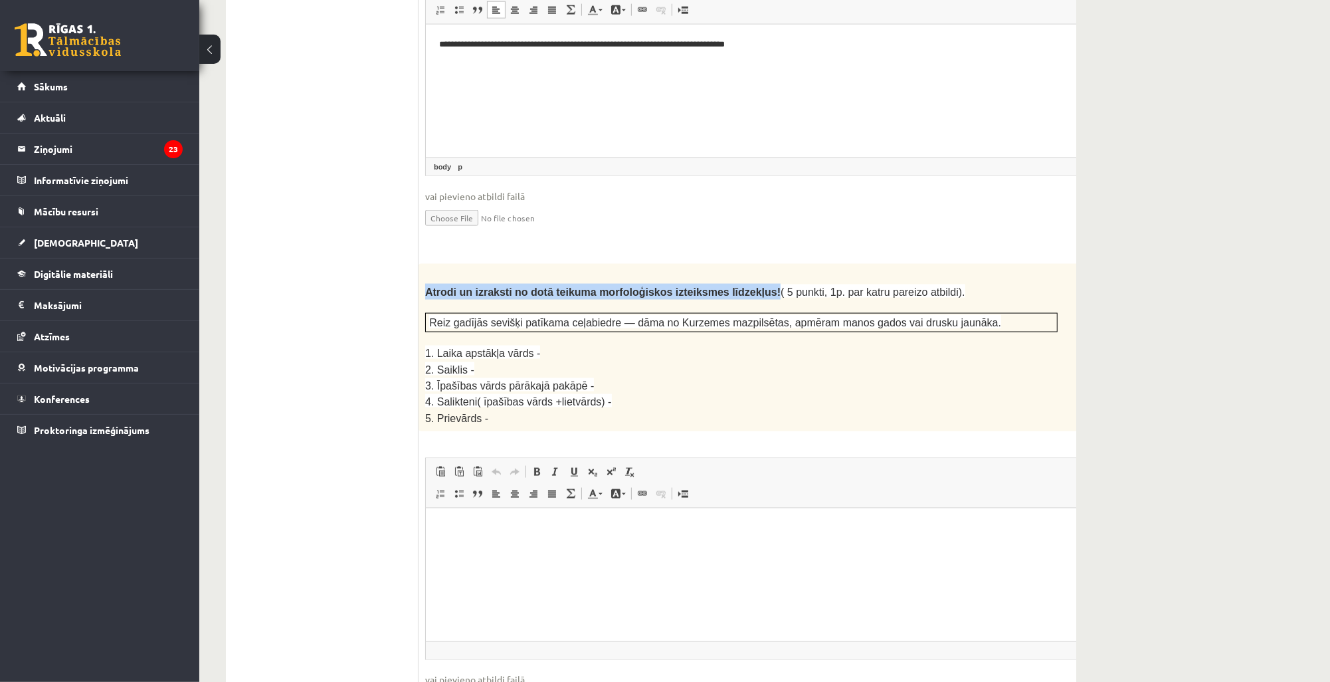
drag, startPoint x: 424, startPoint y: 255, endPoint x: 730, endPoint y: 258, distance: 306.2
click at [730, 264] on div "Atrodi un izraksti no dotā teikuma morfoloģiskos izteiksmes līdzekļus! ( 5 punk…" at bounding box center [774, 347] width 712 height 167
copy span "Atrodi un izraksti no dotā teikuma morfoloģiskos izteiksmes līdzekļus!"
click at [629, 549] on html at bounding box center [773, 528] width 697 height 41
click at [610, 521] on html at bounding box center [773, 528] width 697 height 41
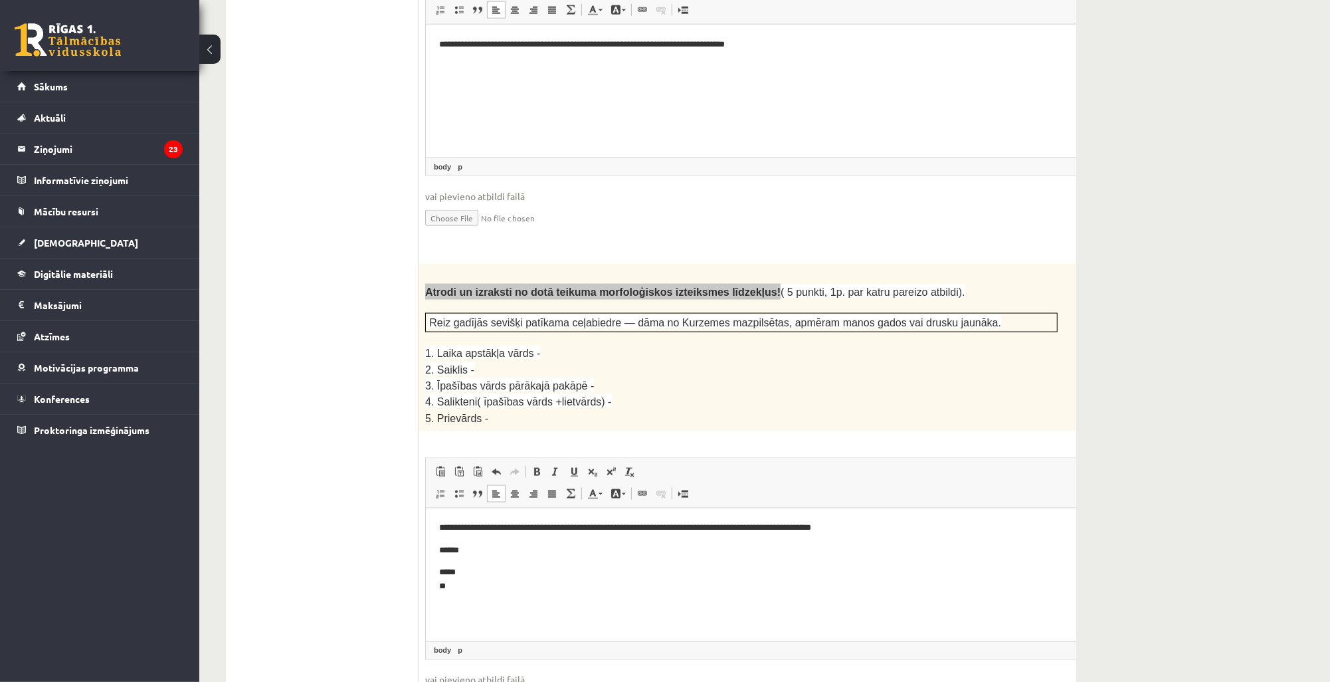
click at [436, 571] on html "**********" at bounding box center [773, 557] width 697 height 99
click at [463, 579] on p "****** ******* ***** **" at bounding box center [756, 564] width 636 height 41
click at [500, 581] on p "****** ******* ***** **" at bounding box center [756, 564] width 636 height 41
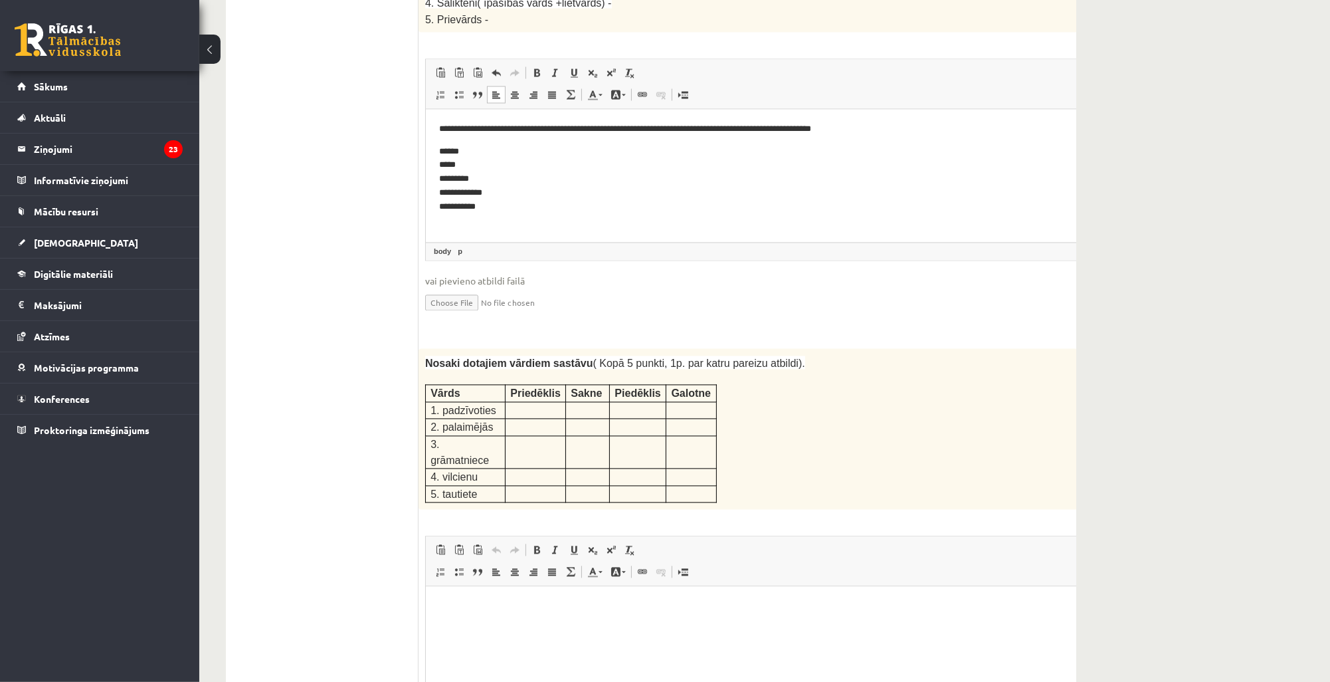
scroll to position [2005, 0]
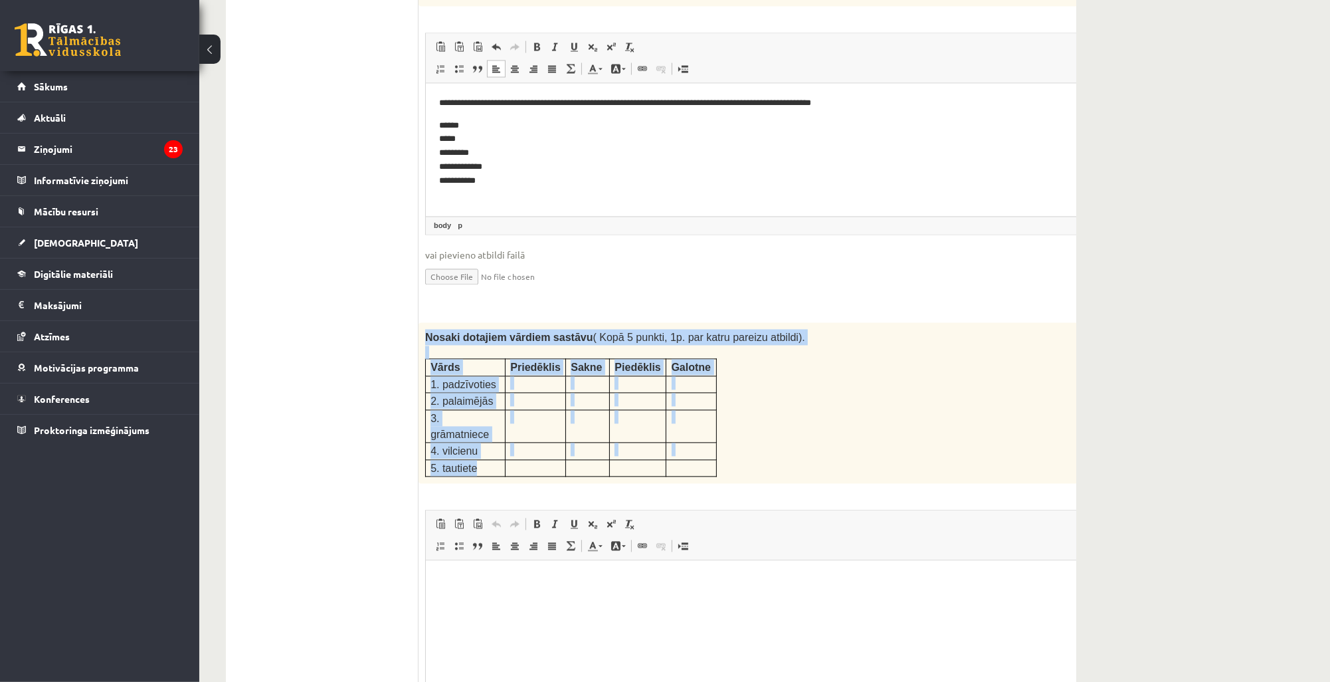
drag, startPoint x: 425, startPoint y: 292, endPoint x: 498, endPoint y: 399, distance: 129.5
click at [498, 399] on div "Nosaki dotajiem vārdiem sastāvu ( Kopā 5 punkti, 1p. par katru pareizu atbildi)…" at bounding box center [774, 402] width 712 height 161
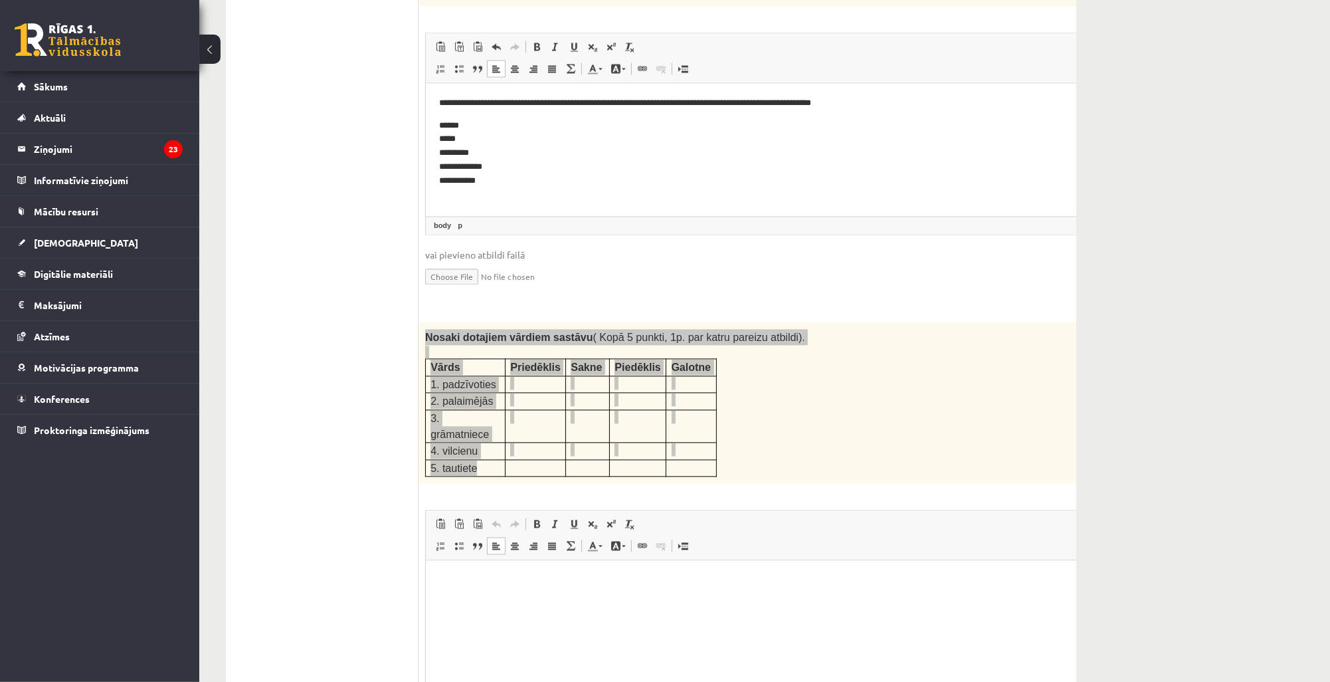
click at [501, 583] on p "Editor, wiswyg-editor-user-answer-47433838944860" at bounding box center [773, 580] width 671 height 14
click at [537, 582] on p "Editor, wiswyg-editor-user-answer-47433838944860" at bounding box center [773, 580] width 671 height 14
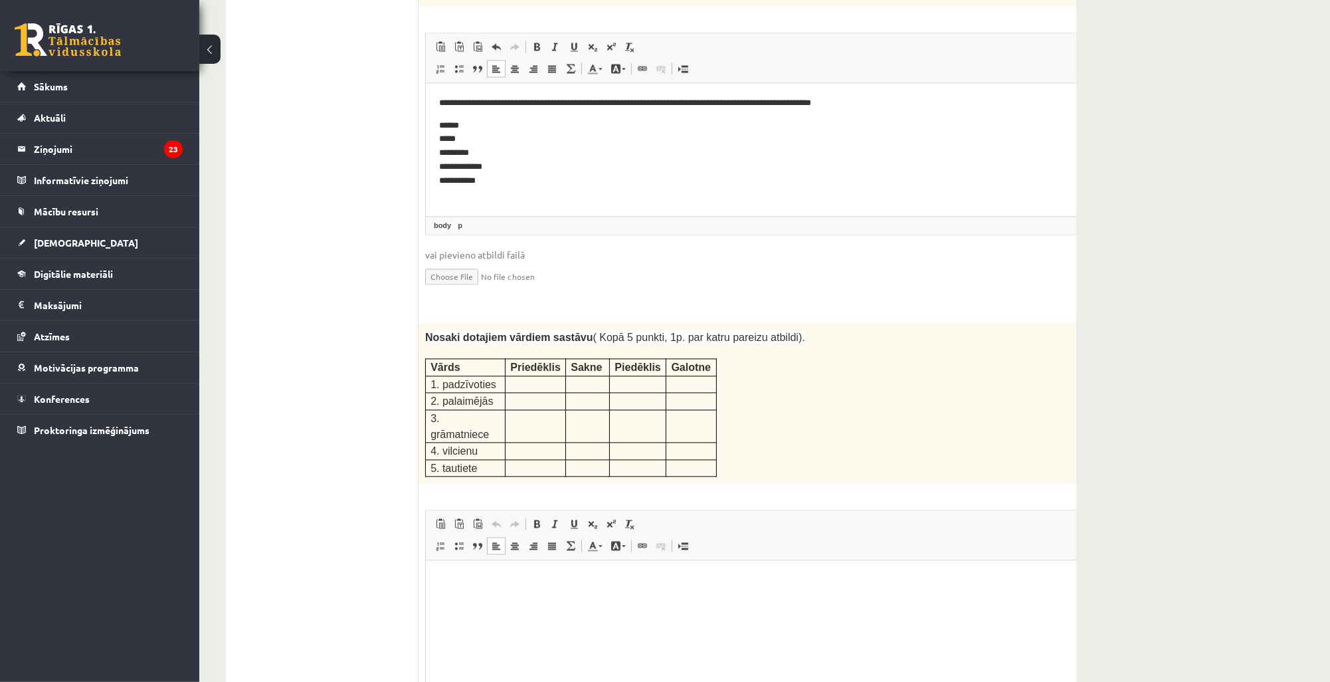
drag, startPoint x: 893, startPoint y: 385, endPoint x: 882, endPoint y: 386, distance: 10.6
click at [891, 389] on div "Nosaki dotajiem vārdiem sastāvu ( Kopā 5 punkti, 1p. par katru pareizu atbildi)…" at bounding box center [774, 402] width 712 height 161
click at [504, 587] on html at bounding box center [773, 579] width 697 height 41
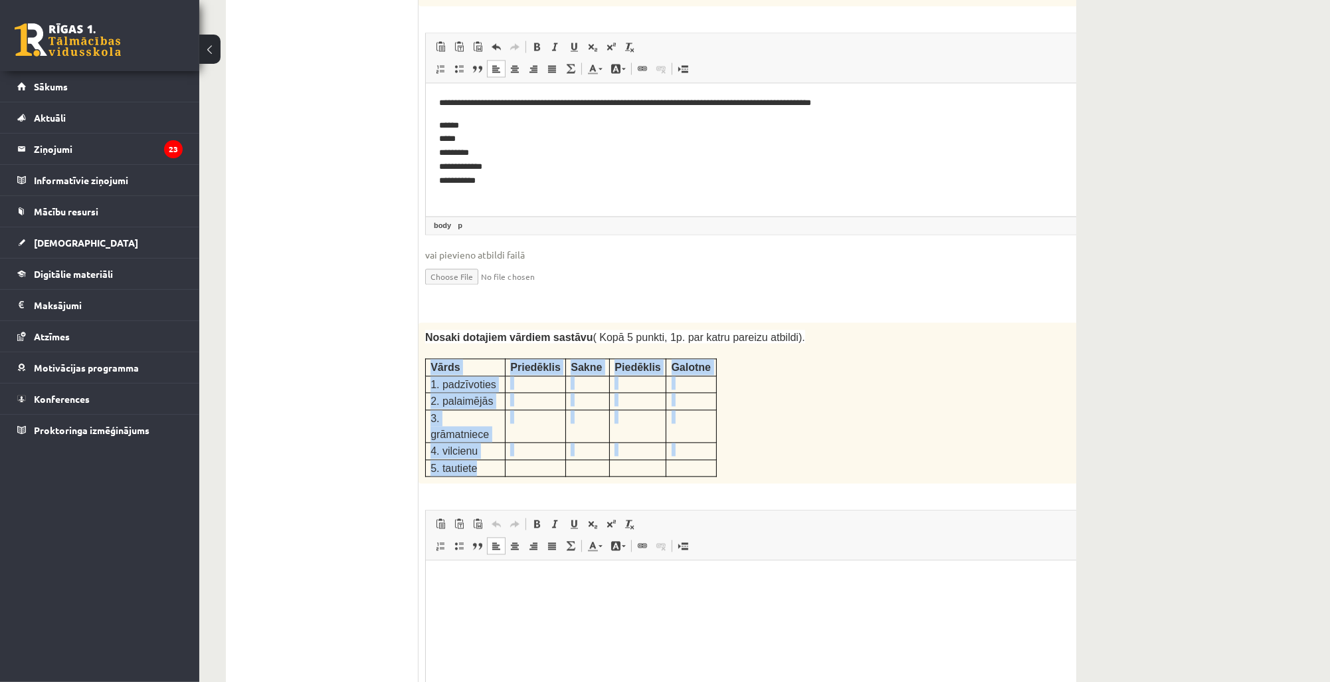
drag, startPoint x: 462, startPoint y: 368, endPoint x: 476, endPoint y: 397, distance: 32.7
click at [476, 397] on tbody "Vārds Priedēklis [GEOGRAPHIC_DATA] Piedēklis [GEOGRAPHIC_DATA] 1. padzīvoties 2…" at bounding box center [571, 418] width 291 height 118
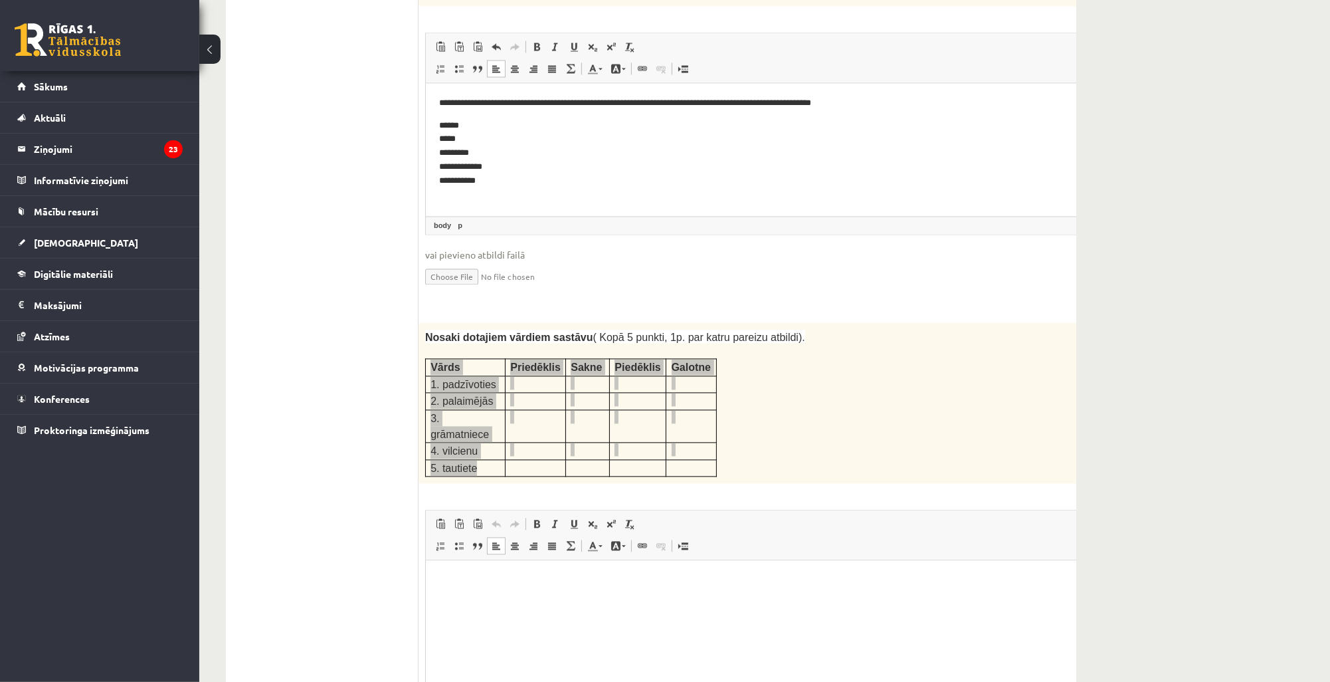
copy tbody "Vārds Priedēklis Sakne Piedēklis Galotne 1. padzīvoties 2. palaimējās 3. grāmat…"
click at [737, 594] on html at bounding box center [773, 579] width 697 height 41
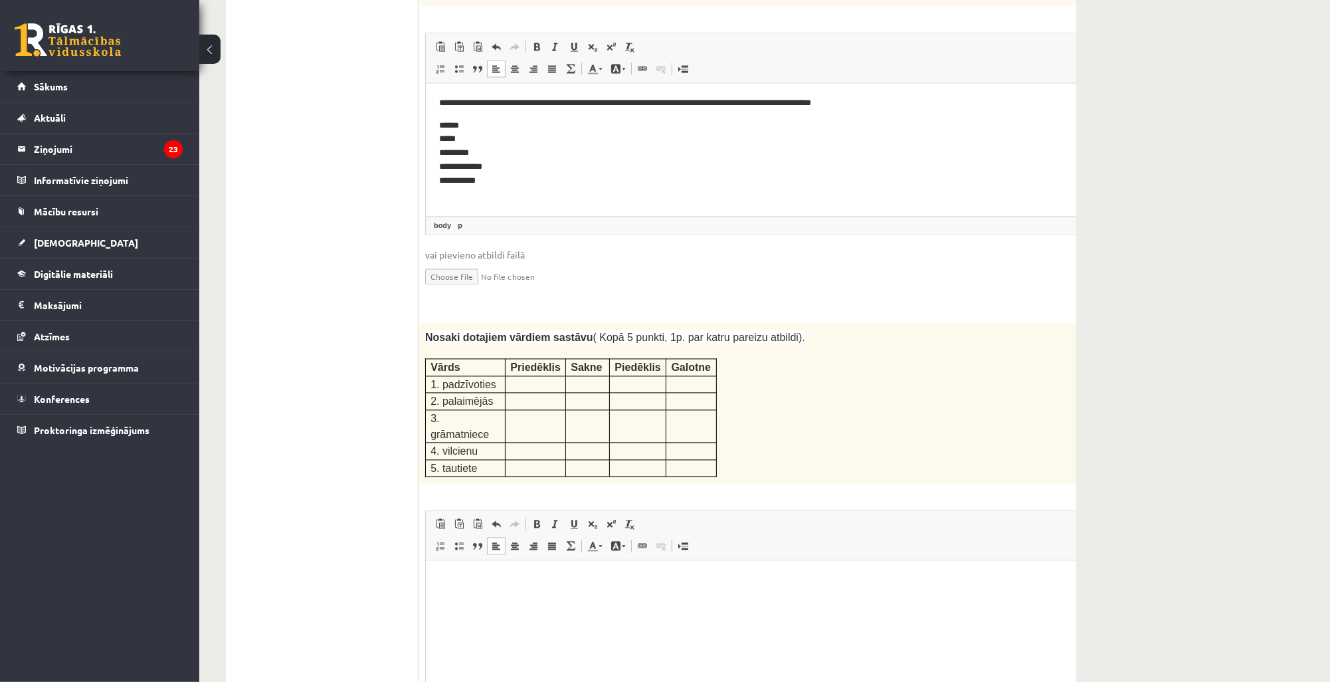
click at [719, 345] on div "Nosaki dotajiem vārdiem sastāvu ( Kopā 5 punkti, 1p. par katru pareizu atbildi)…" at bounding box center [774, 402] width 712 height 161
click at [518, 376] on p at bounding box center [535, 382] width 50 height 13
click at [518, 582] on p "Editor, wiswyg-editor-user-answer-47433838944860" at bounding box center [773, 580] width 671 height 14
click at [566, 579] on p "Editor, wiswyg-editor-user-answer-47433838944860" at bounding box center [773, 580] width 671 height 14
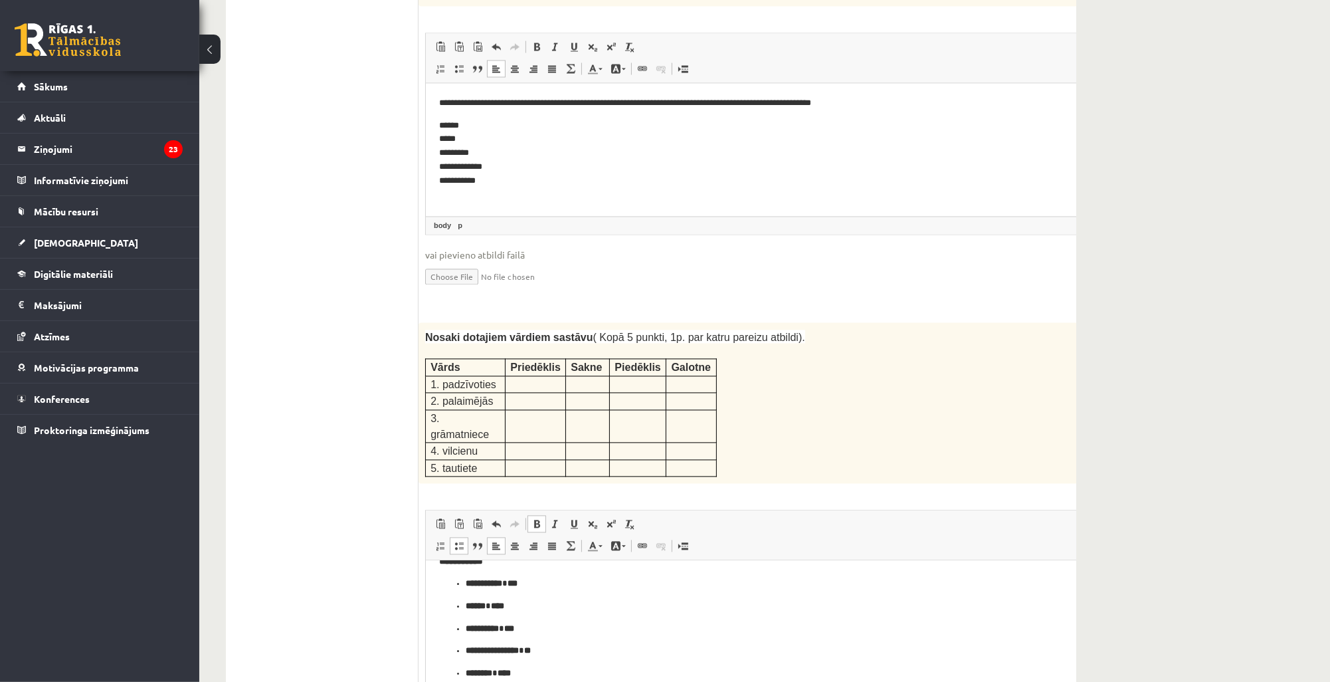
scroll to position [43, 0]
drag, startPoint x: 543, startPoint y: 652, endPoint x: 465, endPoint y: 652, distance: 77.7
click at [465, 652] on p "**********" at bounding box center [752, 649] width 575 height 14
click at [502, 673] on strong "****" at bounding box center [503, 671] width 13 height 9
click at [476, 648] on p "Editor, wiswyg-editor-user-answer-47433838944860" at bounding box center [752, 649] width 575 height 14
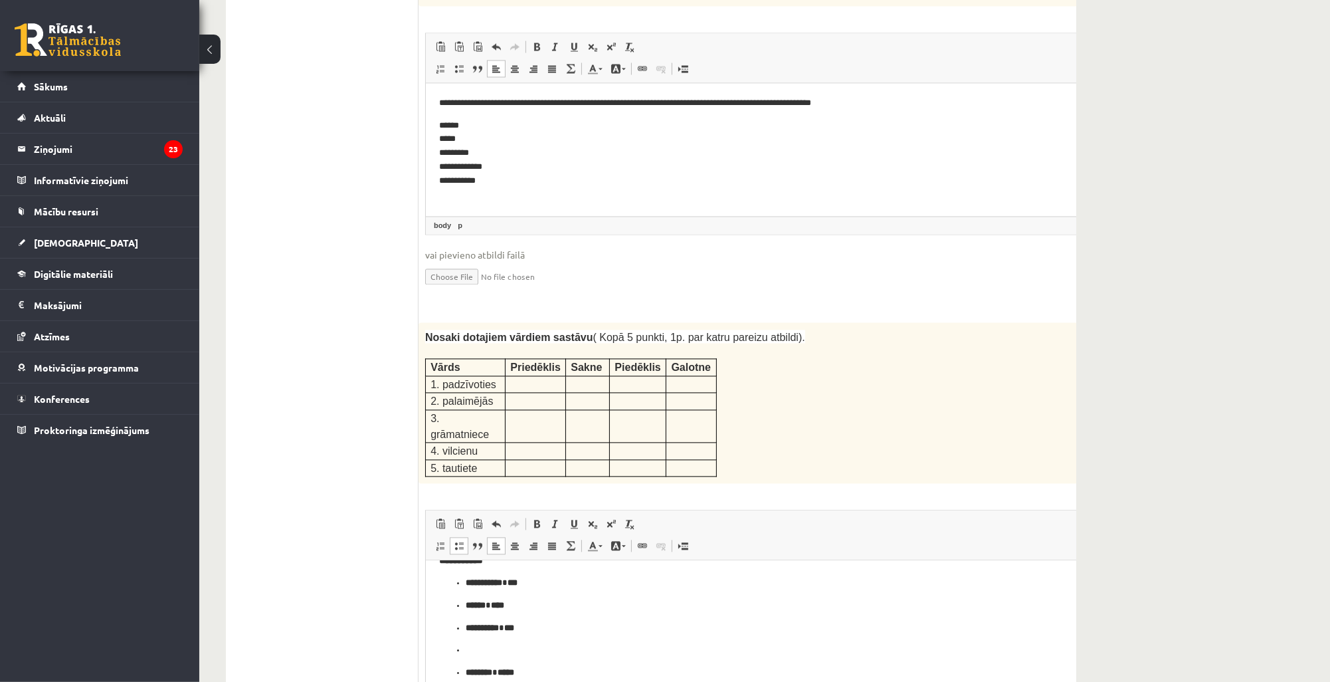
scroll to position [21, 0]
click at [464, 670] on ul "**********" at bounding box center [773, 637] width 671 height 81
click at [461, 669] on ul "**********" at bounding box center [773, 654] width 671 height 72
click at [457, 540] on span at bounding box center [459, 545] width 11 height 11
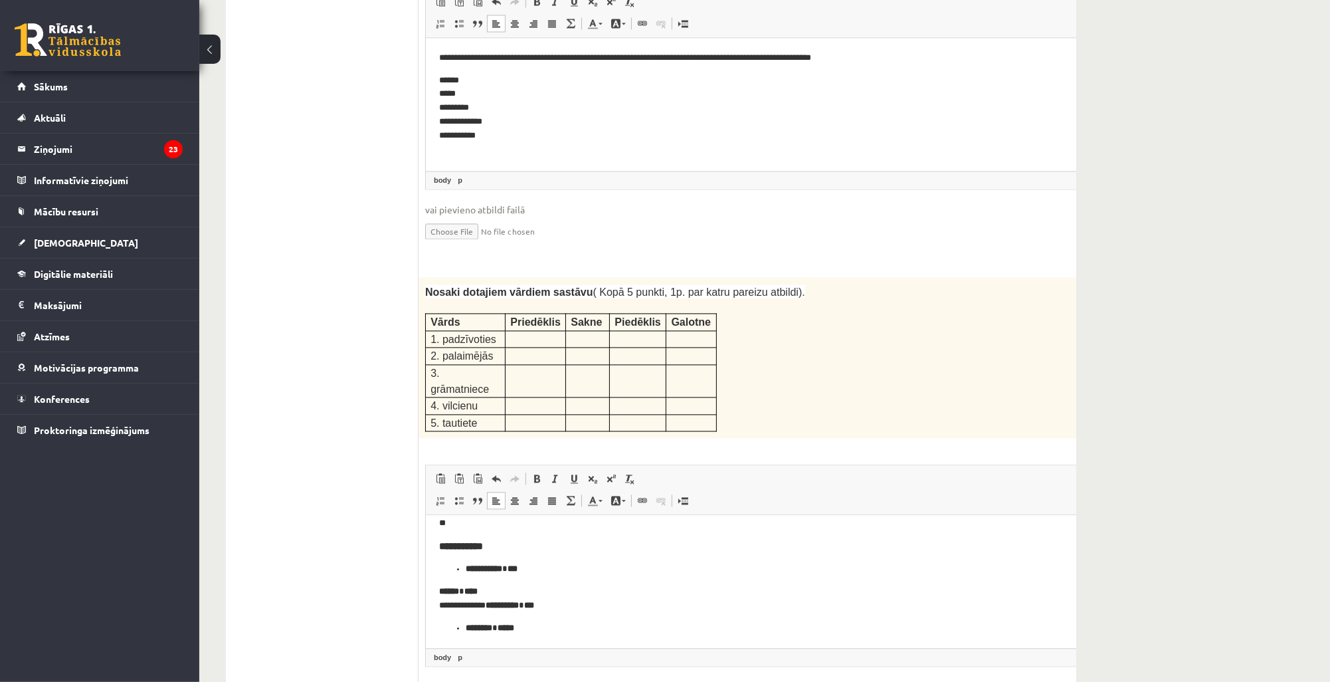
scroll to position [2059, 0]
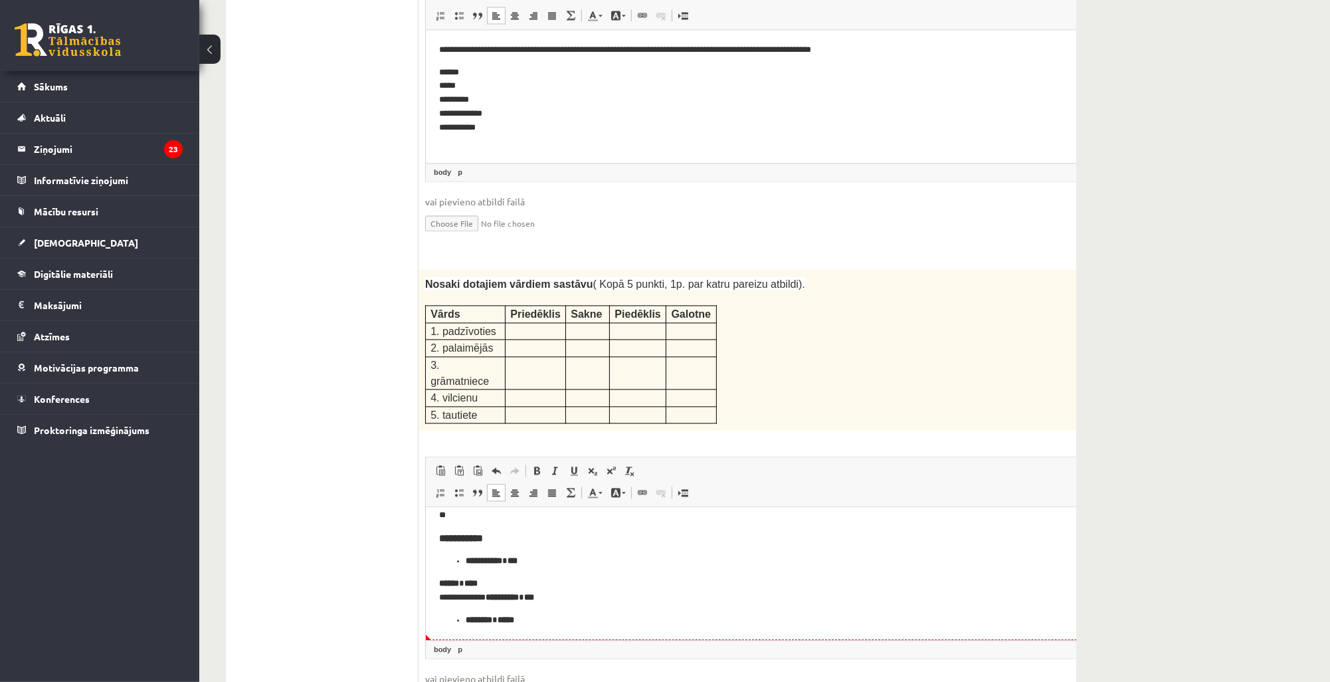
click at [464, 618] on ul "******** *****" at bounding box center [773, 619] width 671 height 14
click at [464, 559] on ul "**********" at bounding box center [773, 560] width 671 height 14
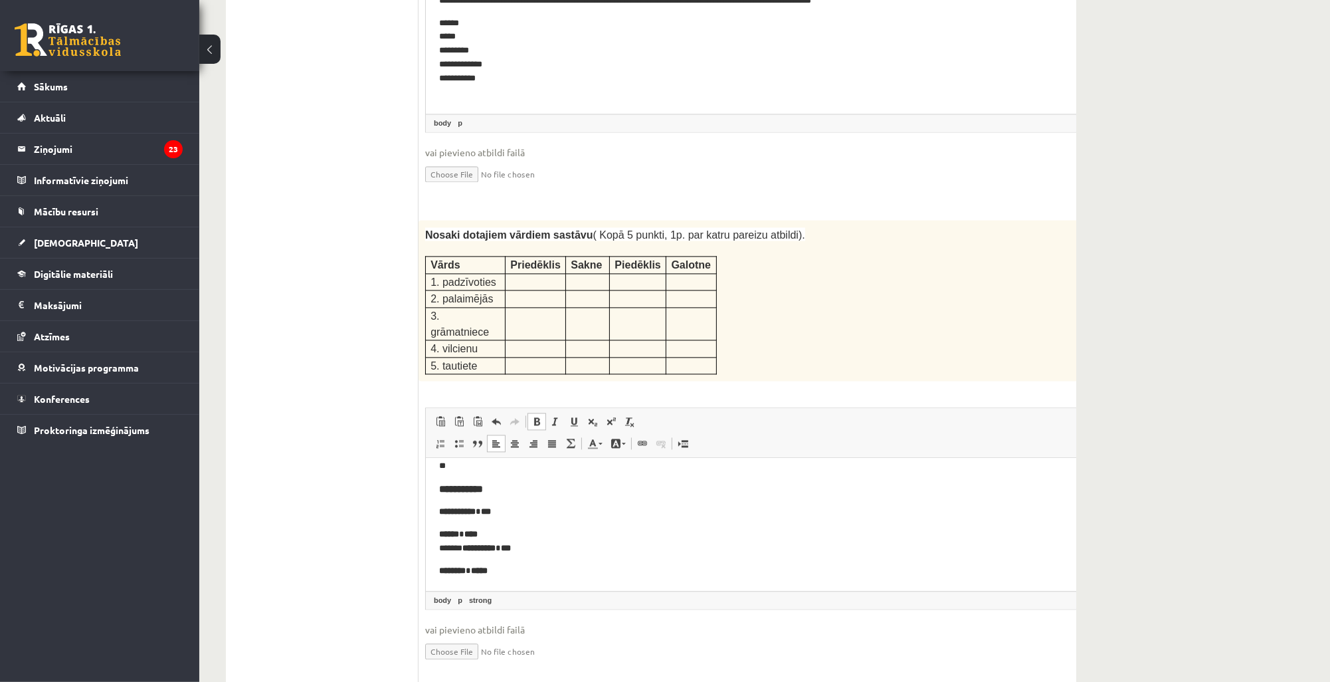
scroll to position [2112, 0]
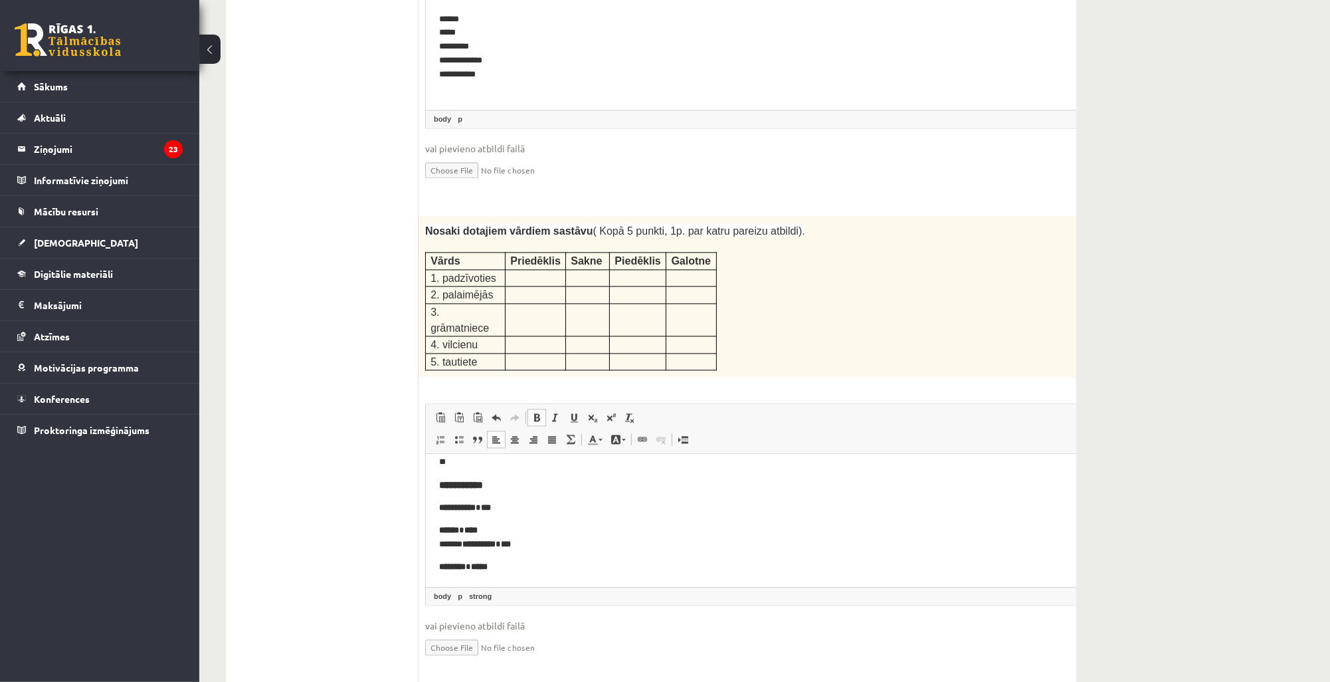
click at [437, 569] on html "**********" at bounding box center [773, 513] width 697 height 145
click at [436, 541] on html "**********" at bounding box center [773, 521] width 697 height 136
click at [539, 412] on span at bounding box center [536, 417] width 11 height 11
click at [537, 412] on span at bounding box center [536, 417] width 11 height 11
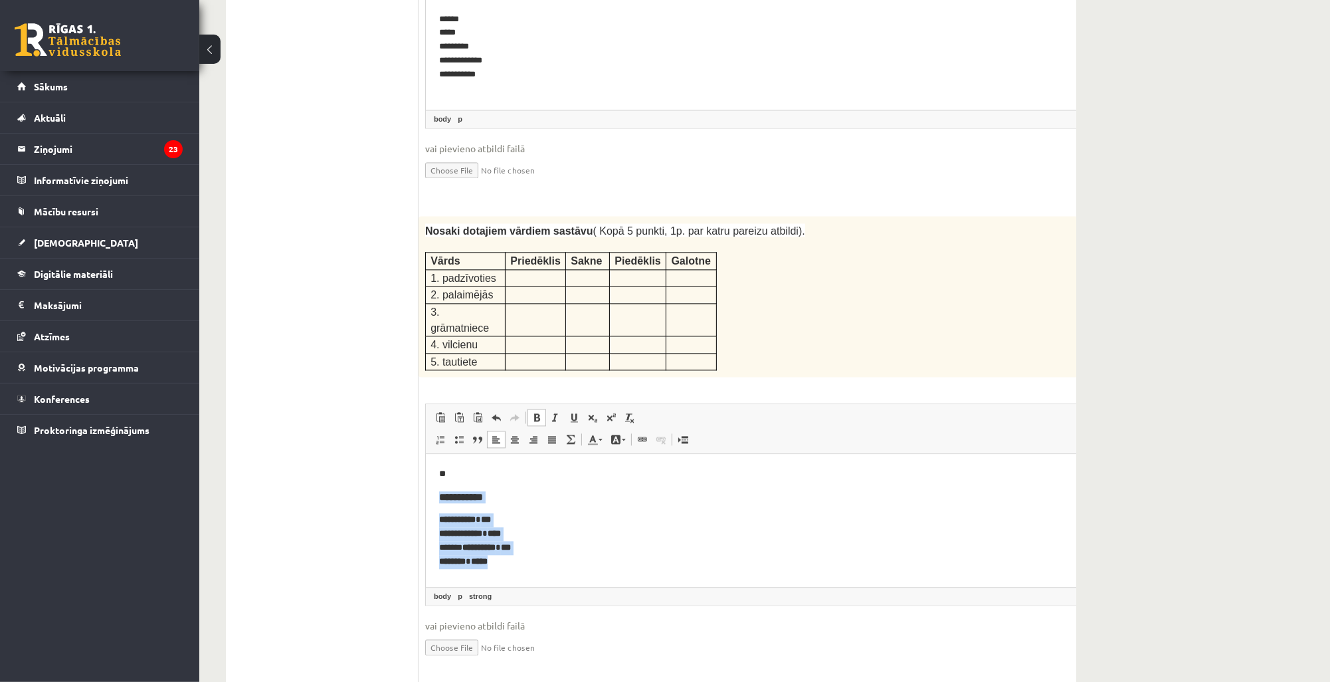
drag, startPoint x: 438, startPoint y: 496, endPoint x: 502, endPoint y: 568, distance: 96.5
click at [502, 568] on html "**********" at bounding box center [773, 517] width 697 height 128
click at [534, 412] on span at bounding box center [536, 417] width 11 height 11
click at [537, 412] on span at bounding box center [536, 417] width 11 height 11
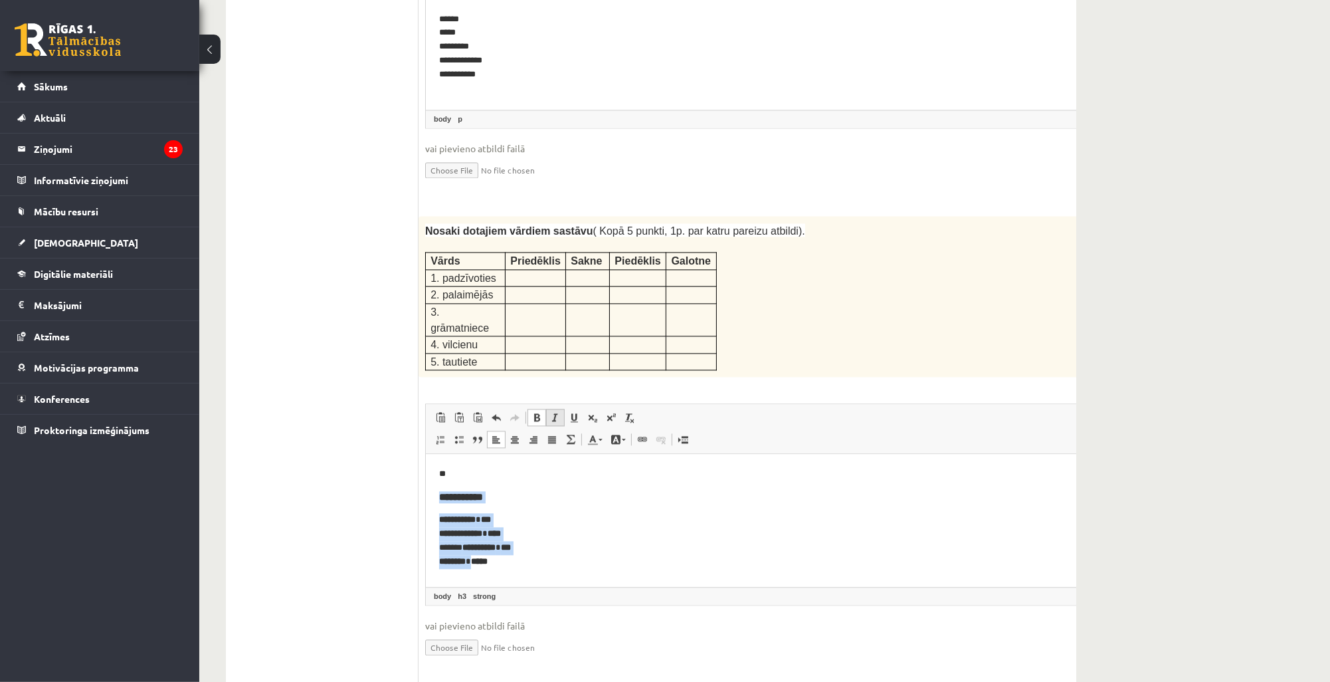
click at [555, 412] on span at bounding box center [555, 417] width 11 height 11
click at [570, 412] on span at bounding box center [574, 417] width 11 height 11
click at [547, 409] on link "Italic Keyboard shortcut Ctrl+I" at bounding box center [555, 417] width 19 height 17
click at [541, 412] on span at bounding box center [536, 417] width 11 height 11
click at [565, 409] on link "Underline Keyboard shortcut Ctrl+U" at bounding box center [574, 417] width 19 height 17
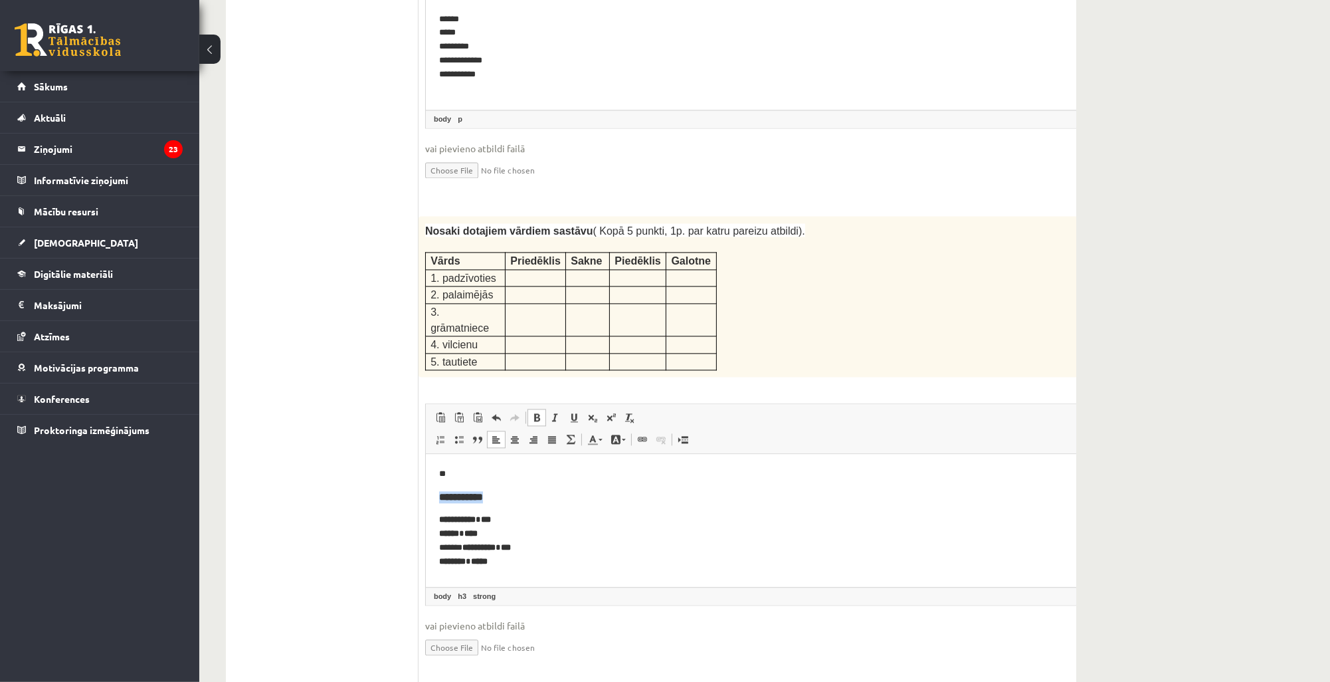
click at [541, 412] on span at bounding box center [536, 417] width 11 height 11
click at [526, 408] on span "Paste Keyboard shortcut Ctrl+V Paste as plain text Keyboard shortcut Ctrl+Shift…" at bounding box center [479, 419] width 96 height 22
click at [556, 526] on p "**********" at bounding box center [756, 539] width 636 height 55
click at [518, 568] on html "**********" at bounding box center [773, 517] width 697 height 128
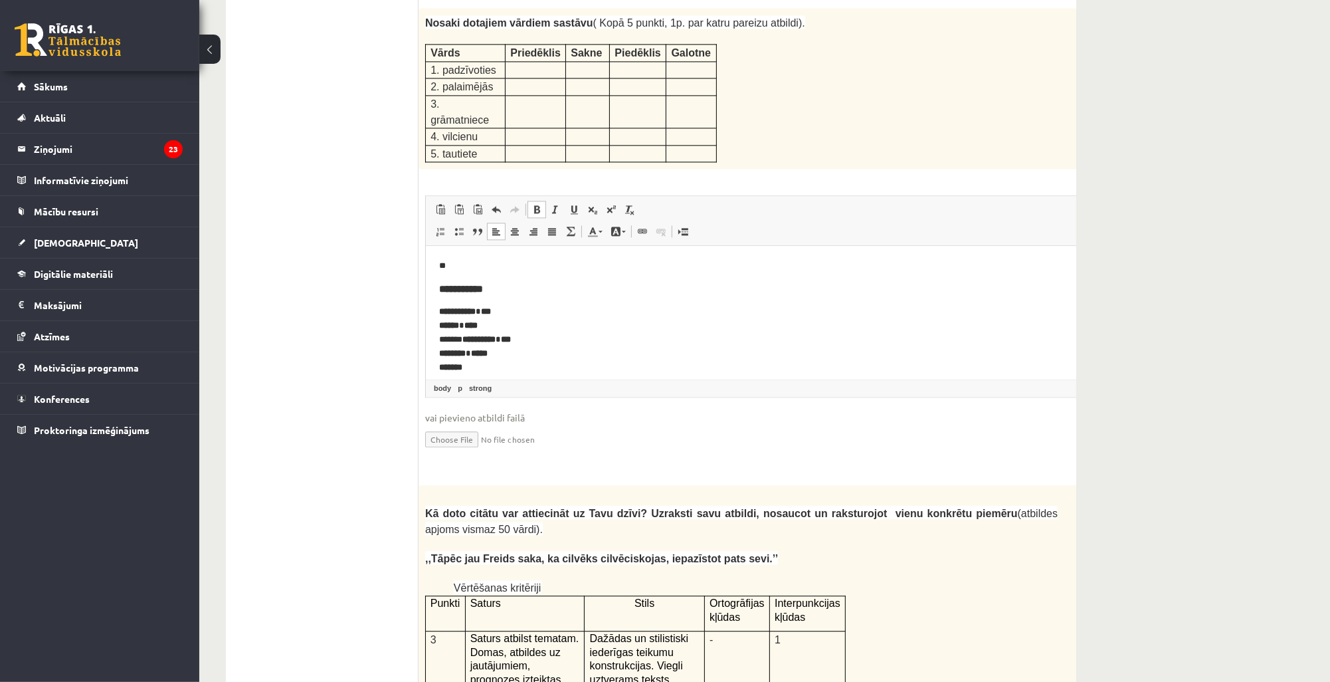
scroll to position [2324, 0]
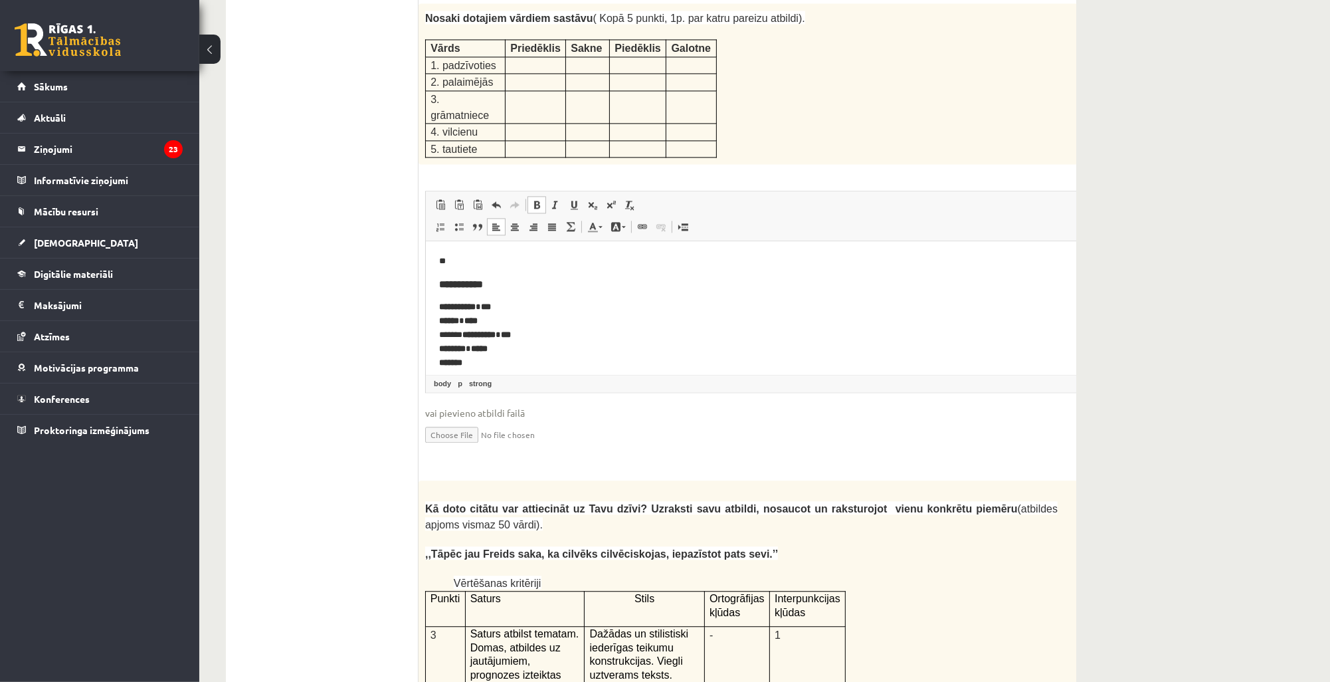
click at [505, 348] on p "**********" at bounding box center [752, 334] width 628 height 69
click at [434, 284] on html "**********" at bounding box center [773, 318] width 697 height 155
click at [474, 341] on p "**********" at bounding box center [756, 318] width 636 height 83
click at [437, 335] on html "**********" at bounding box center [773, 307] width 697 height 132
click at [507, 353] on p "**********" at bounding box center [752, 325] width 628 height 97
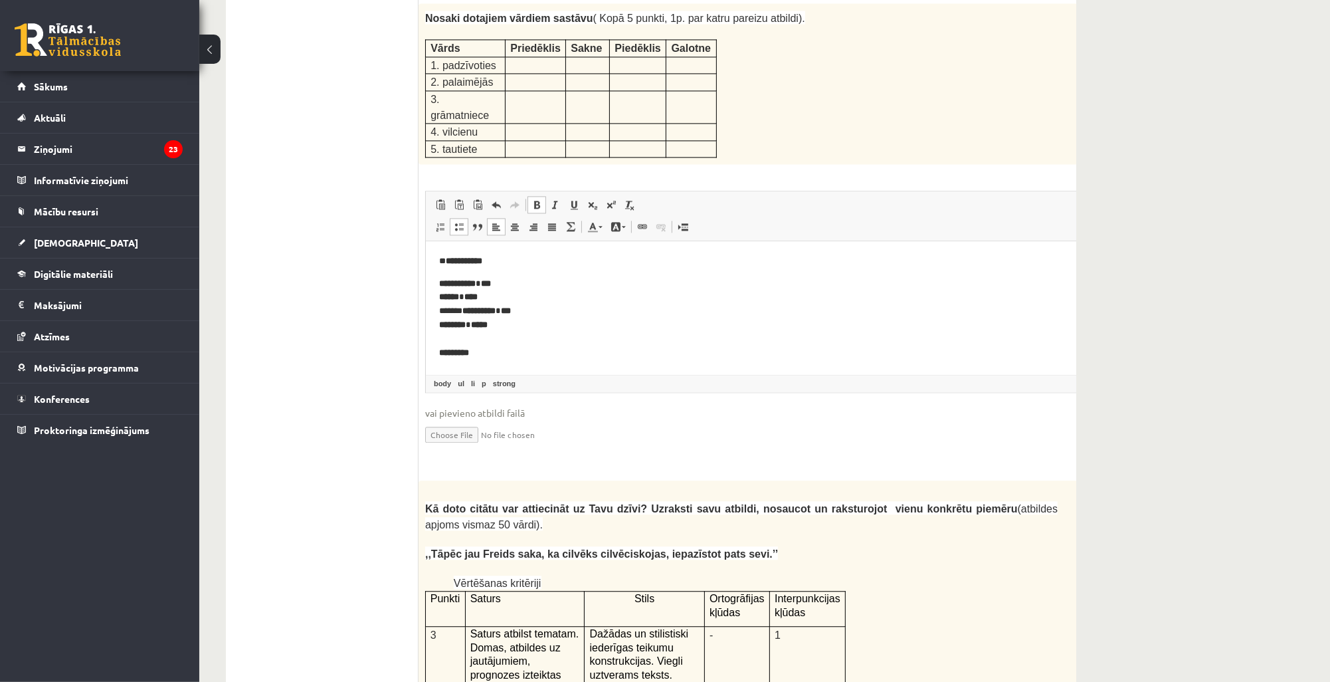
scroll to position [73, 0]
click at [460, 221] on span at bounding box center [459, 226] width 11 height 11
click at [462, 349] on ul "**********" at bounding box center [773, 324] width 671 height 58
click at [460, 221] on span at bounding box center [459, 226] width 11 height 11
click at [461, 327] on ul "**********" at bounding box center [773, 313] width 671 height 36
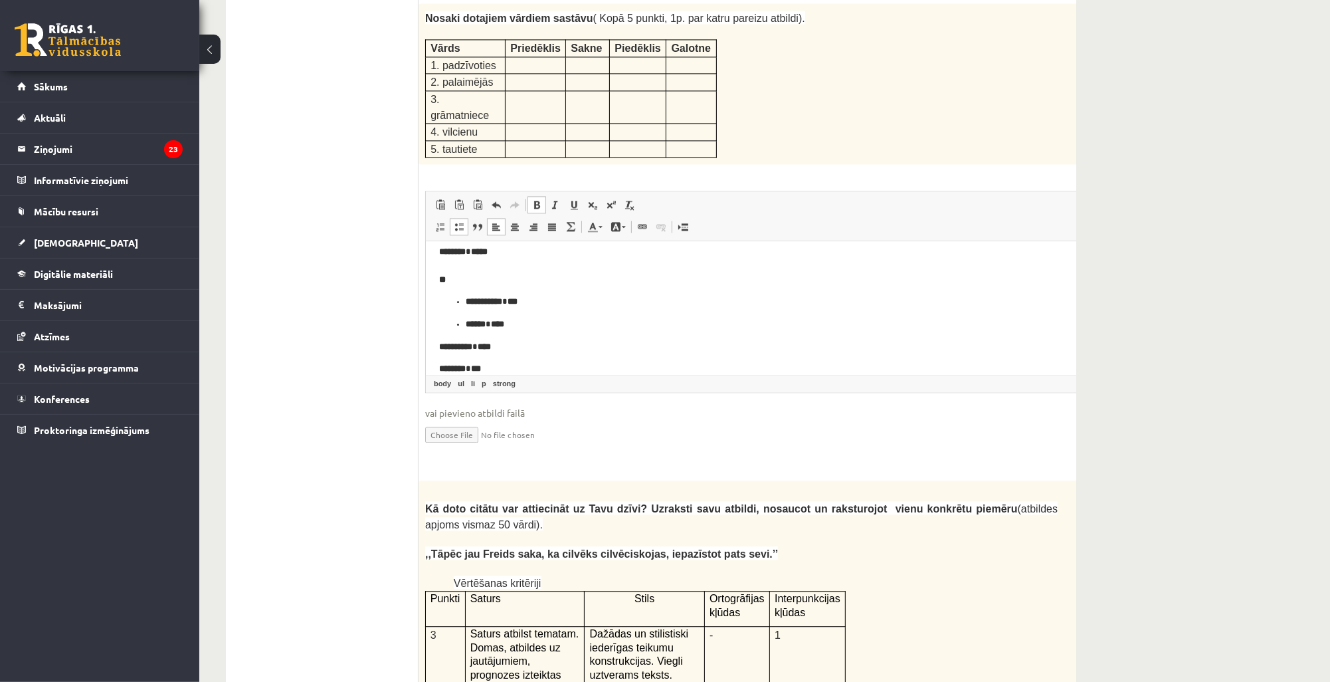
click at [457, 221] on span at bounding box center [459, 226] width 11 height 11
click at [462, 303] on ul "**********" at bounding box center [773, 302] width 671 height 14
click at [460, 221] on span at bounding box center [459, 226] width 11 height 11
click at [437, 369] on html "**********" at bounding box center [773, 290] width 697 height 244
click at [462, 280] on p "**********" at bounding box center [752, 245] width 628 height 83
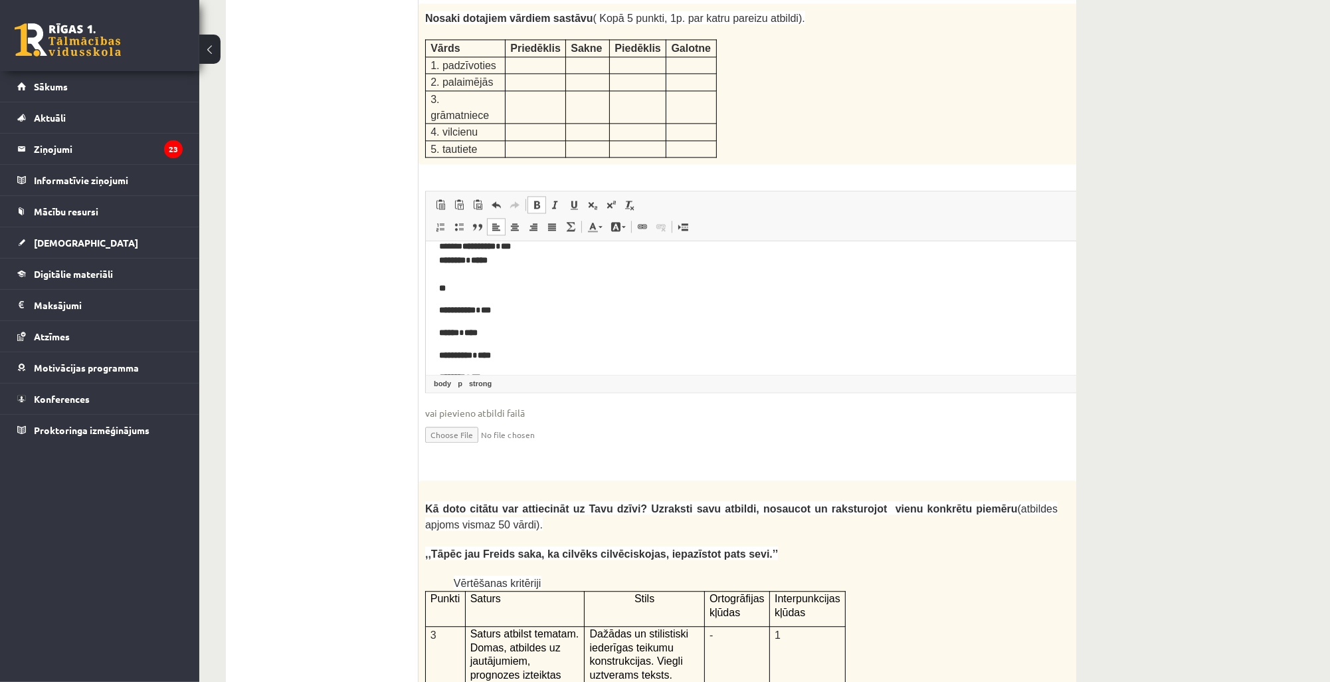
scroll to position [106, 0]
click at [438, 290] on strong "******" at bounding box center [448, 290] width 20 height 9
click at [438, 313] on html "**********" at bounding box center [773, 256] width 697 height 235
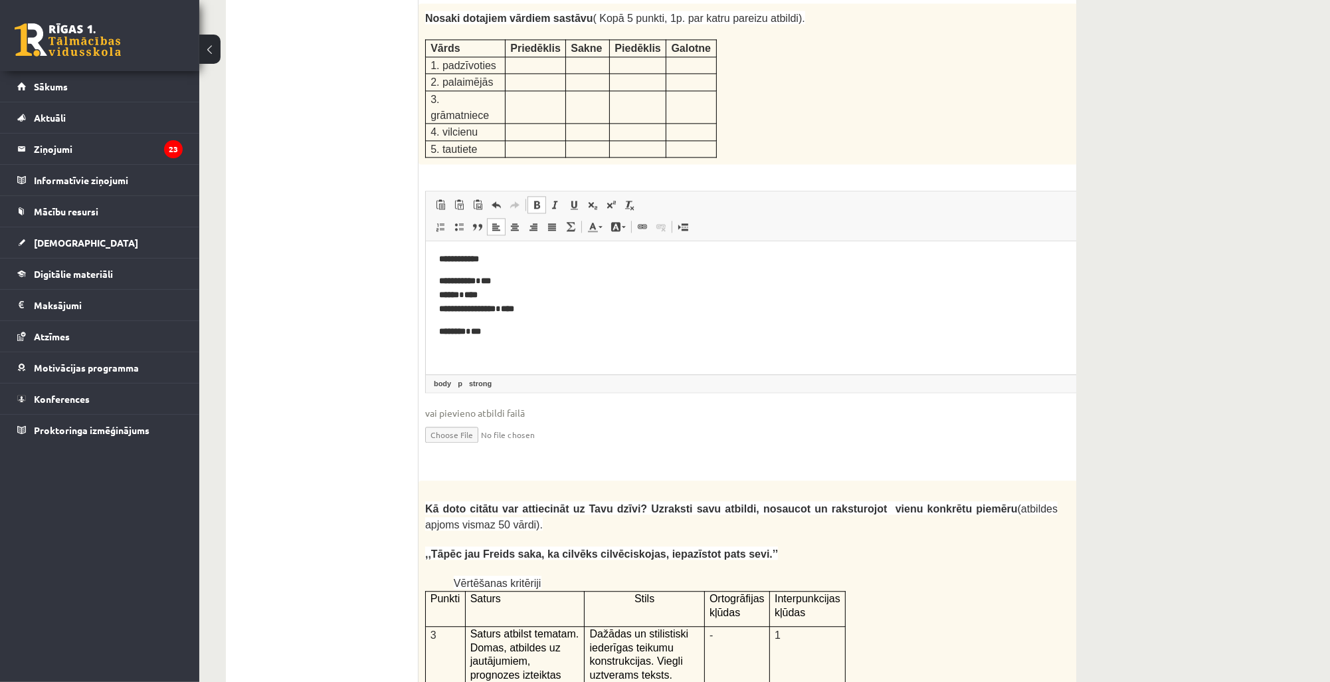
click at [438, 334] on html "**********" at bounding box center [773, 260] width 697 height 227
click at [514, 337] on p "**********" at bounding box center [752, 310] width 628 height 55
click at [467, 349] on p "**********" at bounding box center [752, 315] width 628 height 83
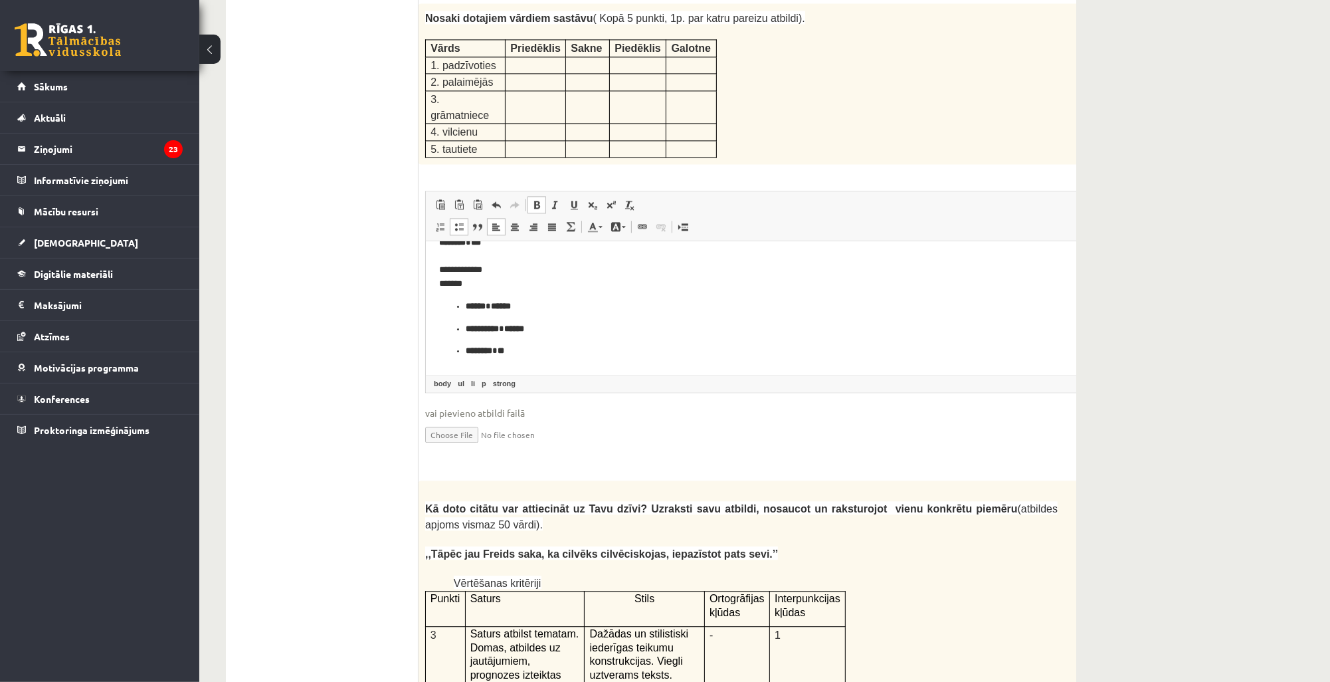
scroll to position [141, 0]
click at [457, 221] on span at bounding box center [459, 226] width 11 height 11
click at [538, 361] on p "**********" at bounding box center [752, 362] width 575 height 14
click at [460, 221] on span at bounding box center [459, 226] width 11 height 11
click at [539, 337] on p "****** ******" at bounding box center [752, 340] width 575 height 14
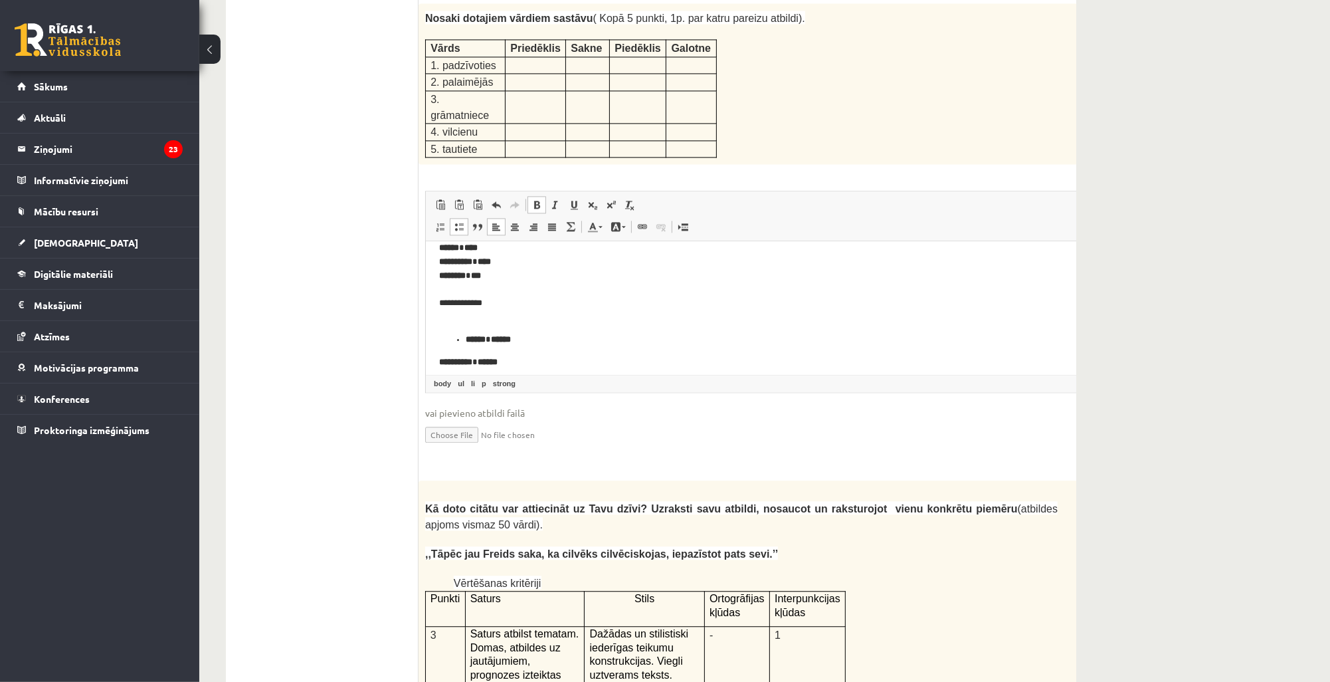
click at [456, 221] on span at bounding box center [459, 226] width 11 height 11
click at [438, 341] on html "**********" at bounding box center [773, 263] width 697 height 327
click at [438, 353] on strong "**********" at bounding box center [454, 353] width 33 height 9
click at [436, 369] on html "**********" at bounding box center [773, 255] width 697 height 310
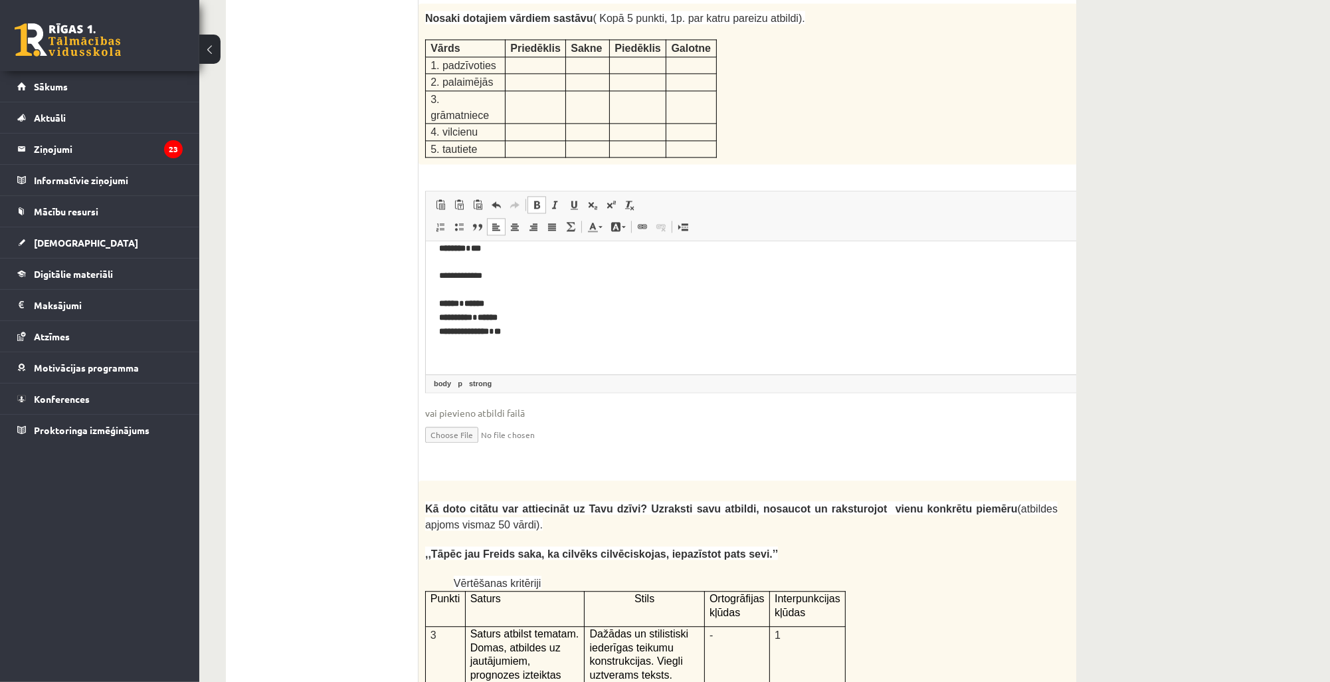
click at [493, 347] on p "Editor, wiswyg-editor-user-answer-47433838944860" at bounding box center [773, 354] width 671 height 14
click at [484, 357] on p "**********" at bounding box center [773, 353] width 671 height 41
click at [465, 367] on strong "********" at bounding box center [478, 368] width 27 height 9
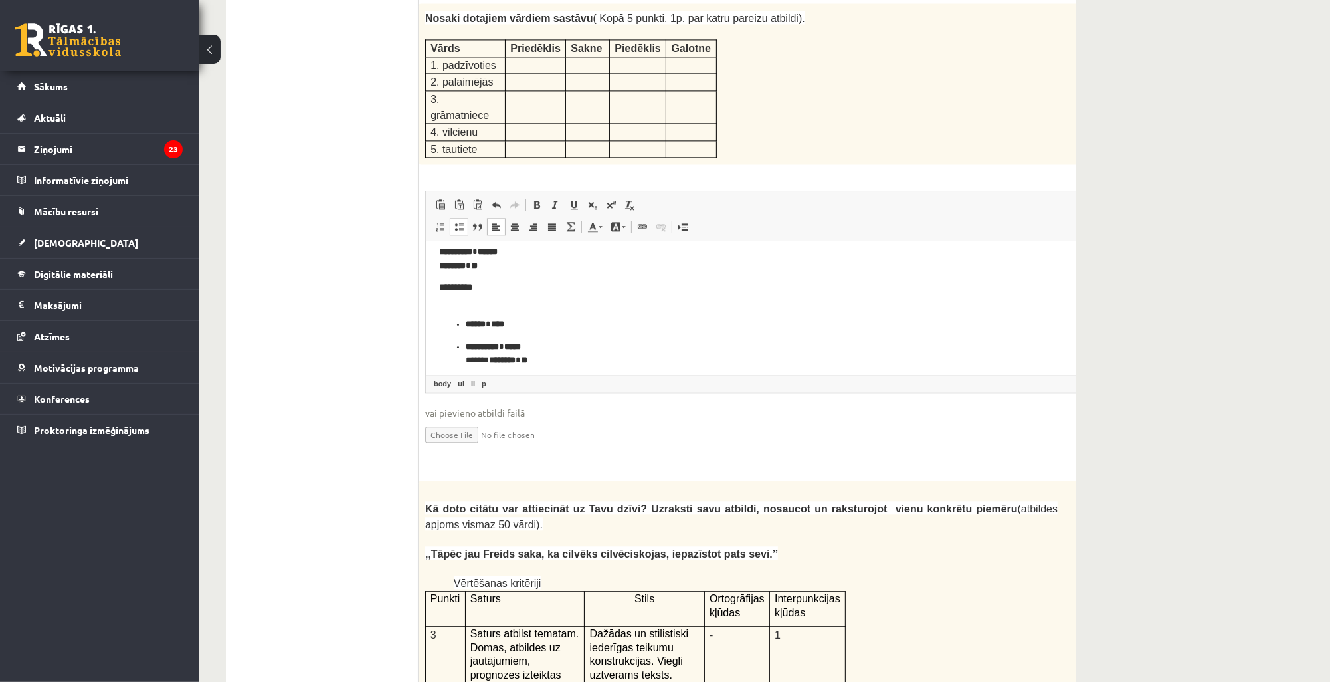
click at [465, 347] on strong "**********" at bounding box center [481, 346] width 33 height 9
click at [523, 365] on p "******** **" at bounding box center [752, 360] width 575 height 14
click at [456, 221] on span at bounding box center [459, 226] width 11 height 11
click at [521, 321] on p "**********" at bounding box center [752, 332] width 575 height 28
click at [461, 221] on span at bounding box center [459, 226] width 11 height 11
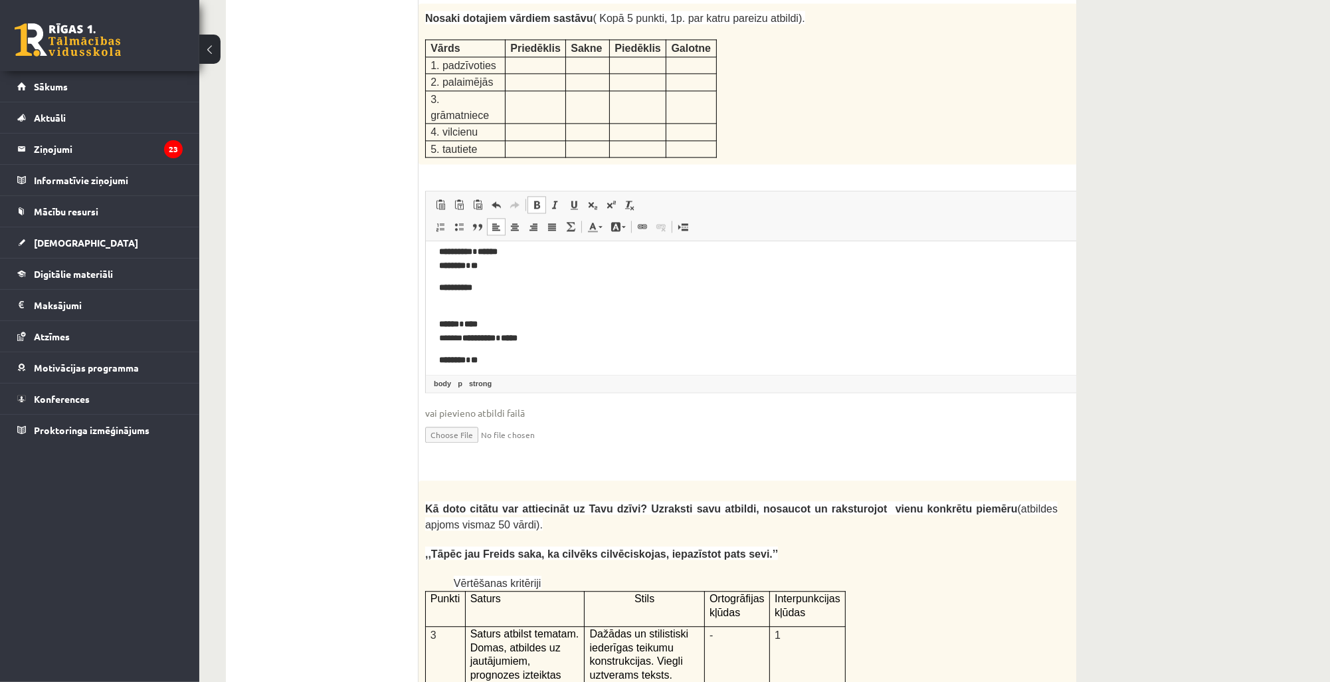
click at [438, 364] on html "**********" at bounding box center [773, 205] width 697 height 396
click at [504, 338] on body "**********" at bounding box center [773, 180] width 671 height 361
click at [483, 357] on p "**********" at bounding box center [773, 347] width 671 height 28
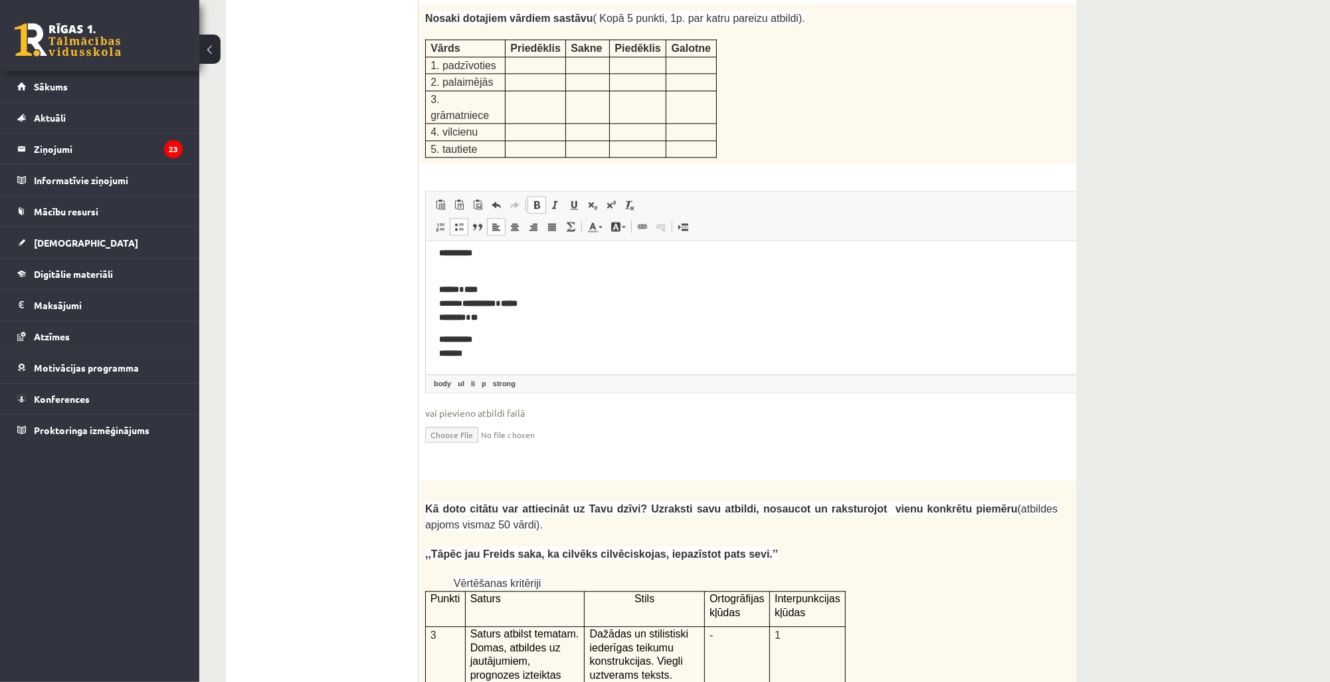
scroll to position [306, 0]
drag, startPoint x: 458, startPoint y: 157, endPoint x: 470, endPoint y: 169, distance: 17.4
click at [458, 221] on span at bounding box center [459, 226] width 11 height 11
drag, startPoint x: 537, startPoint y: 351, endPoint x: 501, endPoint y: 287, distance: 73.7
click at [537, 351] on p "**********" at bounding box center [752, 347] width 575 height 14
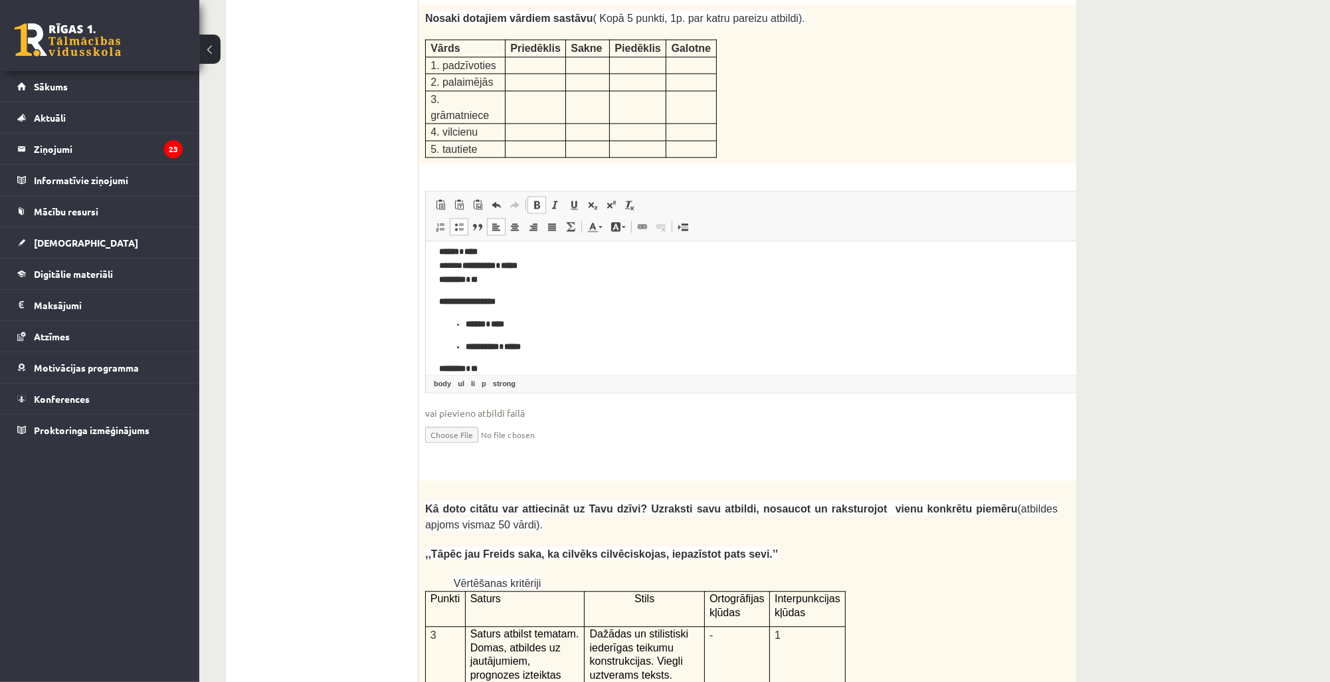
click at [456, 221] on span at bounding box center [459, 226] width 11 height 11
click at [524, 327] on p "****** ****" at bounding box center [752, 325] width 575 height 14
click at [460, 221] on span at bounding box center [459, 226] width 11 height 11
click at [438, 367] on strong "********" at bounding box center [451, 368] width 27 height 9
click at [435, 345] on html "**********" at bounding box center [773, 158] width 697 height 446
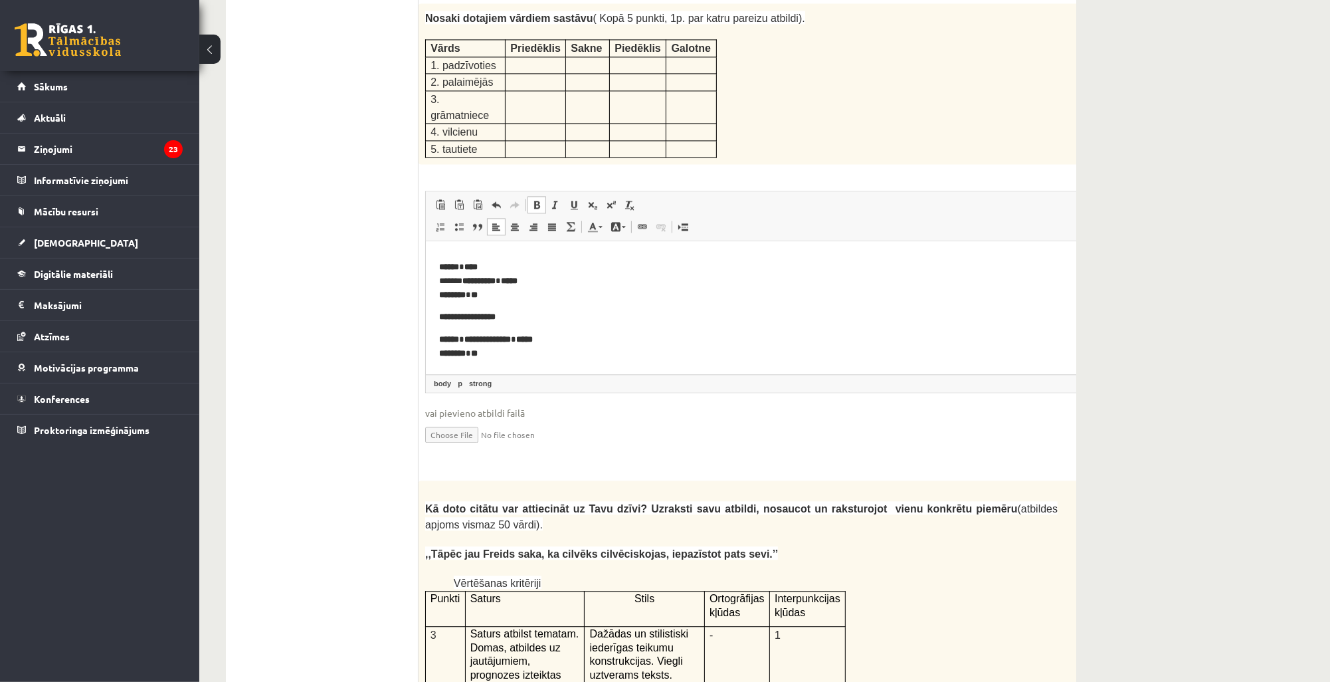
scroll to position [305, 0]
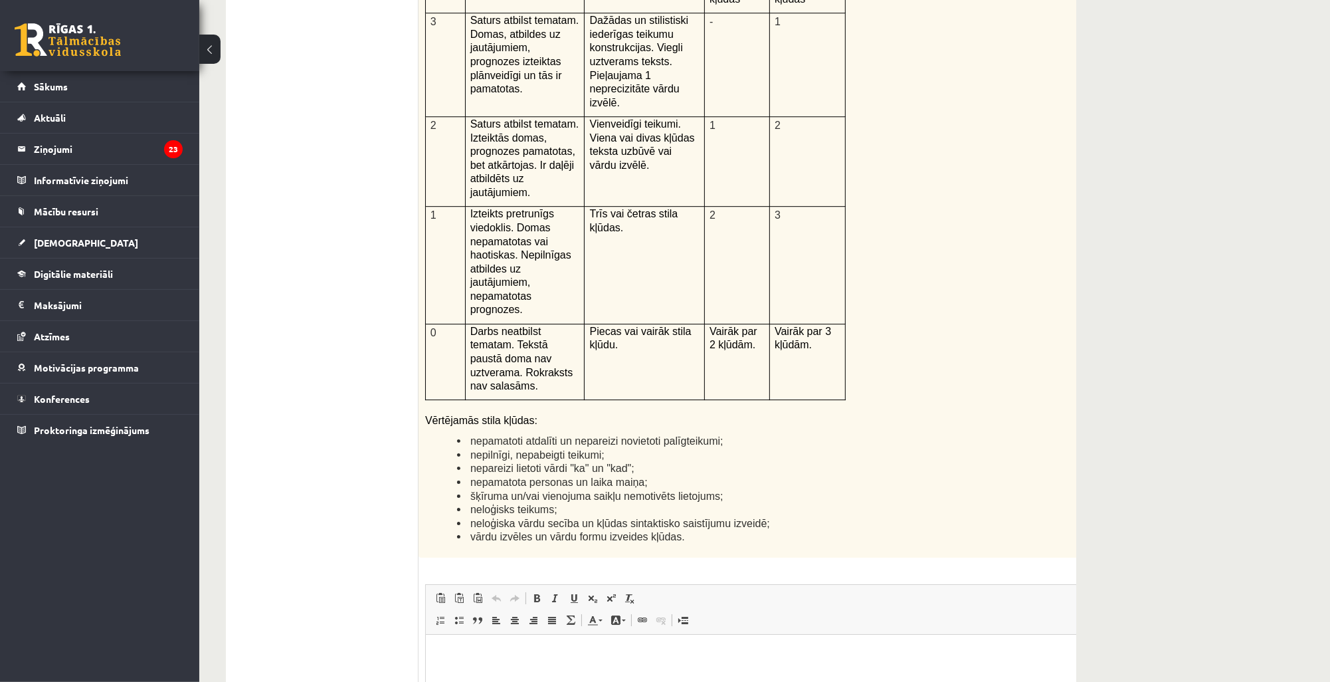
scroll to position [2962, 0]
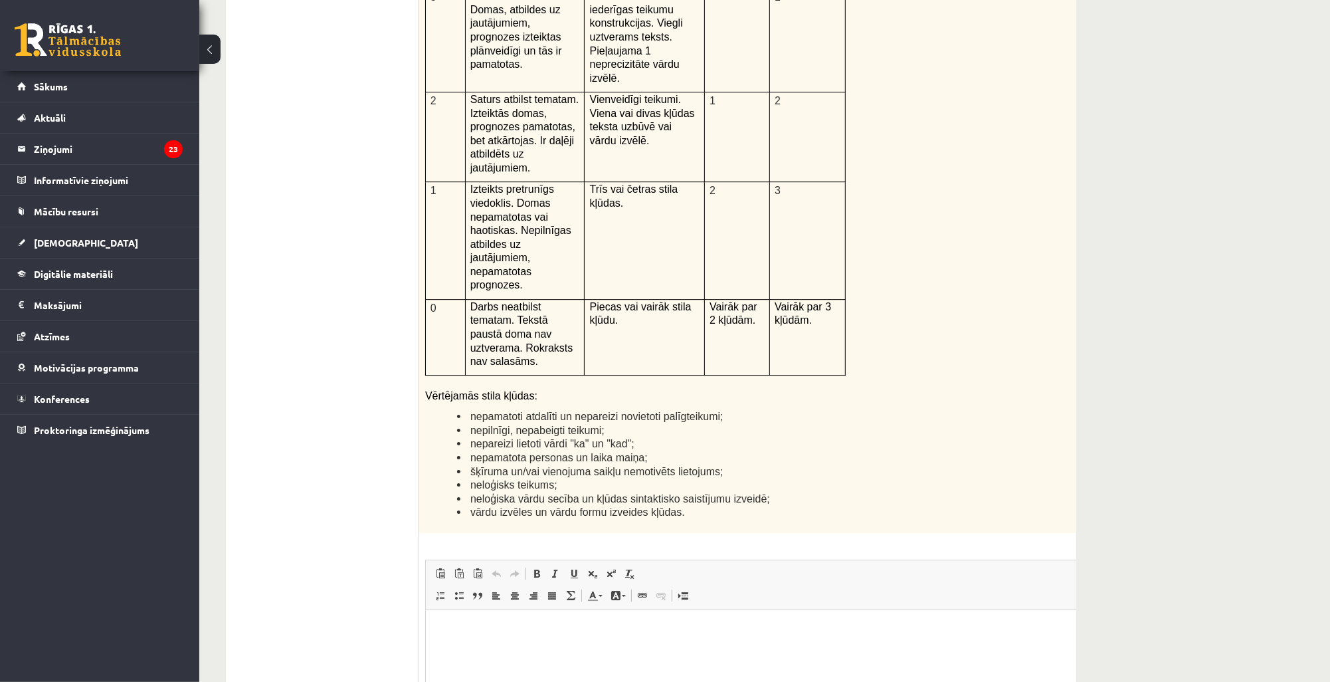
click at [684, 646] on html at bounding box center [773, 629] width 697 height 41
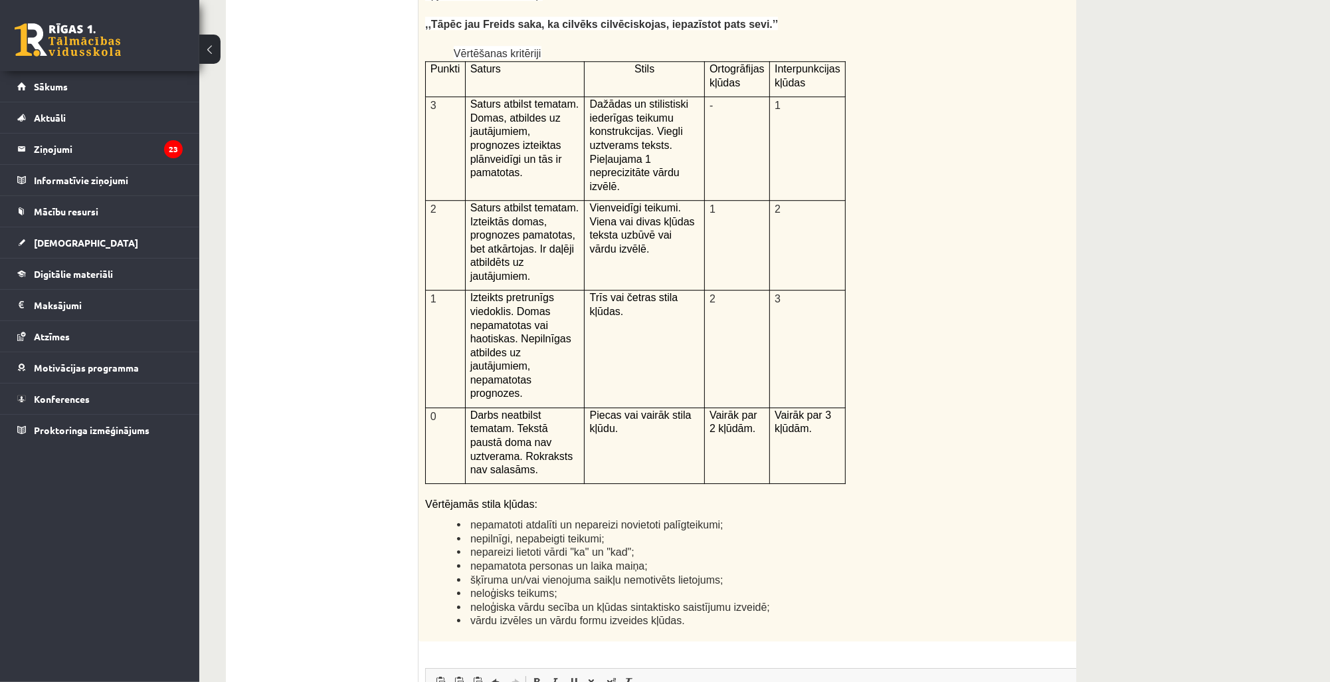
scroll to position [2856, 0]
drag, startPoint x: 805, startPoint y: 760, endPoint x: 430, endPoint y: 733, distance: 375.6
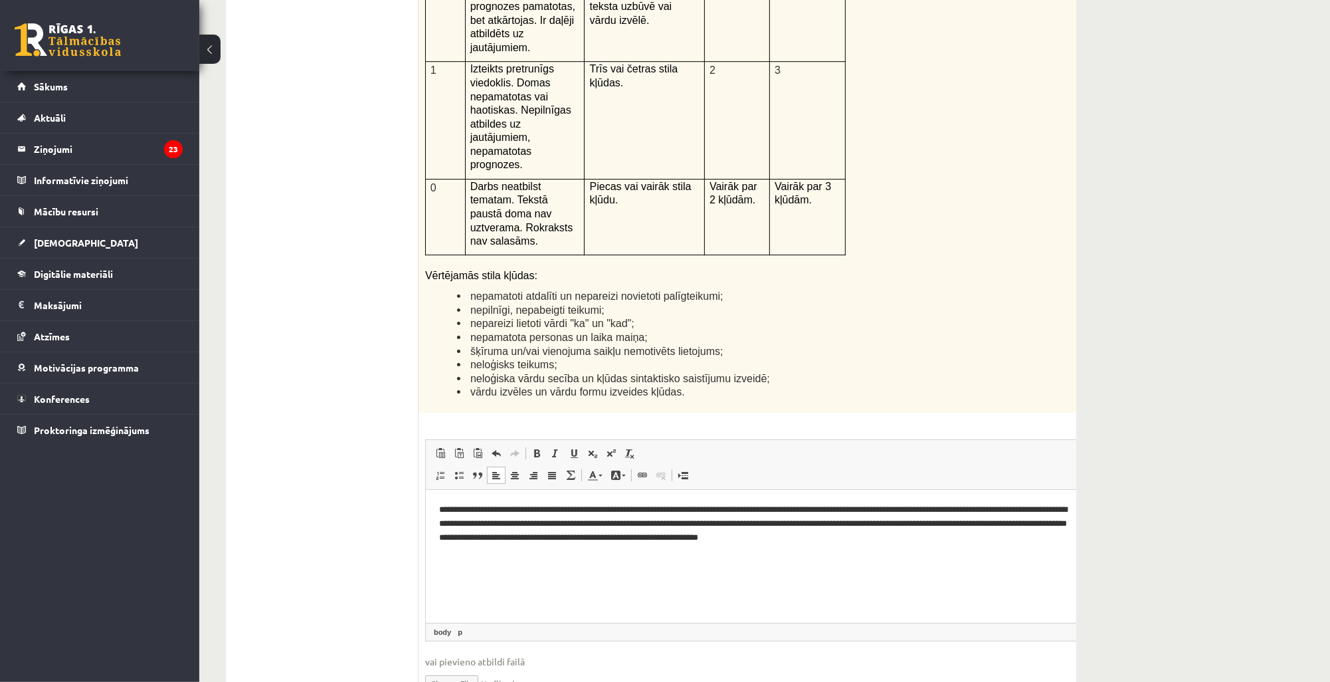
scroll to position [3121, 0]
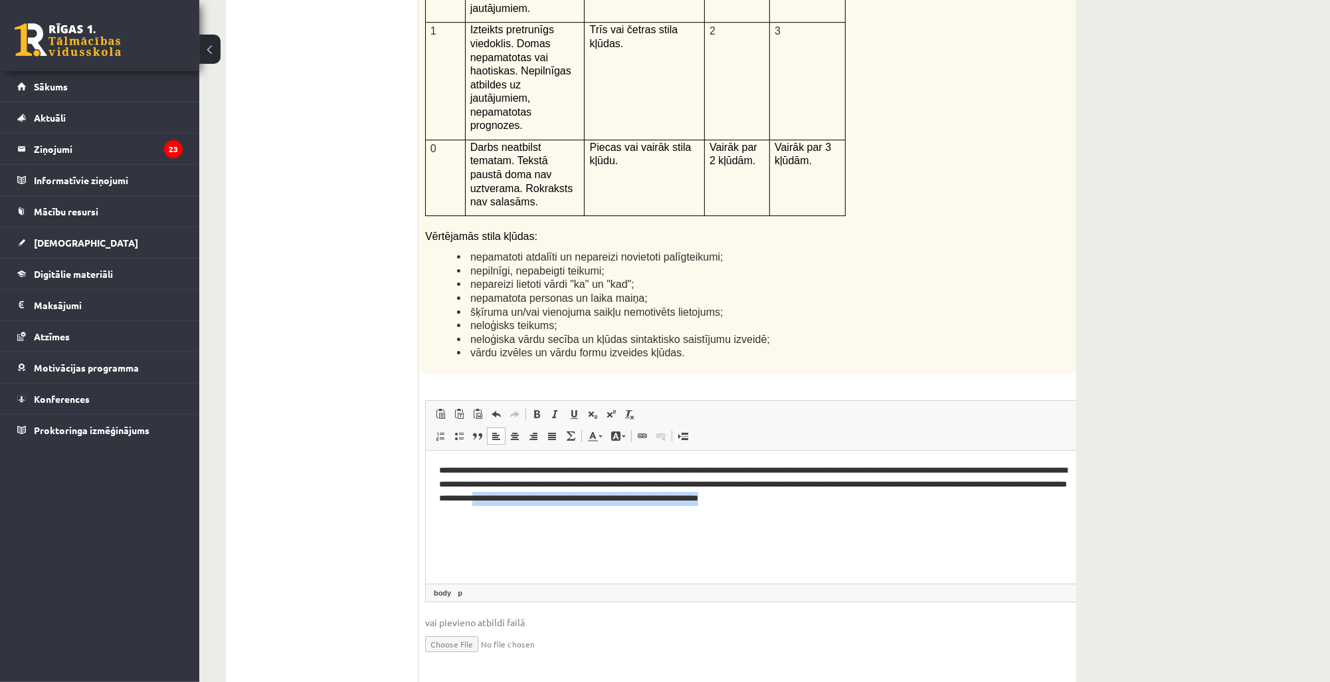
drag, startPoint x: 902, startPoint y: 498, endPoint x: 678, endPoint y: 502, distance: 223.9
click at [678, 502] on p "**********" at bounding box center [756, 483] width 636 height 41
click at [765, 517] on html "**********" at bounding box center [773, 484] width 697 height 68
drag, startPoint x: 782, startPoint y: 498, endPoint x: 735, endPoint y: 501, distance: 47.2
click at [735, 501] on p "**********" at bounding box center [756, 483] width 636 height 41
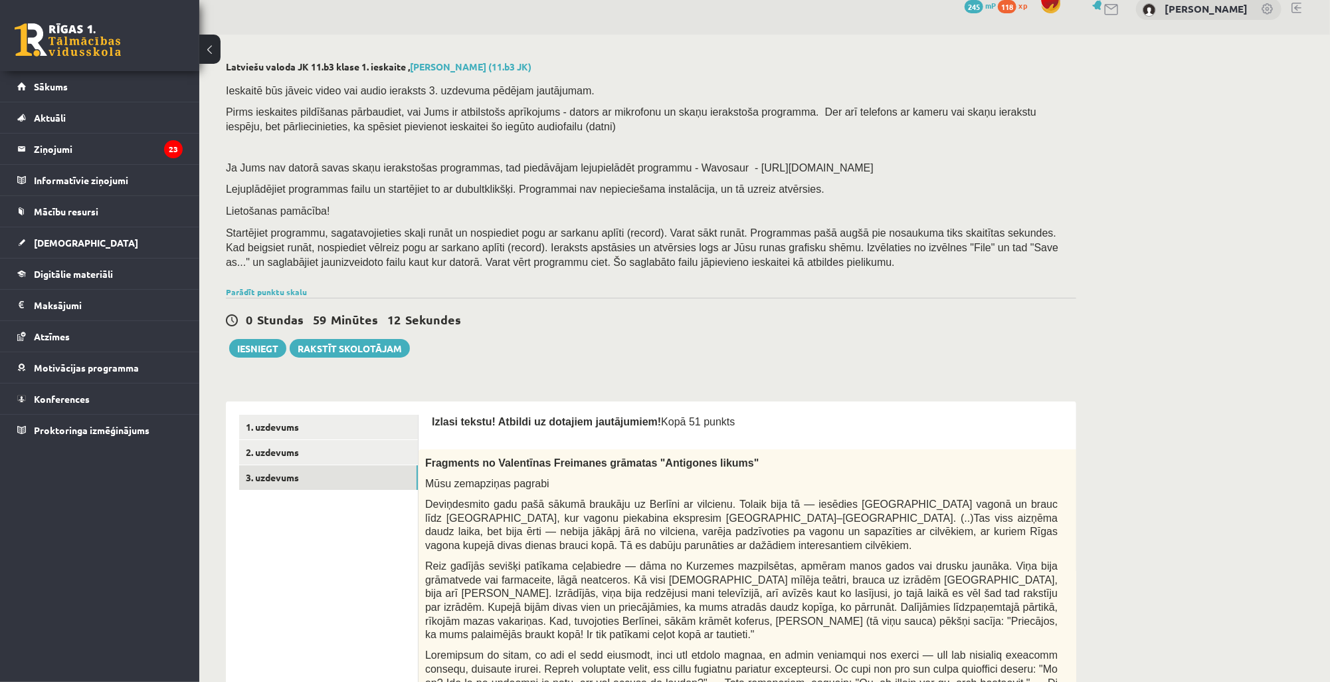
scroll to position [0, 0]
